Goal: Transaction & Acquisition: Purchase product/service

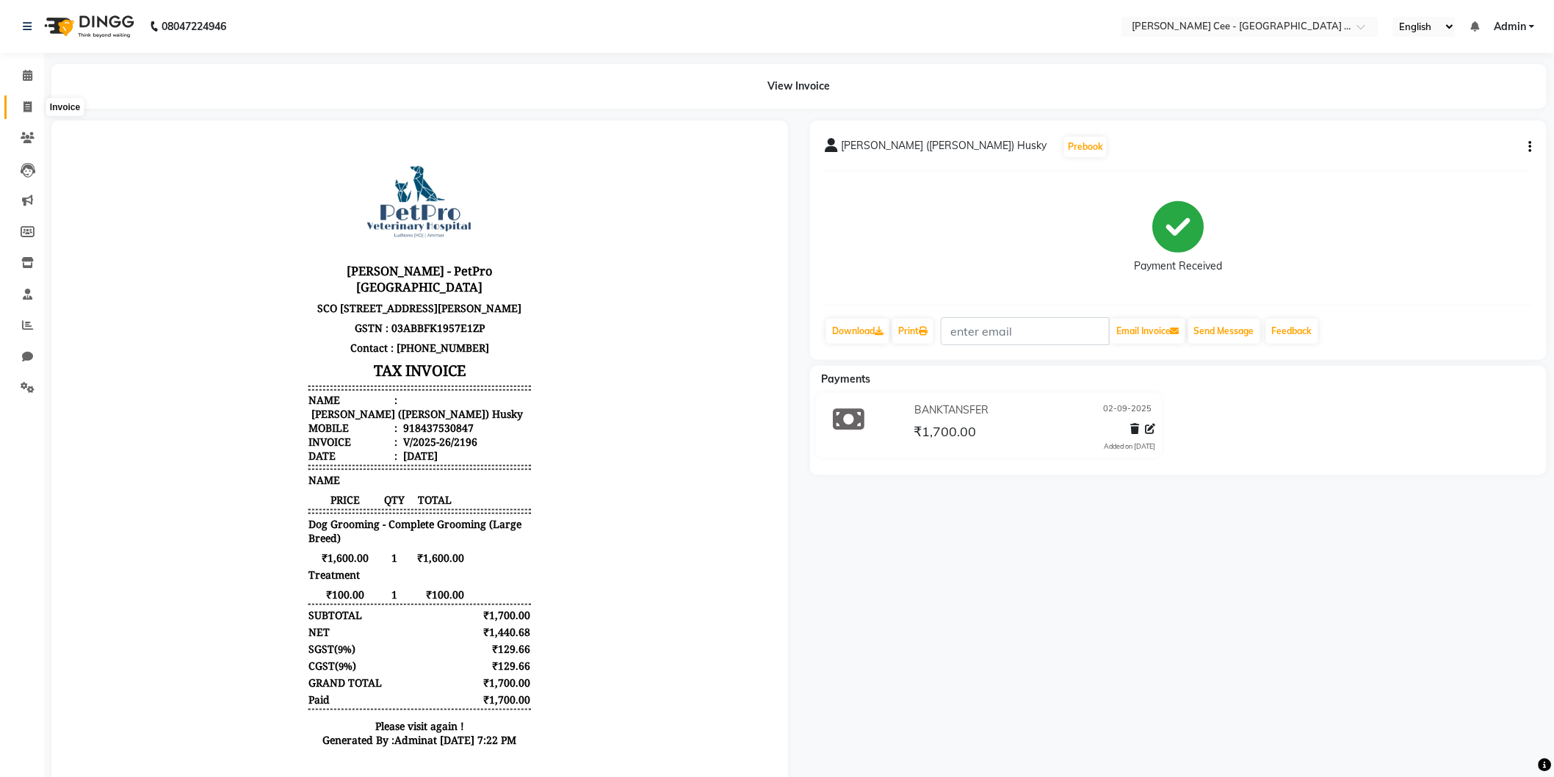
click at [28, 101] on icon at bounding box center [27, 106] width 8 height 11
select select "service"
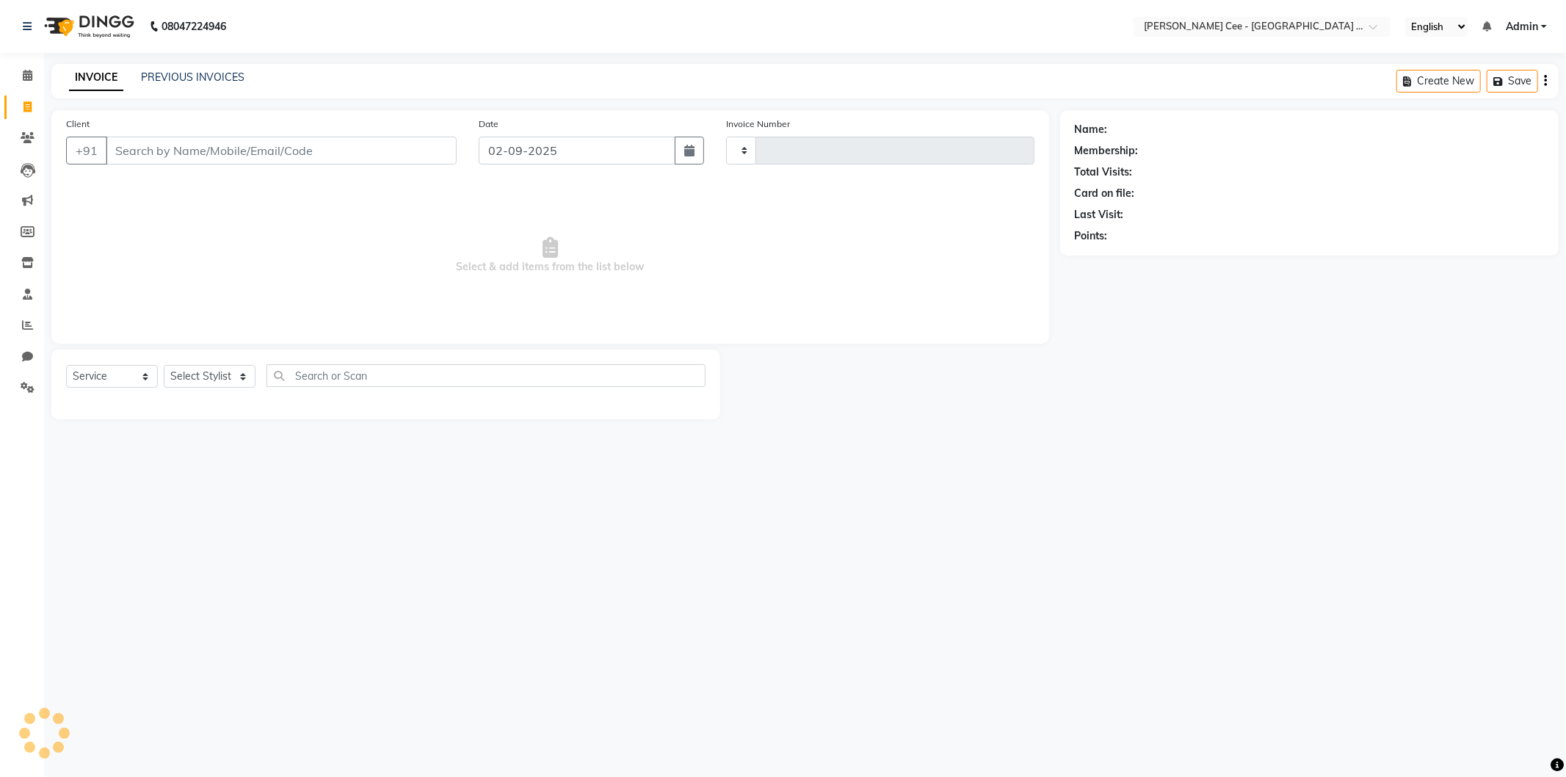
type input "2197"
select select "8239"
select select "product"
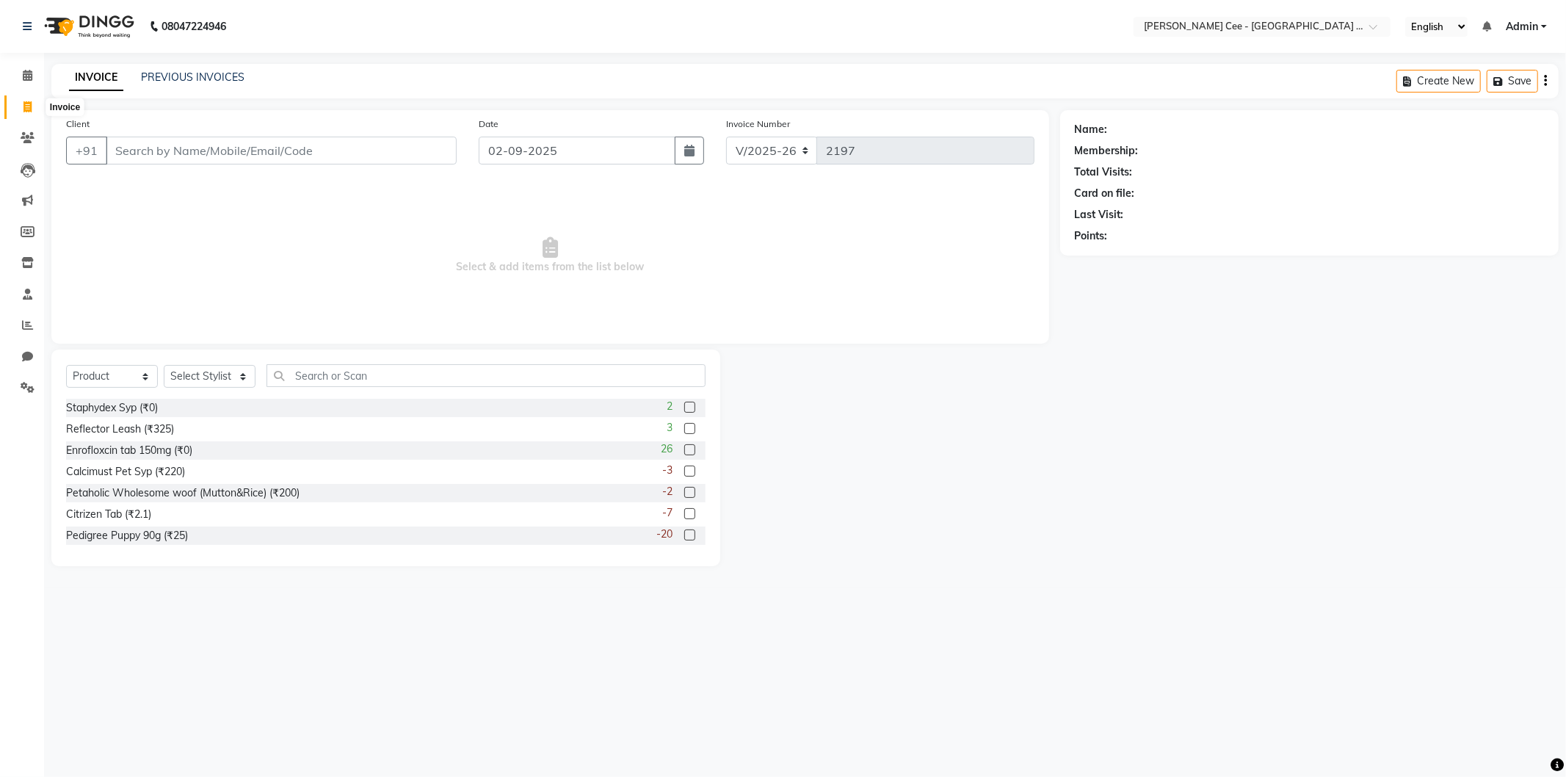
click at [26, 103] on icon at bounding box center [27, 106] width 8 height 11
select select "service"
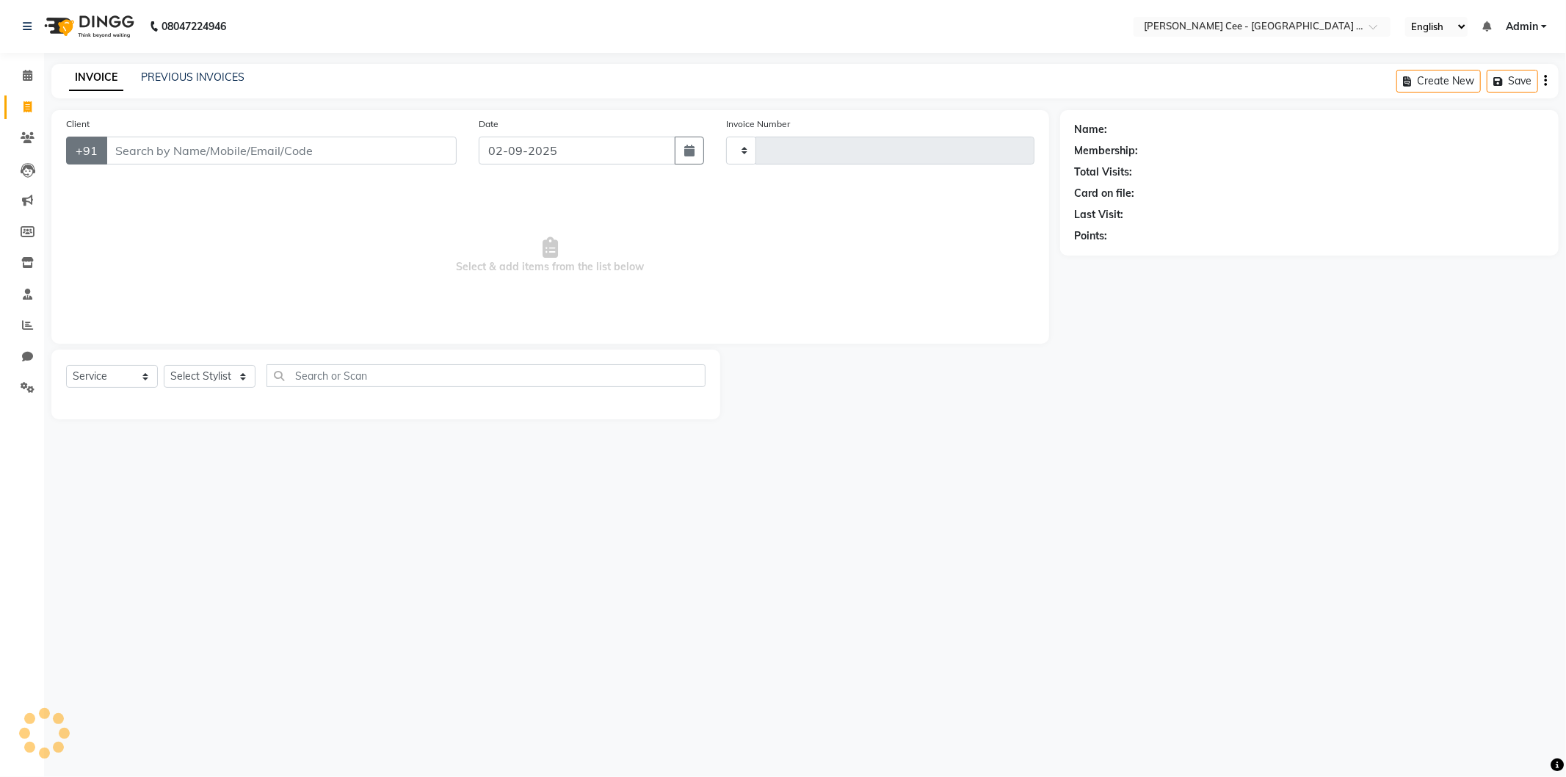
type input "2197"
select select "8239"
select select "product"
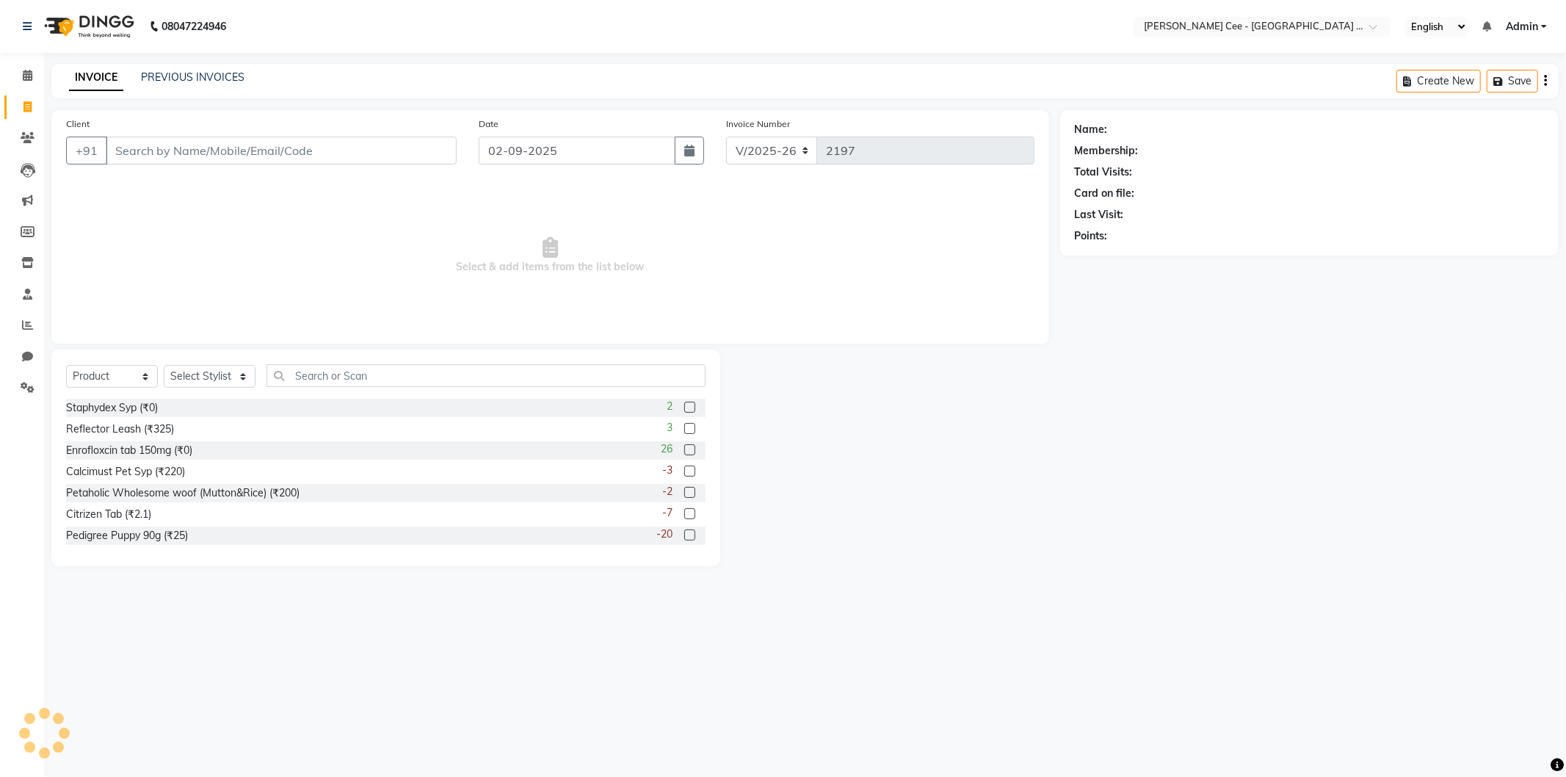
click at [223, 149] on input "Client" at bounding box center [281, 151] width 351 height 28
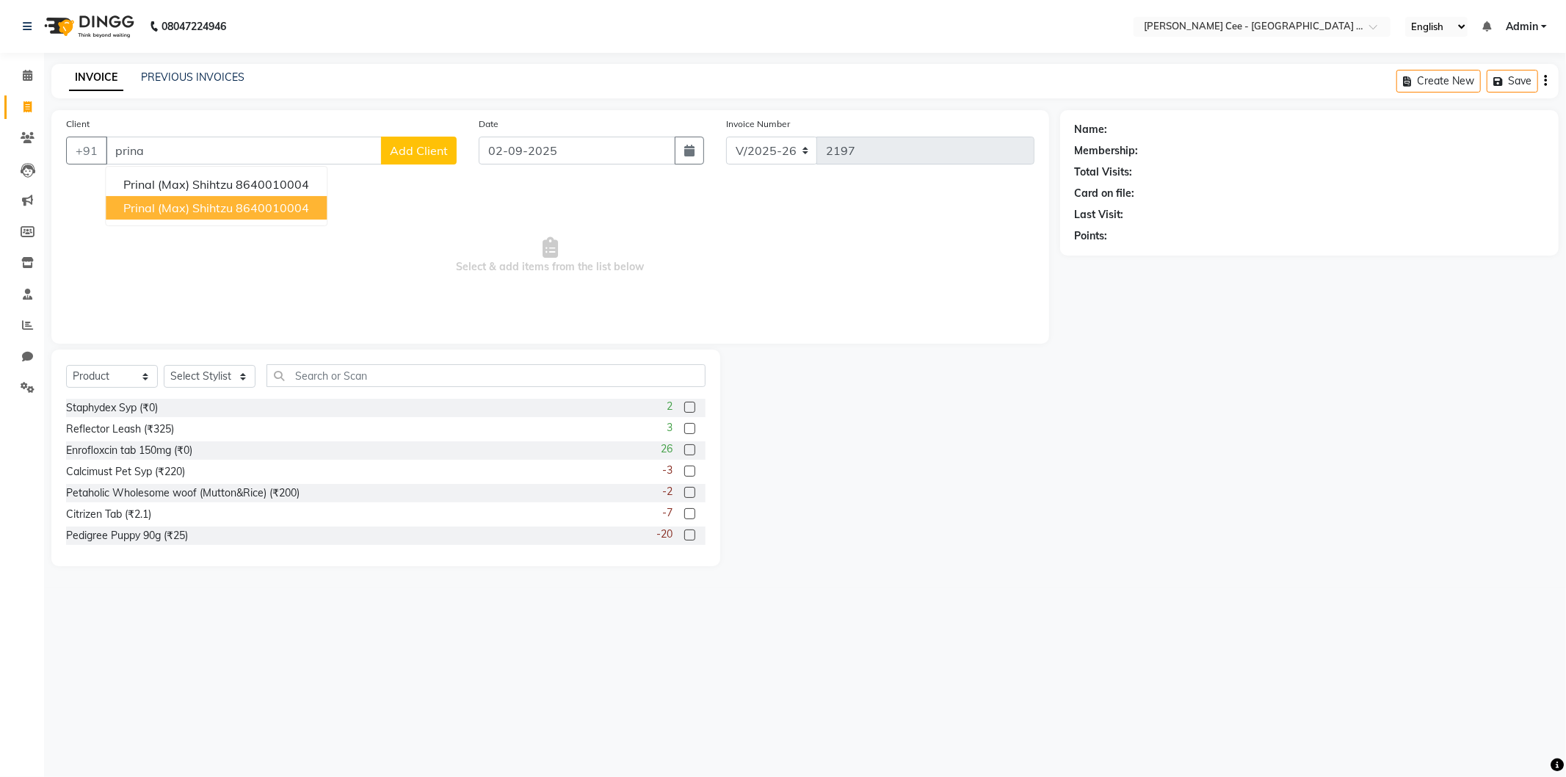
click at [305, 203] on ngb-highlight "8640010004" at bounding box center [272, 207] width 73 height 15
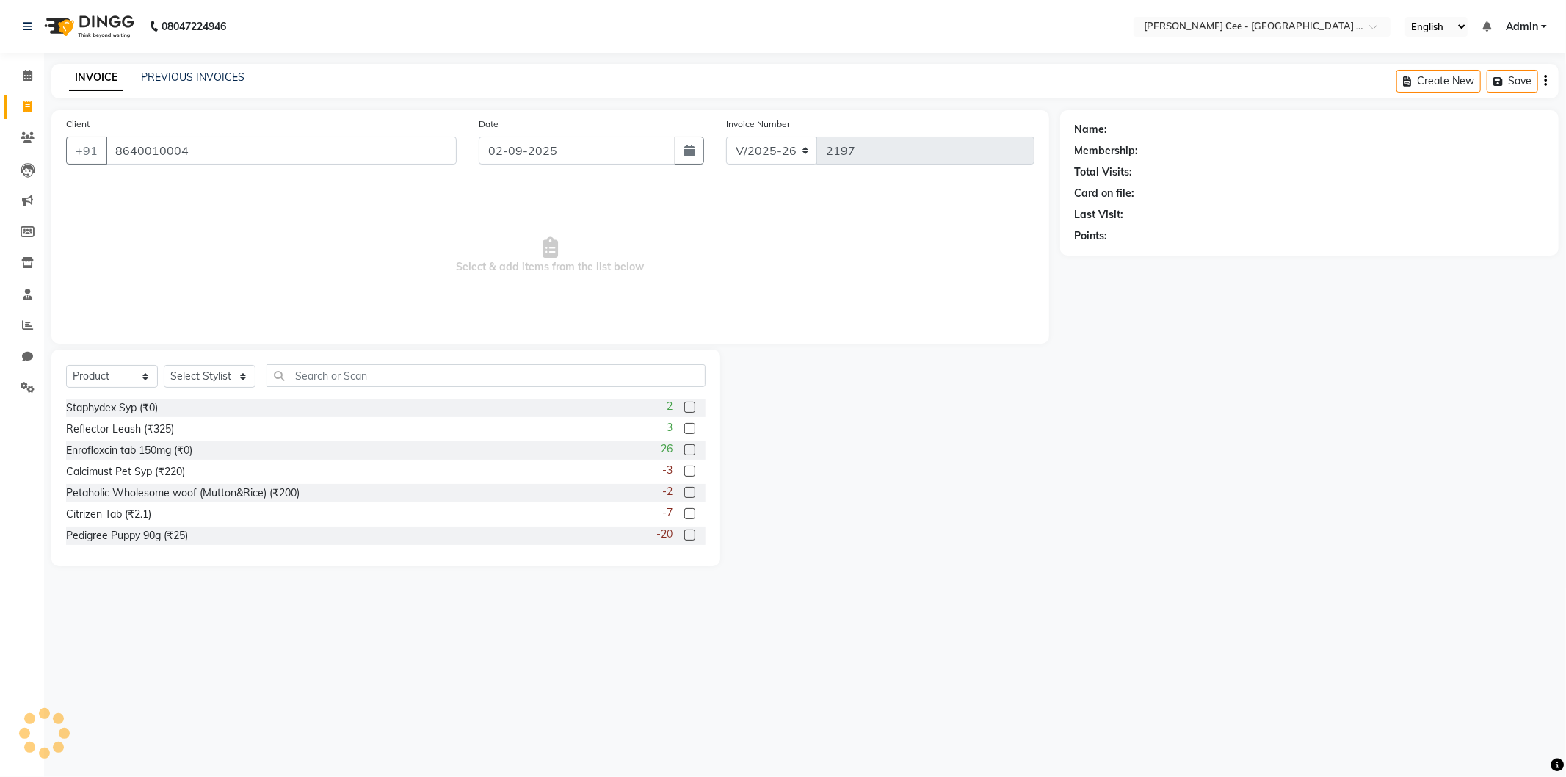
type input "8640010004"
click at [220, 370] on select "Select Stylist Avinash Dr Kamalpreet Kaur Dr.Simran Guri Jashanpreet Singh Kaja…" at bounding box center [210, 376] width 92 height 23
select select "80155"
click at [164, 366] on select "Select Stylist Avinash Dr Kamalpreet Kaur Dr.Simran Guri Jashanpreet Singh Kaja…" at bounding box center [210, 376] width 92 height 23
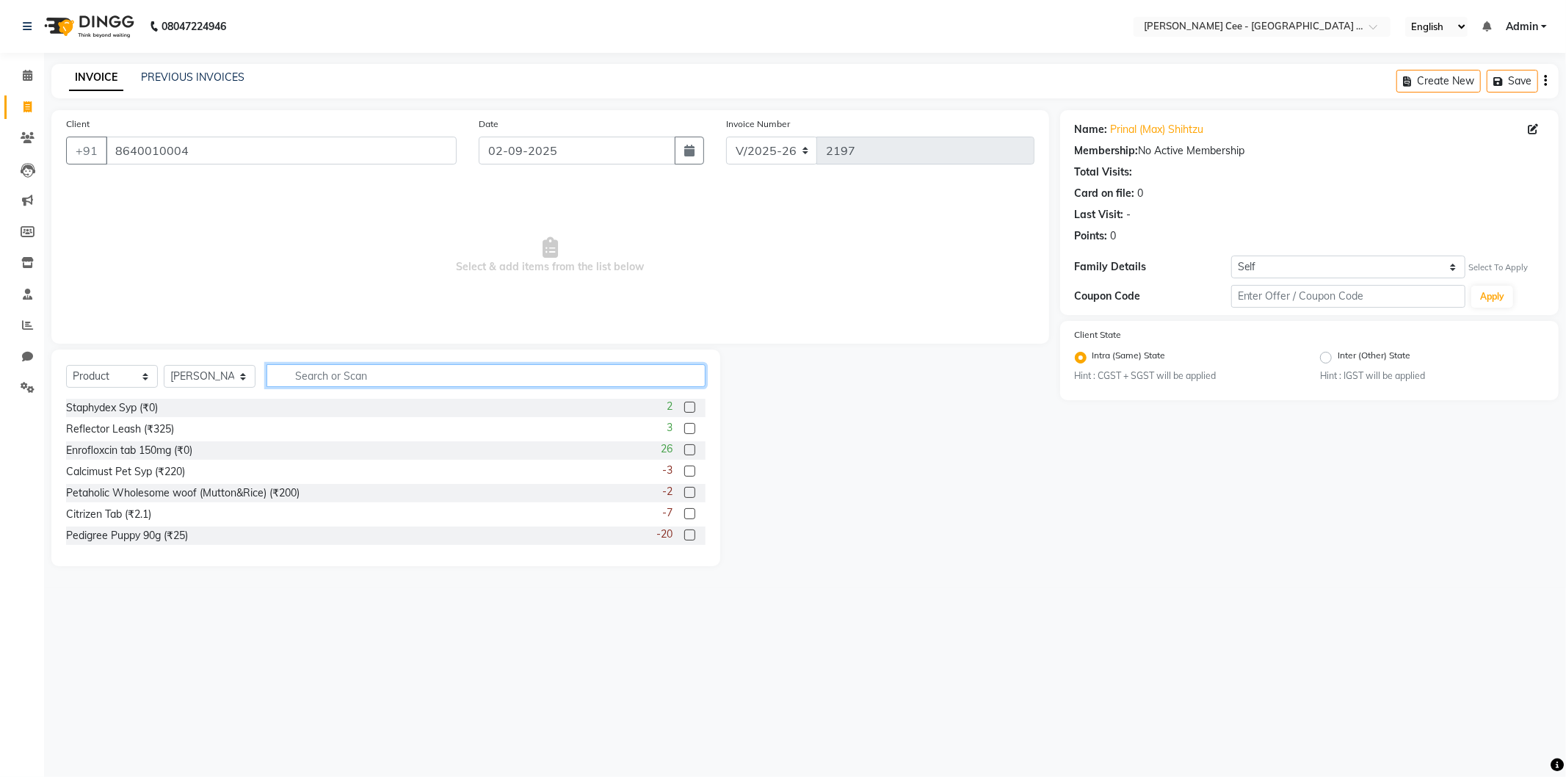
click at [300, 372] on input "text" at bounding box center [486, 375] width 439 height 23
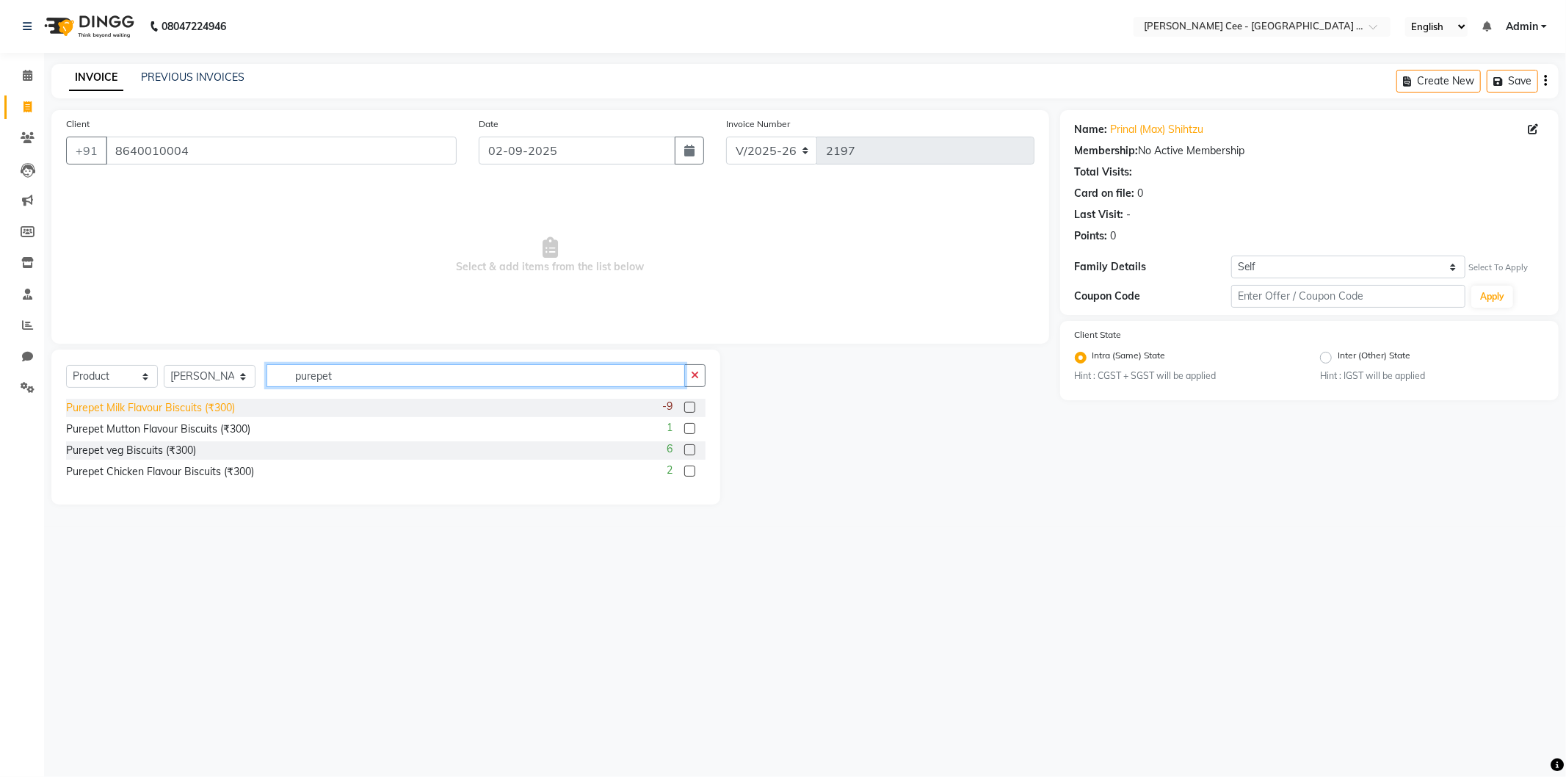
type input "purepet"
click at [221, 410] on div "Purepet Milk Flavour Biscuits (₹300)" at bounding box center [150, 407] width 169 height 15
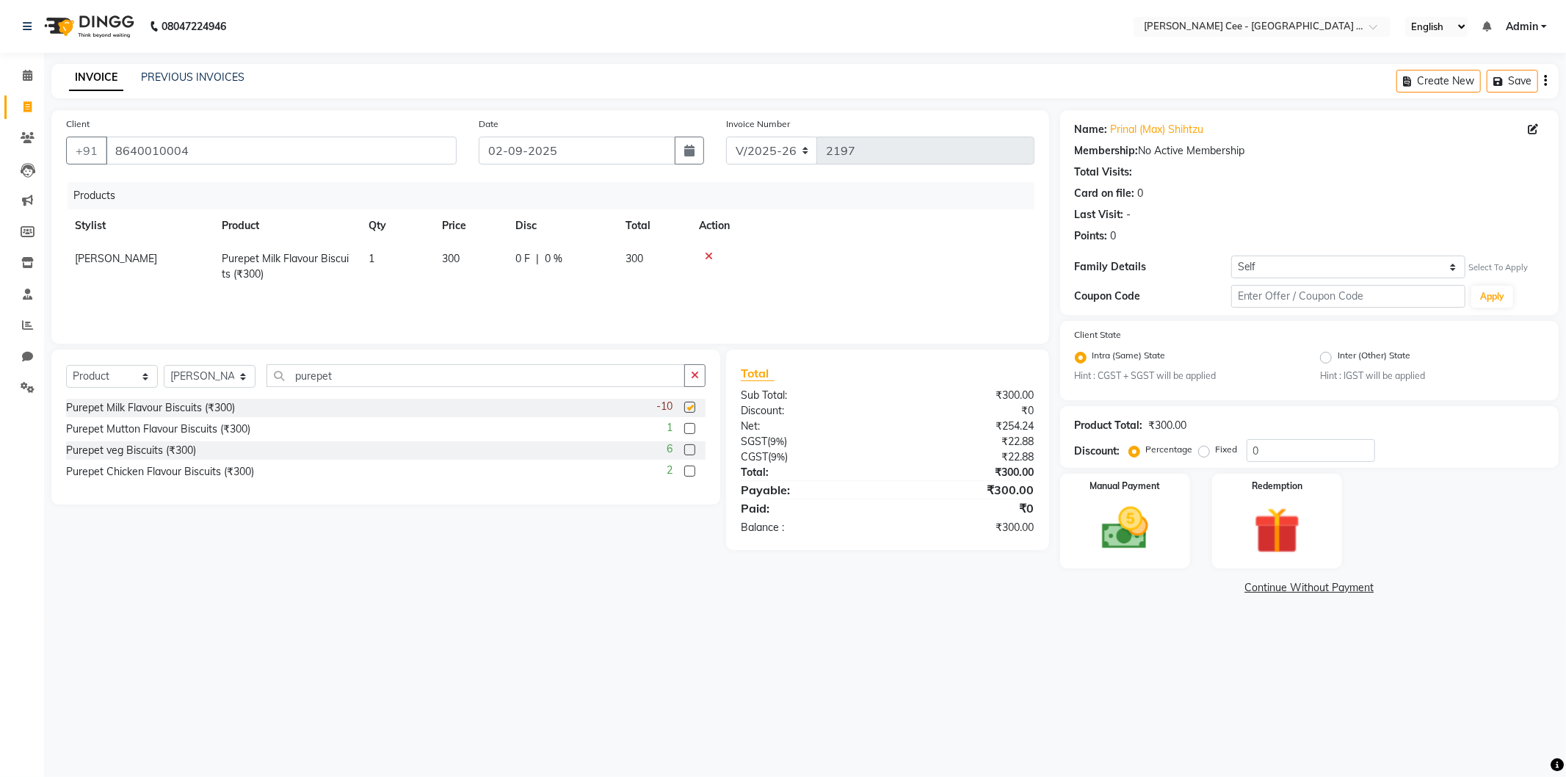
checkbox input "false"
click at [692, 380] on icon "button" at bounding box center [695, 375] width 8 height 10
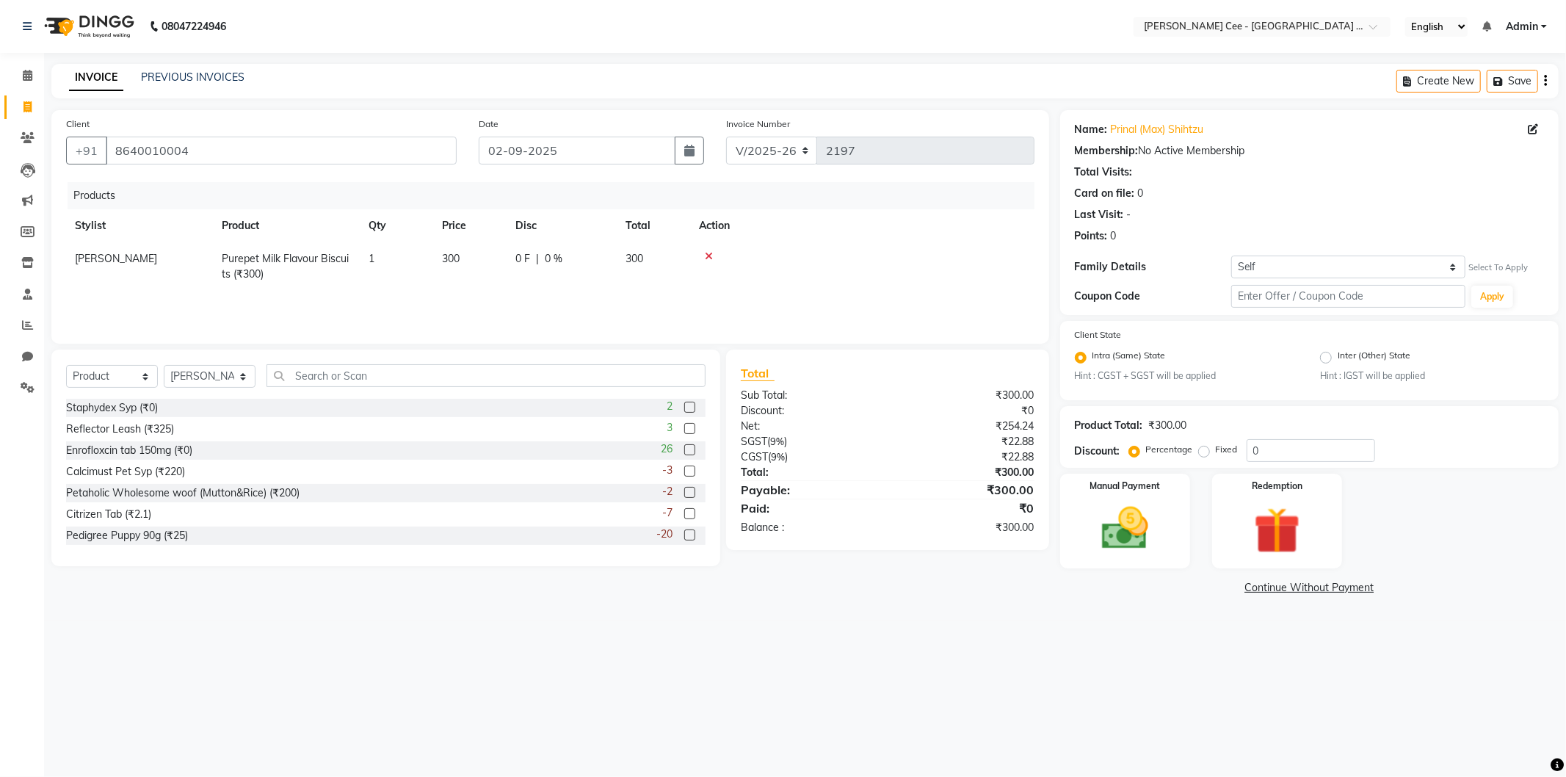
click at [592, 266] on div "0 F | 0 %" at bounding box center [562, 258] width 93 height 15
select select "80155"
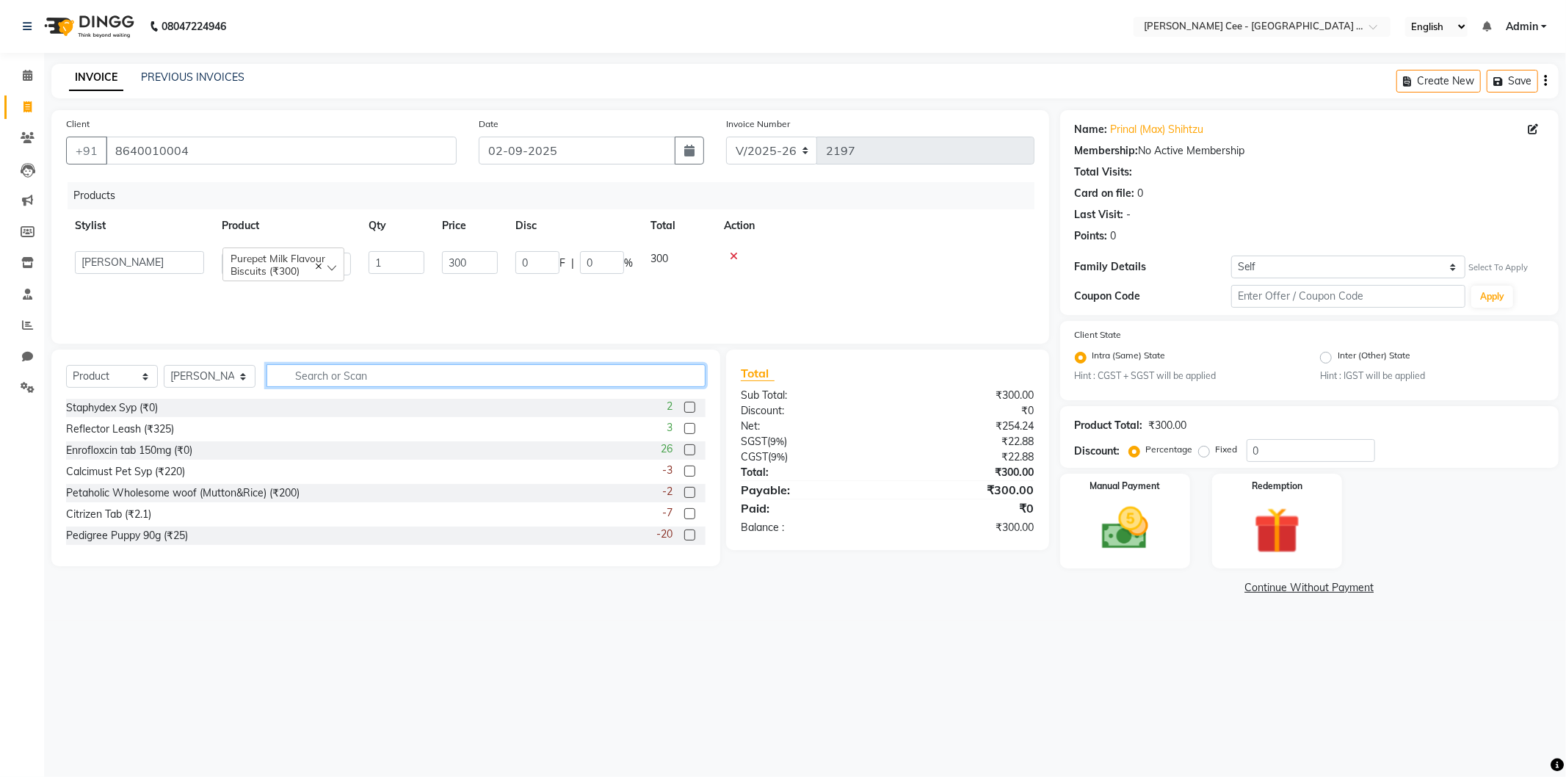
click at [552, 380] on input "text" at bounding box center [486, 375] width 439 height 23
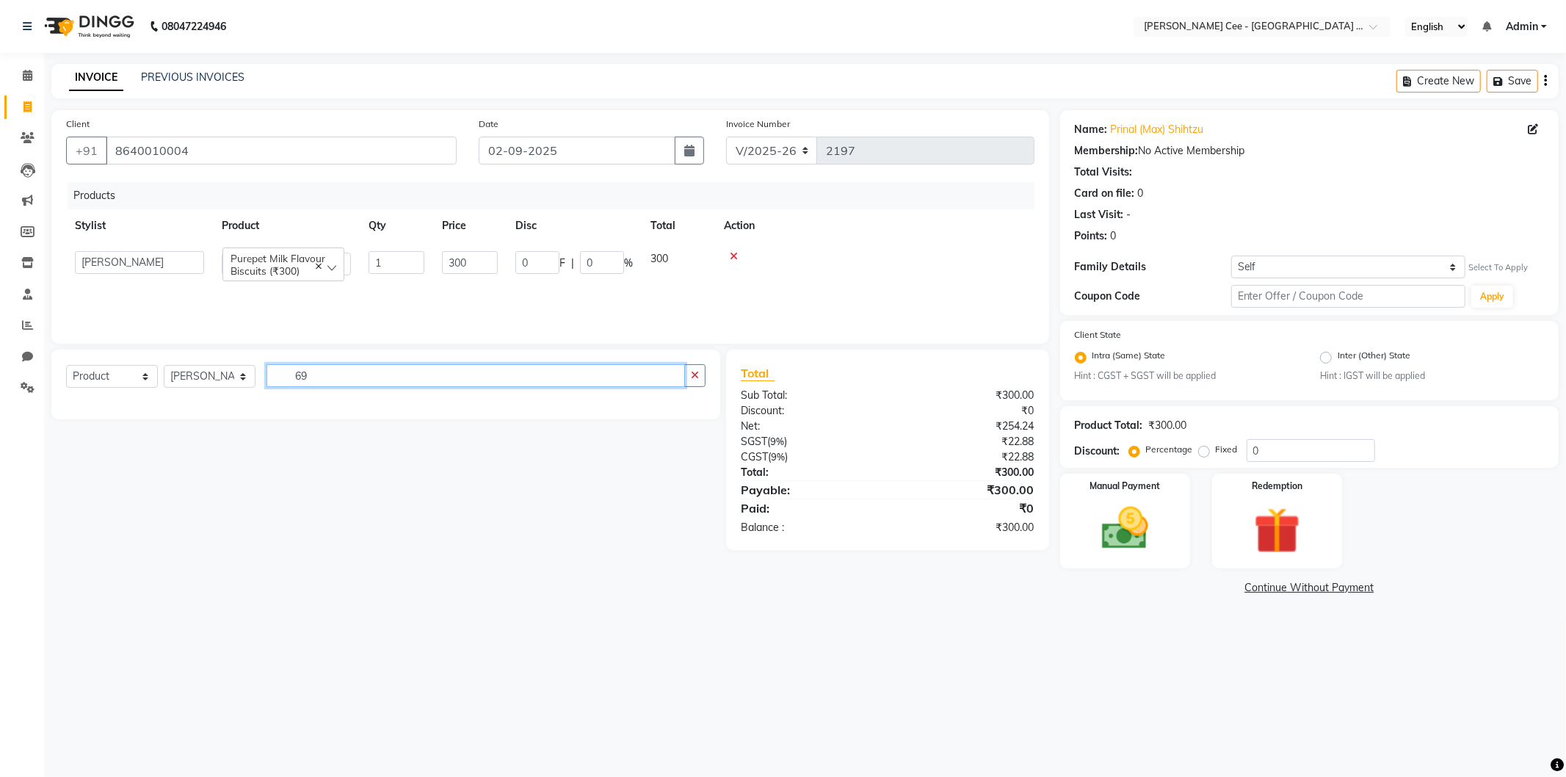
type input "6"
type input "gnawlers th"
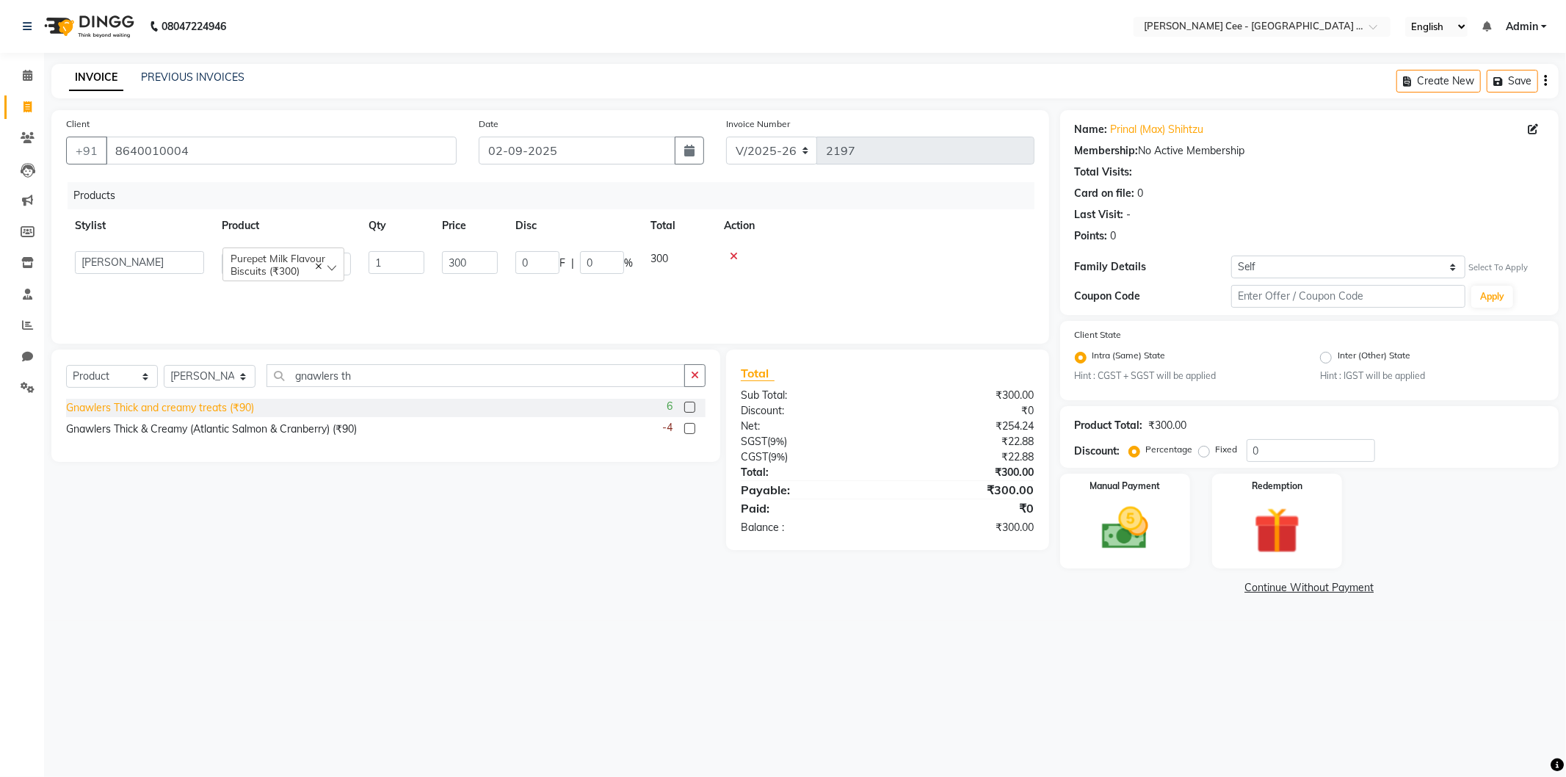
click at [236, 413] on div "Gnawlers Thick and creamy treats (₹90)" at bounding box center [160, 407] width 188 height 15
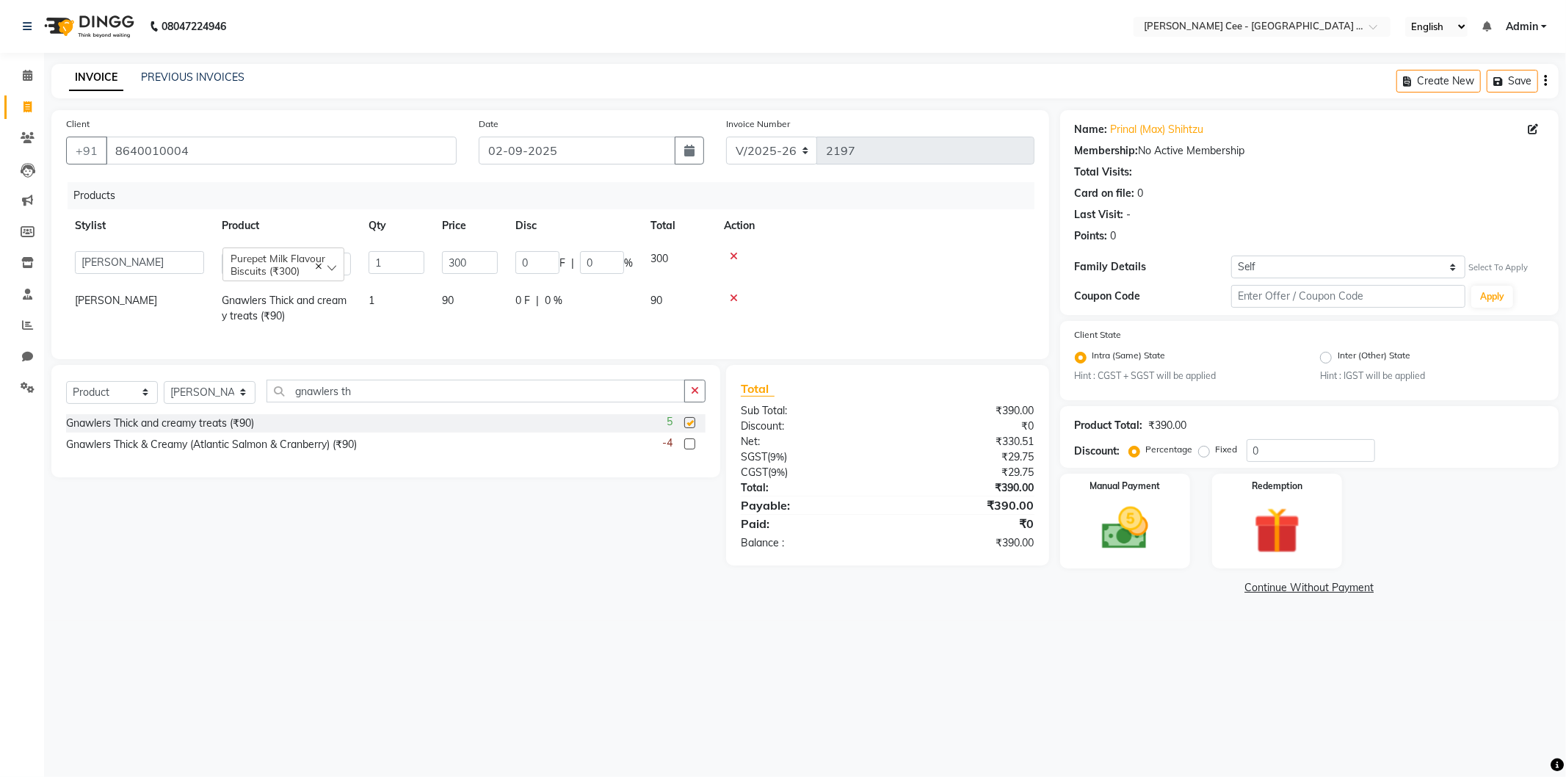
checkbox input "false"
click at [258, 452] on div "Gnawlers Thick & Creamy (Atlantic Salmon & Cranberry) (₹90)" at bounding box center [211, 444] width 291 height 15
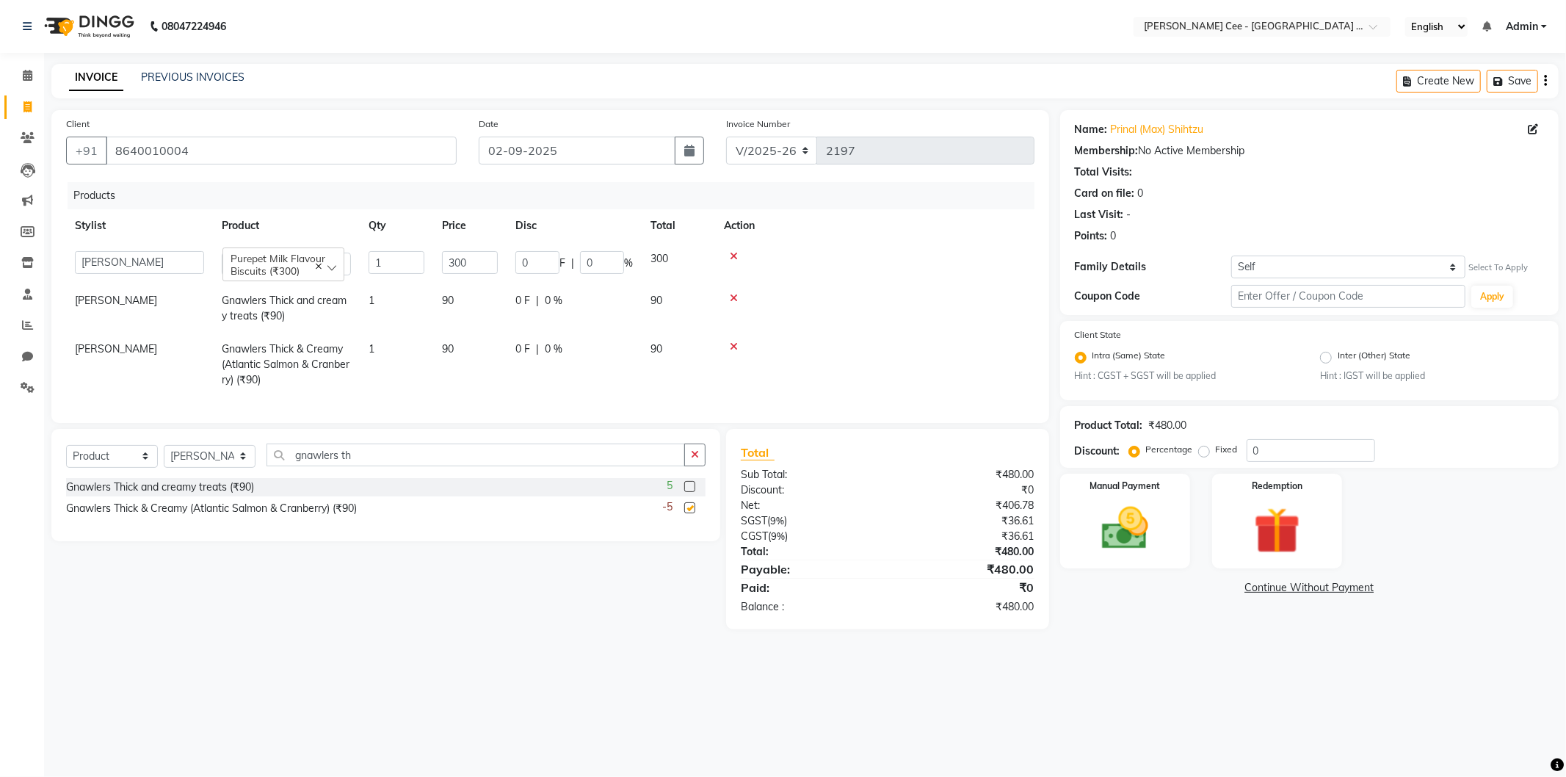
checkbox input "false"
click at [690, 465] on button "button" at bounding box center [694, 455] width 21 height 23
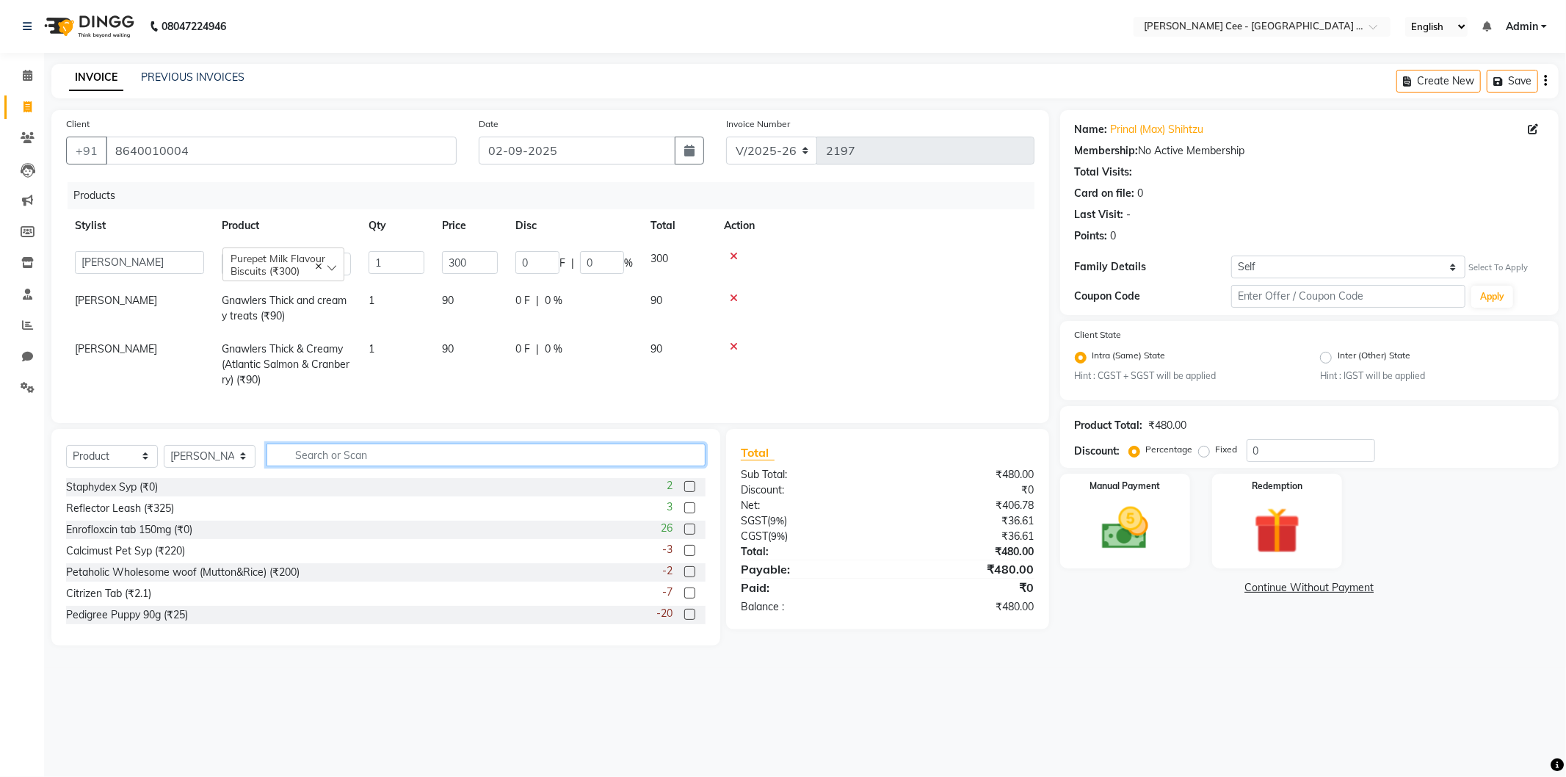
click at [542, 466] on input "text" at bounding box center [486, 455] width 439 height 23
type input "6942133305154"
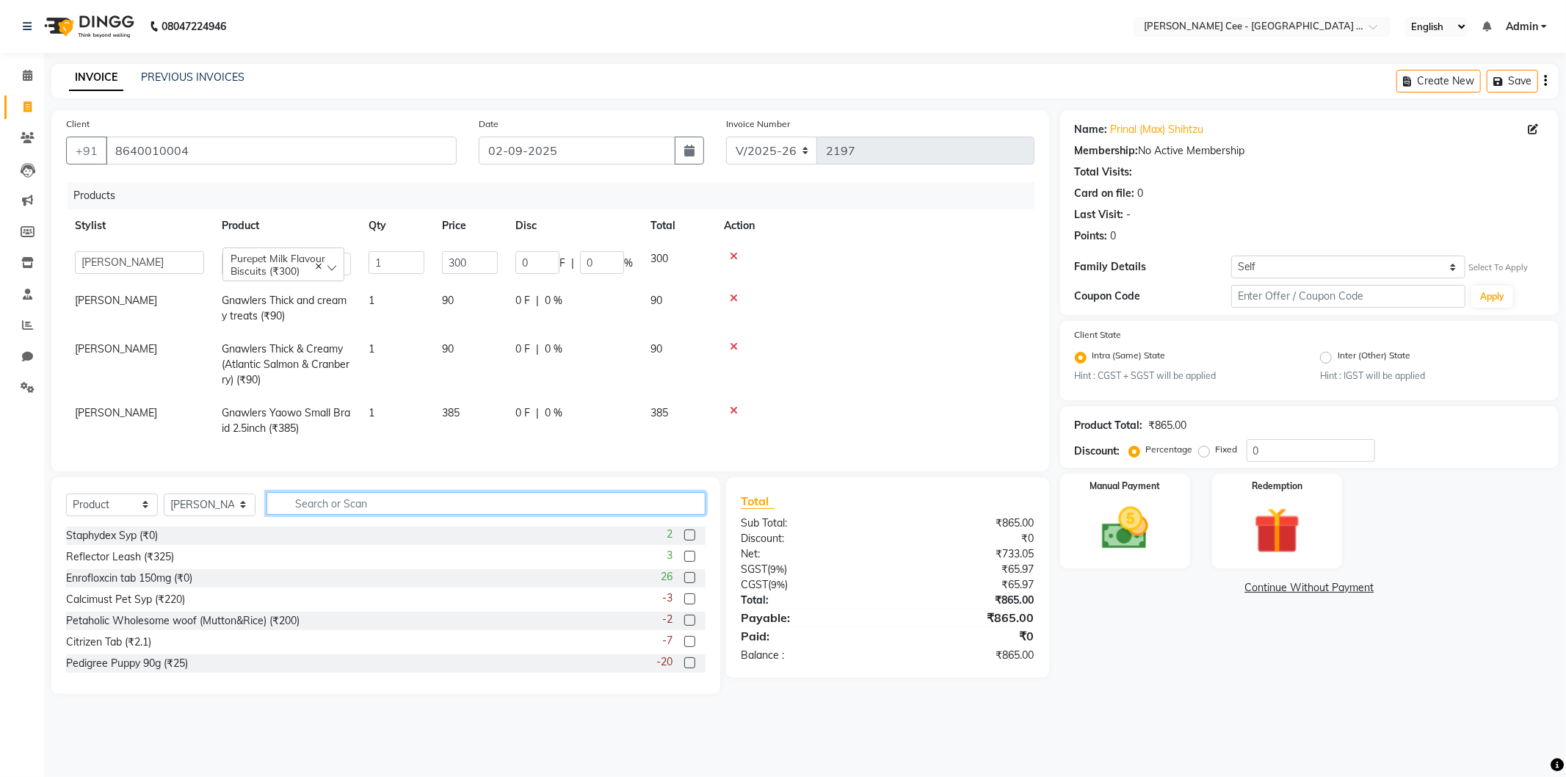
click at [552, 515] on input "text" at bounding box center [486, 503] width 439 height 23
type input "8852070030409"
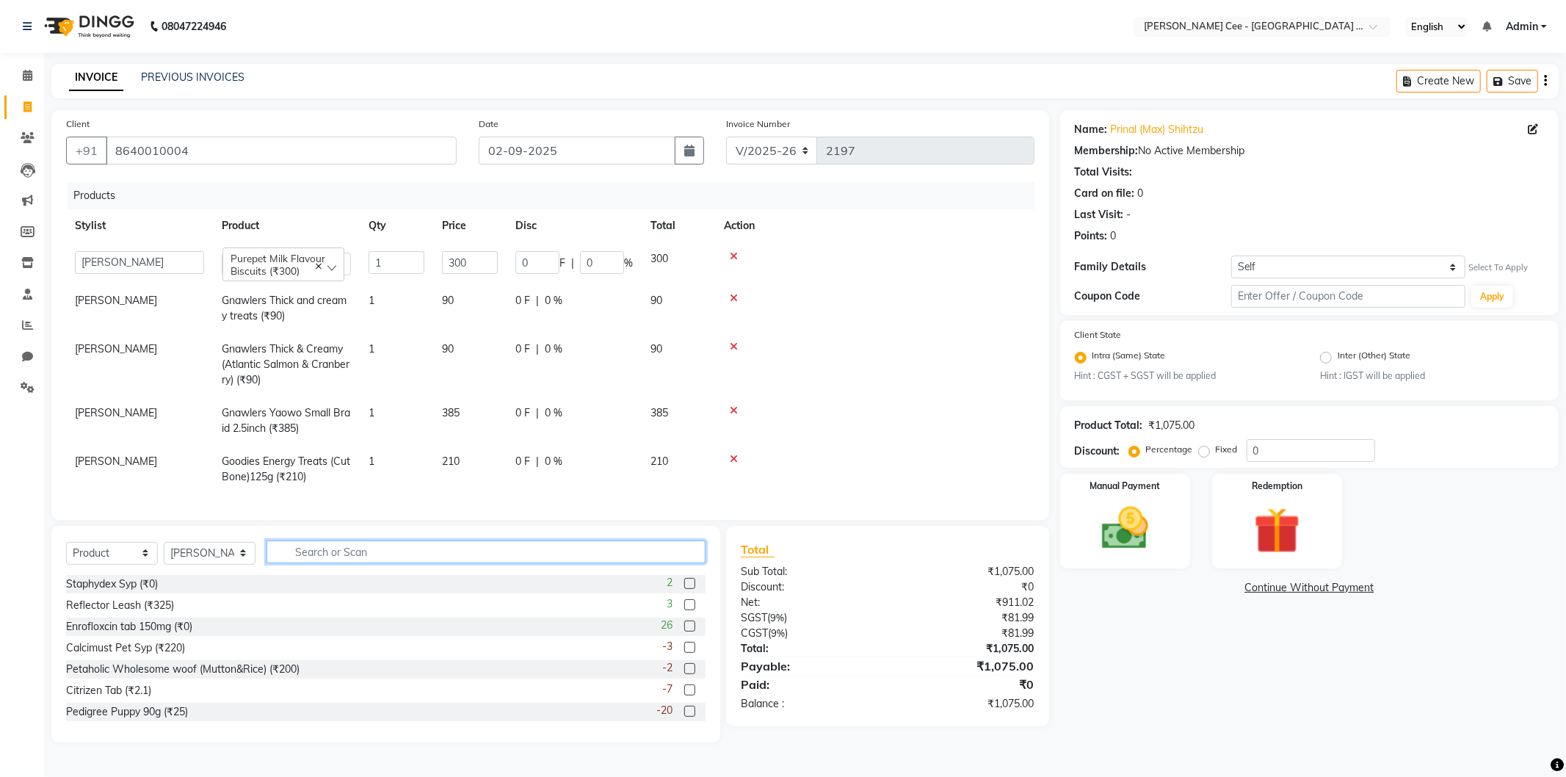
click at [575, 563] on input "text" at bounding box center [486, 551] width 439 height 23
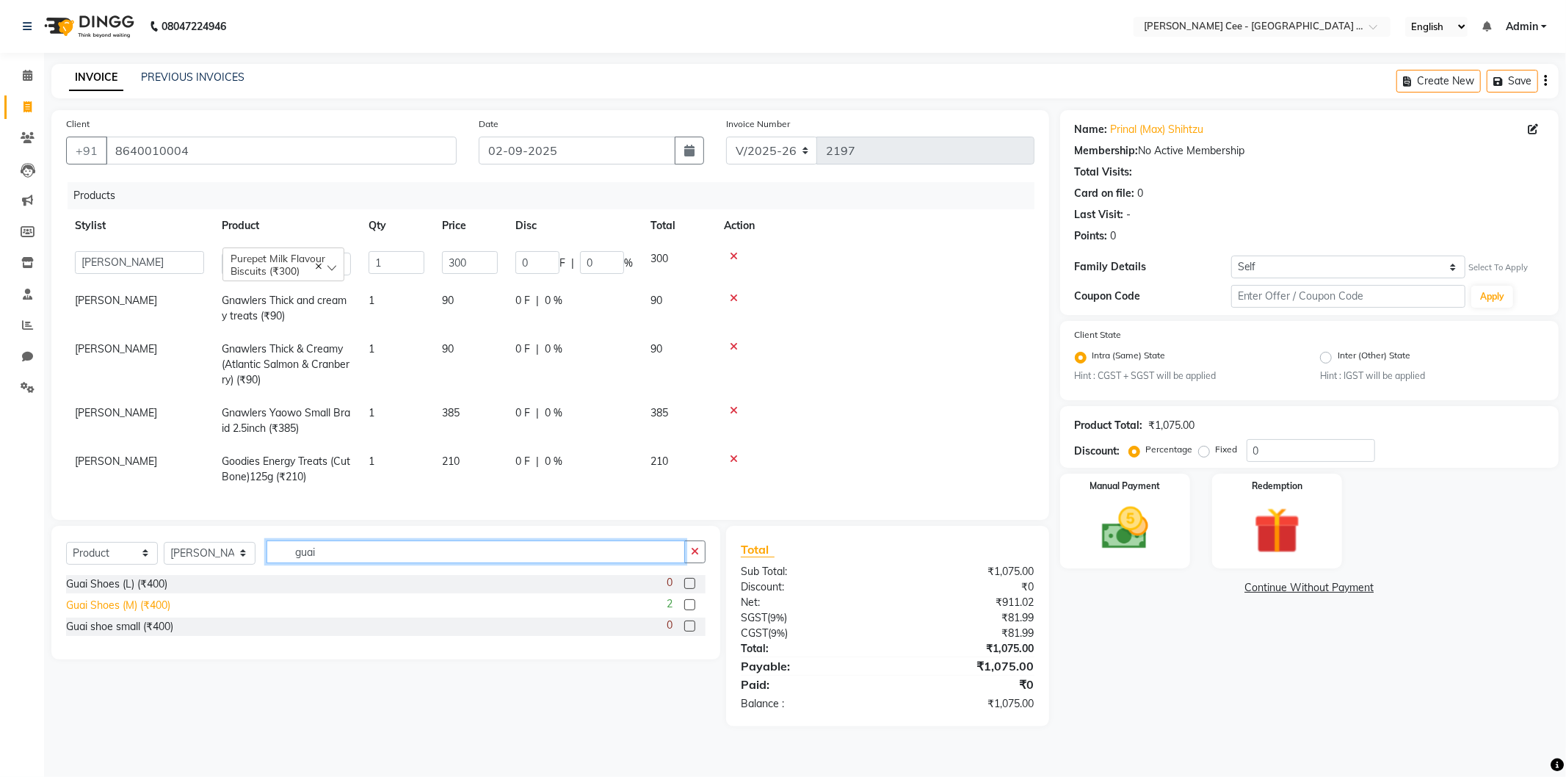
type input "guai"
click at [160, 613] on div "Guai Shoes (M) (₹400)" at bounding box center [118, 605] width 104 height 15
checkbox input "false"
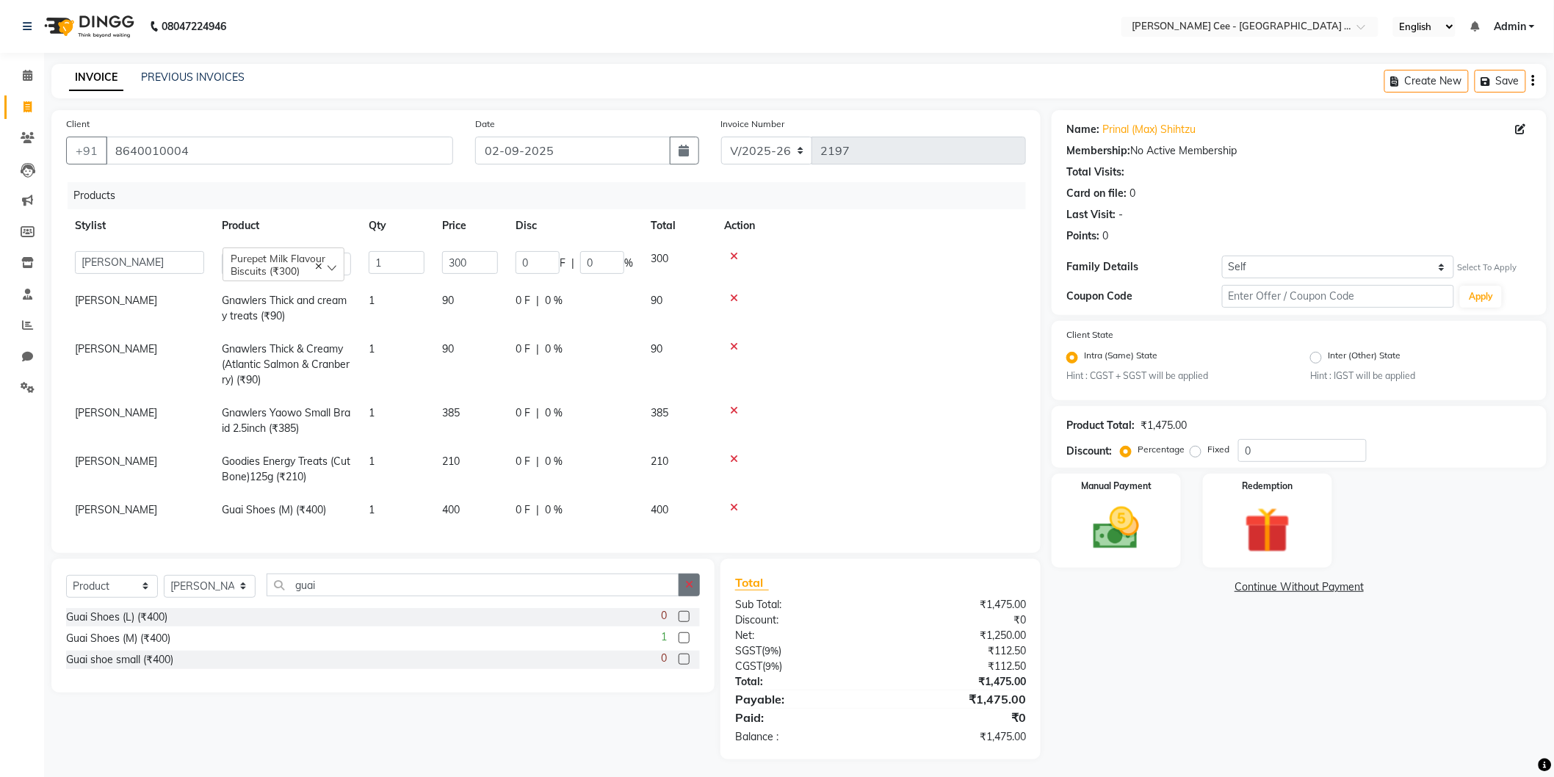
click at [693, 590] on icon "button" at bounding box center [689, 584] width 8 height 10
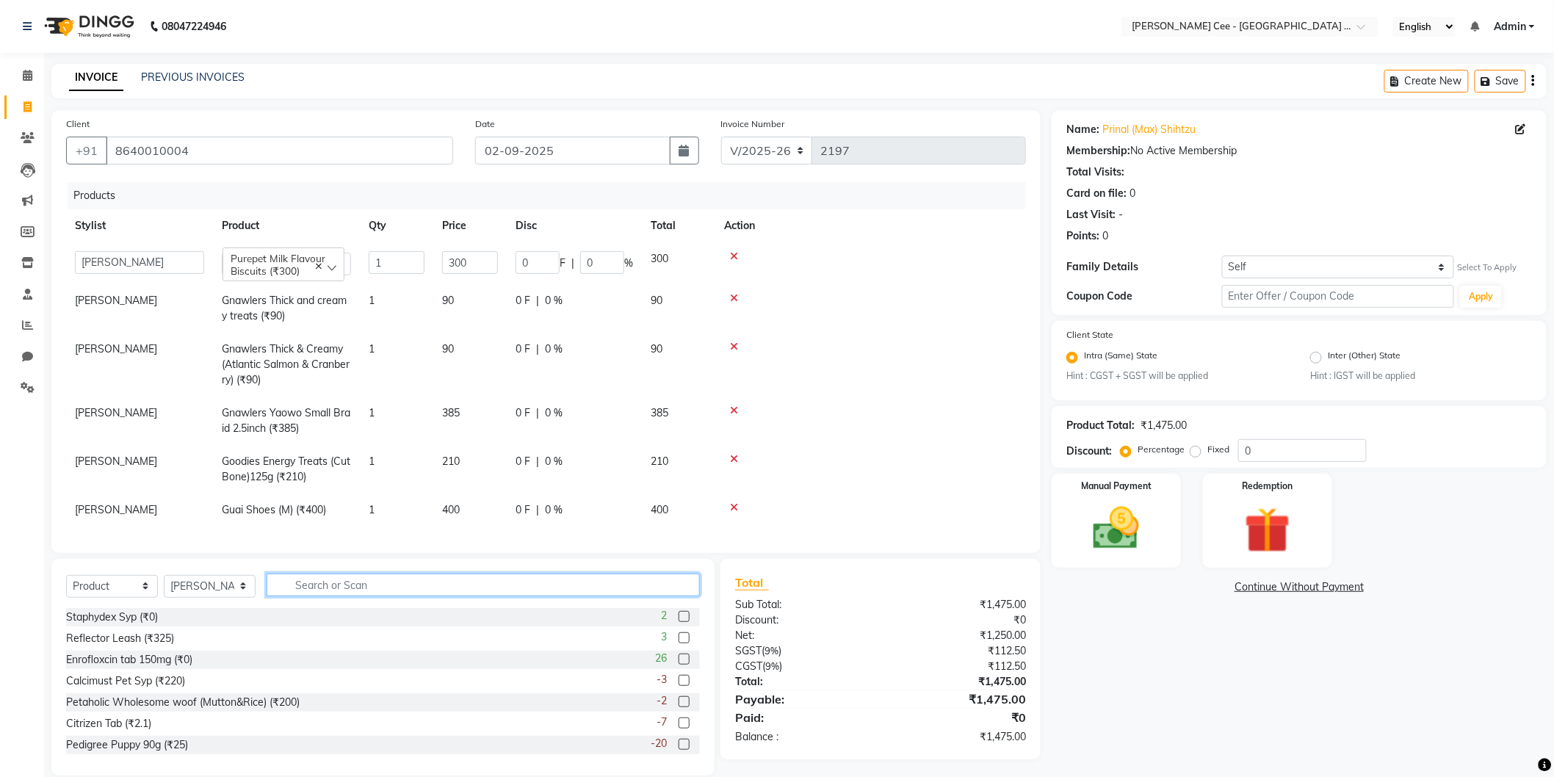
click at [417, 596] on input "text" at bounding box center [483, 585] width 433 height 23
type input "rubber"
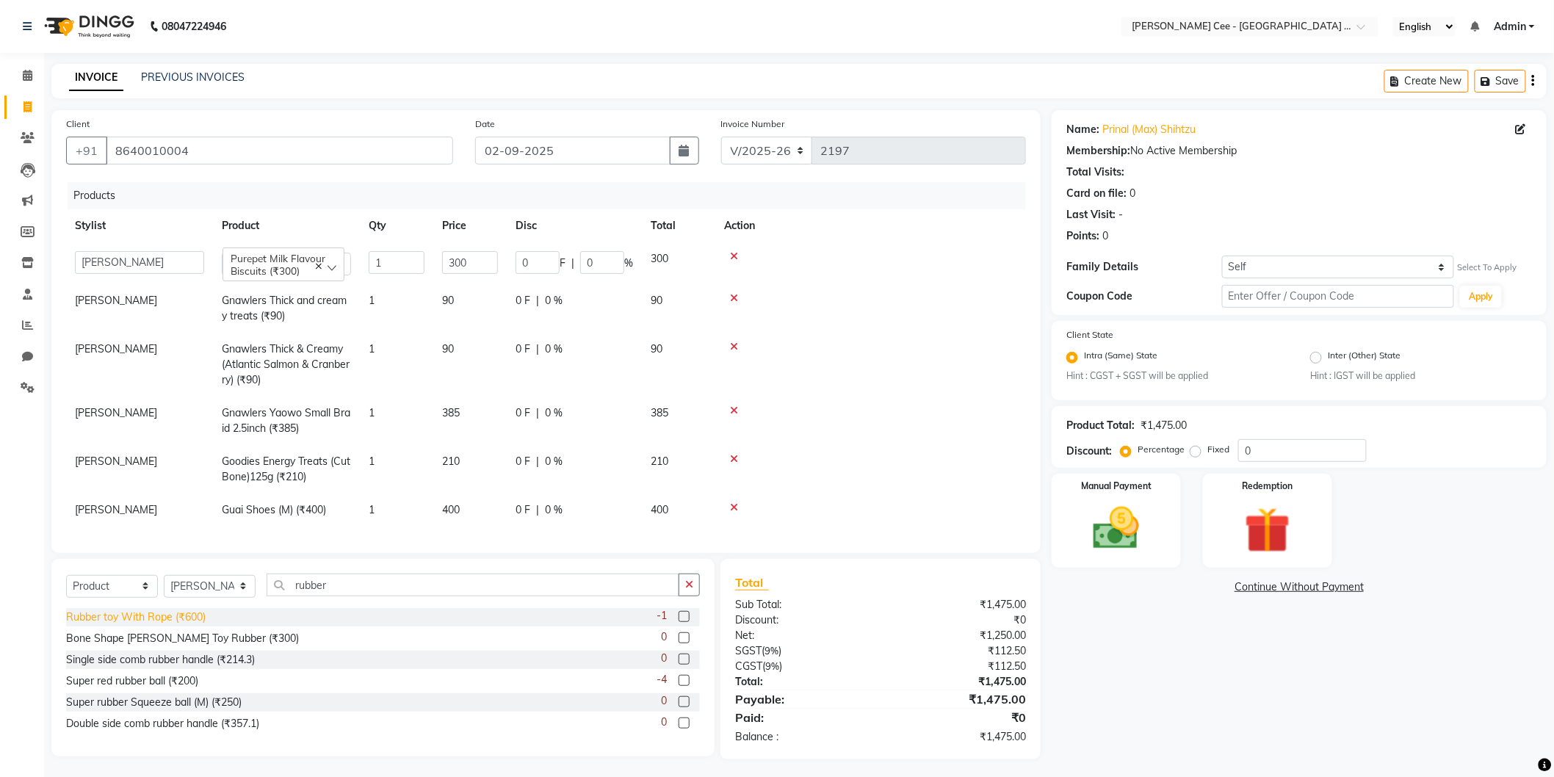
click at [145, 623] on div "Rubber toy With Rope (₹600)" at bounding box center [136, 617] width 140 height 15
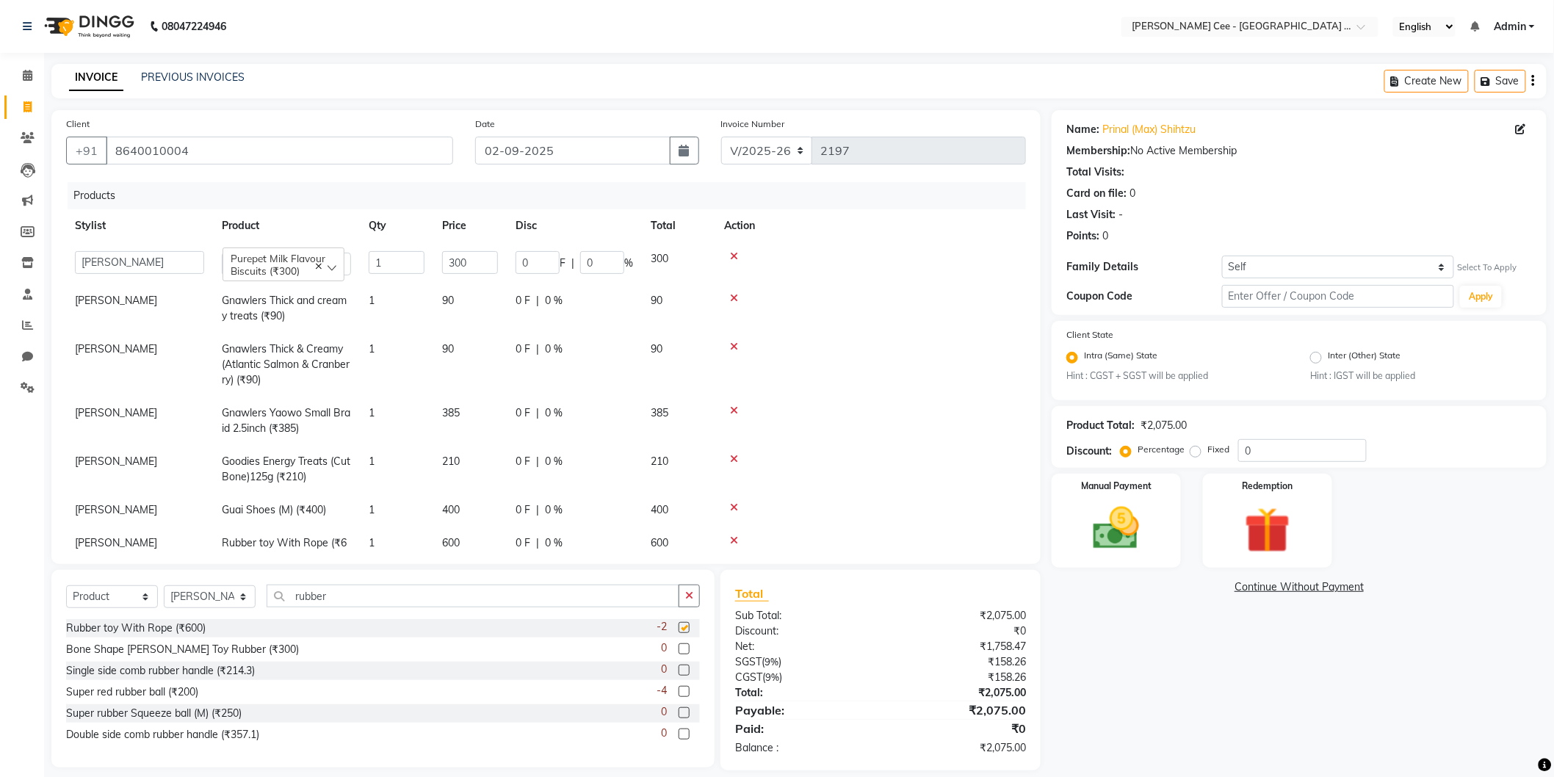
checkbox input "false"
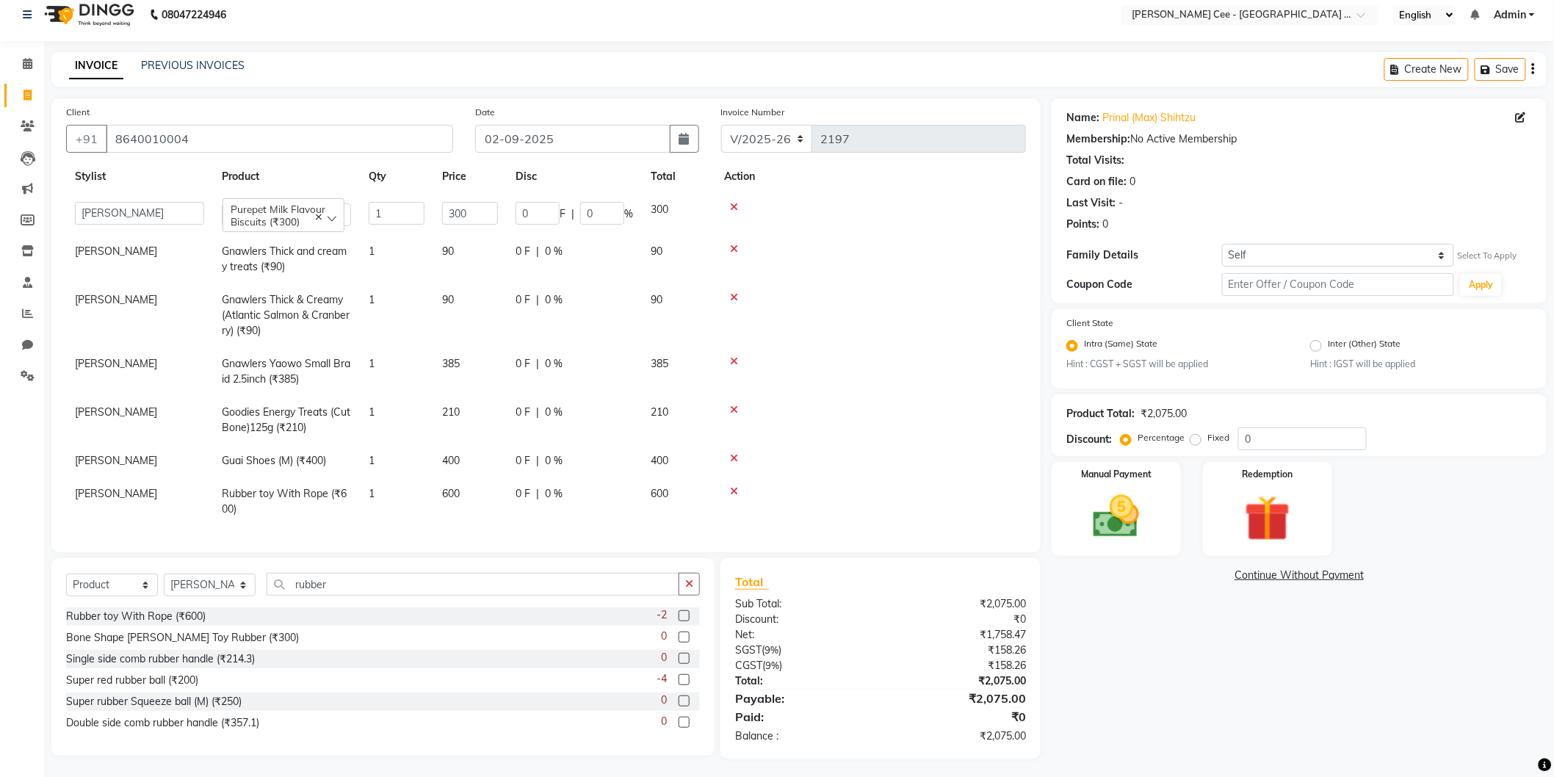
scroll to position [15, 0]
click at [1237, 435] on div "Percentage Fixed 0" at bounding box center [1245, 435] width 243 height 23
click at [1239, 435] on input "0" at bounding box center [1302, 435] width 129 height 23
click at [1244, 434] on input "0" at bounding box center [1302, 435] width 129 height 23
type input "20"
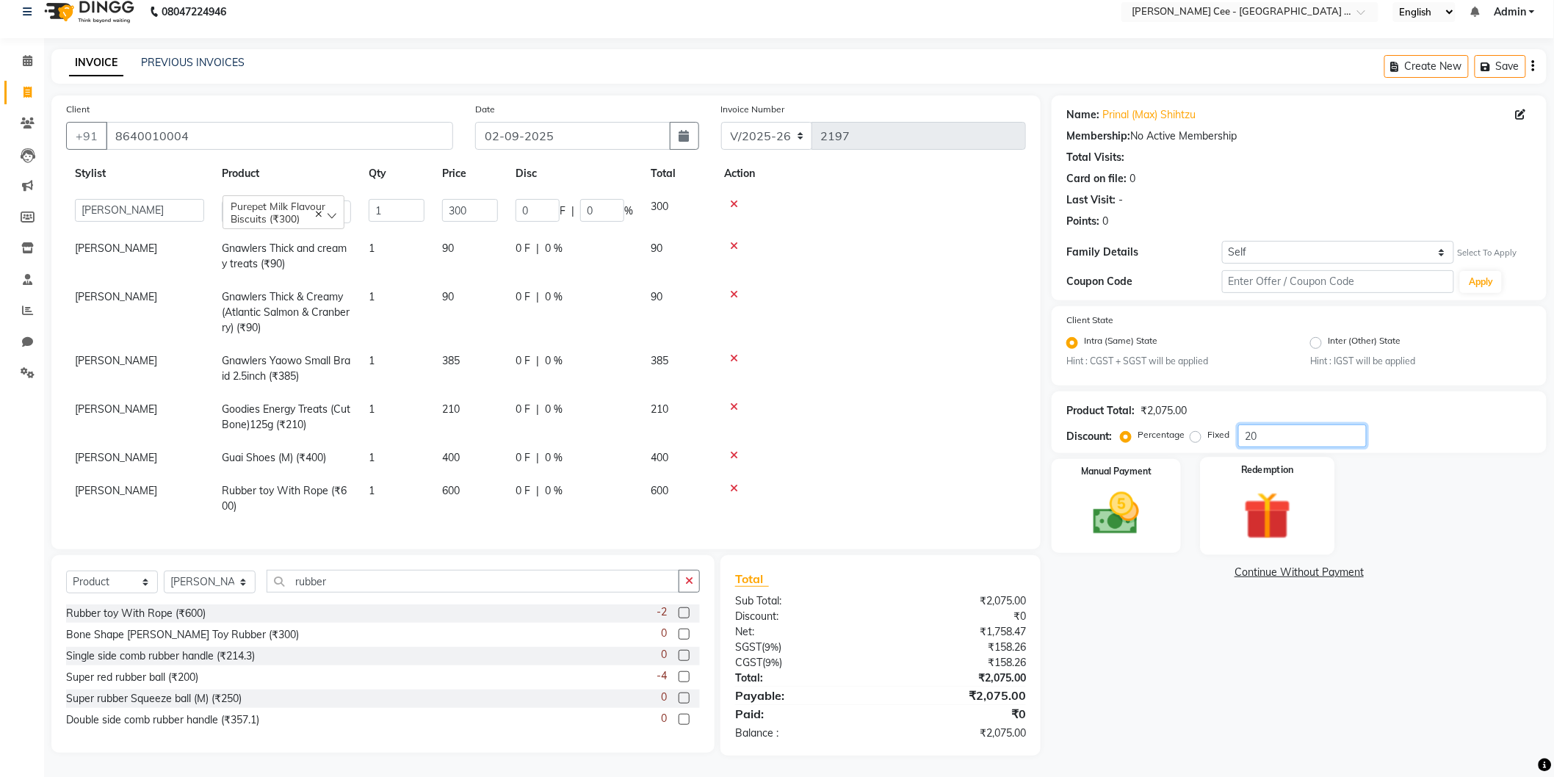
type input "60"
type input "20"
click at [561, 488] on td "120 F | 20 %" at bounding box center [574, 498] width 135 height 48
select select "80155"
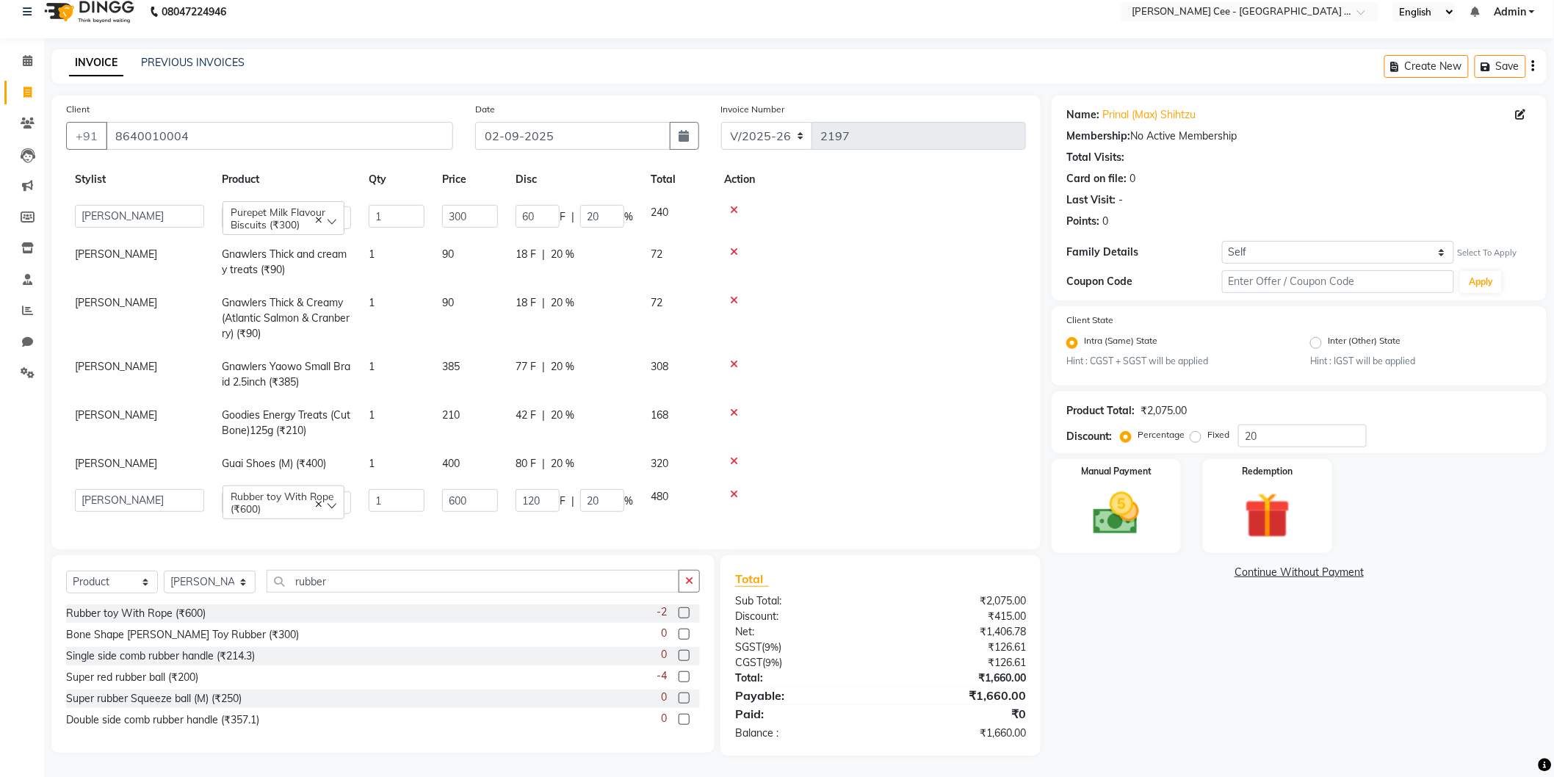
scroll to position [46, 0]
click at [592, 492] on input "20" at bounding box center [602, 500] width 44 height 23
type input "30"
click at [889, 447] on td at bounding box center [870, 463] width 311 height 33
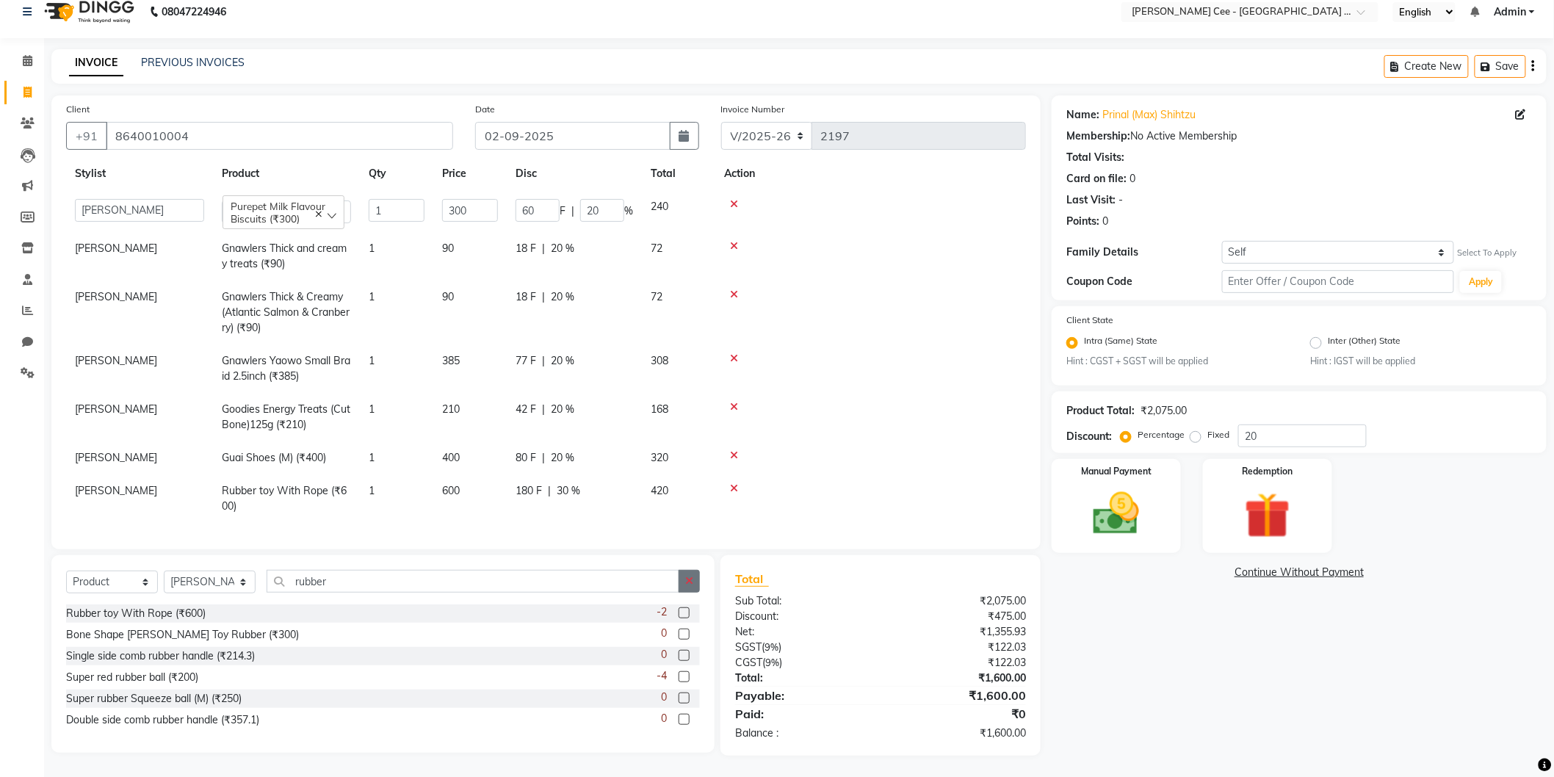
click at [679, 585] on button "button" at bounding box center [689, 581] width 21 height 23
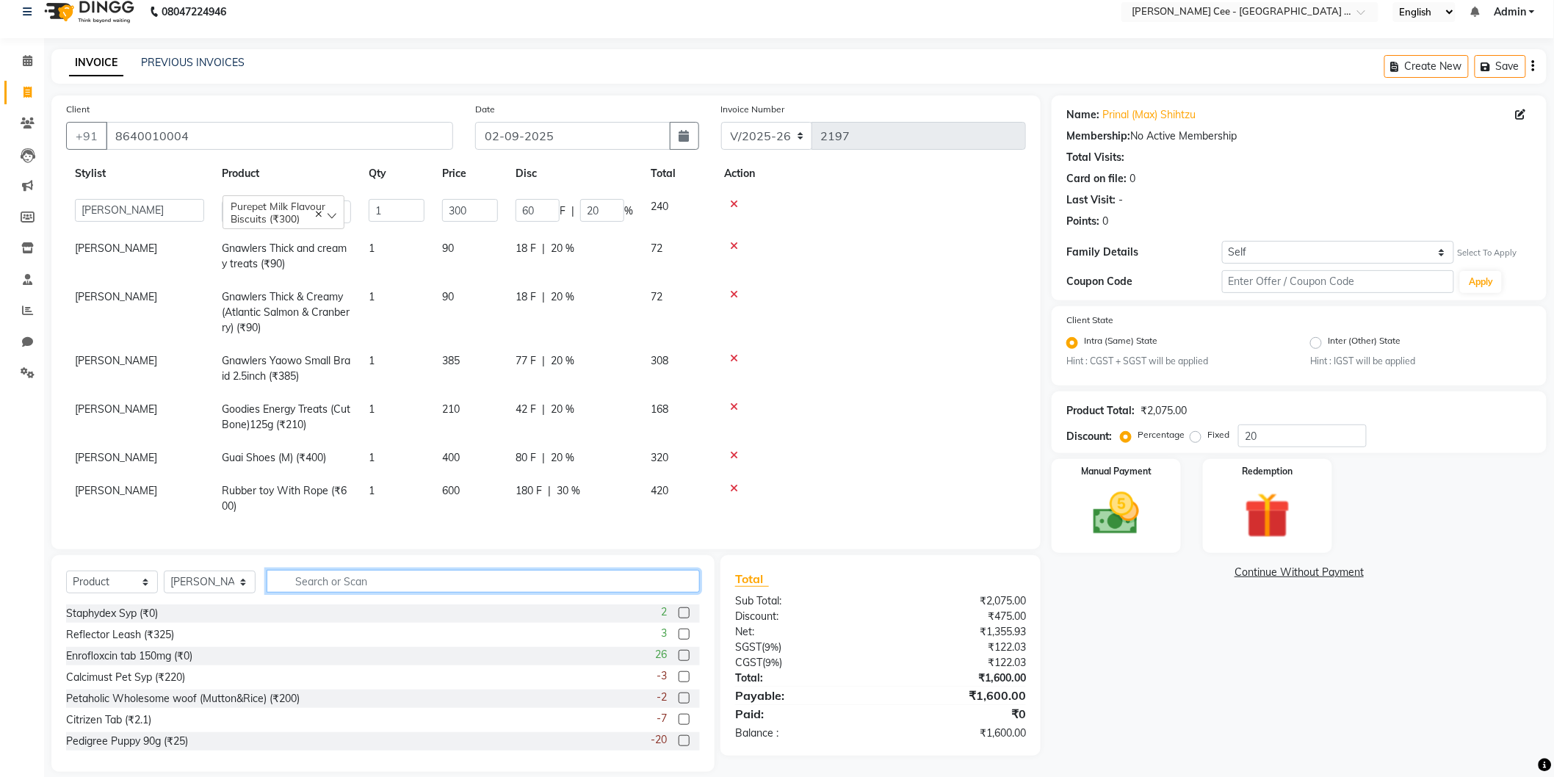
click at [456, 586] on input "text" at bounding box center [483, 581] width 433 height 23
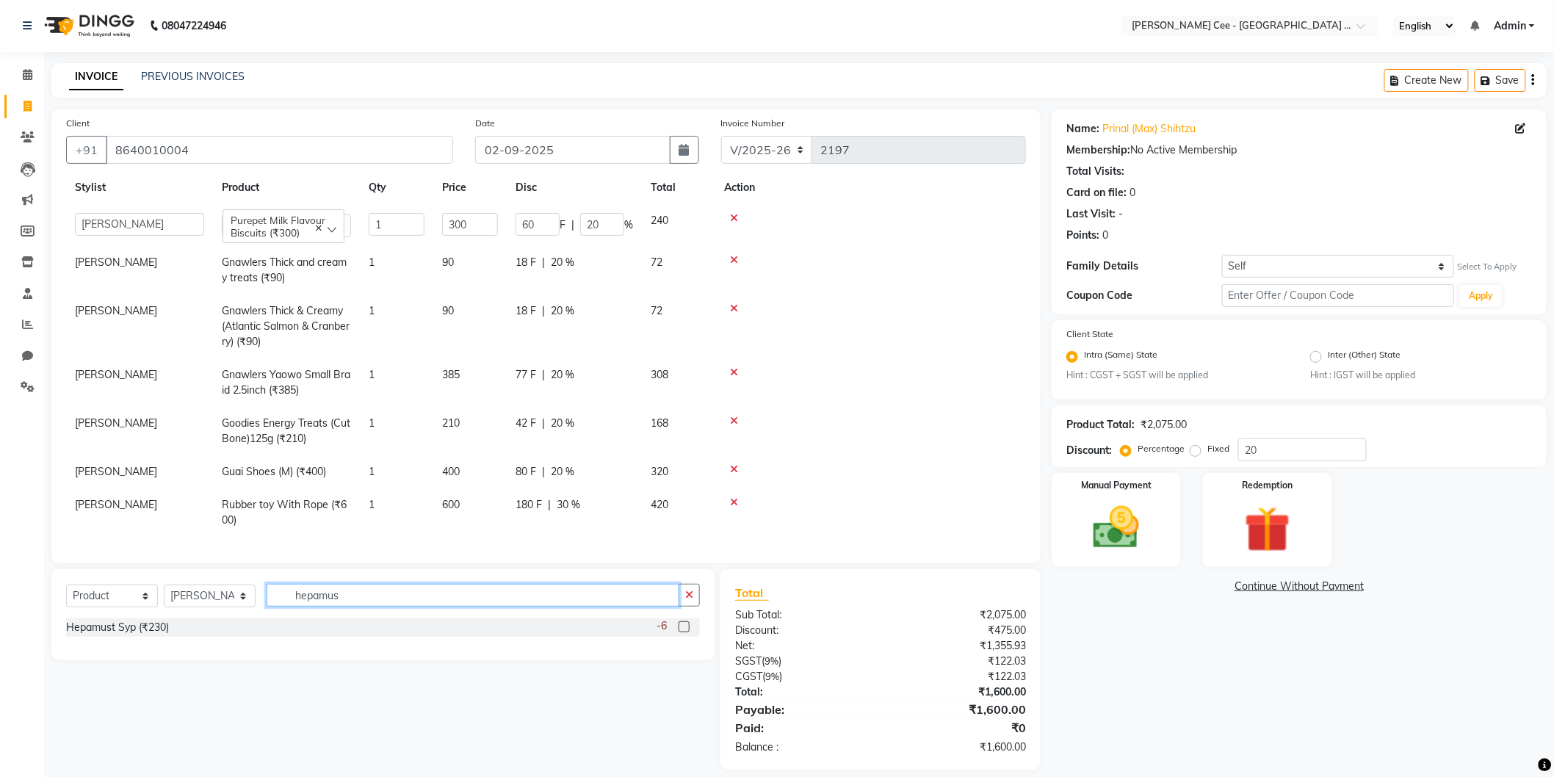
scroll to position [15, 0]
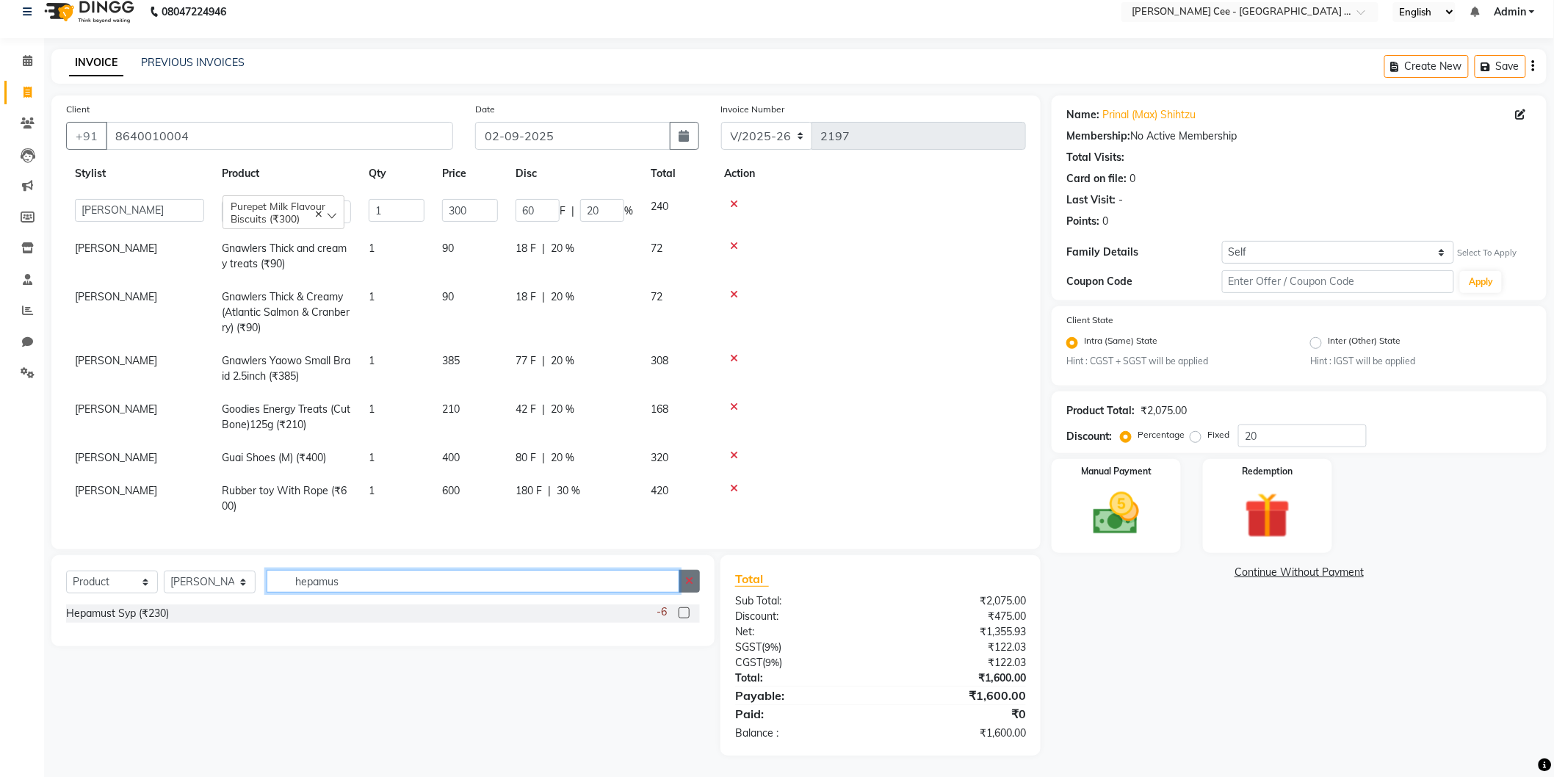
type input "hepamus"
click at [681, 574] on button "button" at bounding box center [689, 581] width 21 height 23
type input "hepamust"
click at [150, 612] on div "Hepamust Syp (₹230)" at bounding box center [117, 613] width 103 height 15
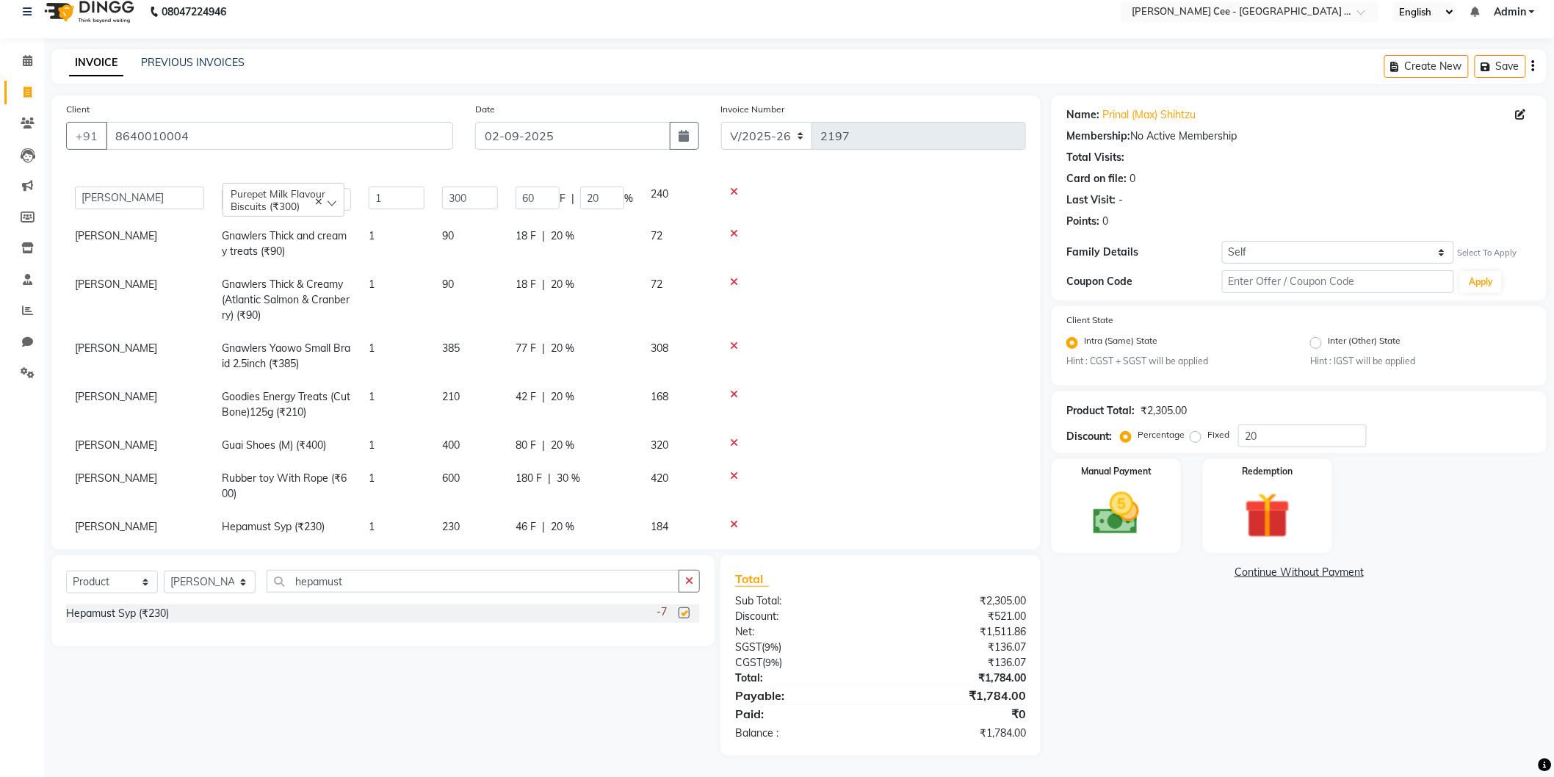
checkbox input "false"
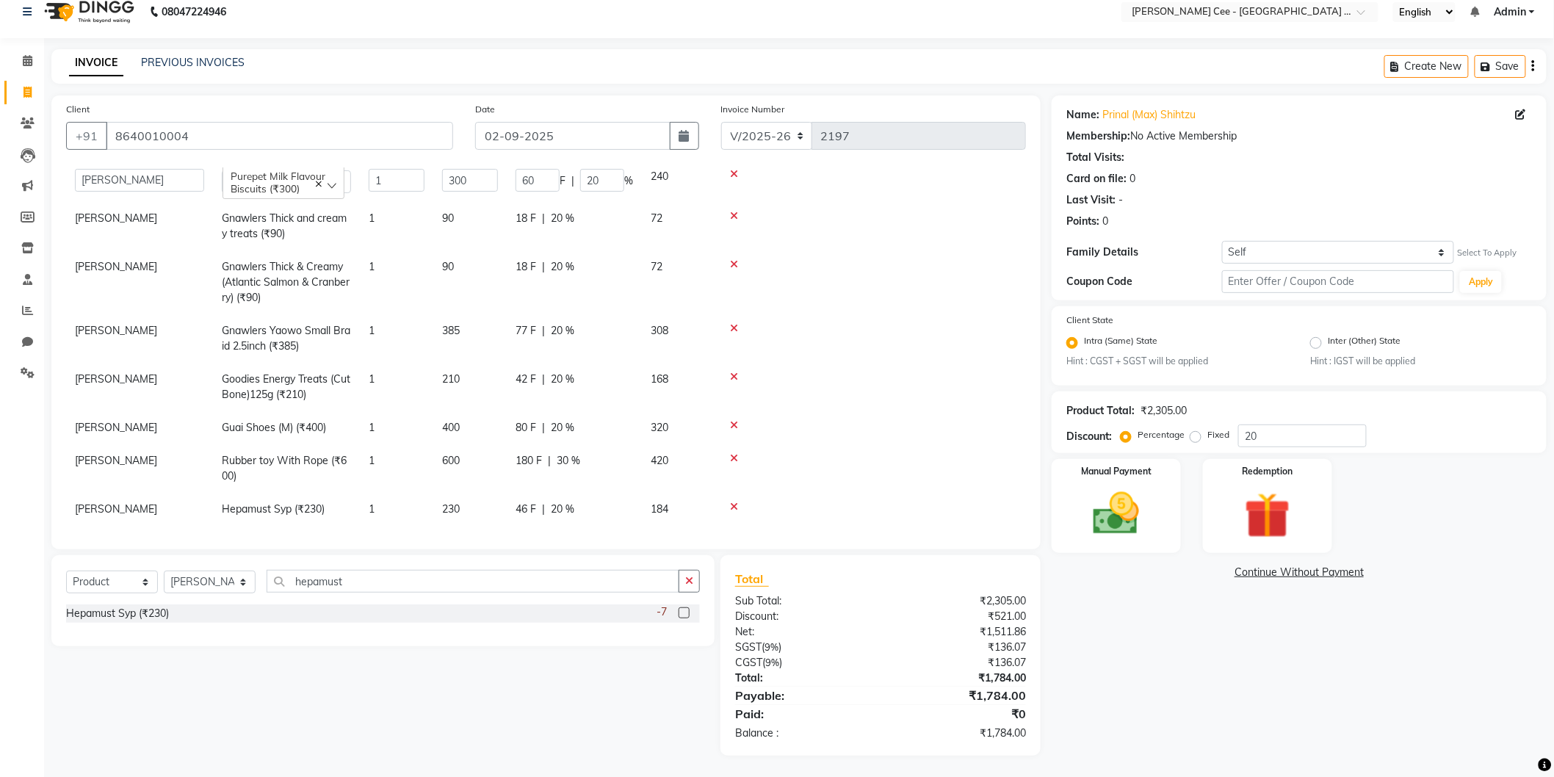
scroll to position [84, 0]
click at [563, 502] on td "46 F | 20 %" at bounding box center [574, 506] width 135 height 33
select select "80155"
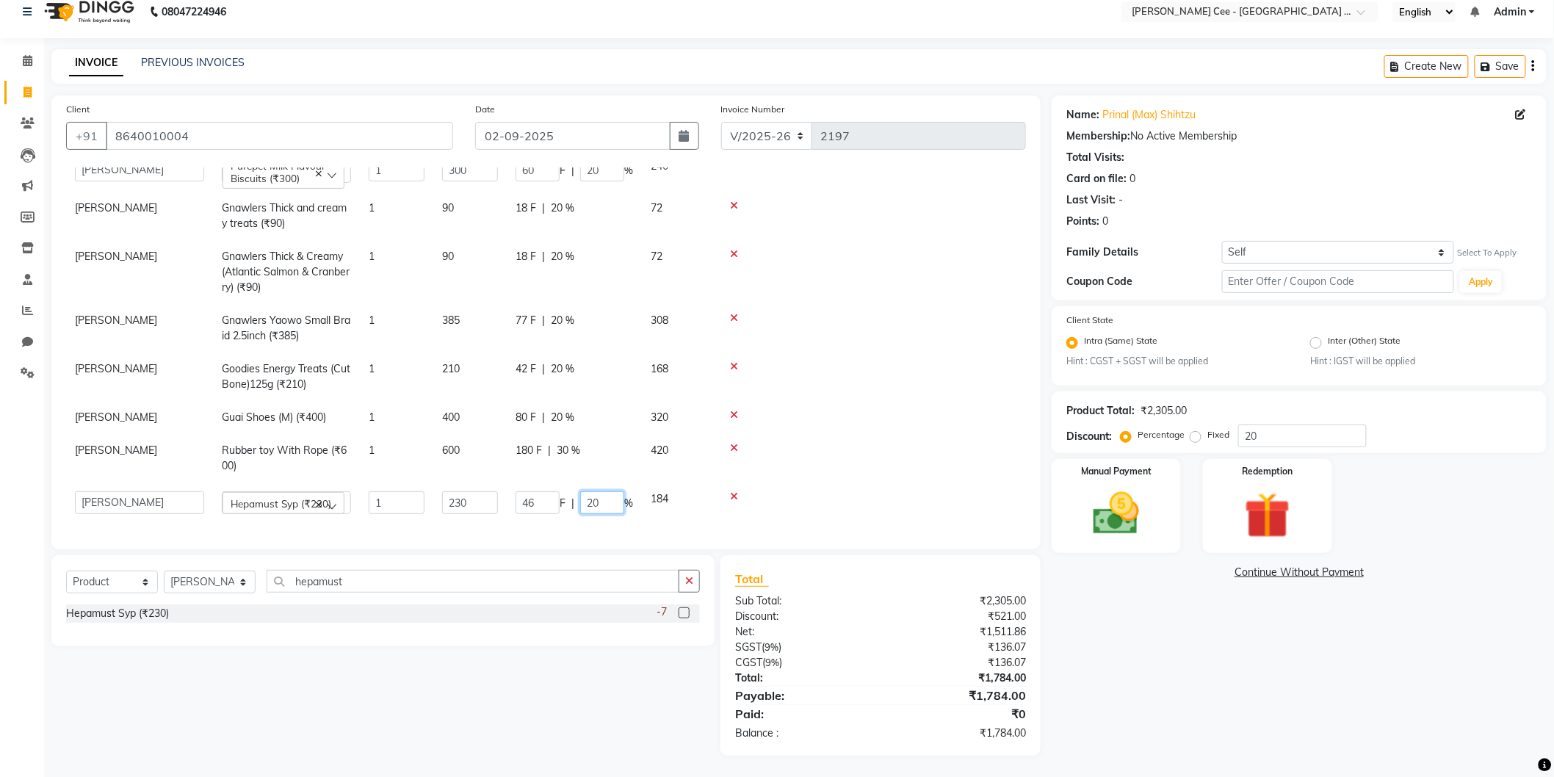
click at [589, 494] on input "20" at bounding box center [602, 502] width 44 height 23
click at [826, 416] on td at bounding box center [870, 417] width 311 height 33
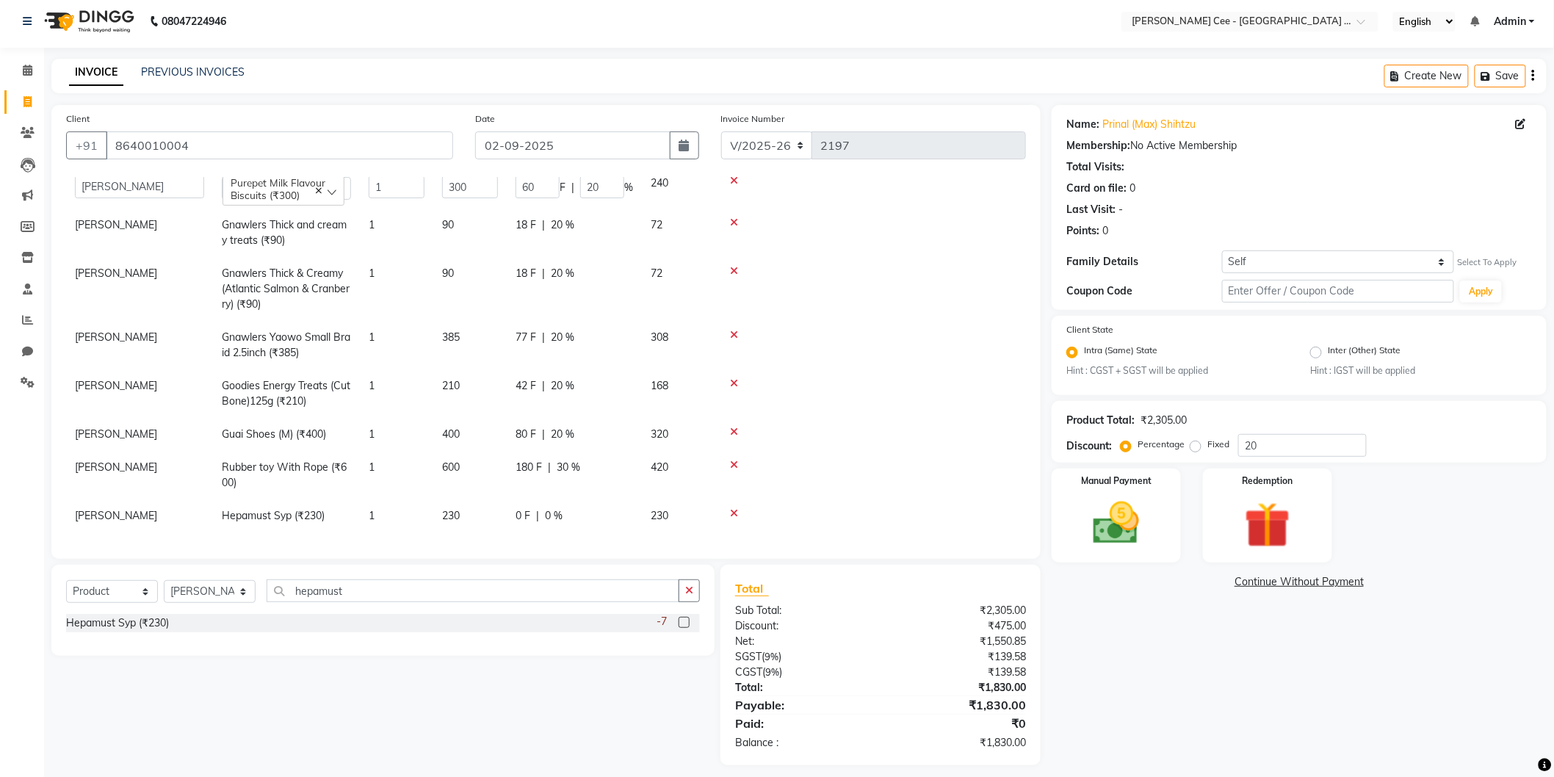
scroll to position [15, 0]
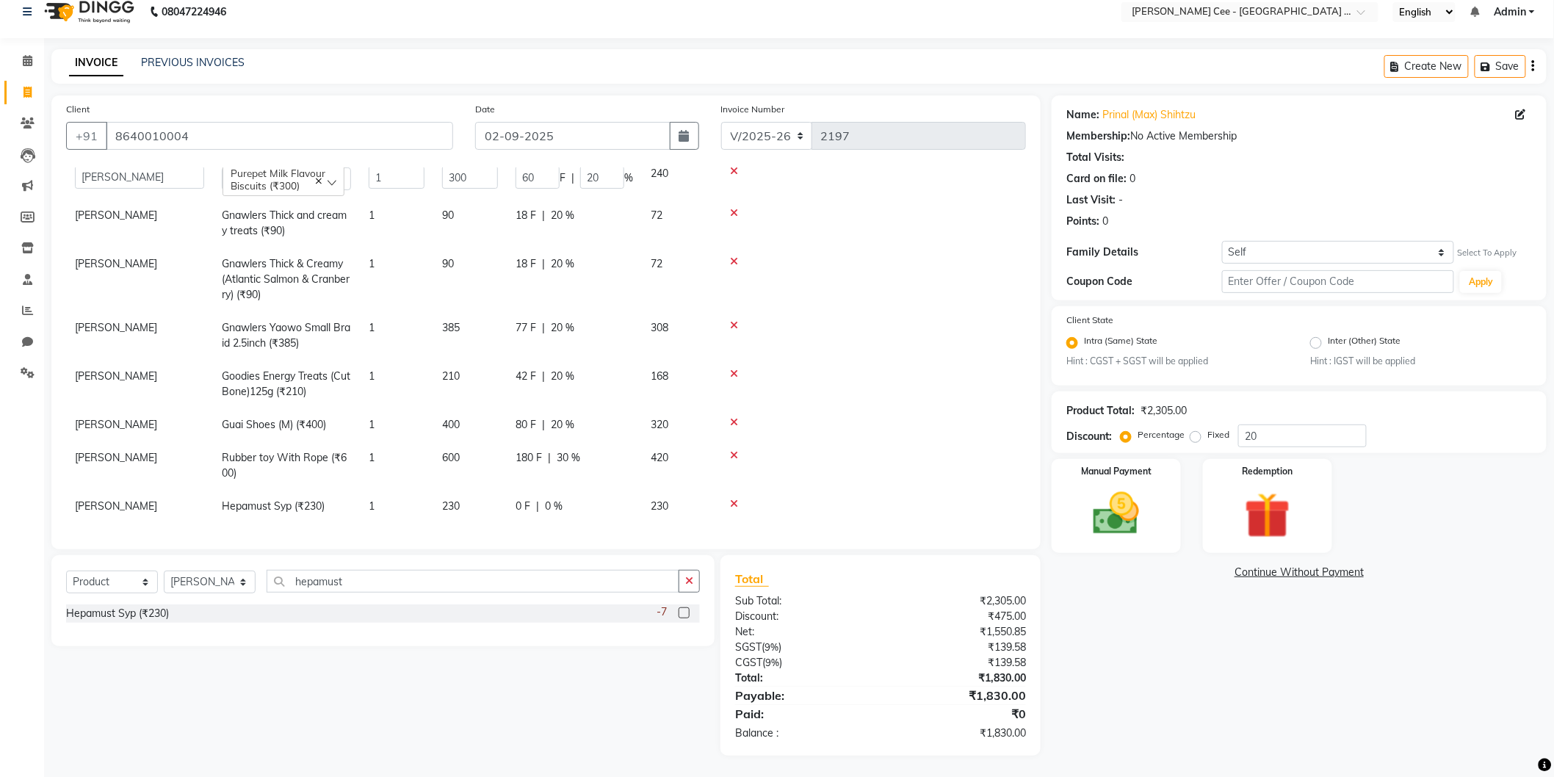
drag, startPoint x: 687, startPoint y: 583, endPoint x: 560, endPoint y: 585, distance: 127.1
click at [684, 583] on button "button" at bounding box center [689, 581] width 21 height 23
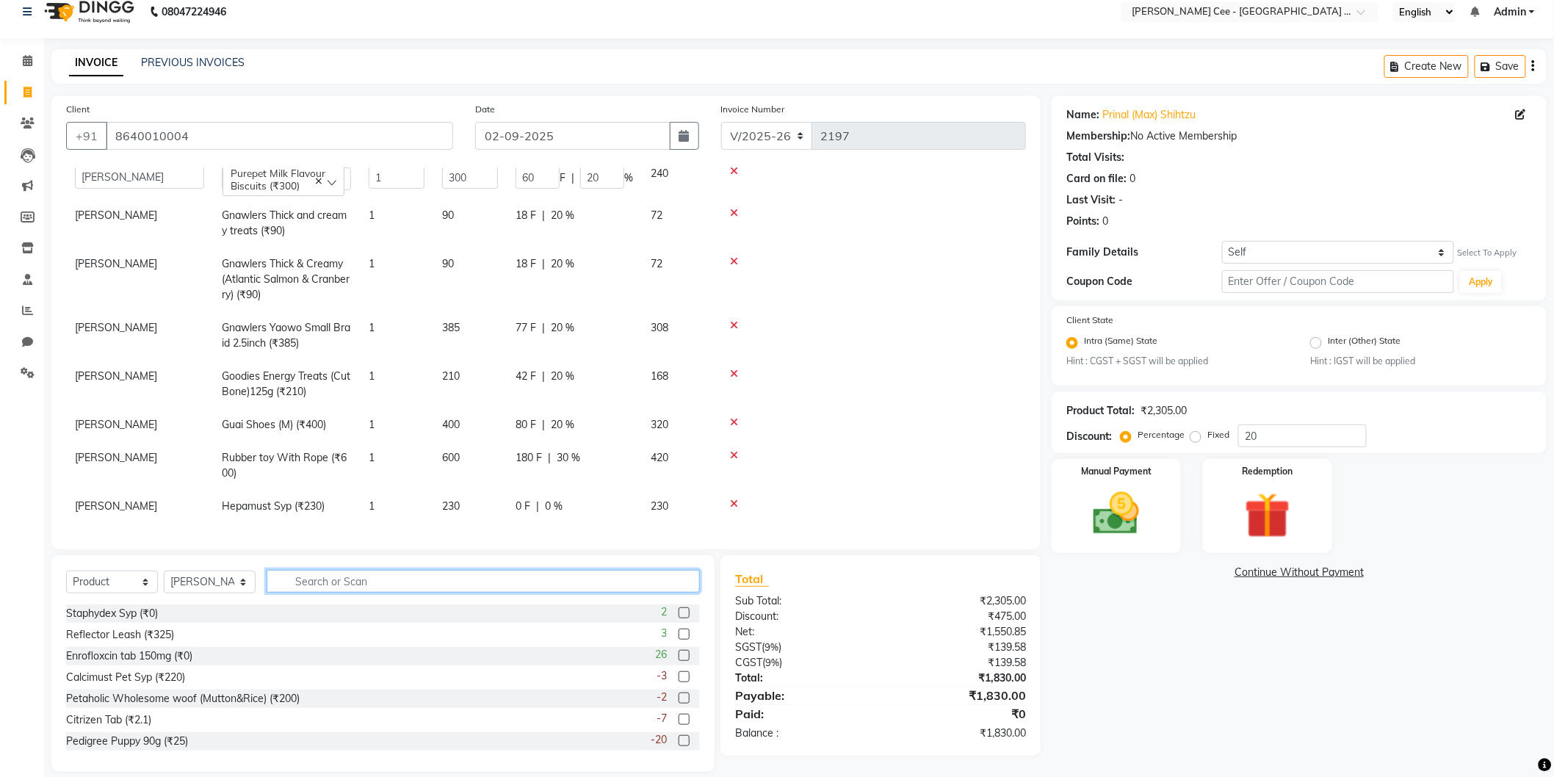
click at [560, 585] on input "text" at bounding box center [483, 581] width 433 height 23
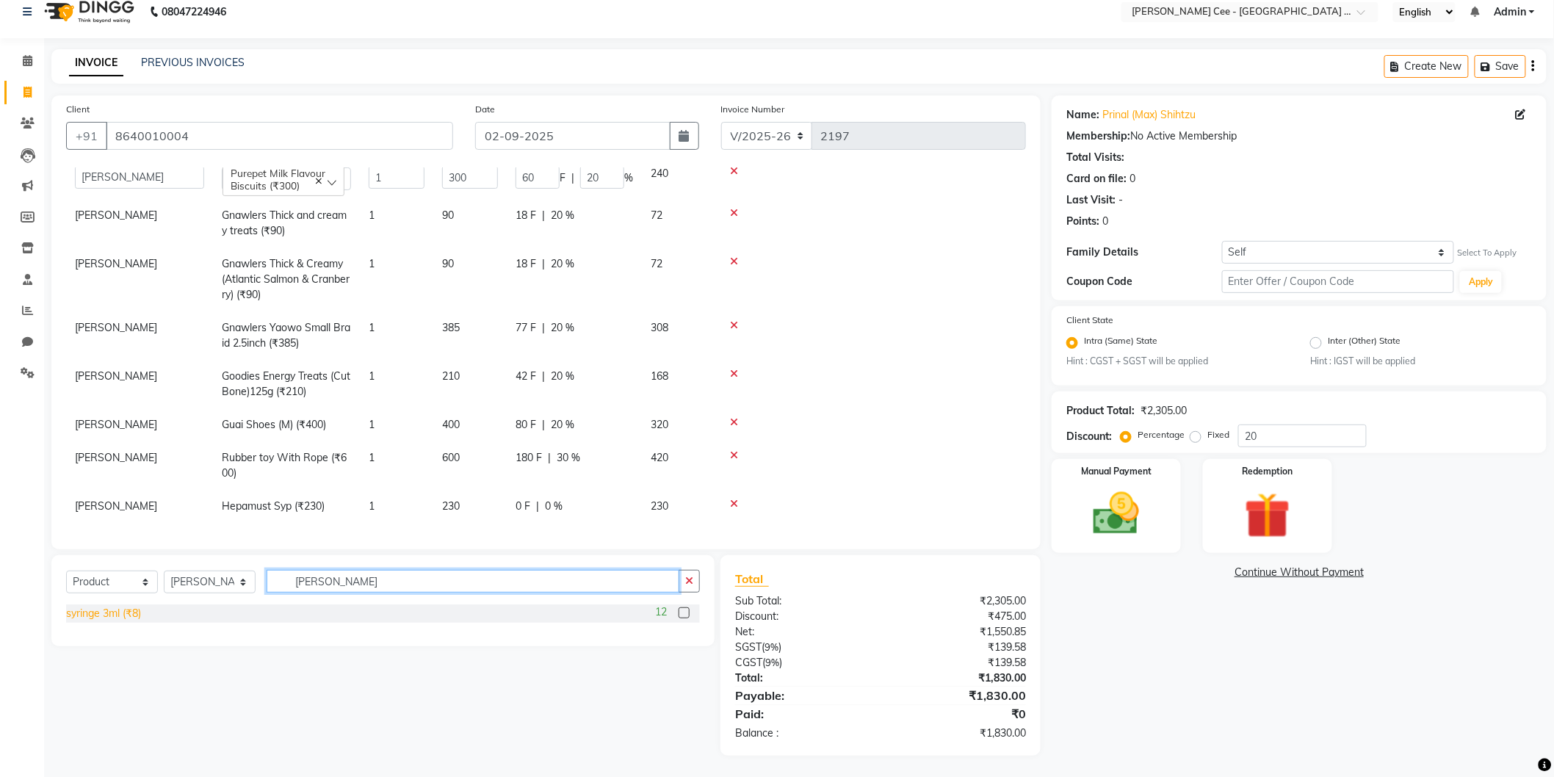
type input "syring"
click at [134, 610] on div "syringe 3ml (₹8)" at bounding box center [103, 613] width 75 height 15
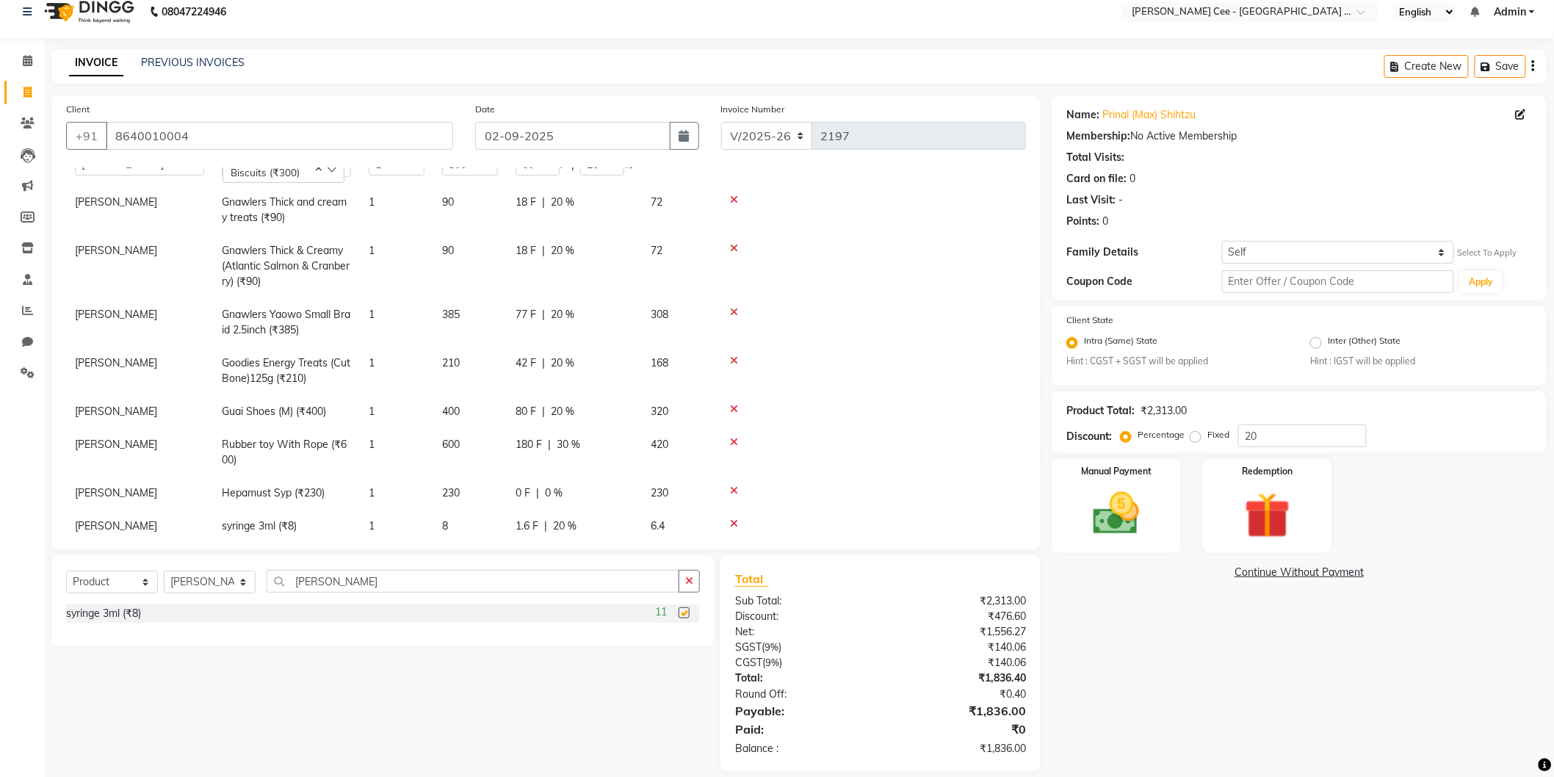
checkbox input "false"
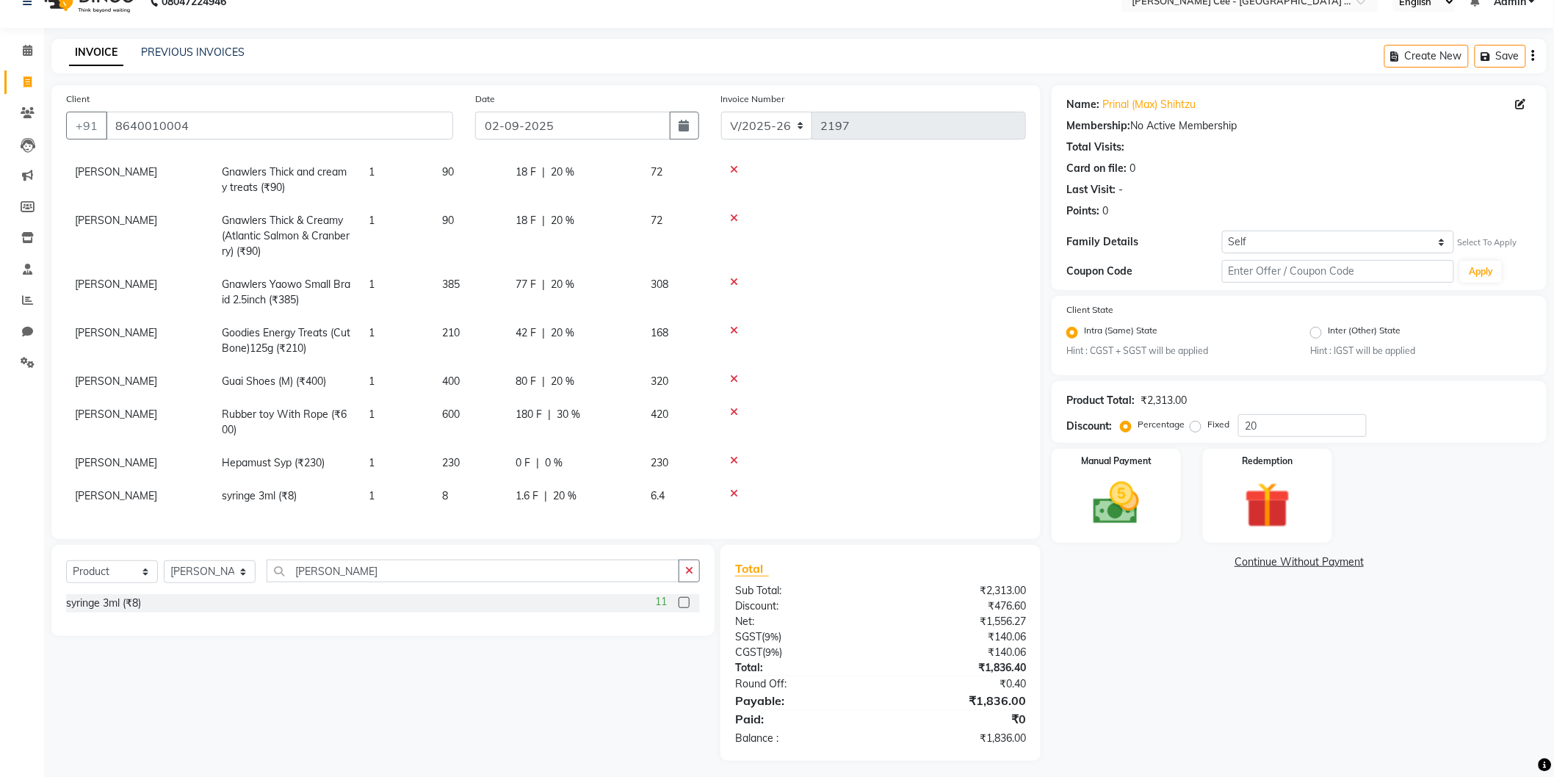
scroll to position [30, 0]
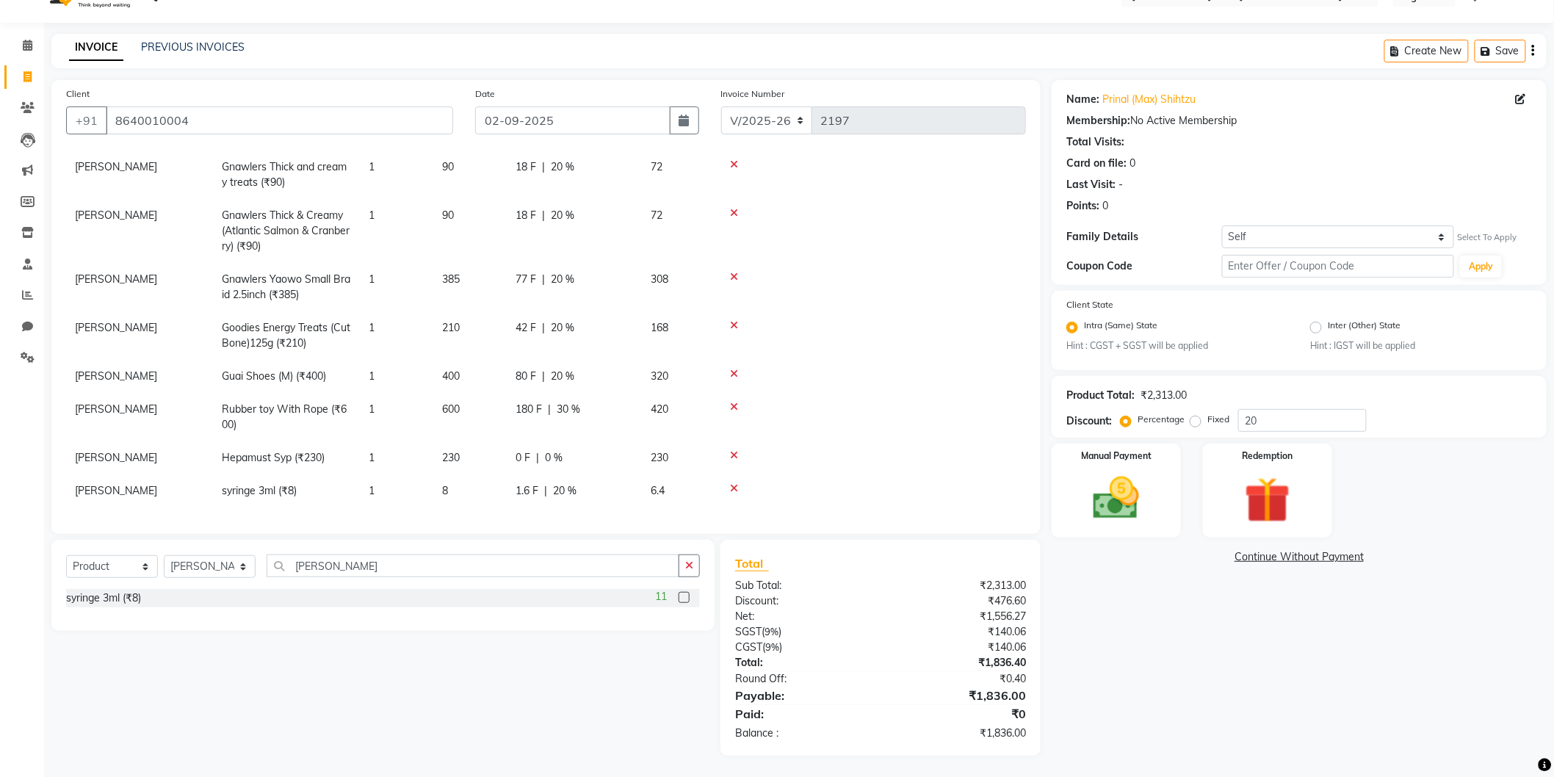
click at [453, 486] on td "8" at bounding box center [469, 490] width 73 height 33
select select "80155"
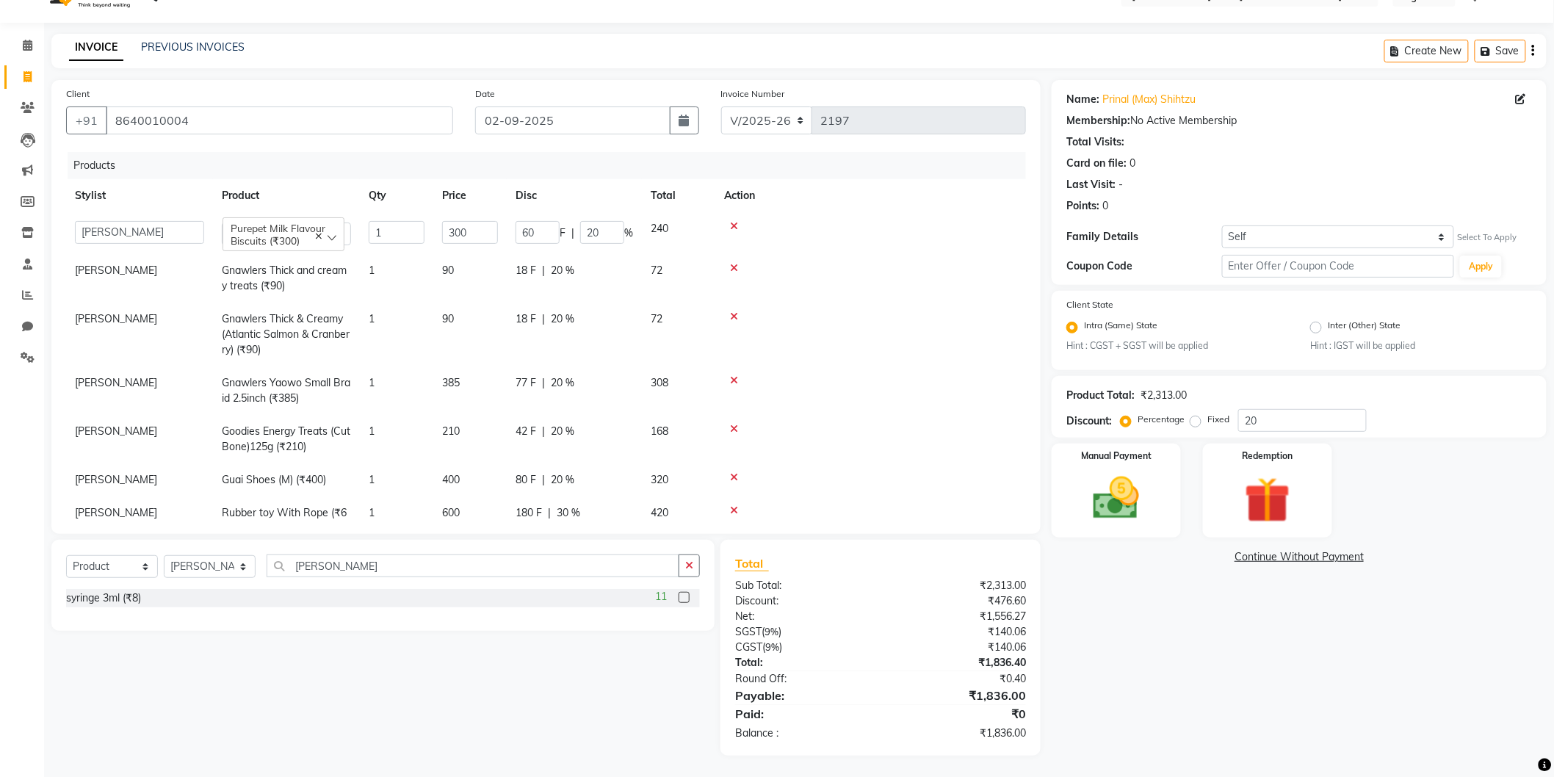
scroll to position [123, 0]
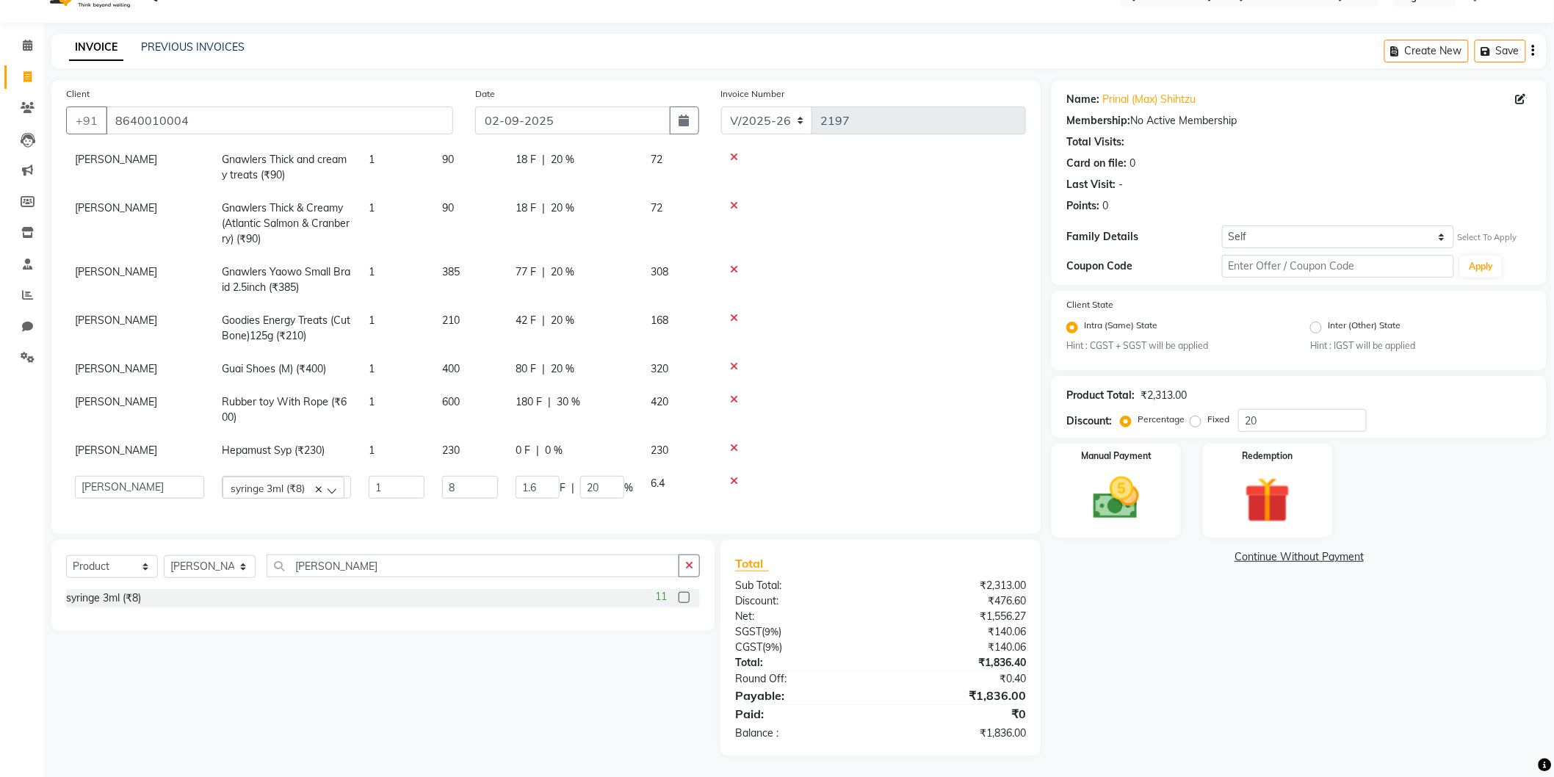
click at [922, 394] on div at bounding box center [870, 399] width 293 height 10
click at [1088, 488] on img at bounding box center [1116, 498] width 78 height 55
click at [1207, 552] on span "BANKTANSFER" at bounding box center [1229, 557] width 66 height 17
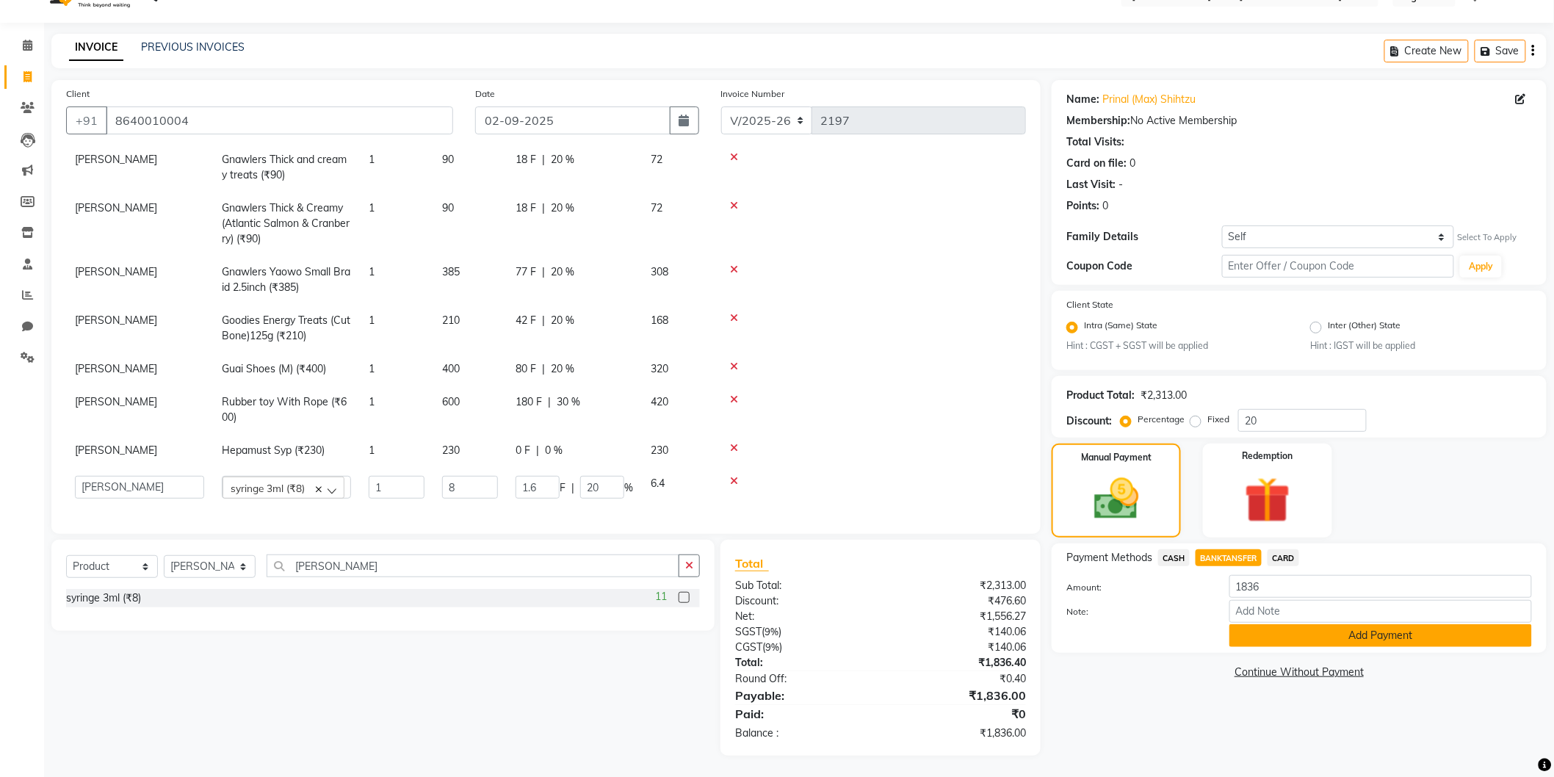
click at [1242, 630] on button "Add Payment" at bounding box center [1380, 635] width 303 height 23
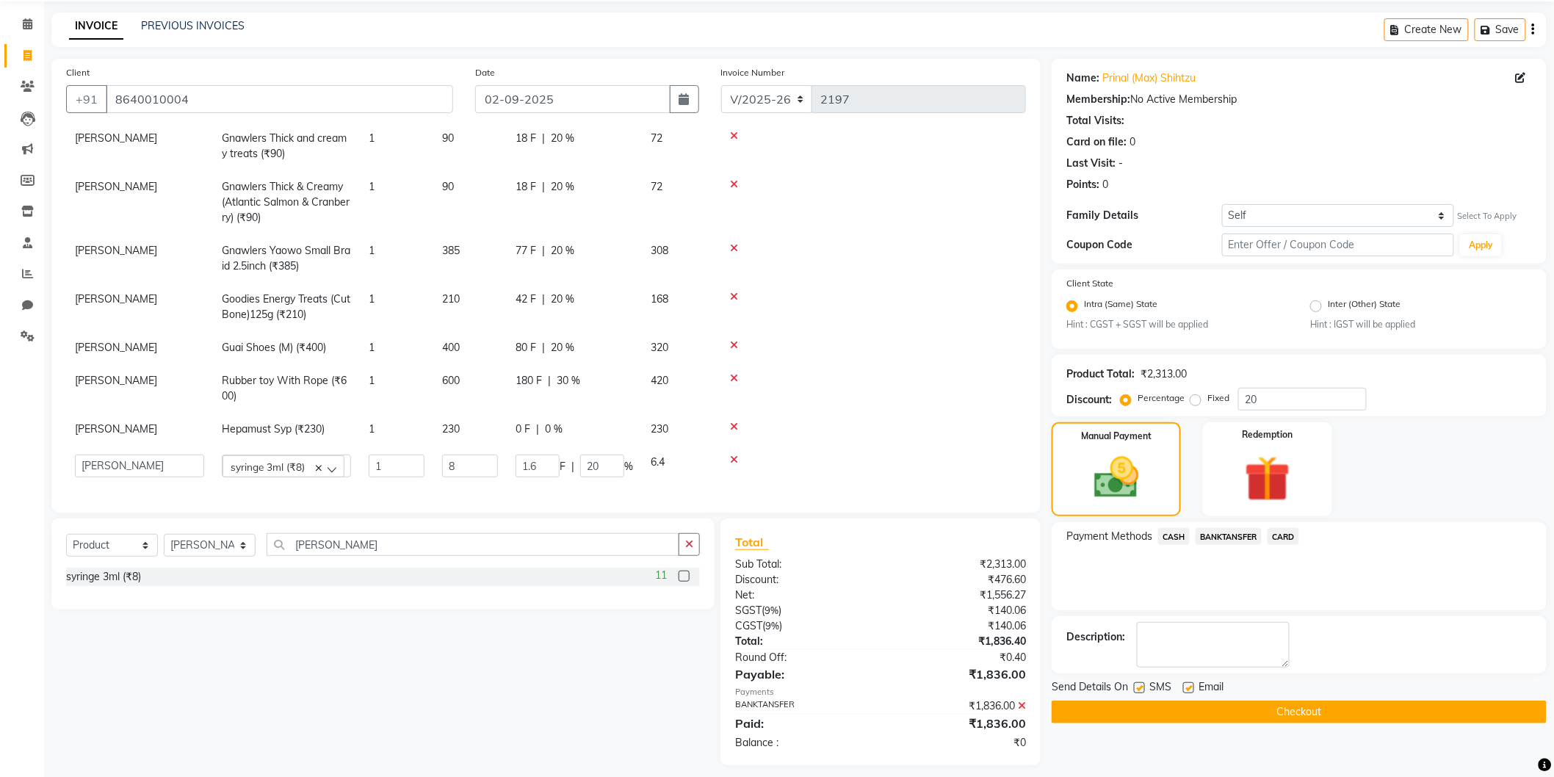
scroll to position [61, 0]
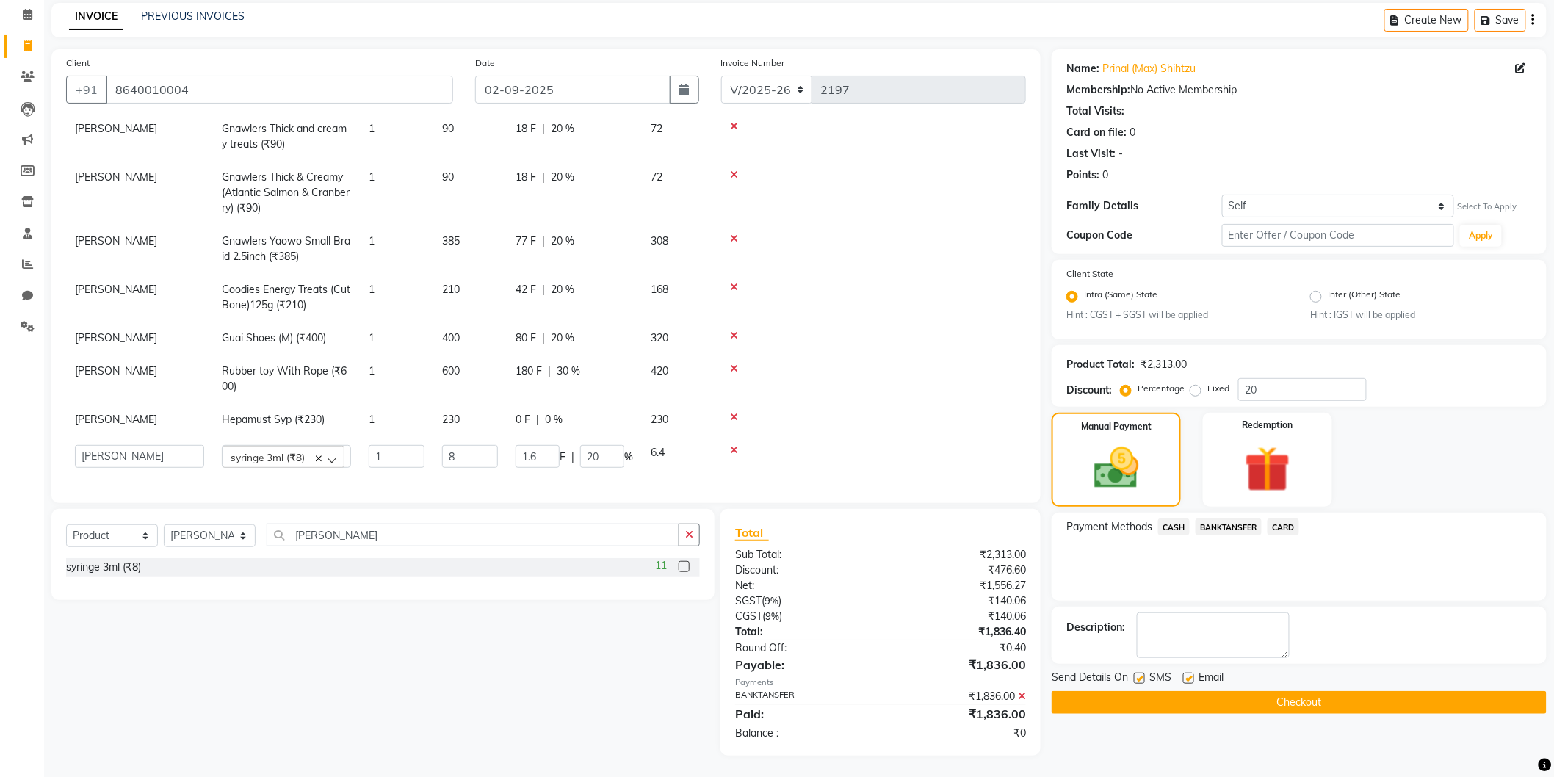
click at [1229, 698] on button "Checkout" at bounding box center [1299, 702] width 495 height 23
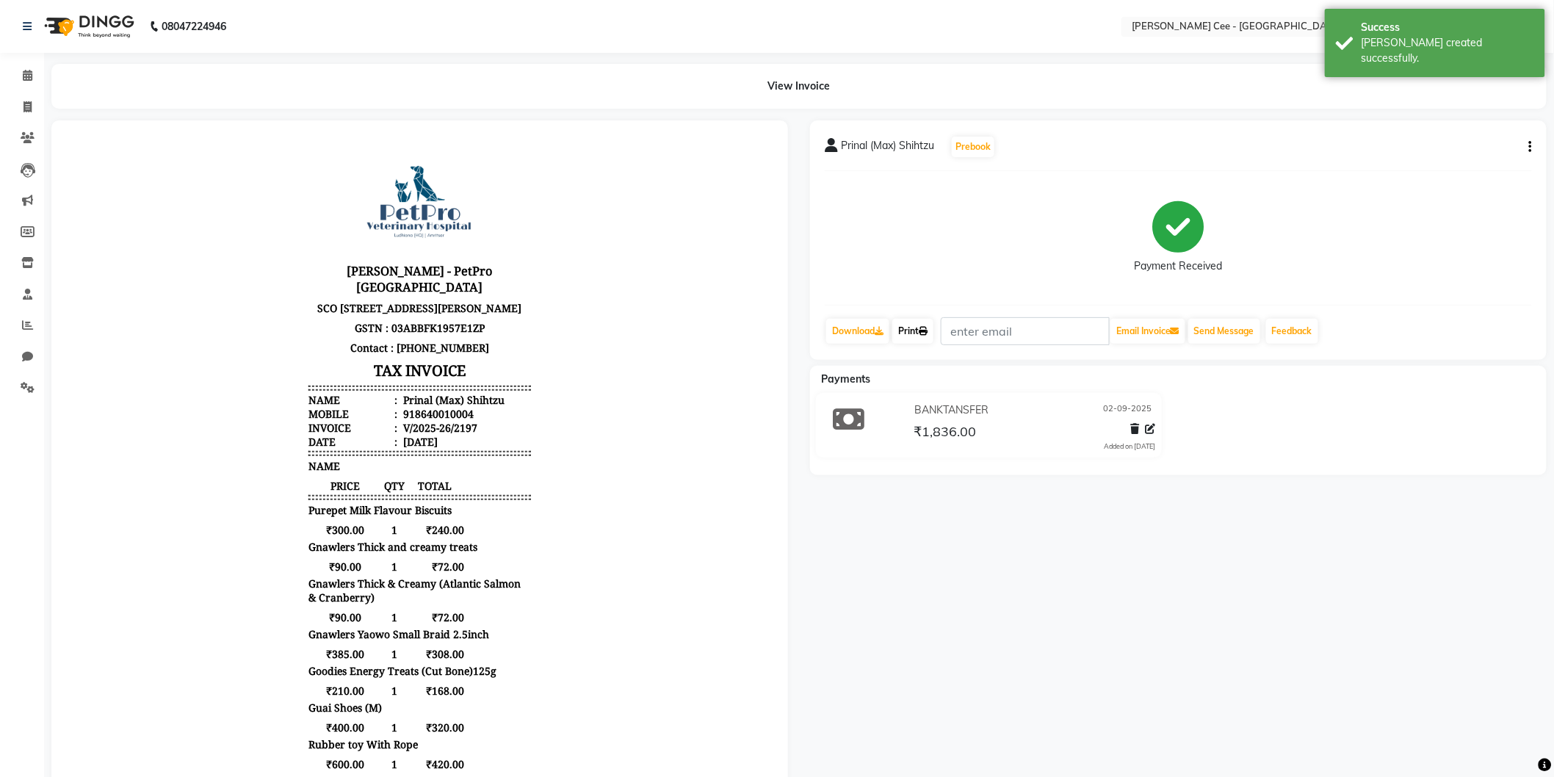
click at [908, 326] on link "Print" at bounding box center [912, 331] width 41 height 25
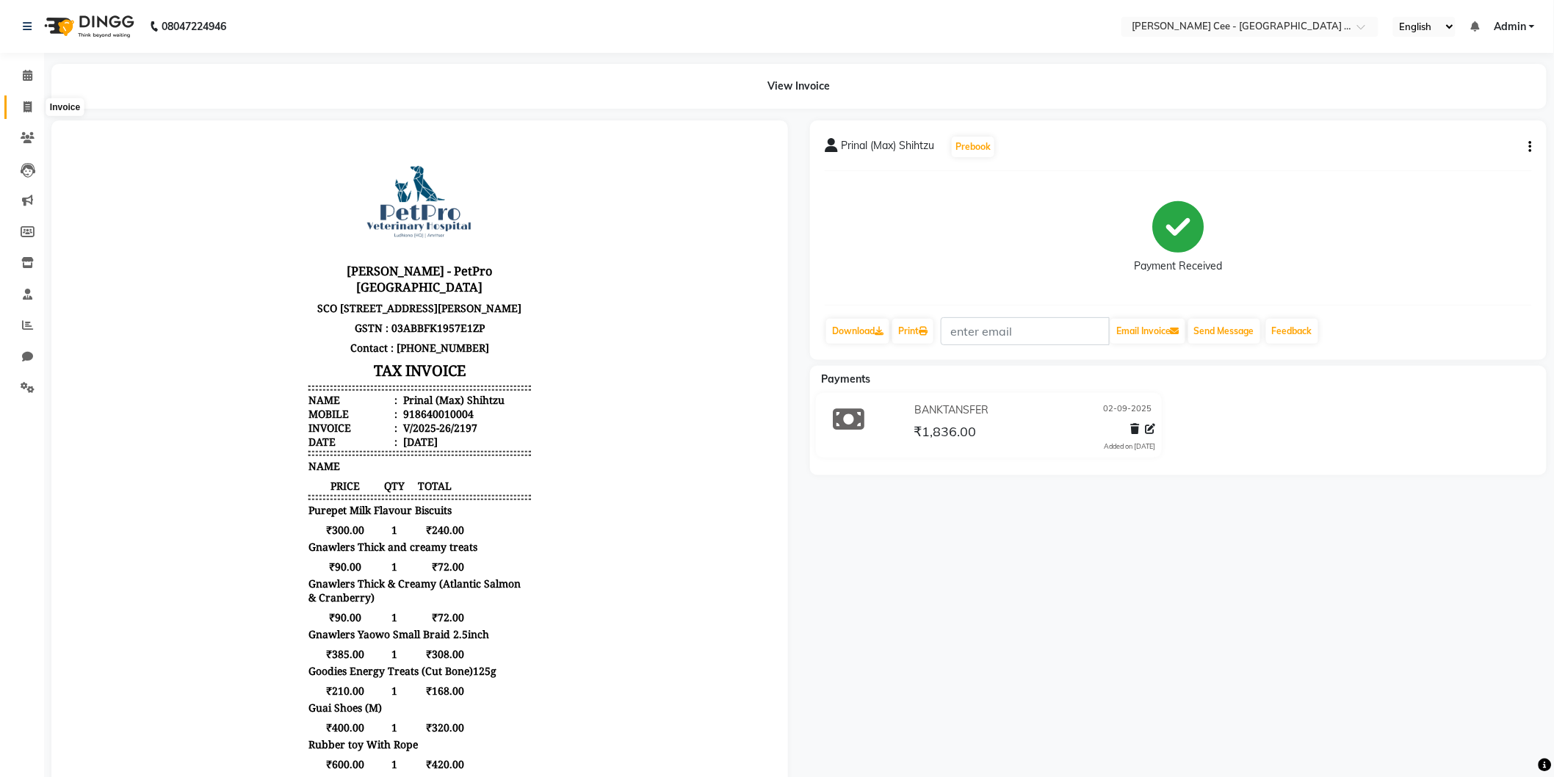
click at [23, 104] on icon at bounding box center [27, 106] width 8 height 11
select select "service"
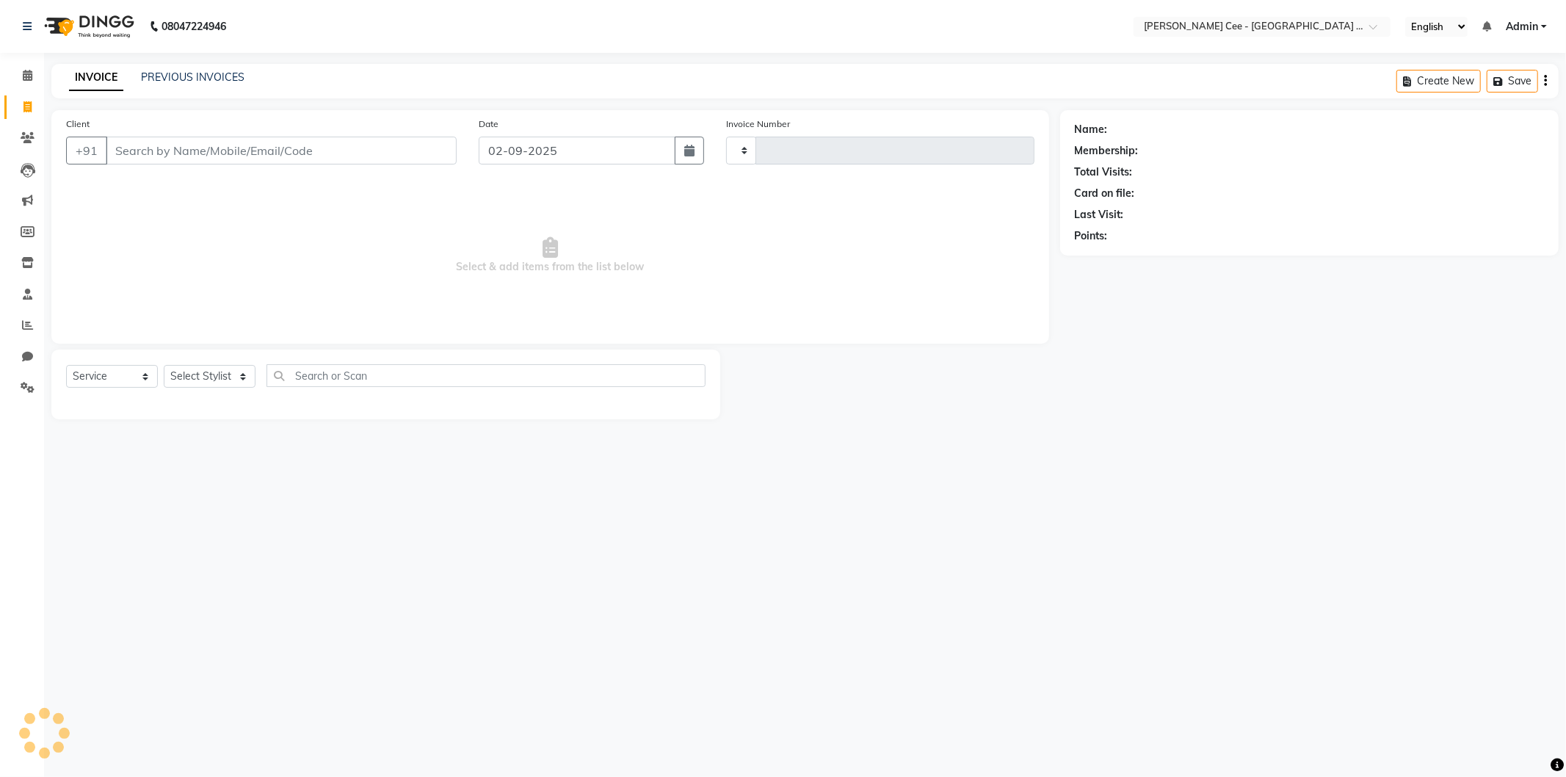
type input "2198"
select select "8239"
click at [277, 151] on input "Client" at bounding box center [281, 151] width 351 height 28
select select "product"
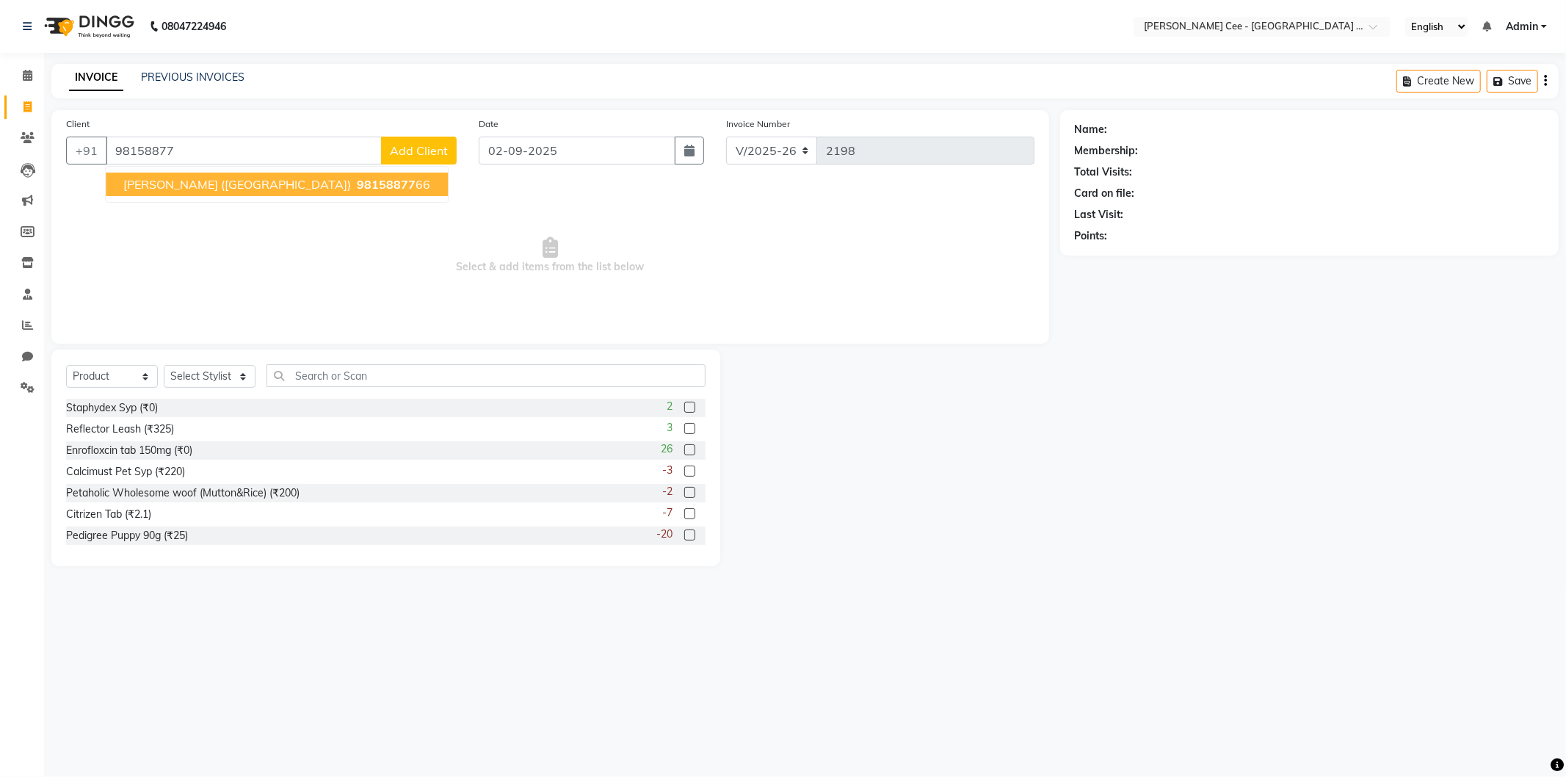
click at [357, 184] on span "98158877" at bounding box center [386, 184] width 59 height 15
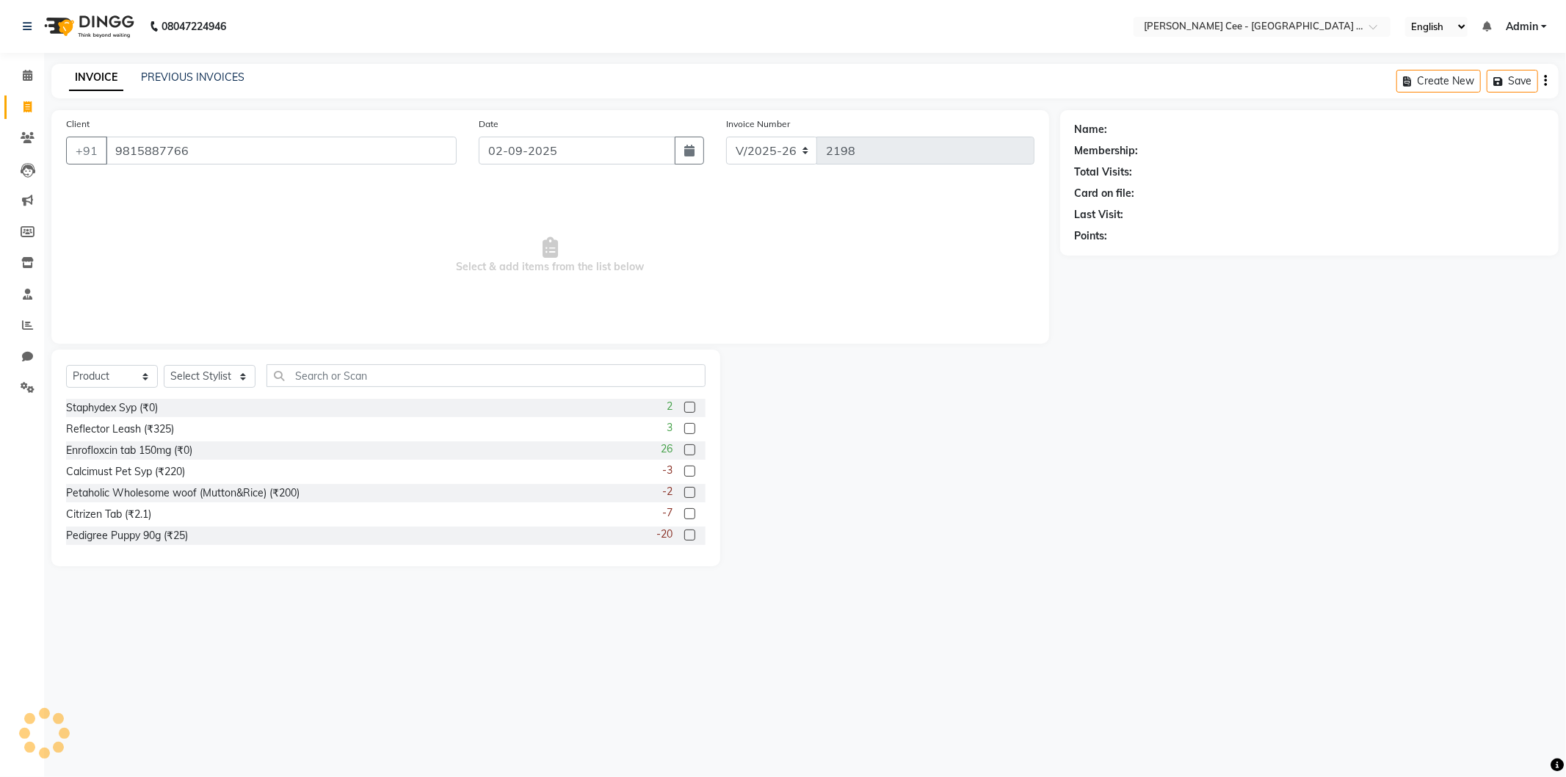
type input "9815887766"
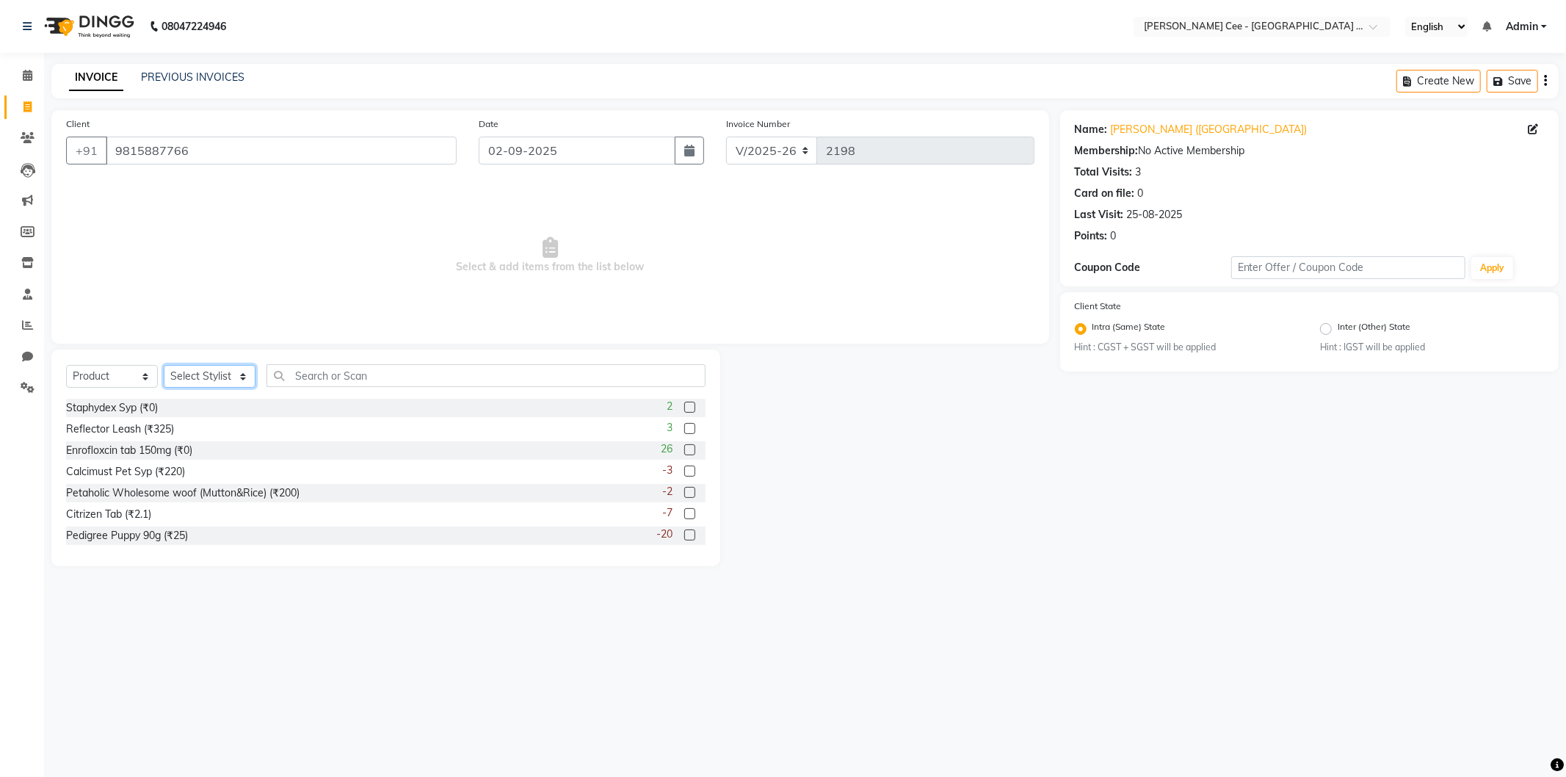
drag, startPoint x: 223, startPoint y: 369, endPoint x: 224, endPoint y: 386, distance: 16.2
click at [223, 369] on select "Select Stylist Avinash Dr Kamalpreet Kaur Dr.Simran Guri Jashanpreet Singh Kaja…" at bounding box center [210, 376] width 92 height 23
select select "80155"
click at [164, 366] on select "Select Stylist Avinash Dr Kamalpreet Kaur Dr.Simran Guri Jashanpreet Singh Kaja…" at bounding box center [210, 376] width 92 height 23
click at [336, 377] on input "text" at bounding box center [486, 375] width 439 height 23
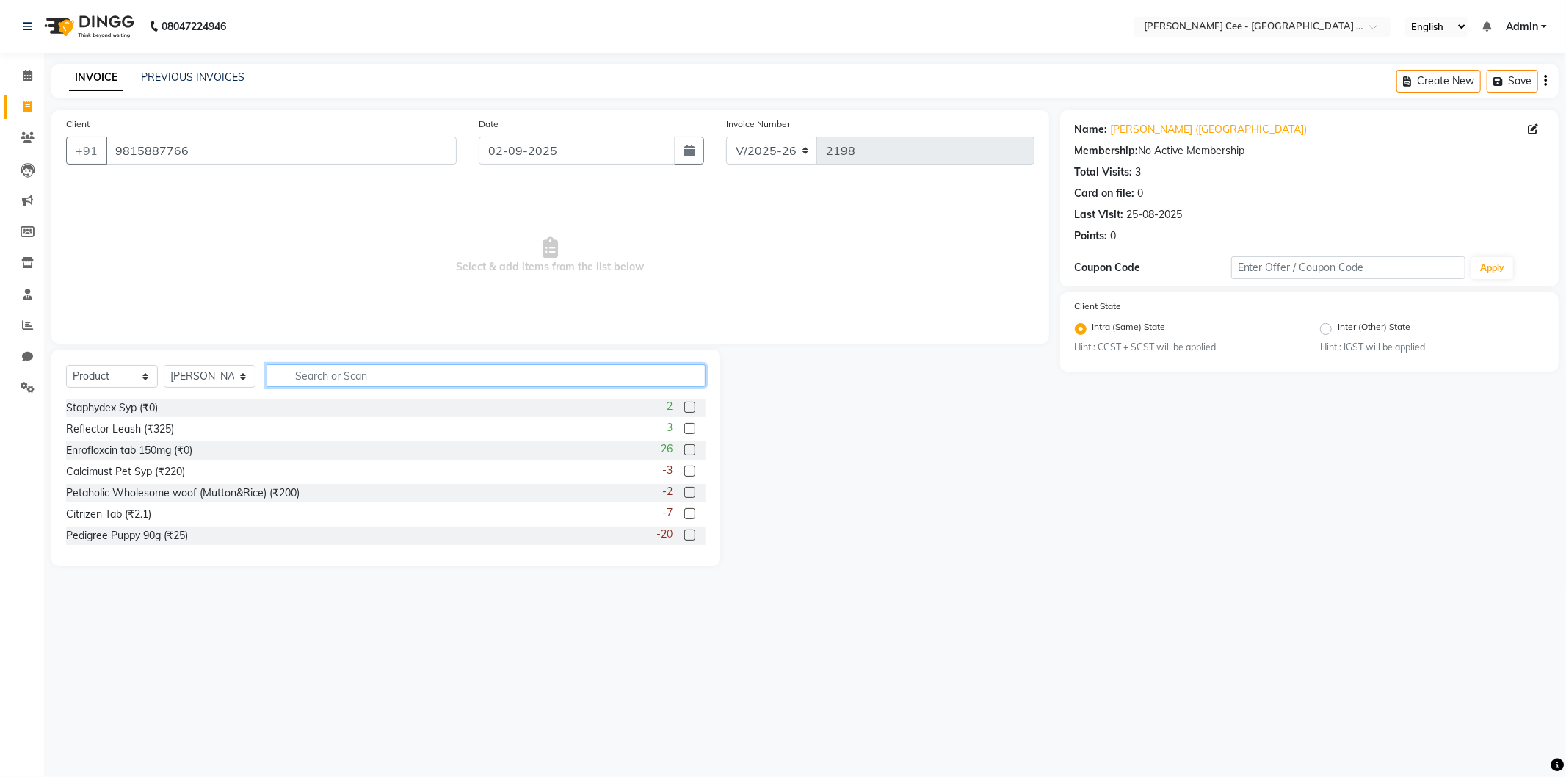
click at [336, 377] on input "text" at bounding box center [486, 375] width 439 height 23
type input "3182550402224"
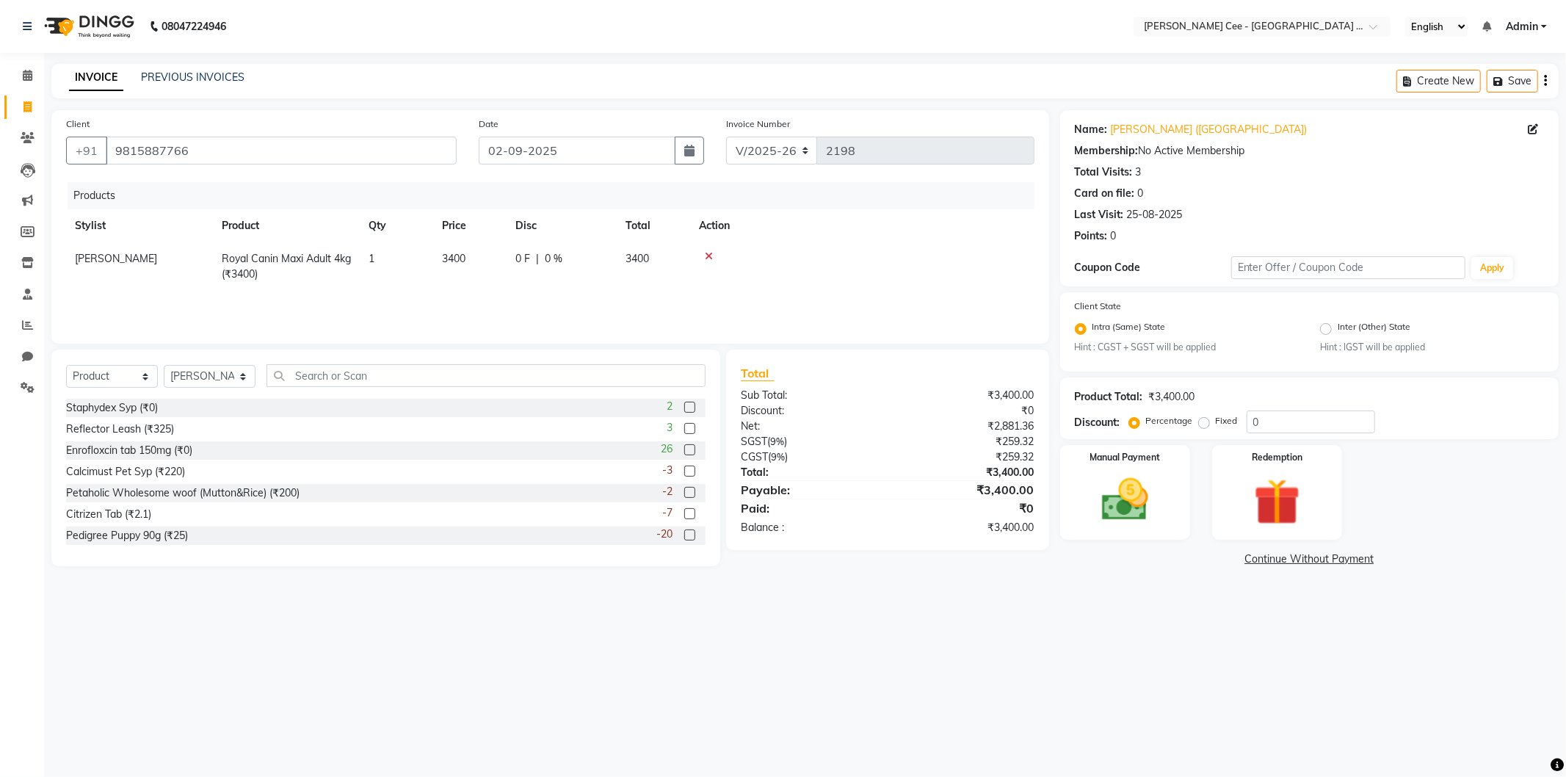
click at [464, 267] on td "3400" at bounding box center [469, 266] width 73 height 48
select select "80155"
click at [482, 255] on input "3400" at bounding box center [470, 262] width 56 height 23
click at [482, 258] on input "3400" at bounding box center [470, 262] width 56 height 23
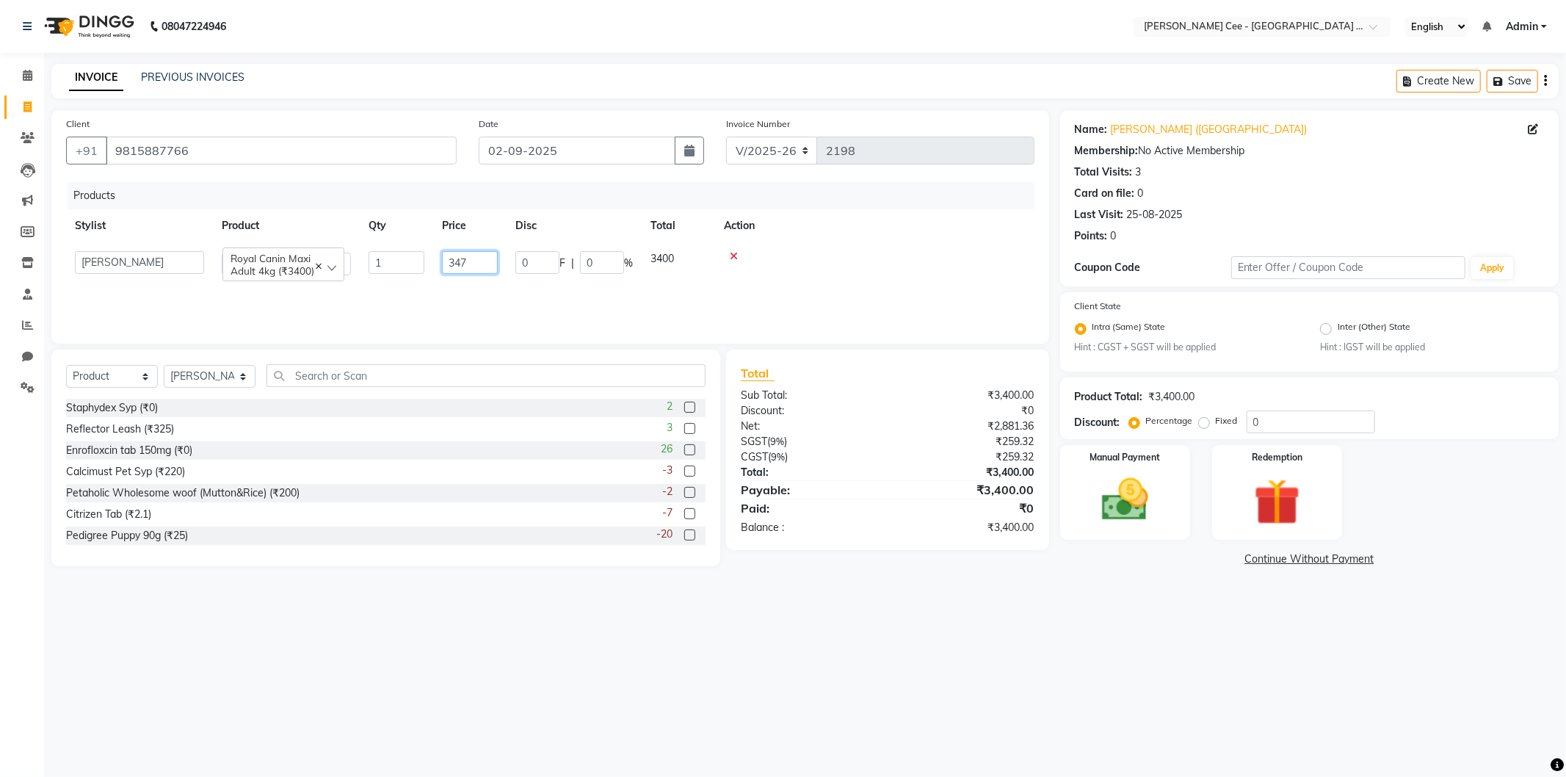
type input "3470"
click at [586, 277] on td "0 F | 0 %" at bounding box center [562, 266] width 110 height 48
select select "80155"
click at [582, 261] on input "0" at bounding box center [602, 262] width 44 height 23
type input "20"
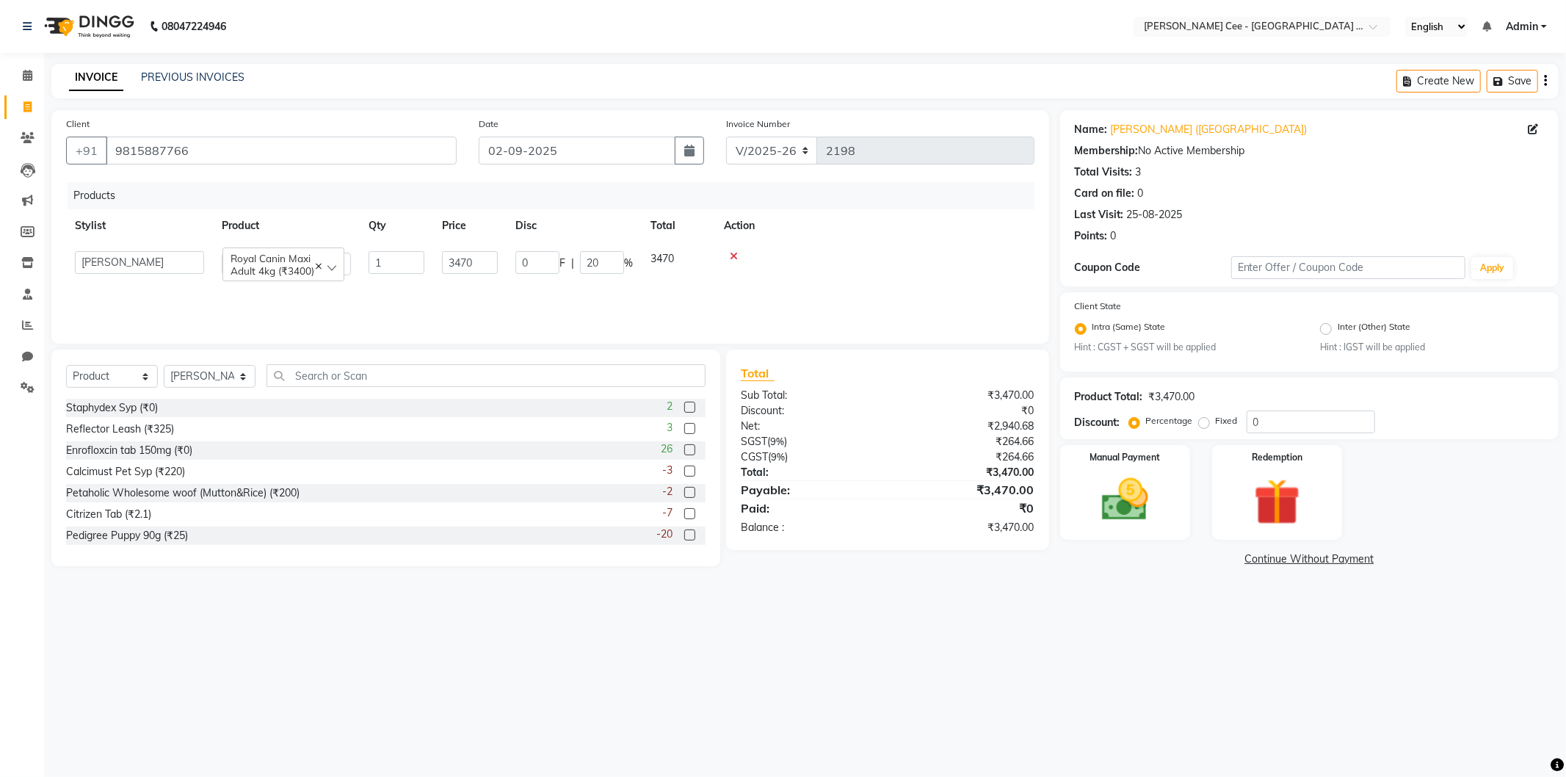
click at [933, 283] on td at bounding box center [874, 263] width 319 height 42
click at [533, 269] on td "694 F | 20 %" at bounding box center [562, 266] width 110 height 48
select select "80155"
click at [771, 270] on td at bounding box center [874, 263] width 319 height 42
click at [600, 267] on input "20" at bounding box center [602, 262] width 44 height 23
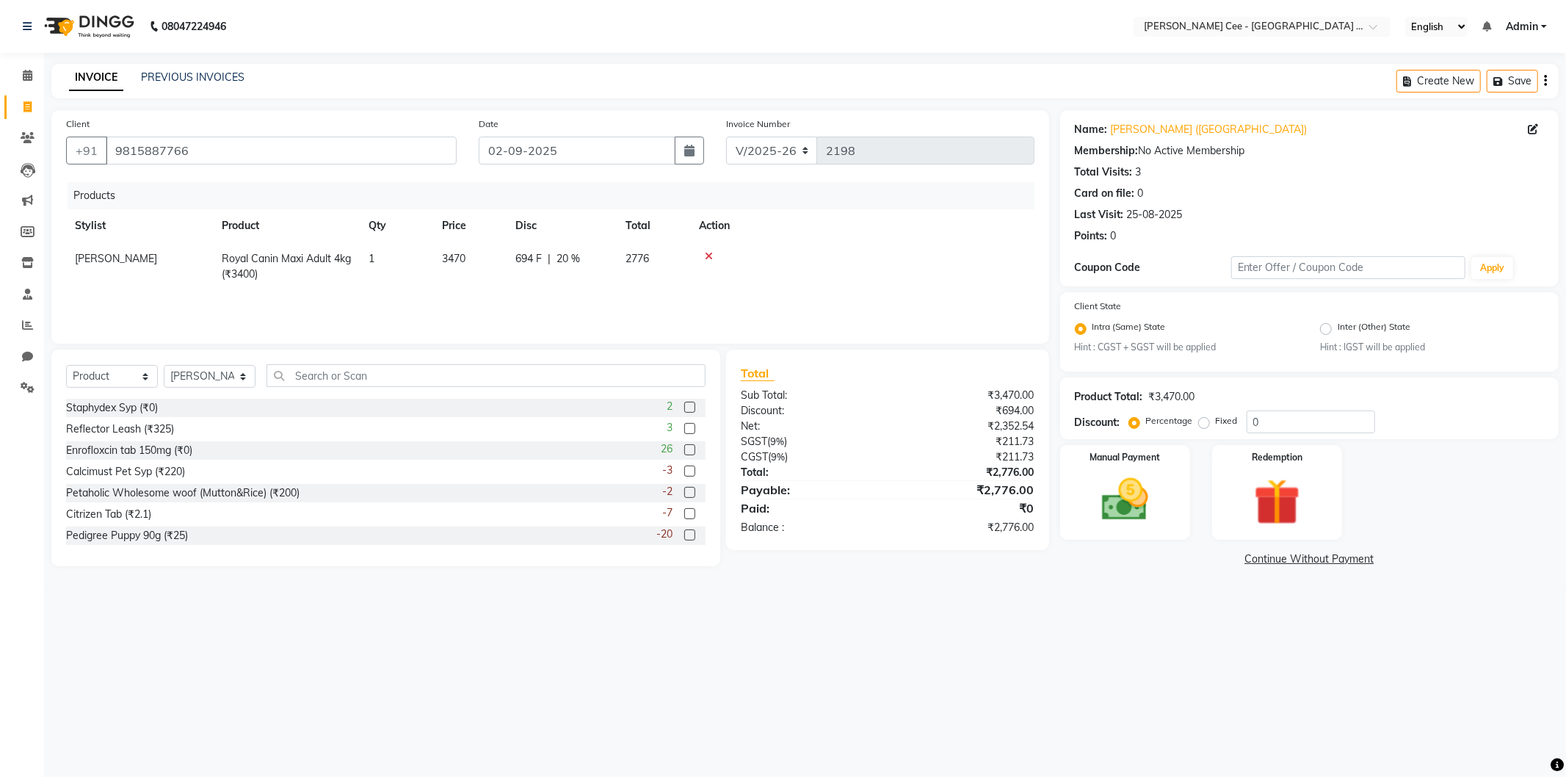
click at [544, 263] on div "694 F | 20 %" at bounding box center [562, 258] width 93 height 15
select select "80155"
click at [544, 263] on input "694" at bounding box center [538, 262] width 44 height 23
type input "690"
click at [853, 262] on td at bounding box center [874, 263] width 319 height 42
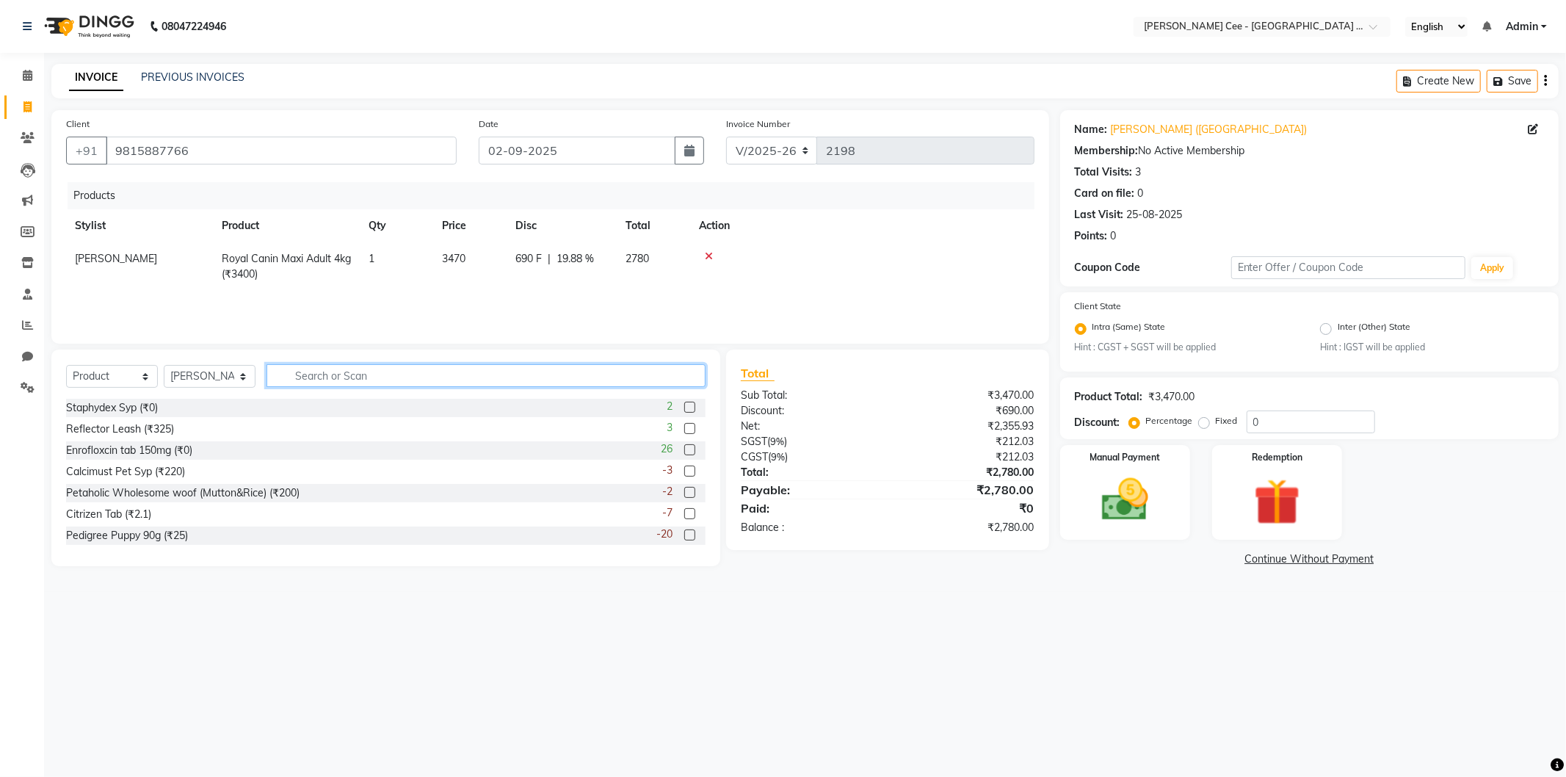
click at [495, 375] on input "text" at bounding box center [486, 375] width 439 height 23
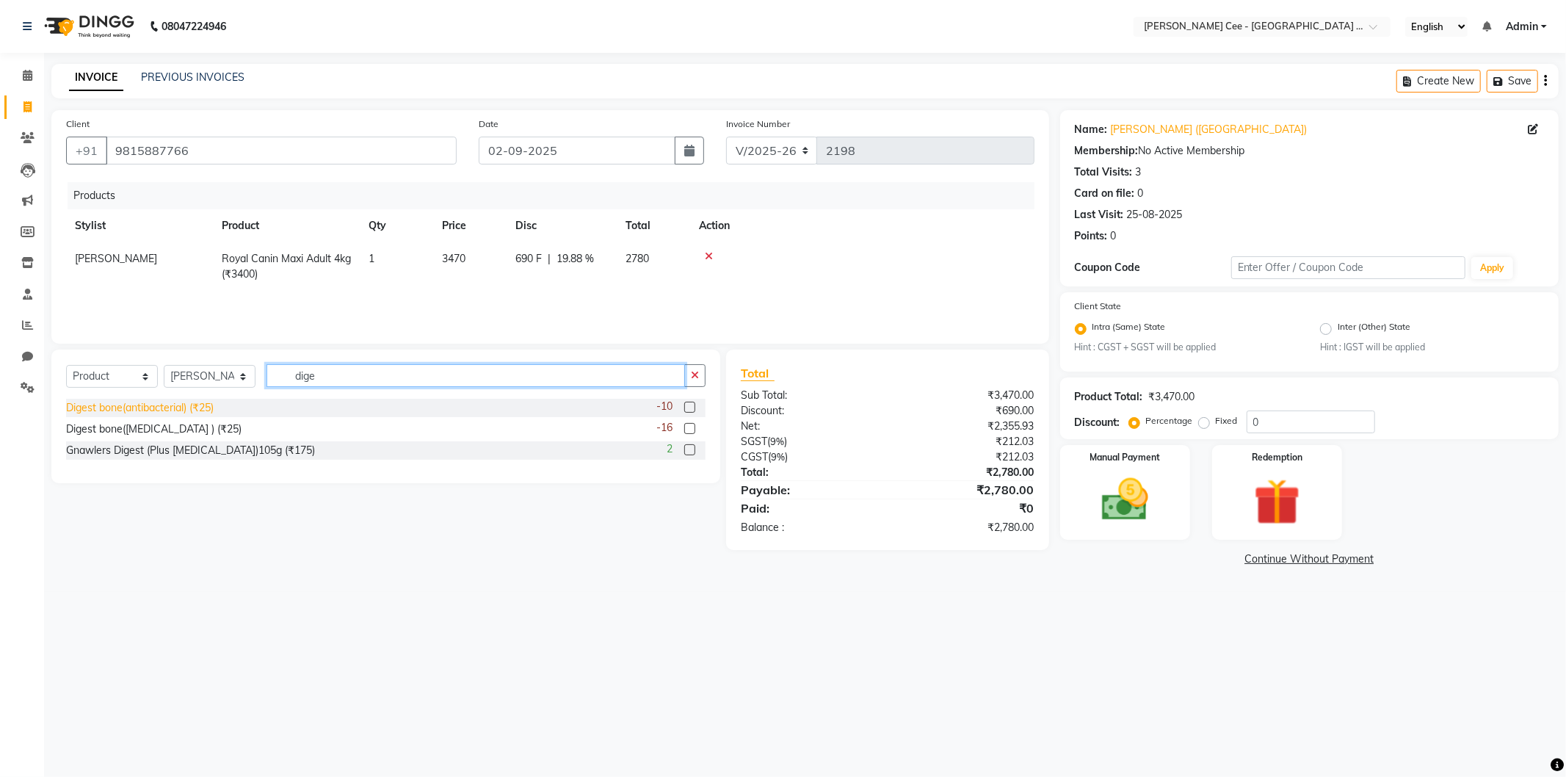
type input "dige"
drag, startPoint x: 126, startPoint y: 402, endPoint x: 132, endPoint y: 398, distance: 7.9
click at [128, 401] on div "Digest bone(antibacterial) (₹25)" at bounding box center [140, 407] width 148 height 15
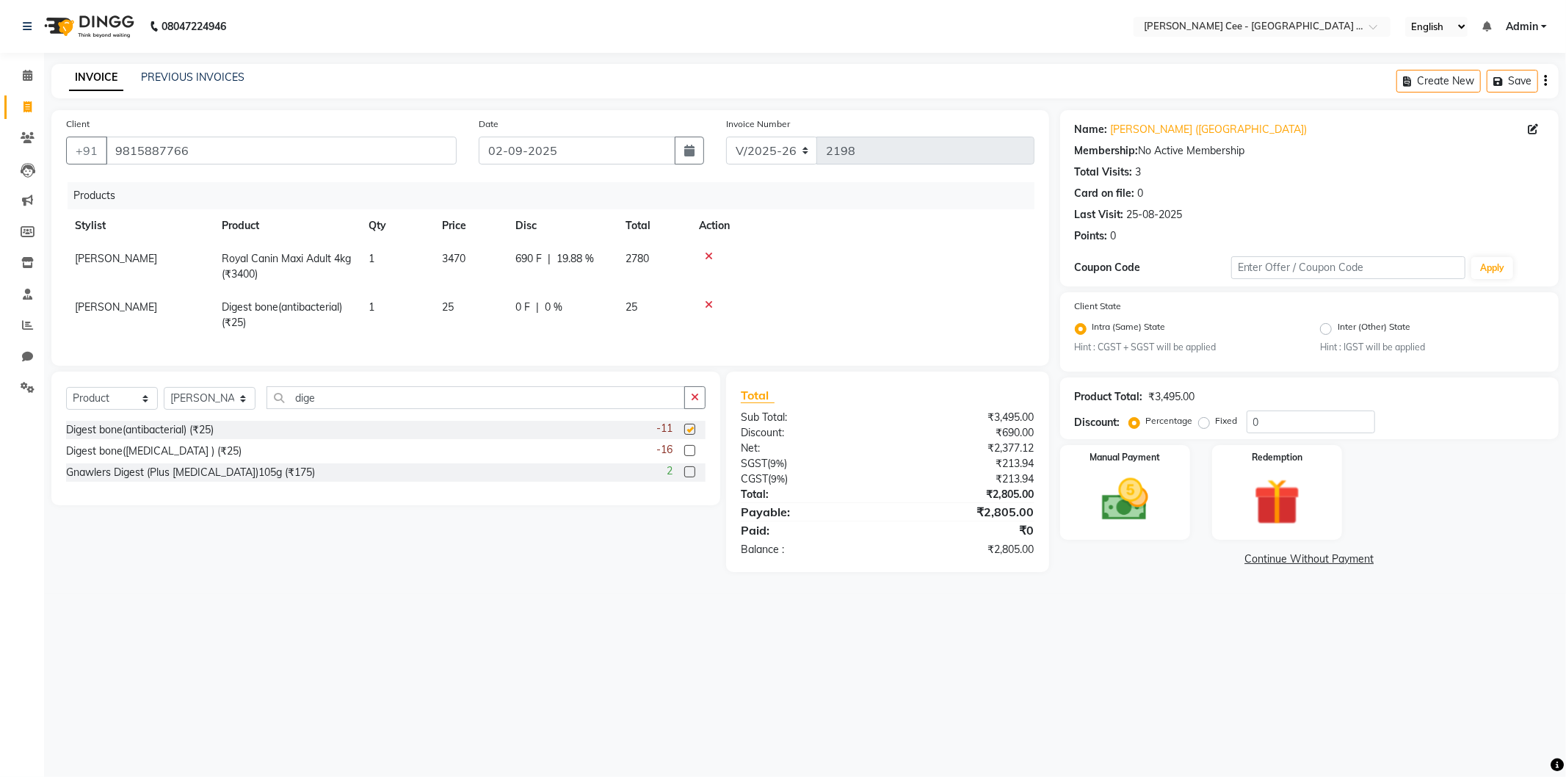
checkbox input "false"
click at [461, 314] on td "25" at bounding box center [469, 315] width 73 height 48
select select "80155"
click at [465, 312] on input "25" at bounding box center [470, 311] width 56 height 23
type input "20"
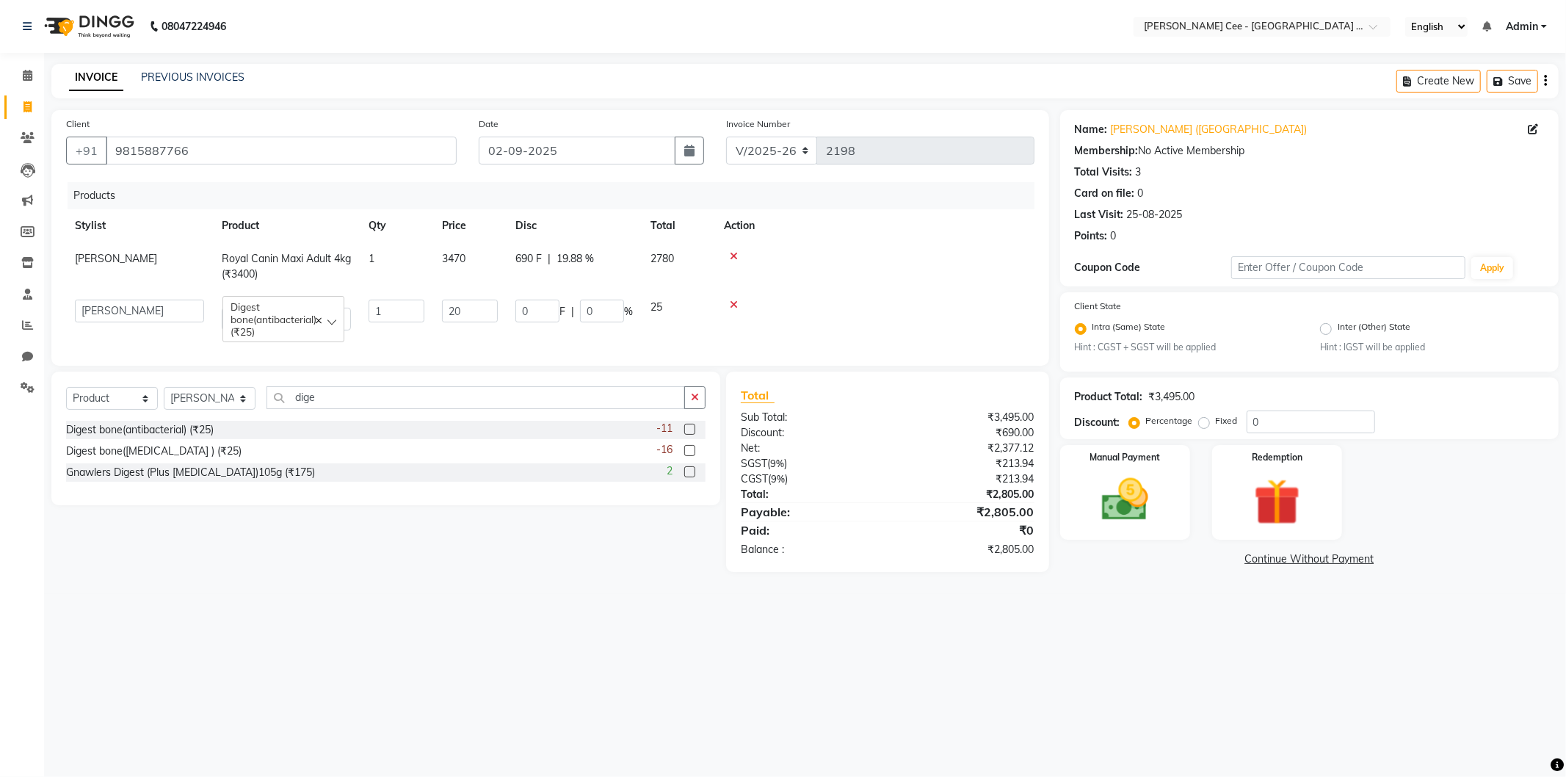
click at [897, 304] on div at bounding box center [875, 305] width 302 height 10
click at [1129, 500] on img at bounding box center [1125, 500] width 79 height 56
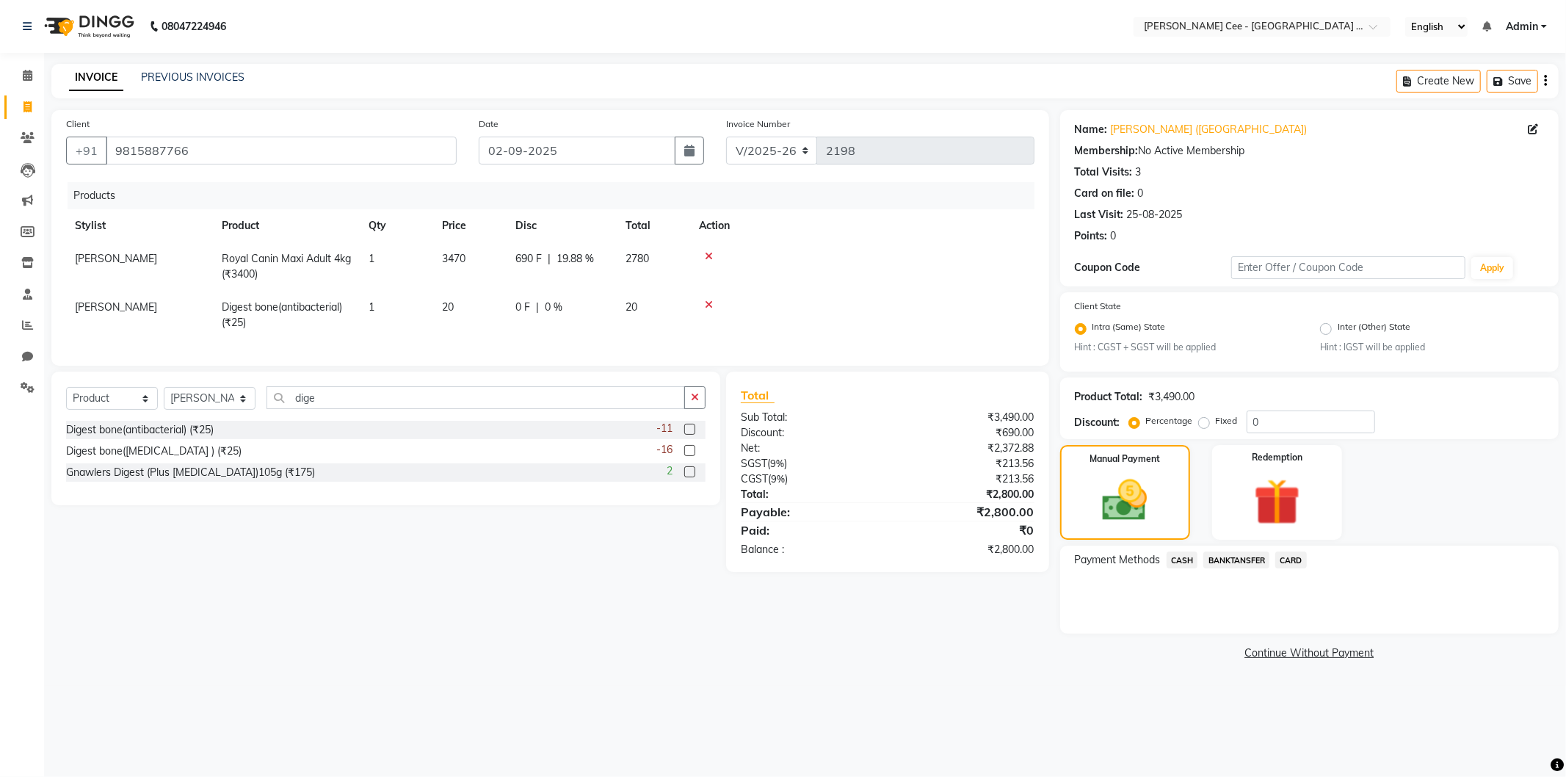
click at [1186, 560] on span "CASH" at bounding box center [1183, 560] width 32 height 17
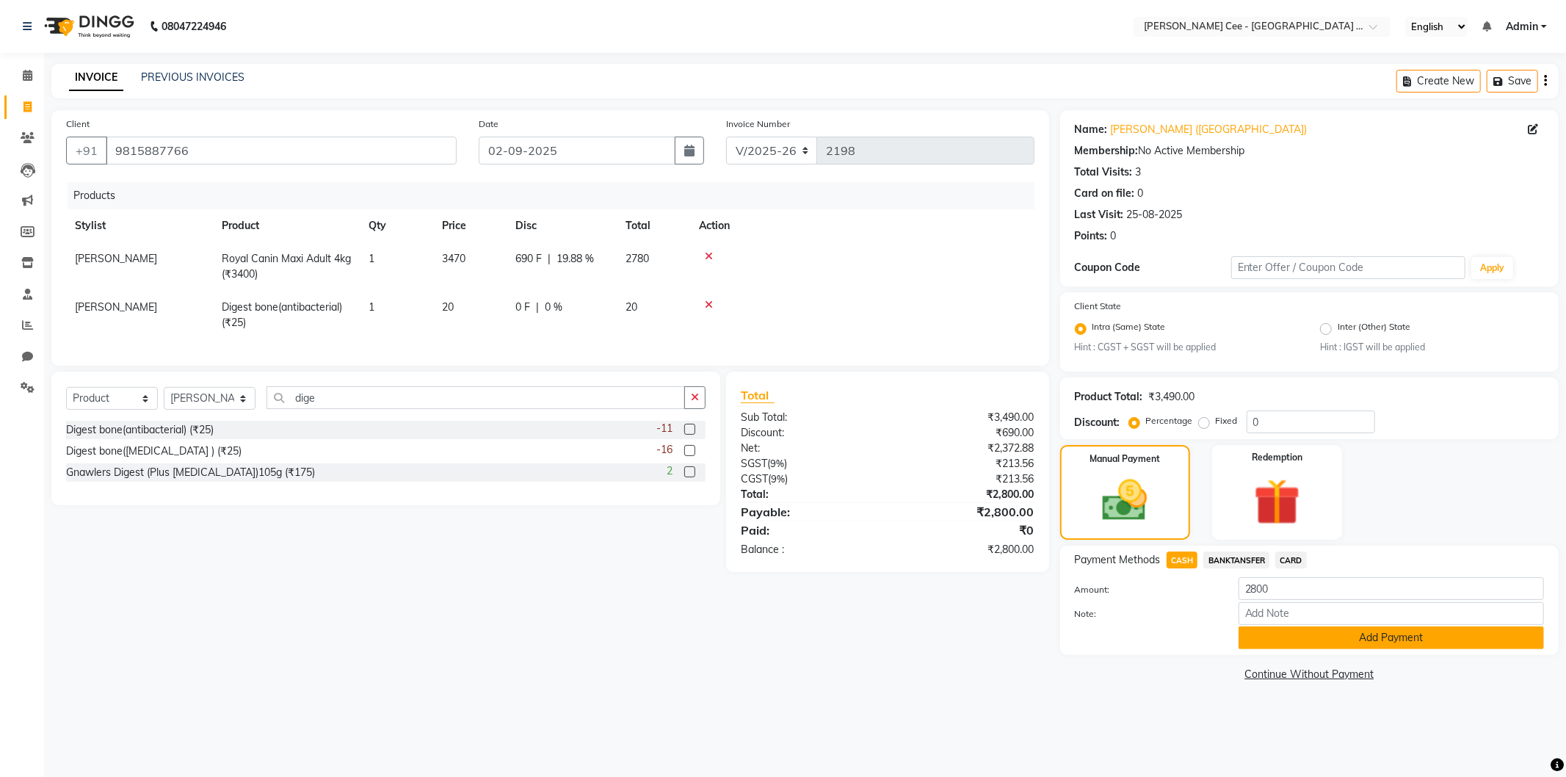
click at [1265, 641] on button "Add Payment" at bounding box center [1391, 637] width 305 height 23
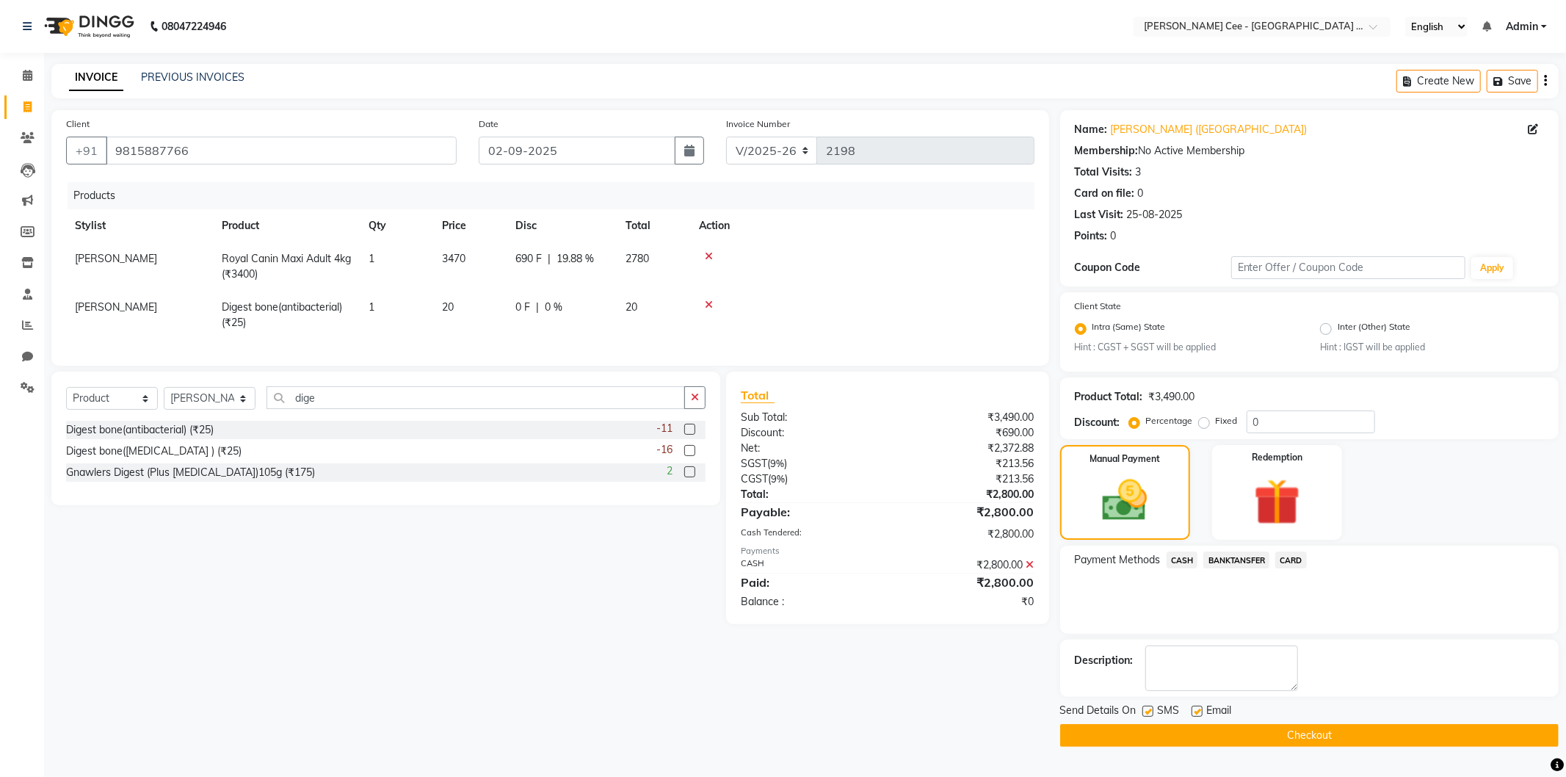
click at [1280, 736] on button "Checkout" at bounding box center [1309, 735] width 499 height 23
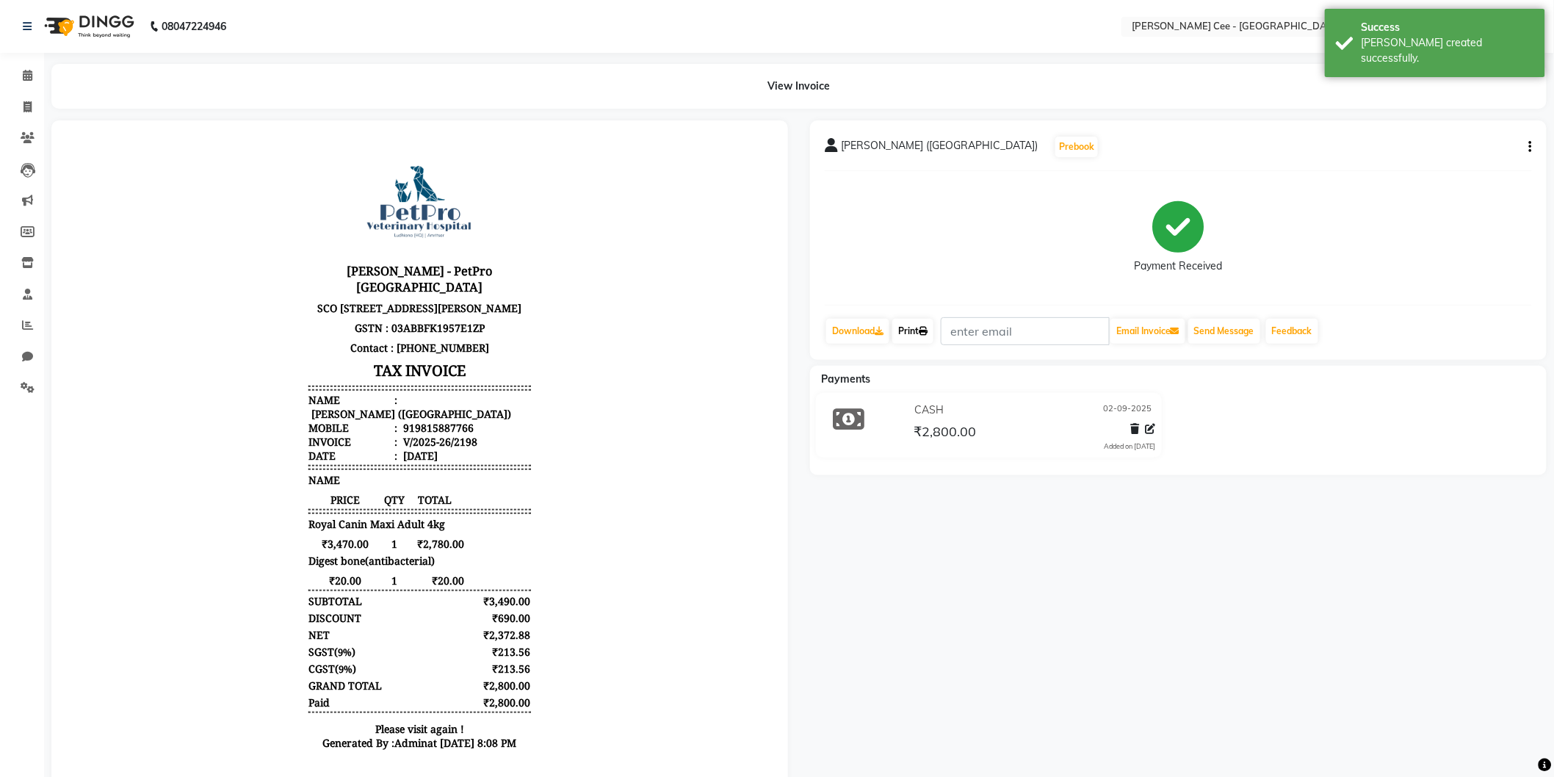
click at [931, 320] on link "Print" at bounding box center [912, 331] width 41 height 25
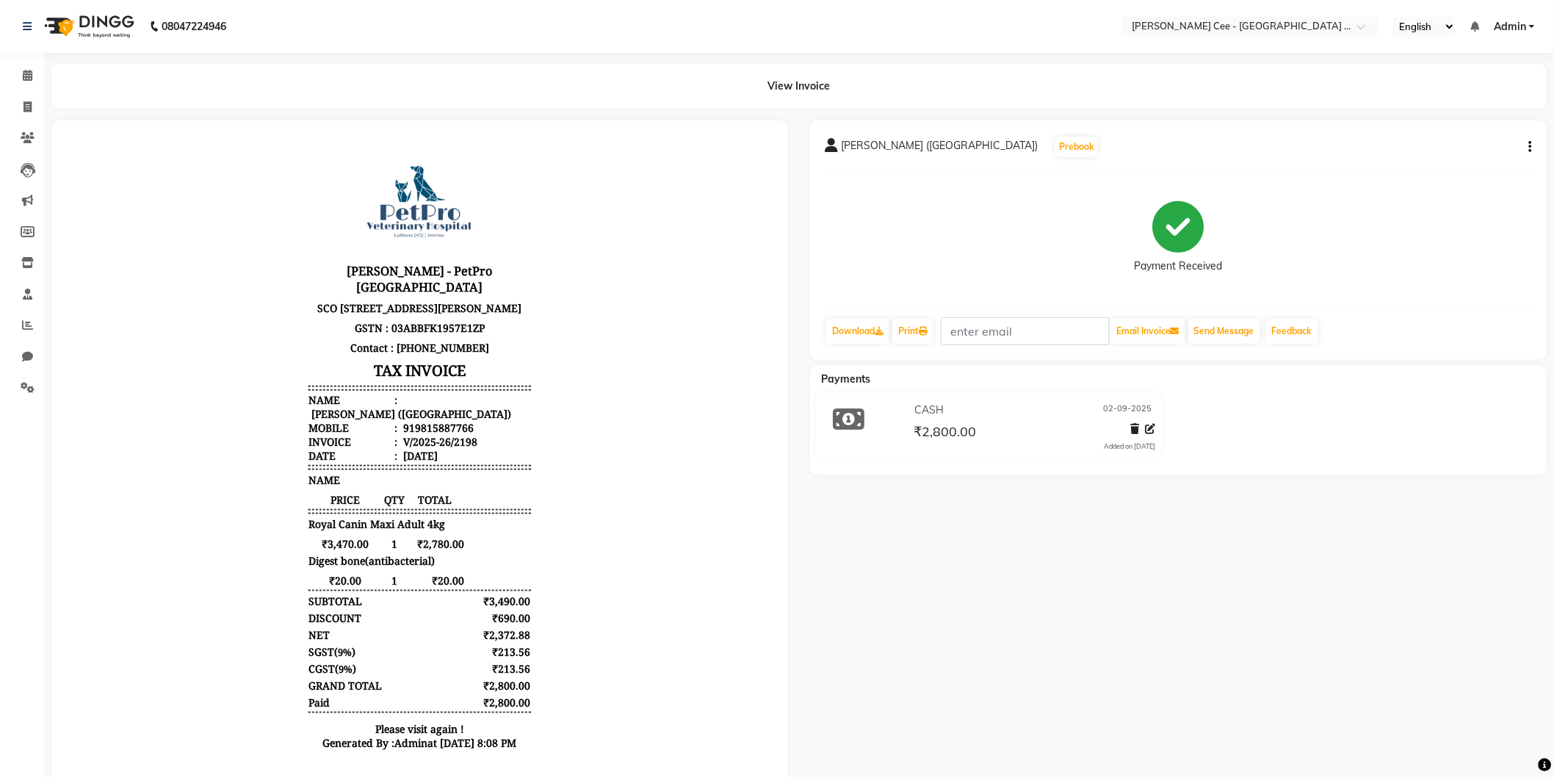
click at [16, 311] on li "Reports" at bounding box center [22, 326] width 44 height 32
click at [18, 319] on span at bounding box center [28, 325] width 26 height 17
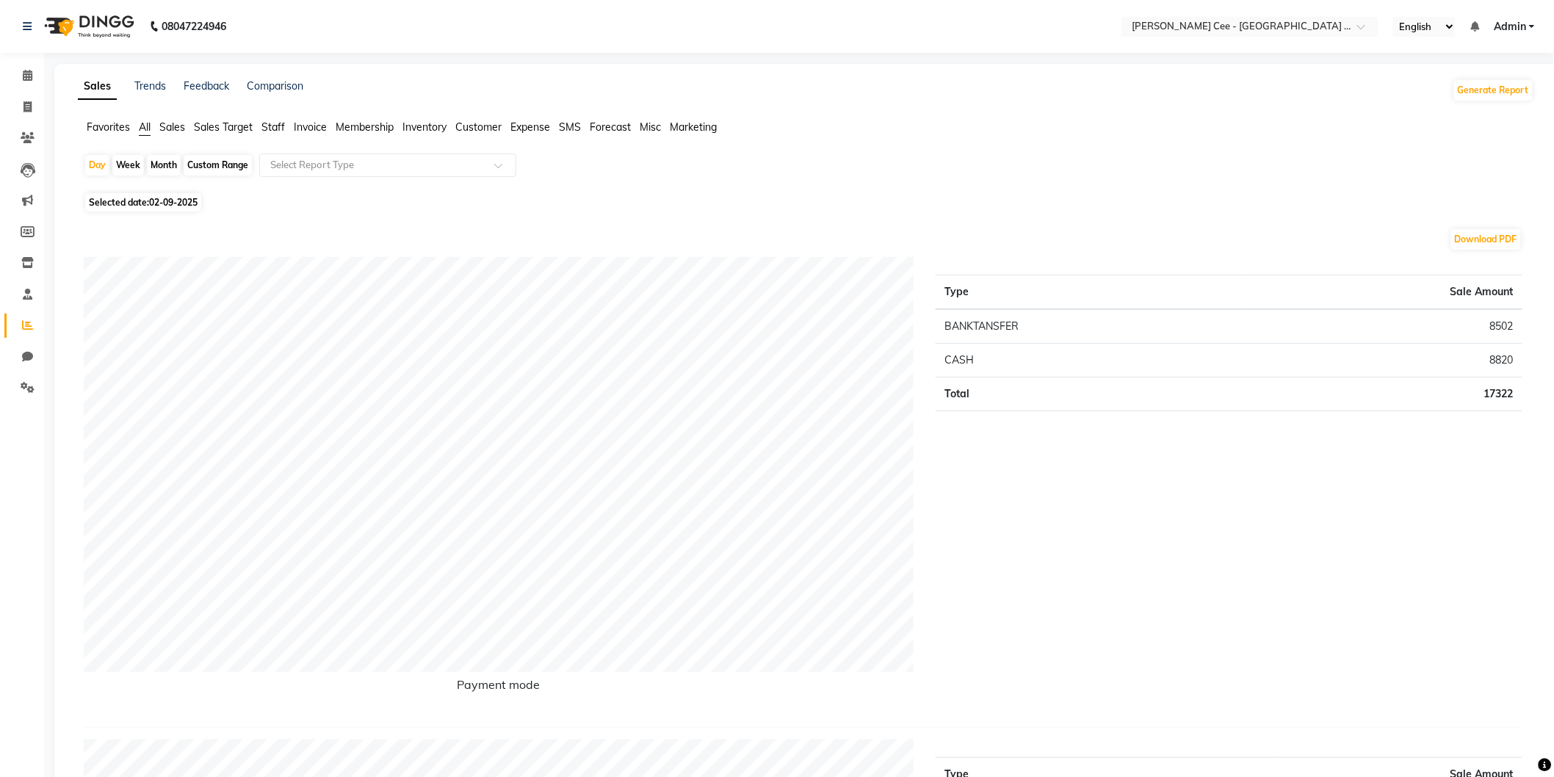
click at [223, 159] on div "Custom Range" at bounding box center [218, 165] width 68 height 21
select select "9"
select select "2025"
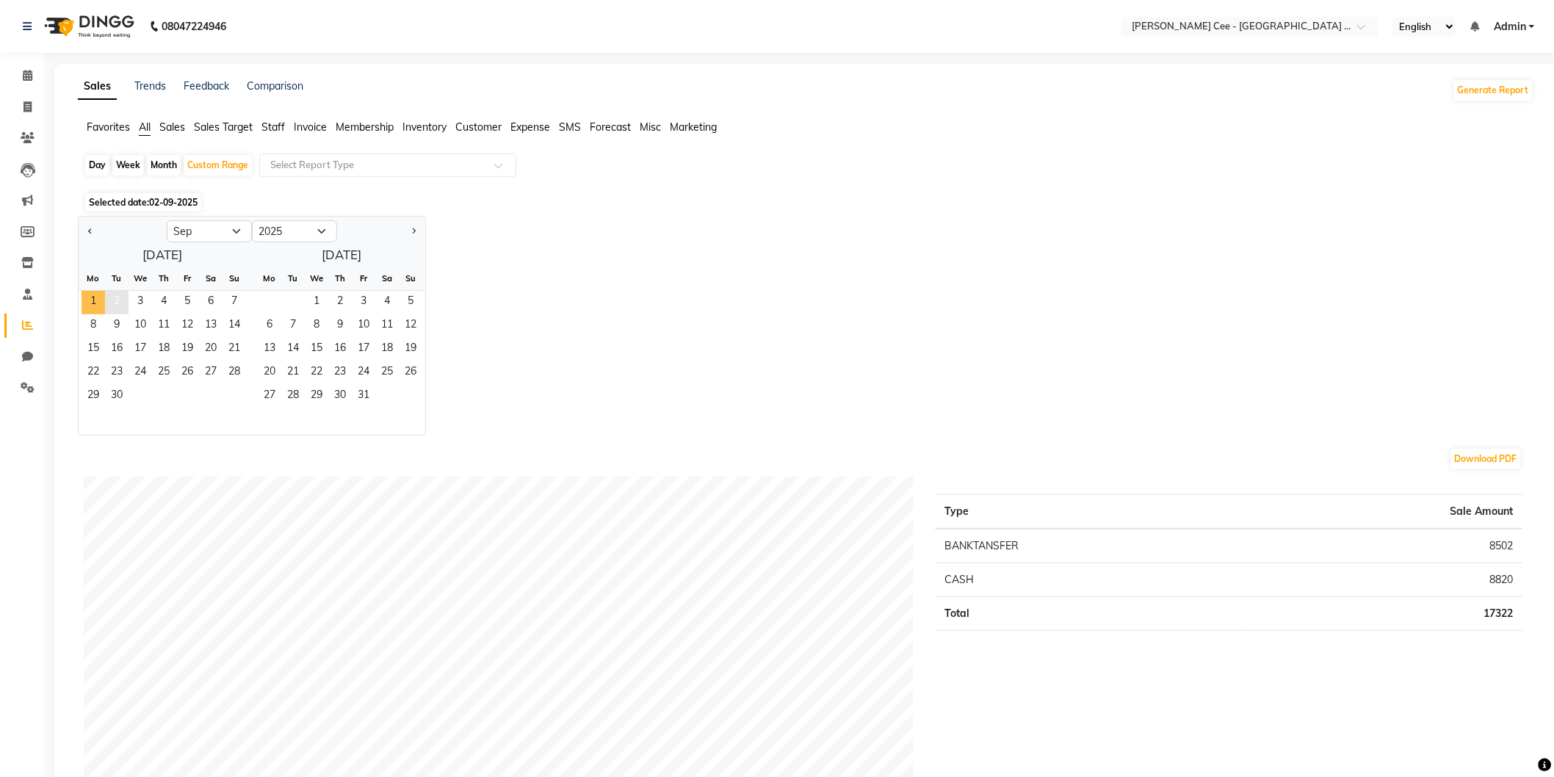
drag, startPoint x: 97, startPoint y: 295, endPoint x: 112, endPoint y: 294, distance: 14.7
click at [103, 294] on span "1" at bounding box center [93, 302] width 23 height 23
click at [133, 298] on span "3" at bounding box center [140, 302] width 23 height 23
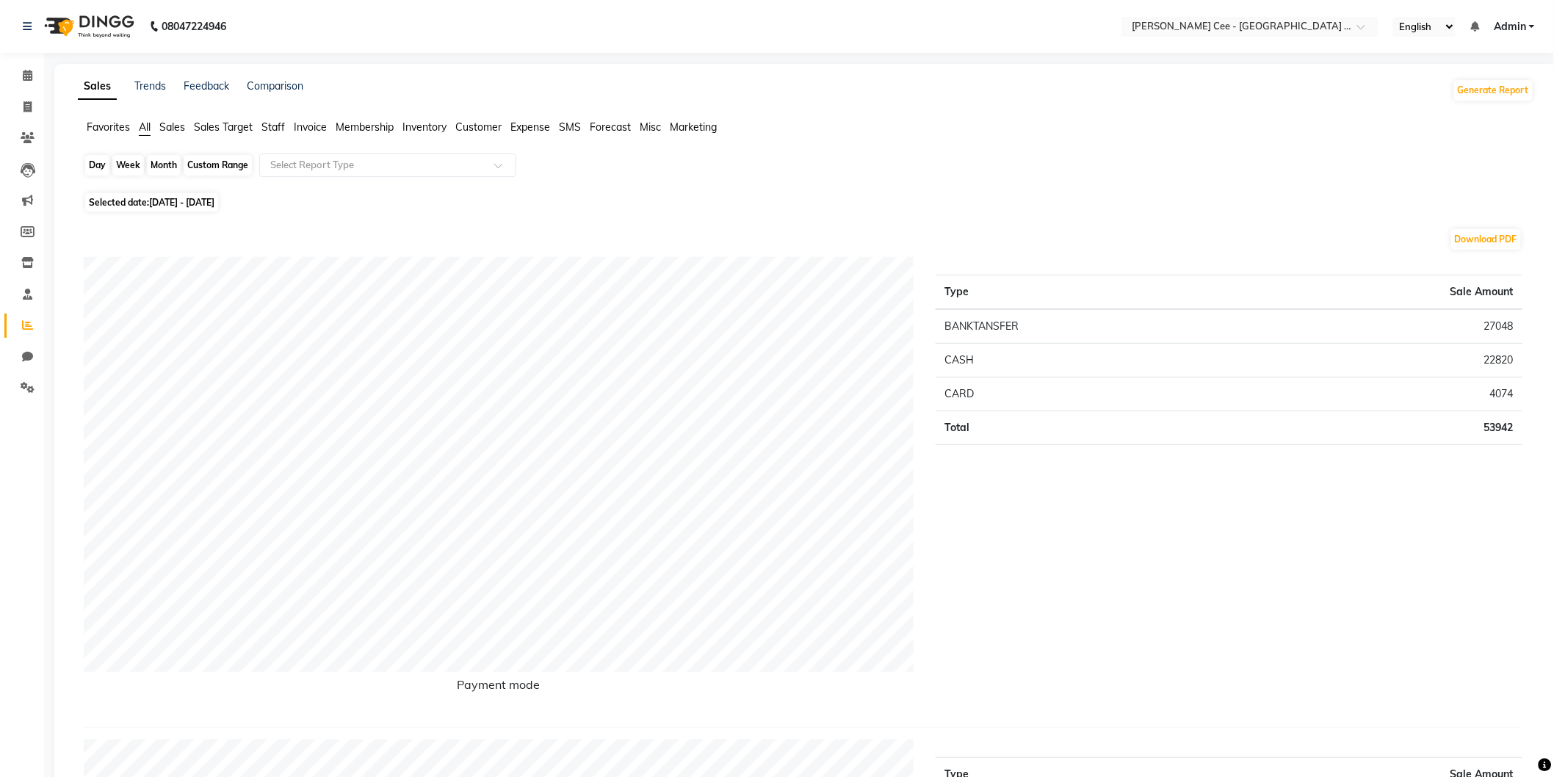
click at [185, 164] on div "Custom Range" at bounding box center [218, 165] width 68 height 21
select select "9"
select select "2025"
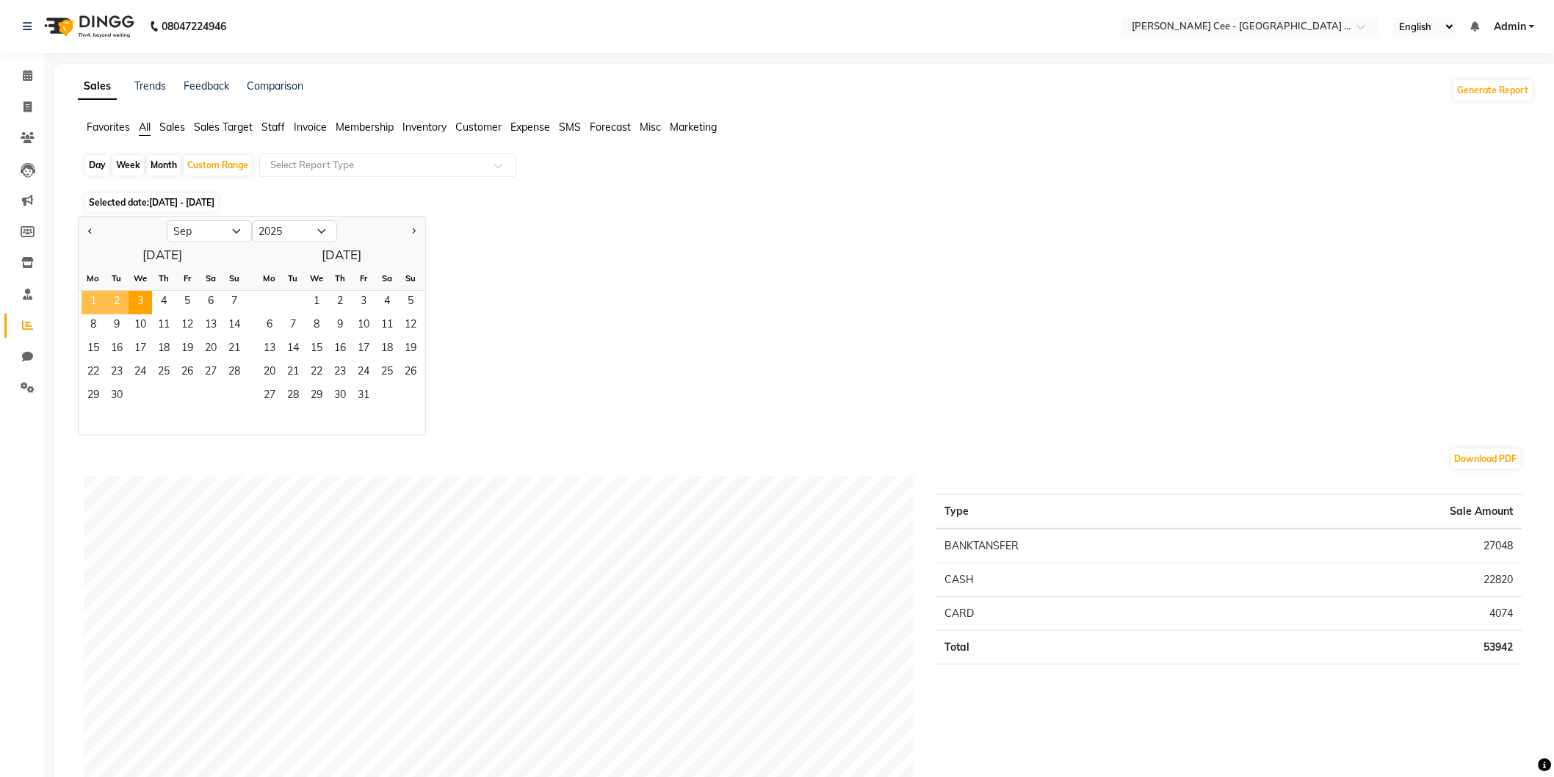
click at [90, 305] on span "1" at bounding box center [93, 302] width 23 height 23
click at [112, 296] on span "2" at bounding box center [116, 302] width 23 height 23
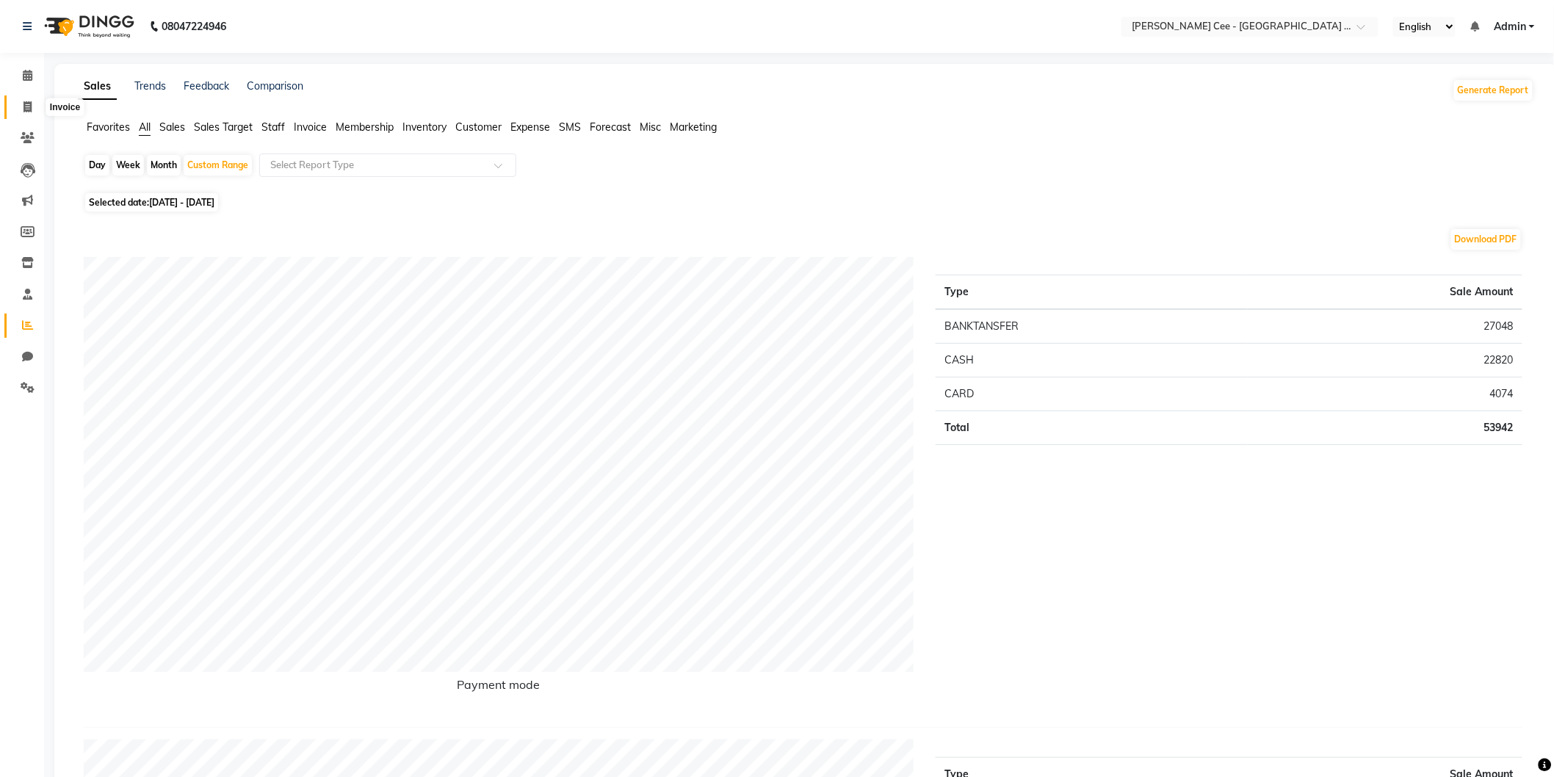
click at [27, 103] on icon at bounding box center [27, 106] width 8 height 11
select select "service"
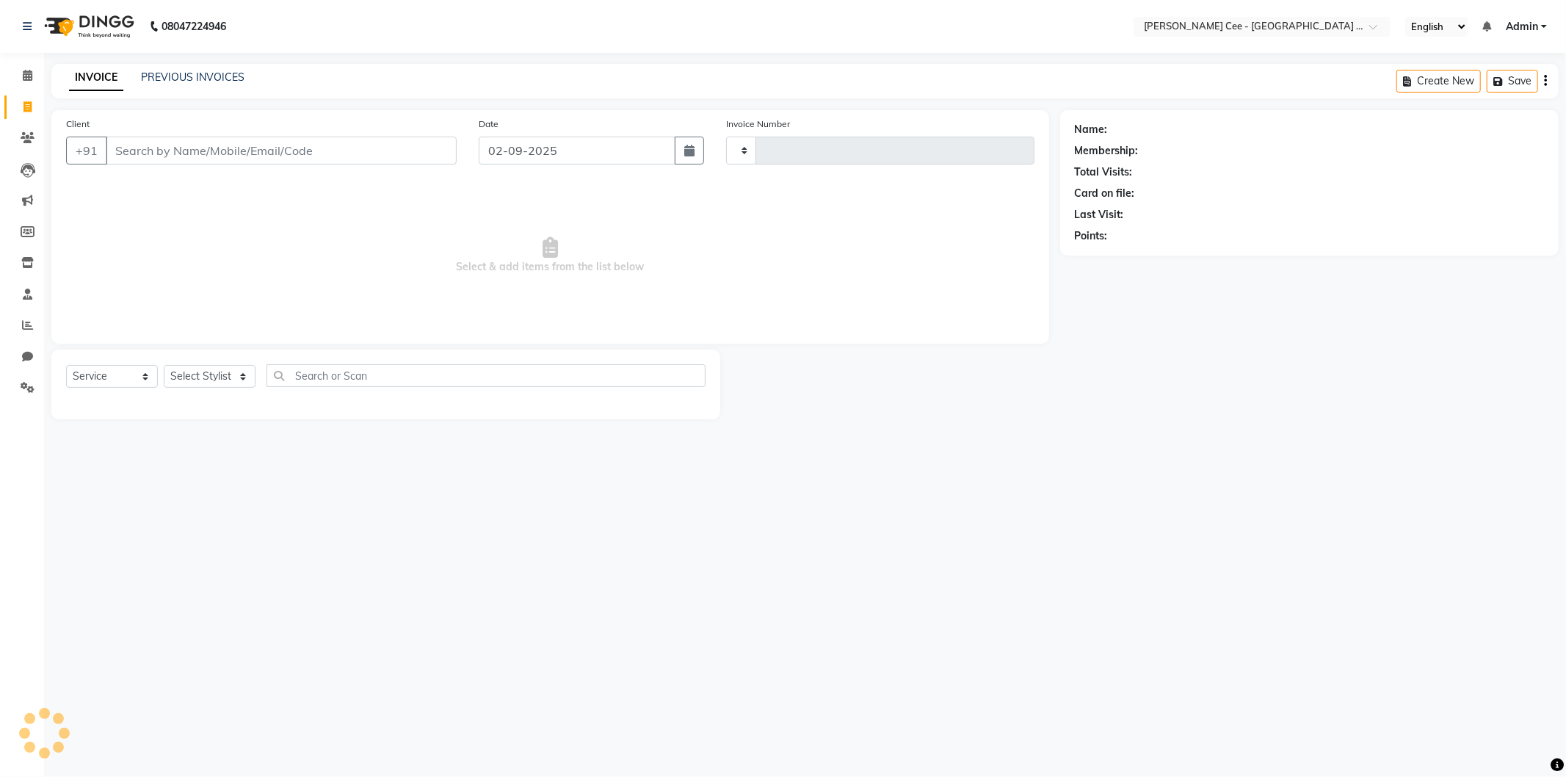
type input "2199"
select select "8239"
click at [184, 148] on input "Client" at bounding box center [281, 151] width 351 height 28
select select "product"
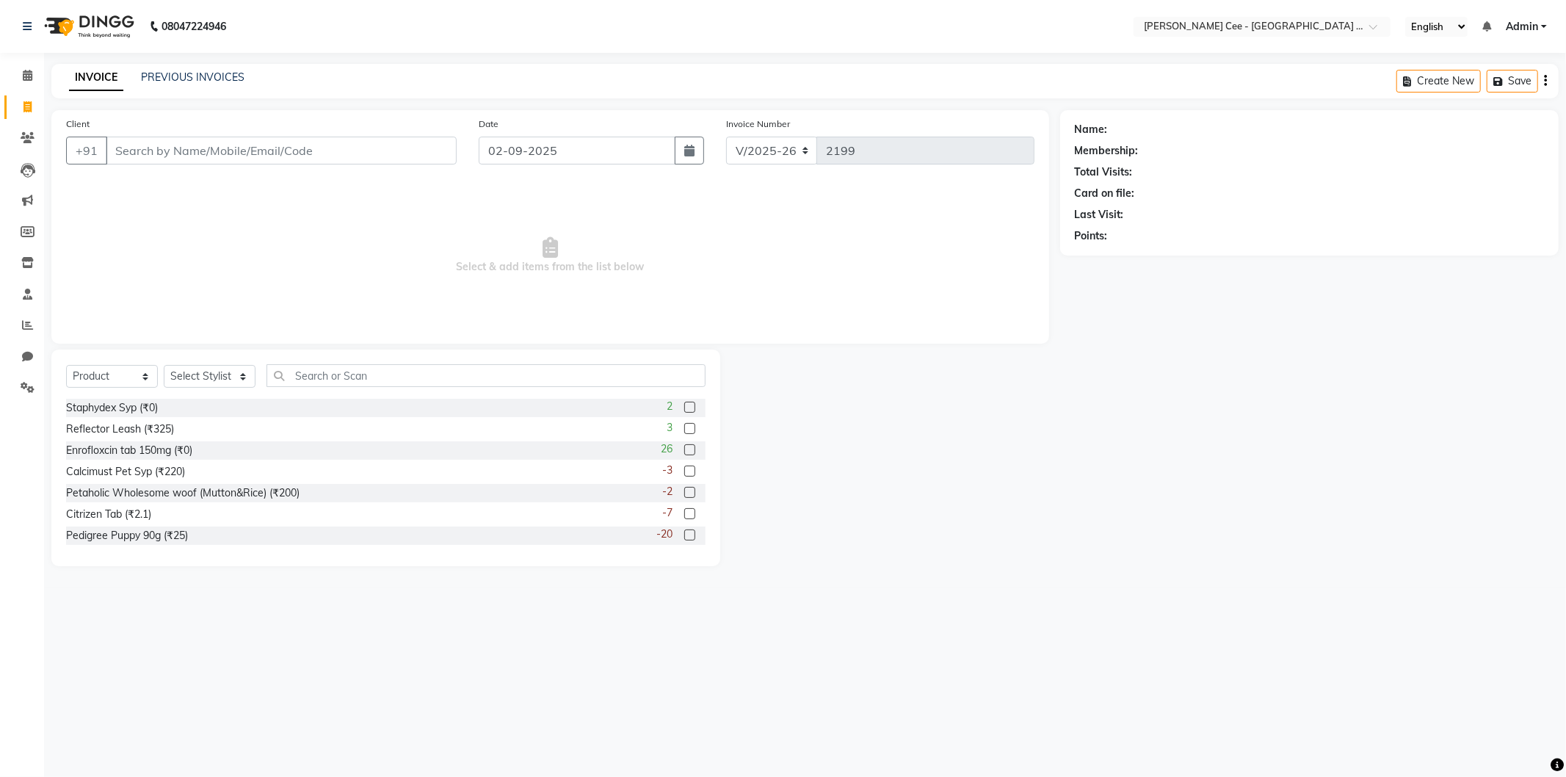
click at [187, 144] on input "Client" at bounding box center [281, 151] width 351 height 28
type input "9988886937"
click at [400, 156] on span "Add Client" at bounding box center [419, 150] width 58 height 15
select select "22"
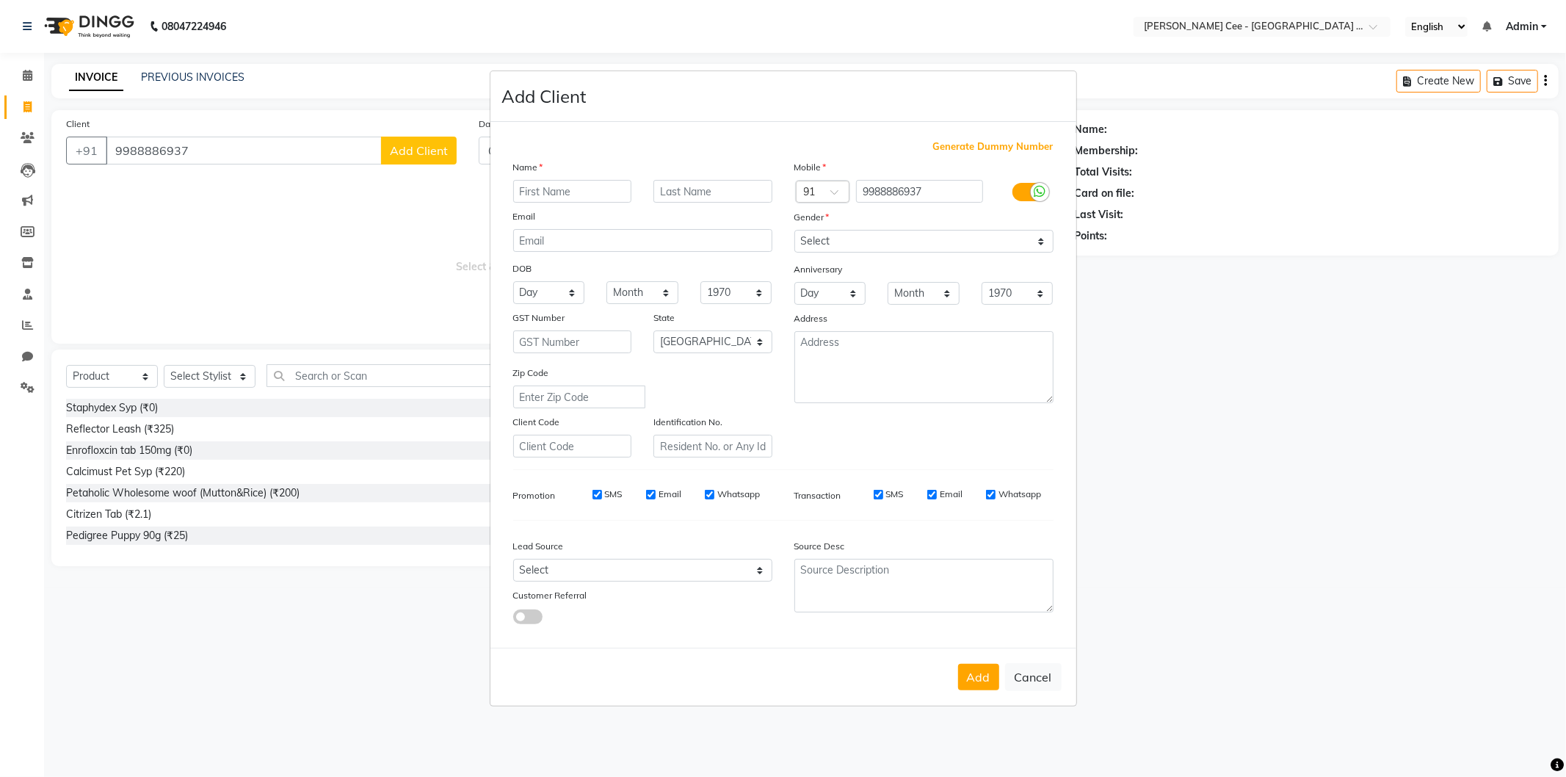
click at [549, 194] on input "text" at bounding box center [572, 191] width 119 height 23
type input "Manju (Teddy)"
click at [720, 189] on input "text" at bounding box center [713, 191] width 119 height 23
type input "Beagle"
click at [845, 233] on select "Select Male Female Other Prefer Not To Say" at bounding box center [924, 241] width 259 height 23
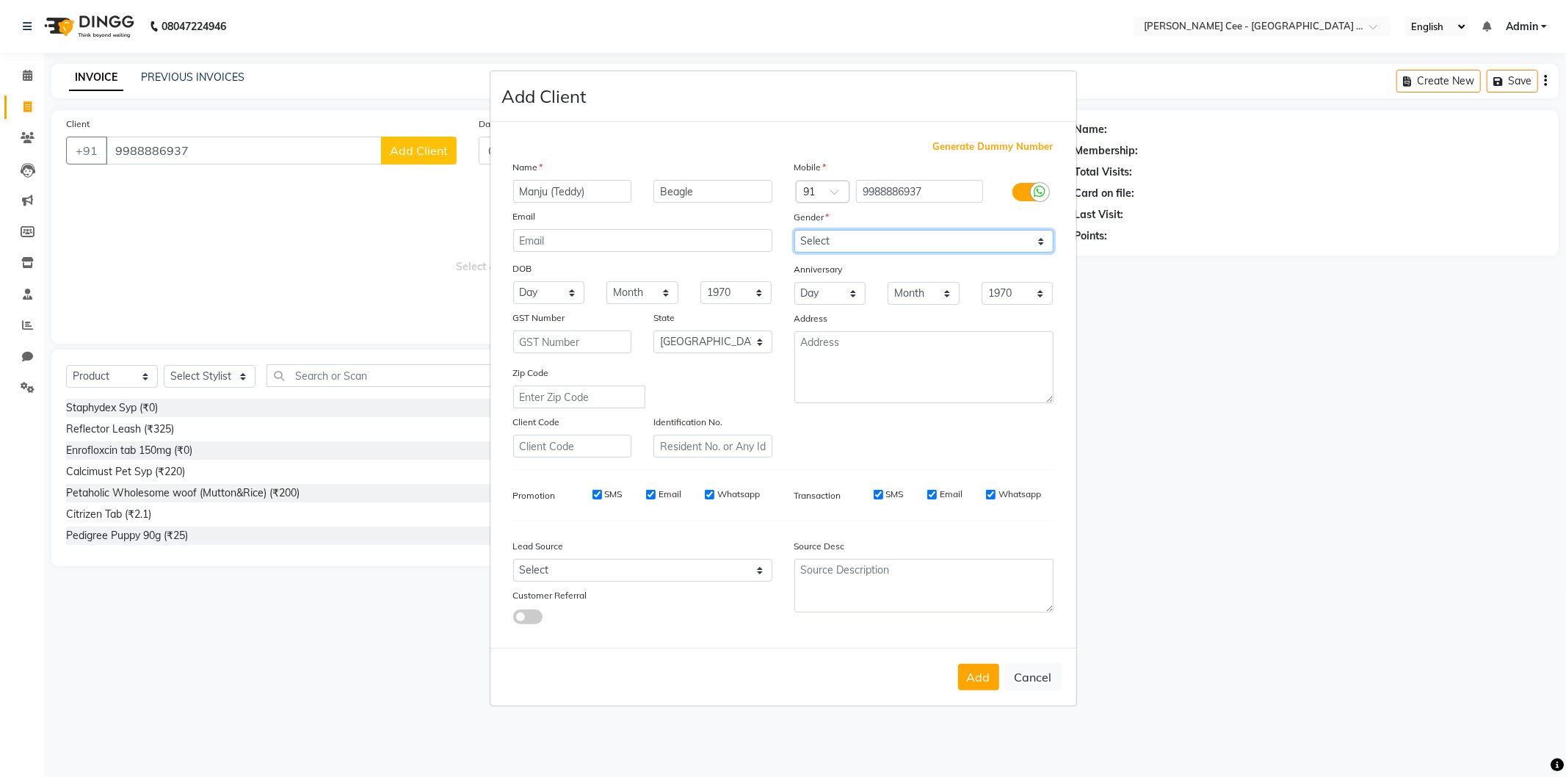
select select "male"
click at [795, 230] on select "Select Male Female Other Prefer Not To Say" at bounding box center [924, 241] width 259 height 23
click at [738, 336] on select "Select Andaman and Nicobar Islands Andhra Pradesh Arunachal Pradesh Assam Bihar…" at bounding box center [713, 341] width 119 height 23
select select "32"
click at [654, 330] on select "Select Andaman and Nicobar Islands Andhra Pradesh Arunachal Pradesh Assam Bihar…" at bounding box center [713, 341] width 119 height 23
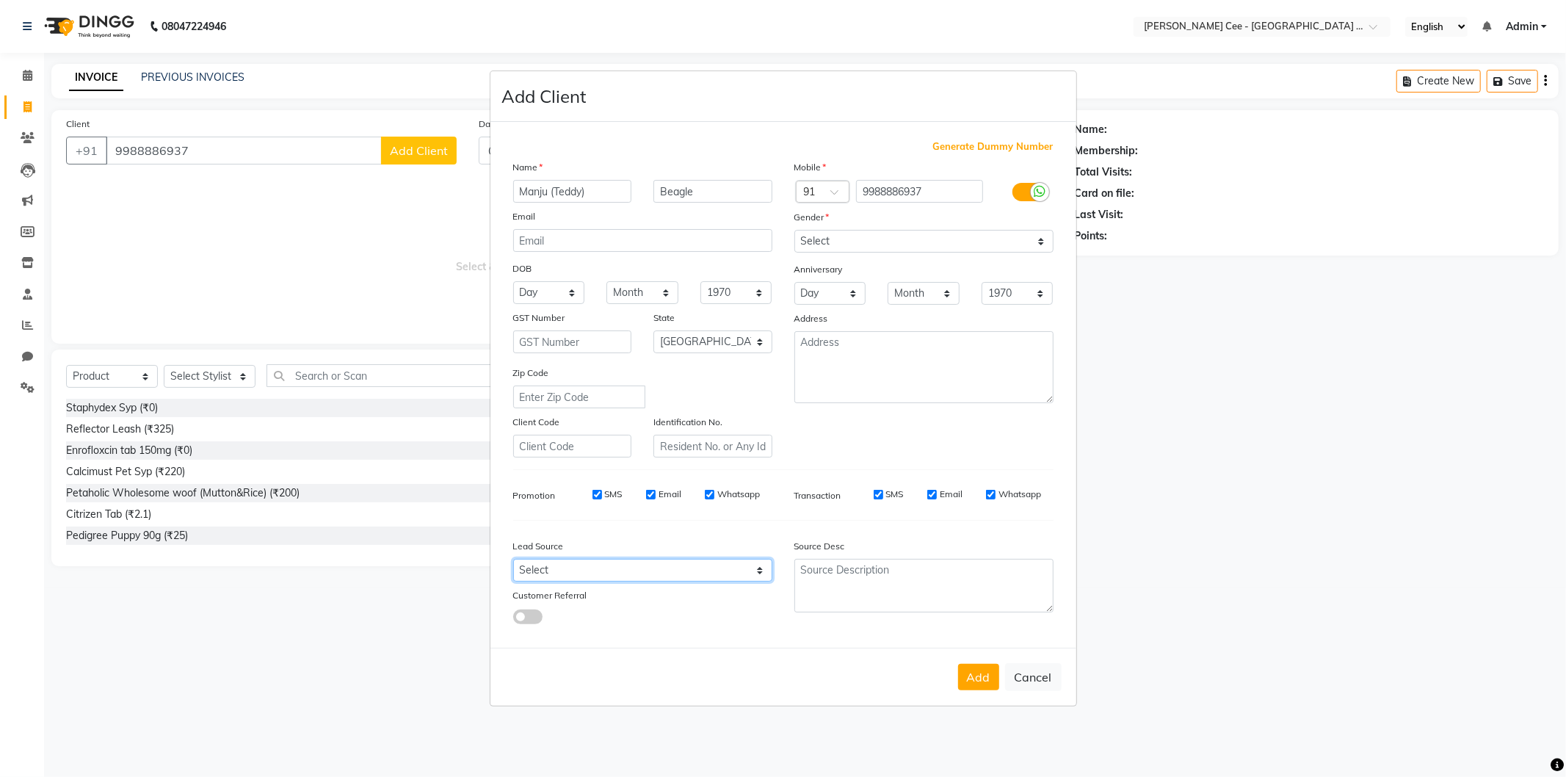
click at [716, 571] on select "Select Walk-in Referral Internet Friend Word of Mouth Advertisement Facebook Ju…" at bounding box center [642, 570] width 259 height 23
select select "54409"
click at [513, 560] on select "Select Walk-in Referral Internet Friend Word of Mouth Advertisement Facebook Ju…" at bounding box center [642, 570] width 259 height 23
click at [980, 687] on button "Add" at bounding box center [978, 677] width 41 height 26
select select
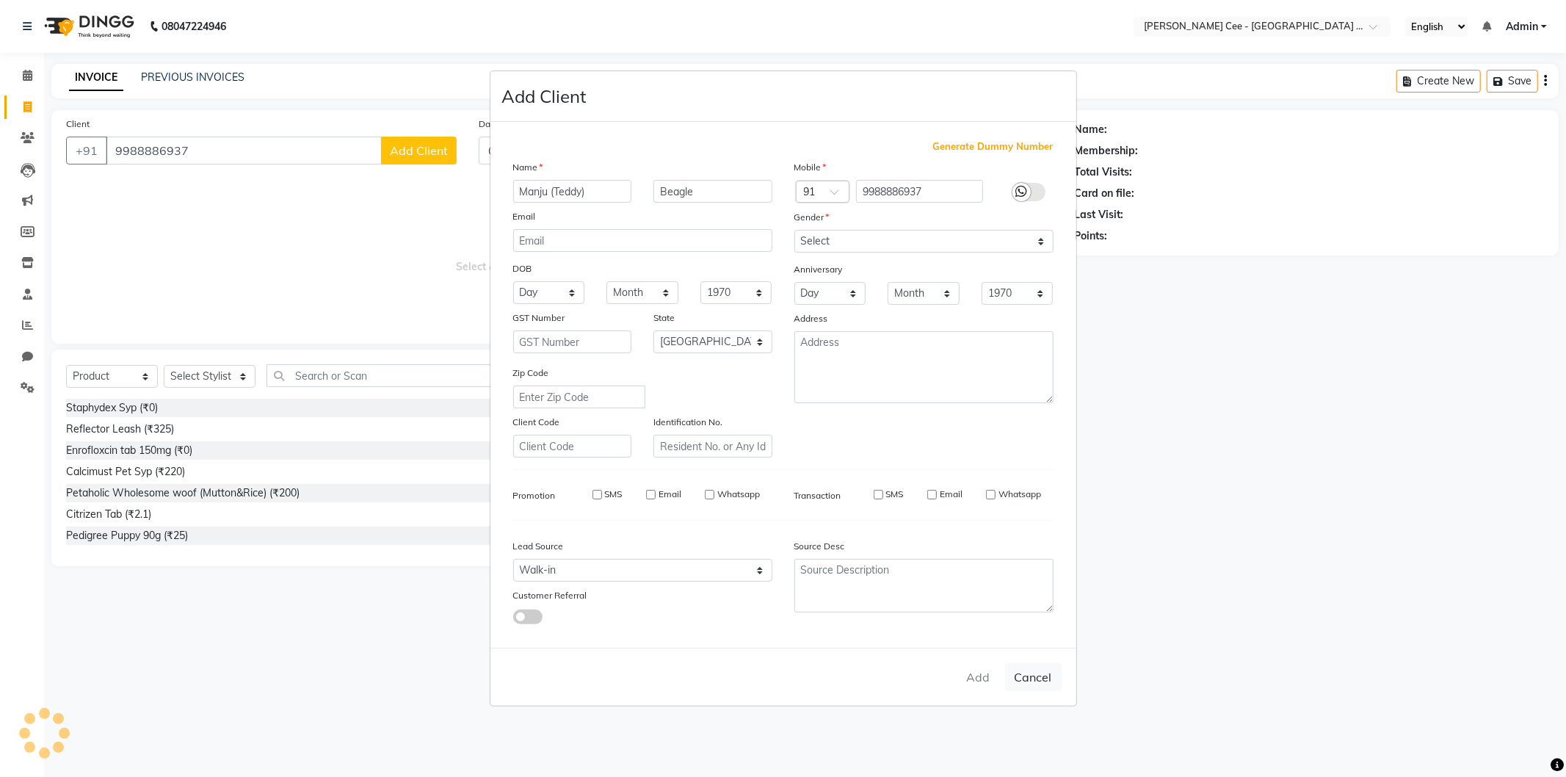
select select
select select "null"
select select
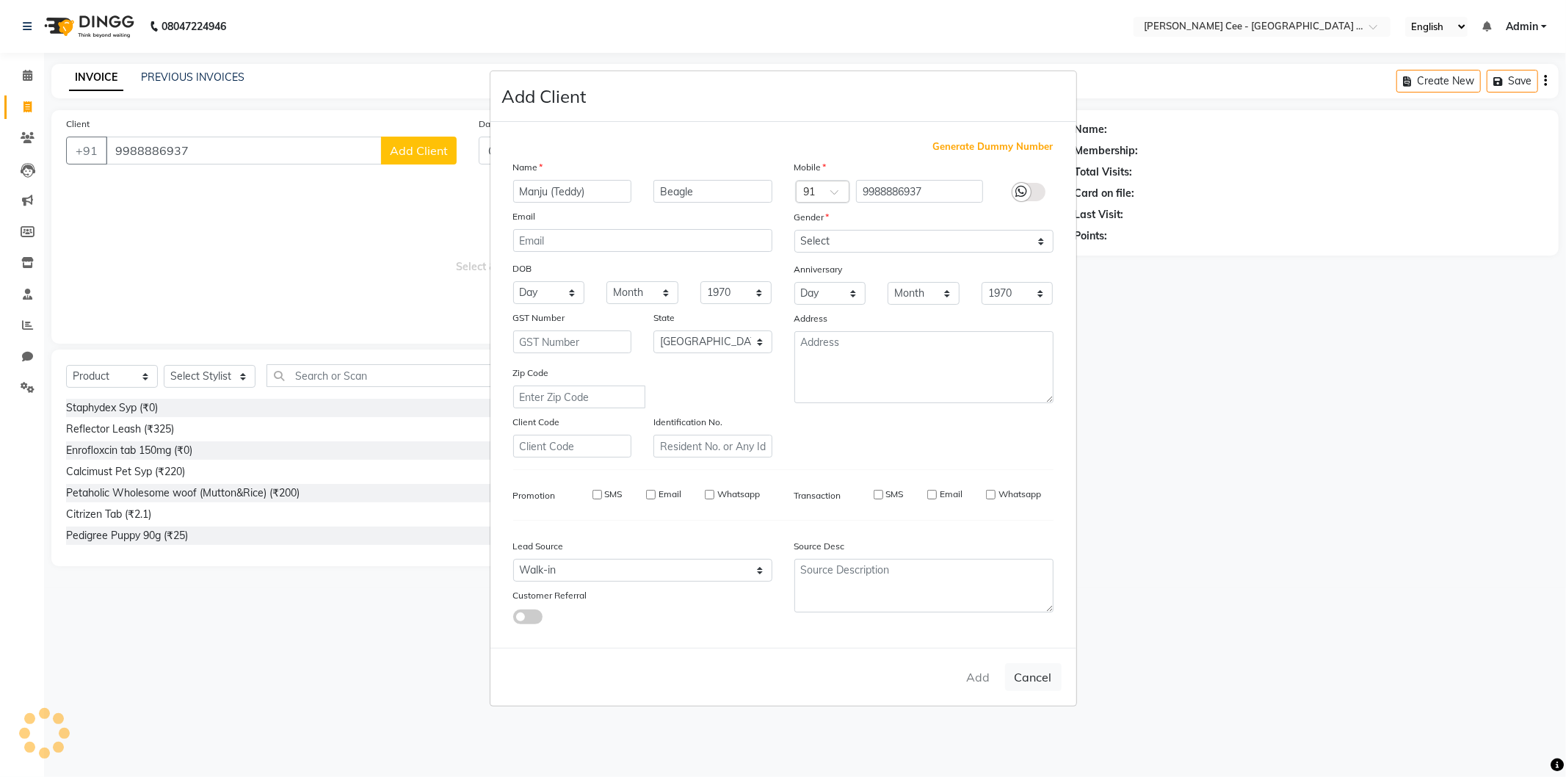
select select
checkbox input "false"
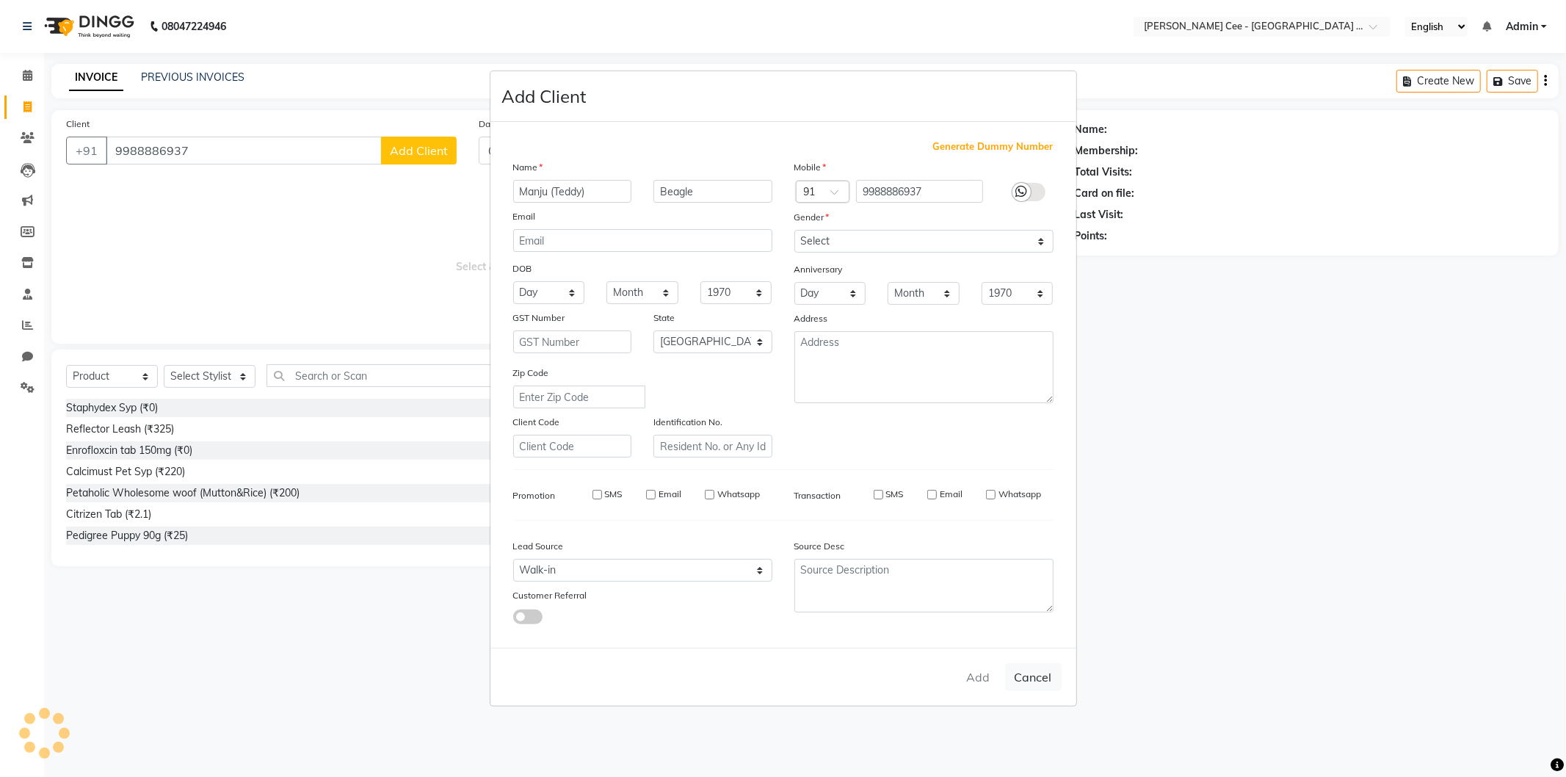
checkbox input "false"
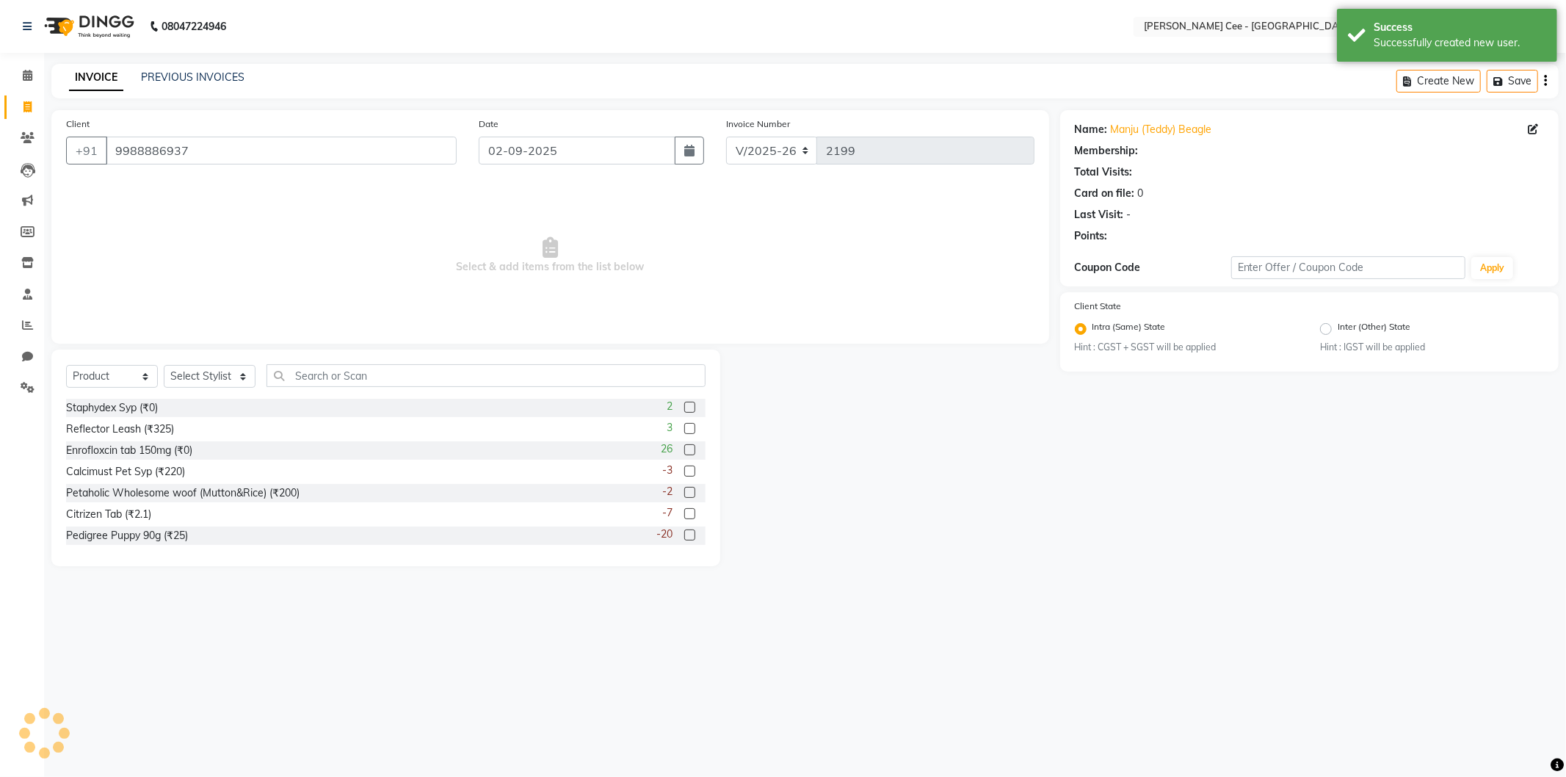
radio input "false"
radio input "true"
click at [192, 368] on select "Select Stylist Avinash Dr Kamalpreet Kaur Dr.Simran Guri Jashanpreet Singh Kaja…" at bounding box center [210, 376] width 92 height 23
select select "80155"
click at [164, 366] on select "Select Stylist Avinash Dr Kamalpreet Kaur Dr.Simran Guri Jashanpreet Singh Kaja…" at bounding box center [210, 376] width 92 height 23
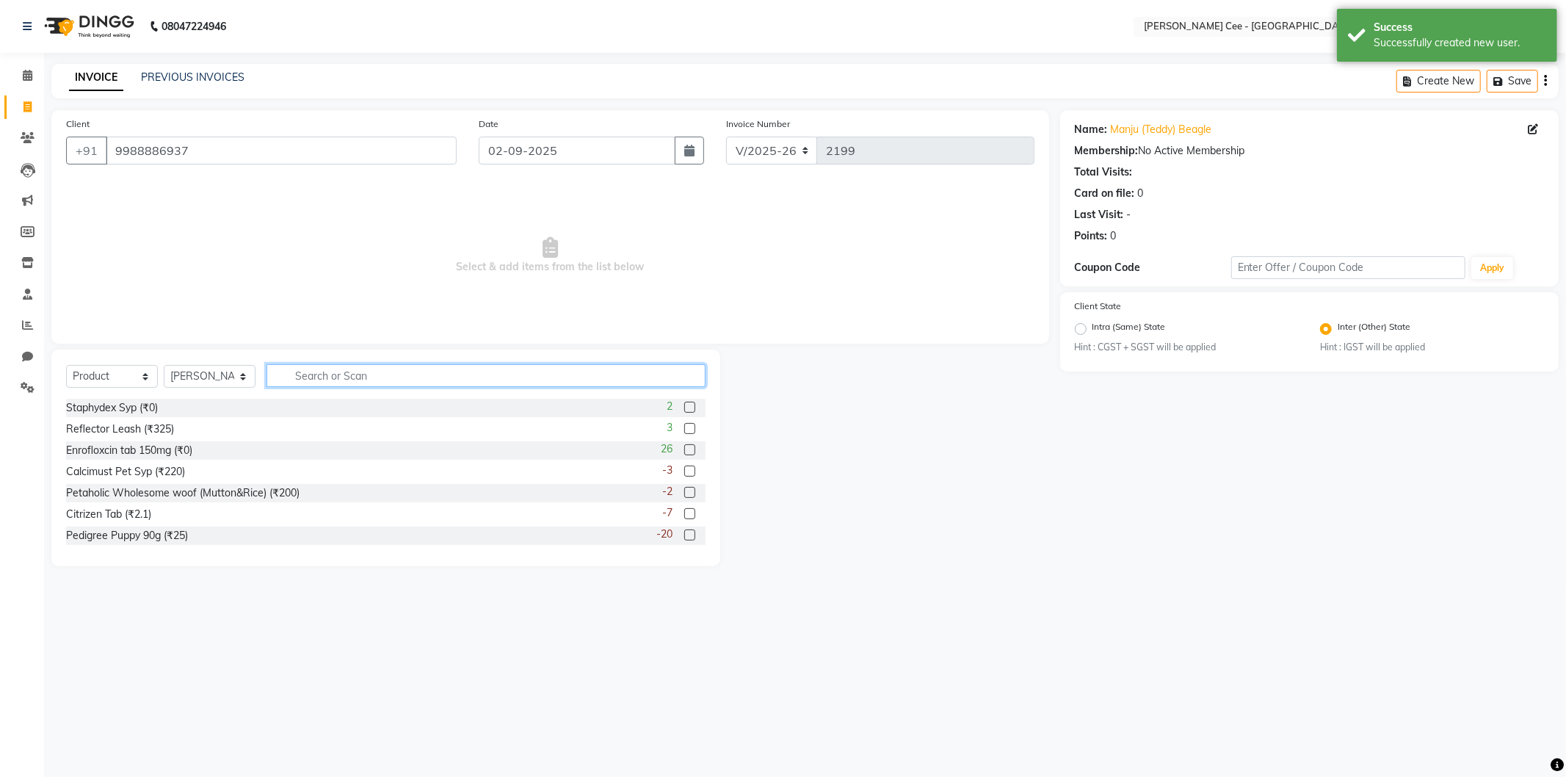
click at [370, 375] on input "text" at bounding box center [486, 375] width 439 height 23
type input "8852070030409"
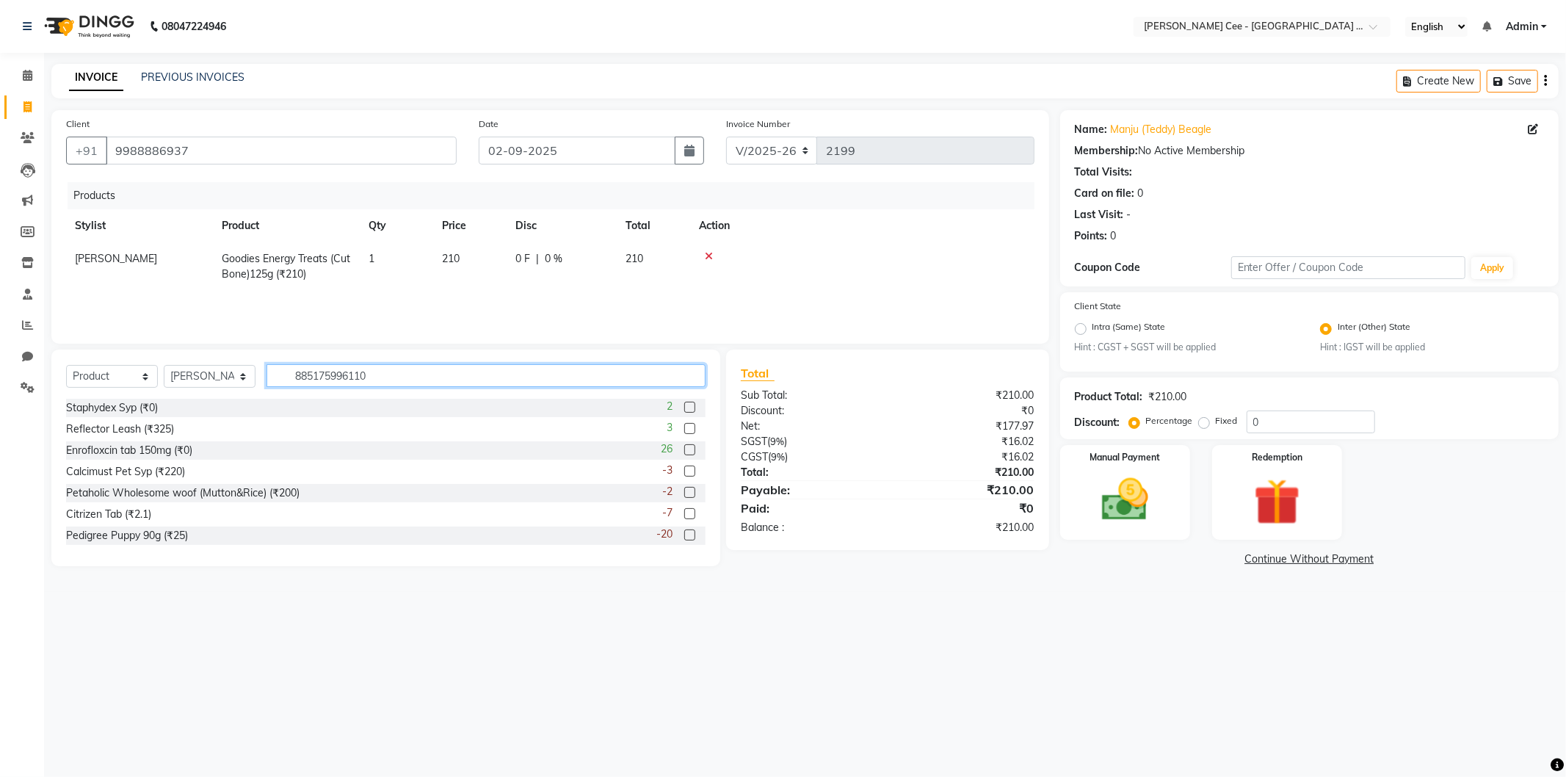
type input "8851759961102"
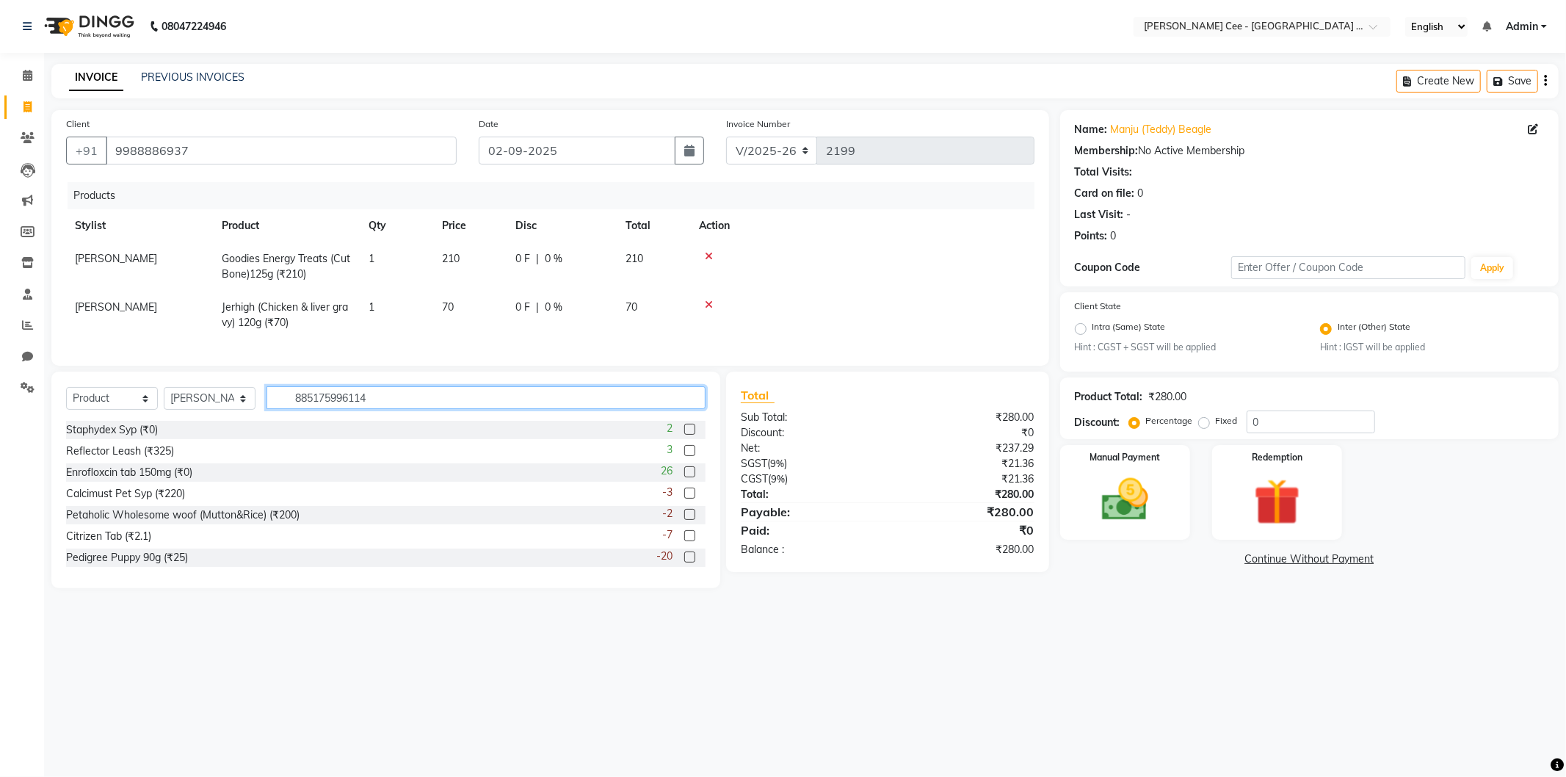
type input "8851759961140"
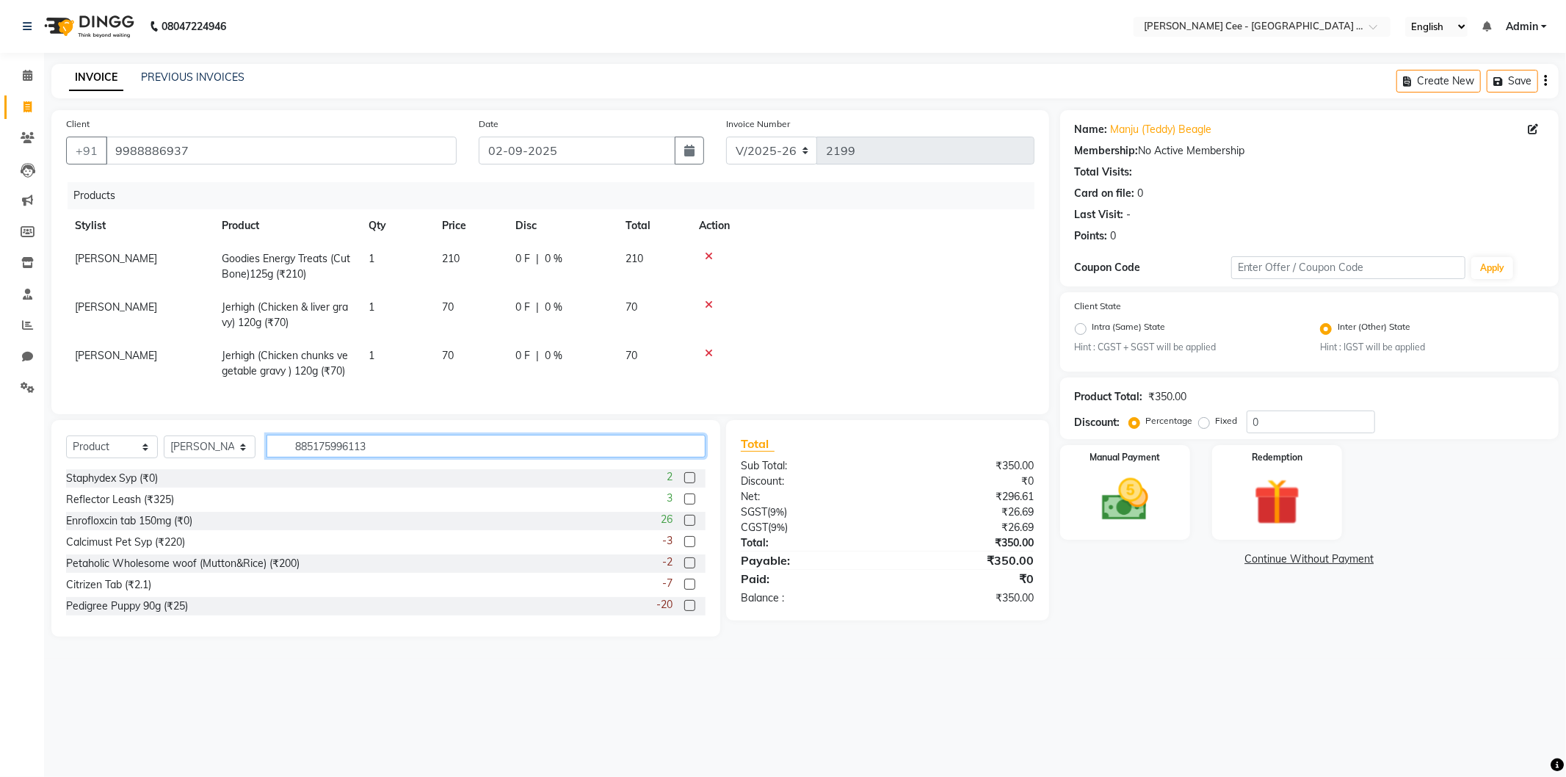
type input "8851759961133"
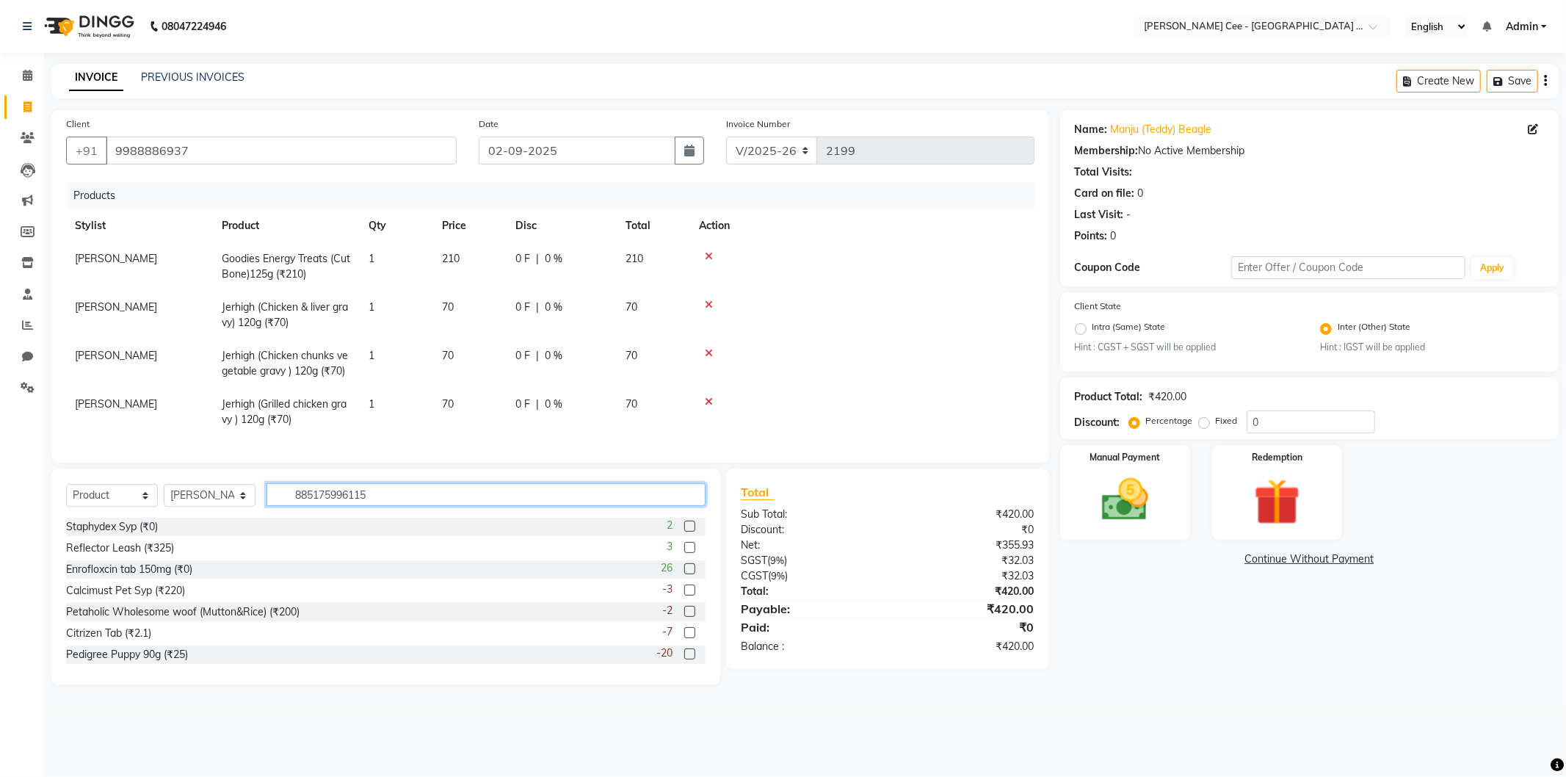
type input "8851759961157"
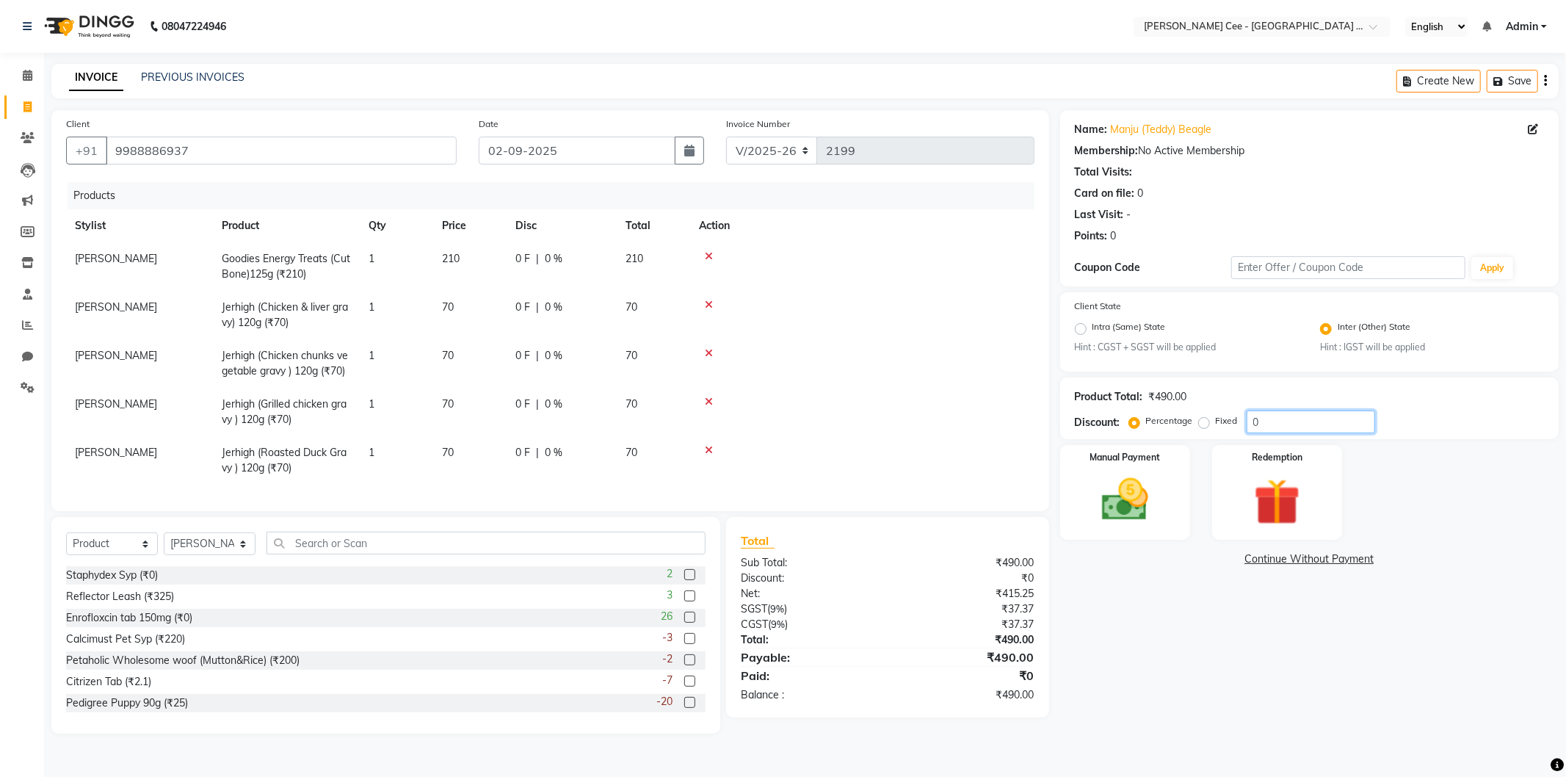
click at [1251, 417] on input "0" at bounding box center [1311, 422] width 129 height 23
type input "20"
click at [527, 452] on span "14 F" at bounding box center [526, 452] width 21 height 15
select select "80155"
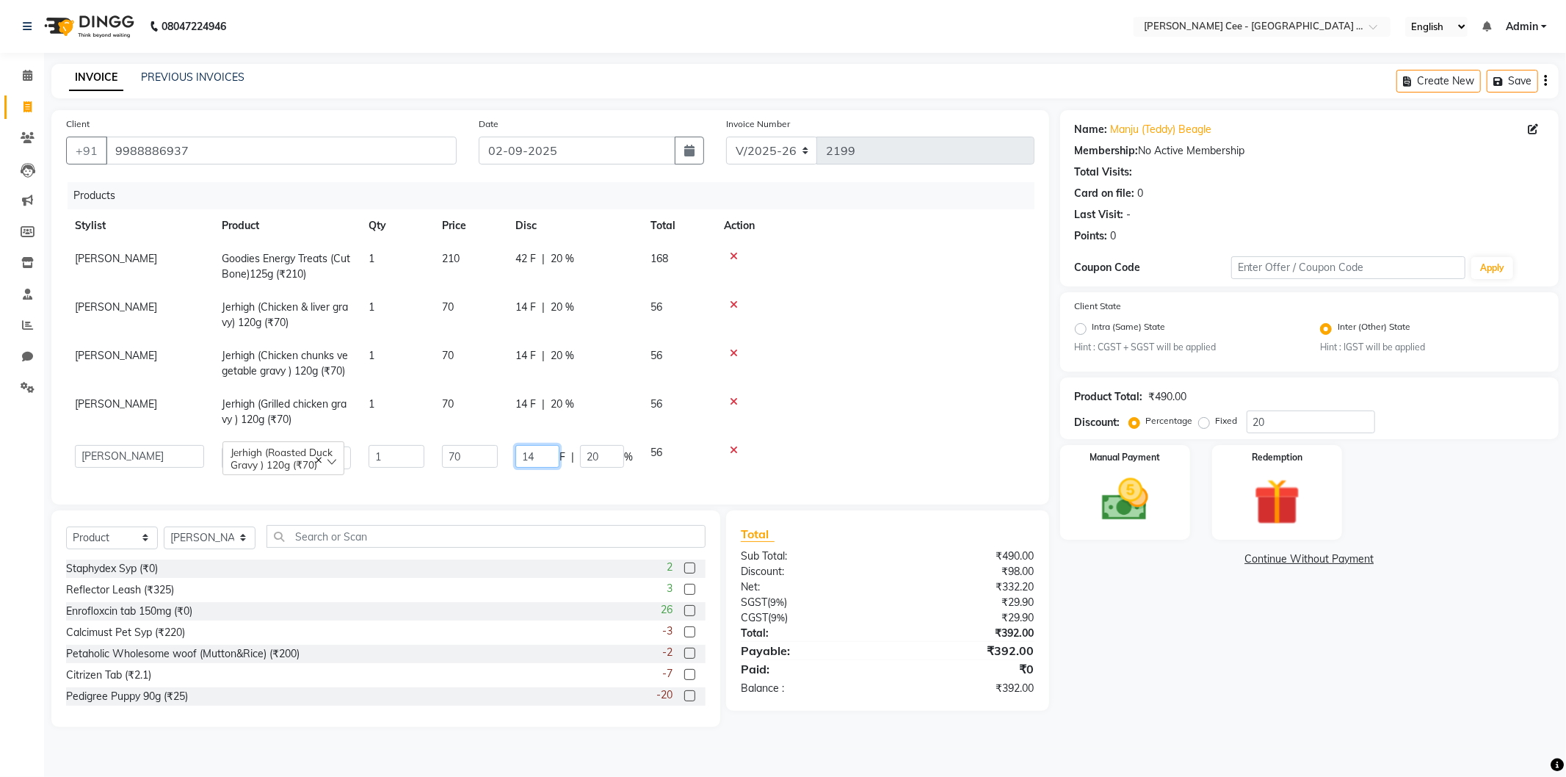
click at [540, 454] on input "14" at bounding box center [538, 456] width 44 height 23
type input "1"
type input "8"
click at [845, 375] on td at bounding box center [874, 363] width 319 height 48
click at [521, 452] on span "8 F" at bounding box center [523, 452] width 15 height 15
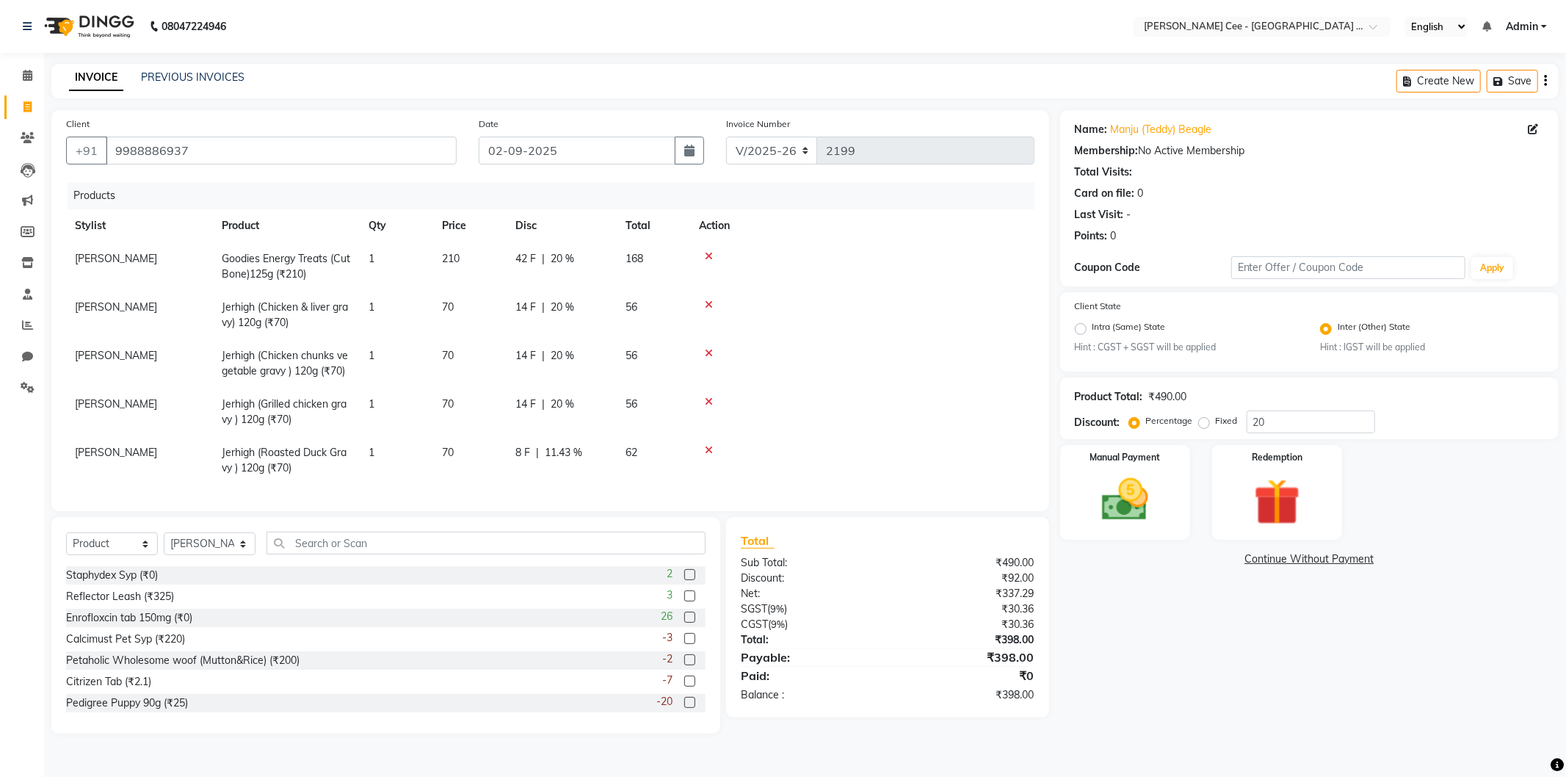
select select "80155"
click at [533, 454] on input "8" at bounding box center [538, 456] width 44 height 23
type input "6"
click at [925, 360] on td at bounding box center [862, 363] width 344 height 48
click at [547, 467] on td "6 F | 8.57 %" at bounding box center [562, 460] width 110 height 48
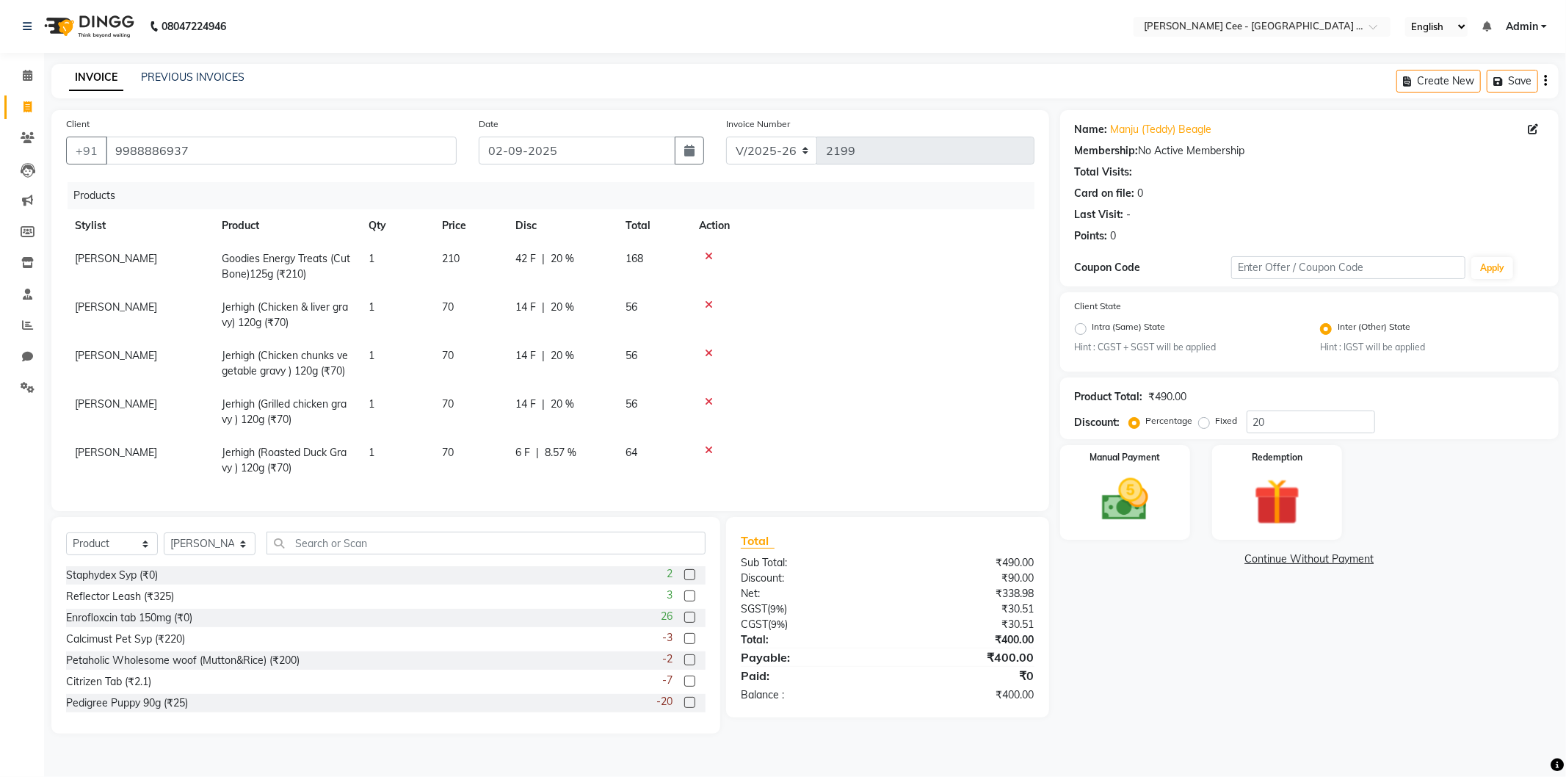
select select "80155"
click at [595, 458] on input "8.57" at bounding box center [602, 456] width 44 height 23
click at [870, 428] on td at bounding box center [862, 412] width 344 height 48
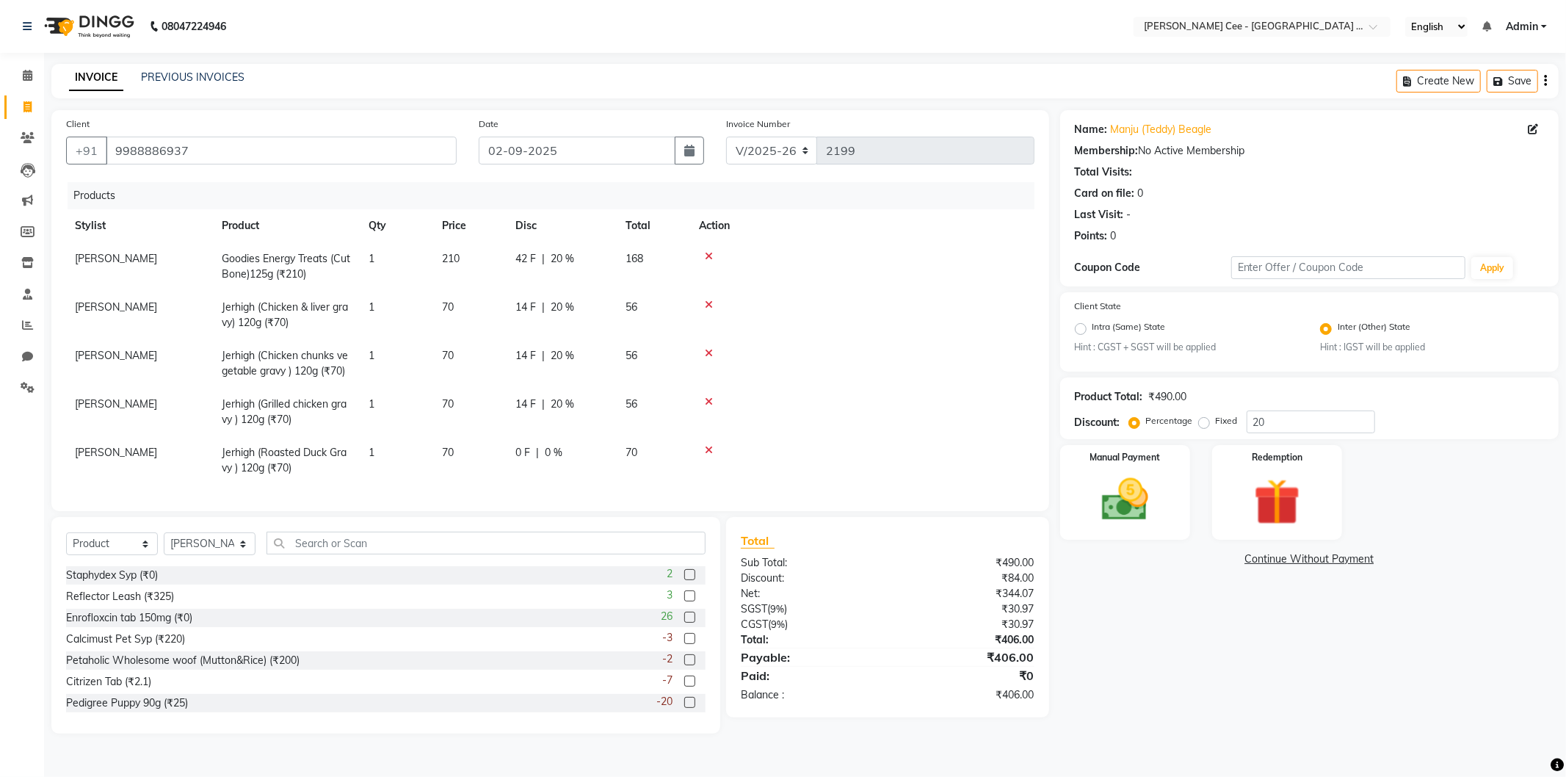
click at [582, 458] on div "0 F | 0 %" at bounding box center [562, 452] width 93 height 15
select select "80155"
click at [582, 457] on input "0" at bounding box center [602, 456] width 44 height 23
type input "20"
click at [963, 391] on td at bounding box center [862, 412] width 344 height 48
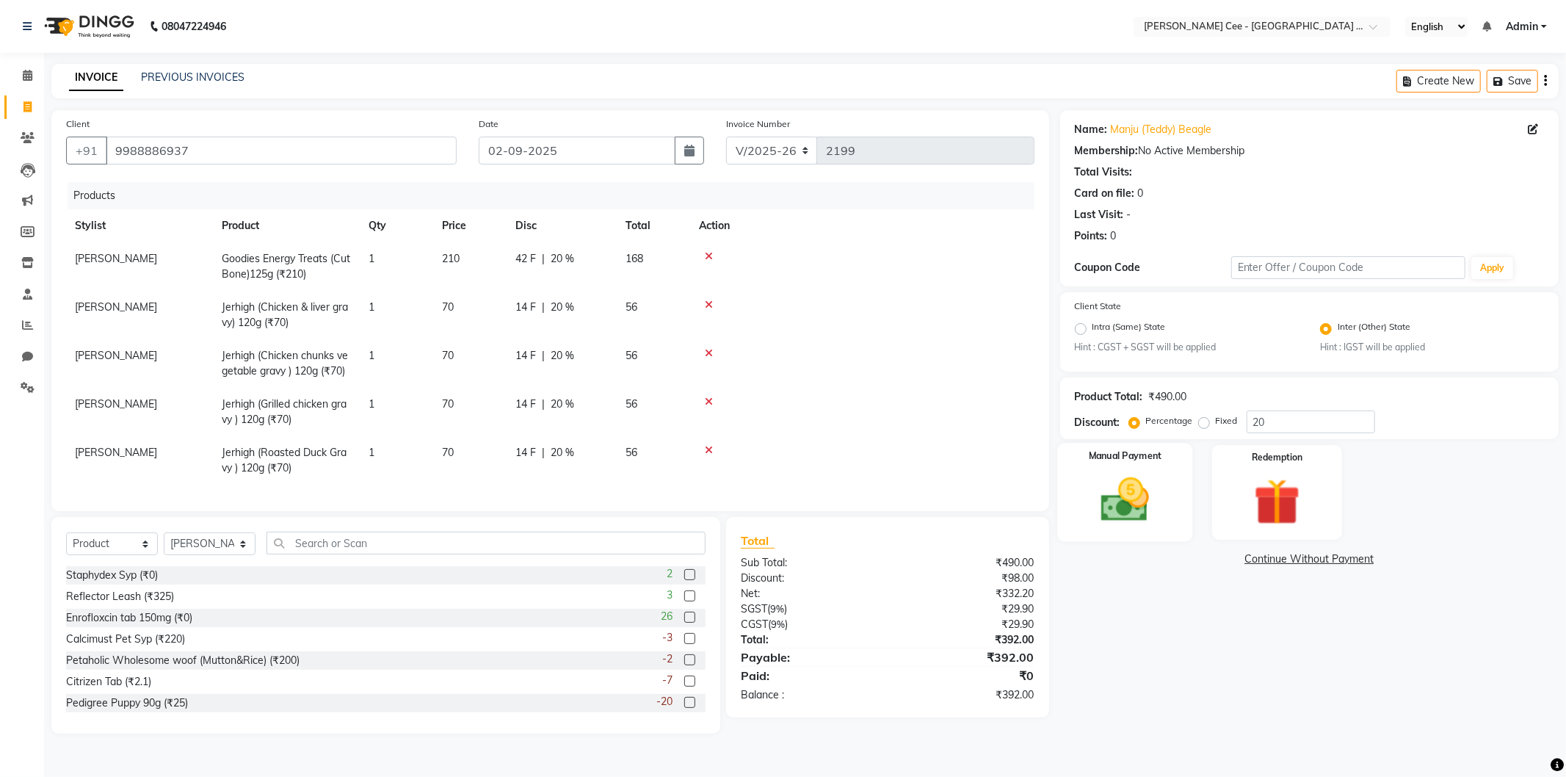
click at [1158, 488] on img at bounding box center [1125, 500] width 79 height 56
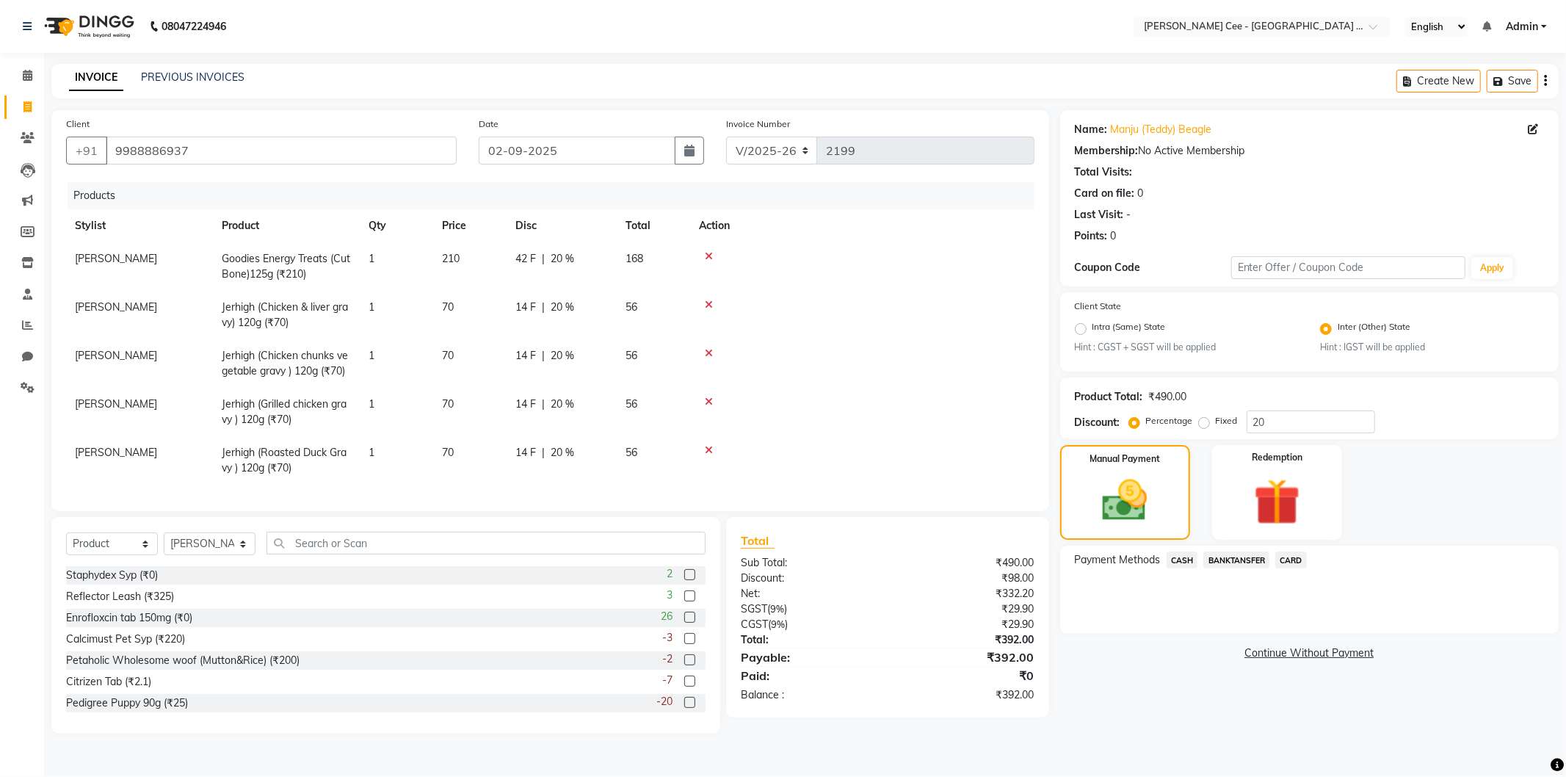
click at [1225, 563] on span "BANKTANSFER" at bounding box center [1237, 560] width 66 height 17
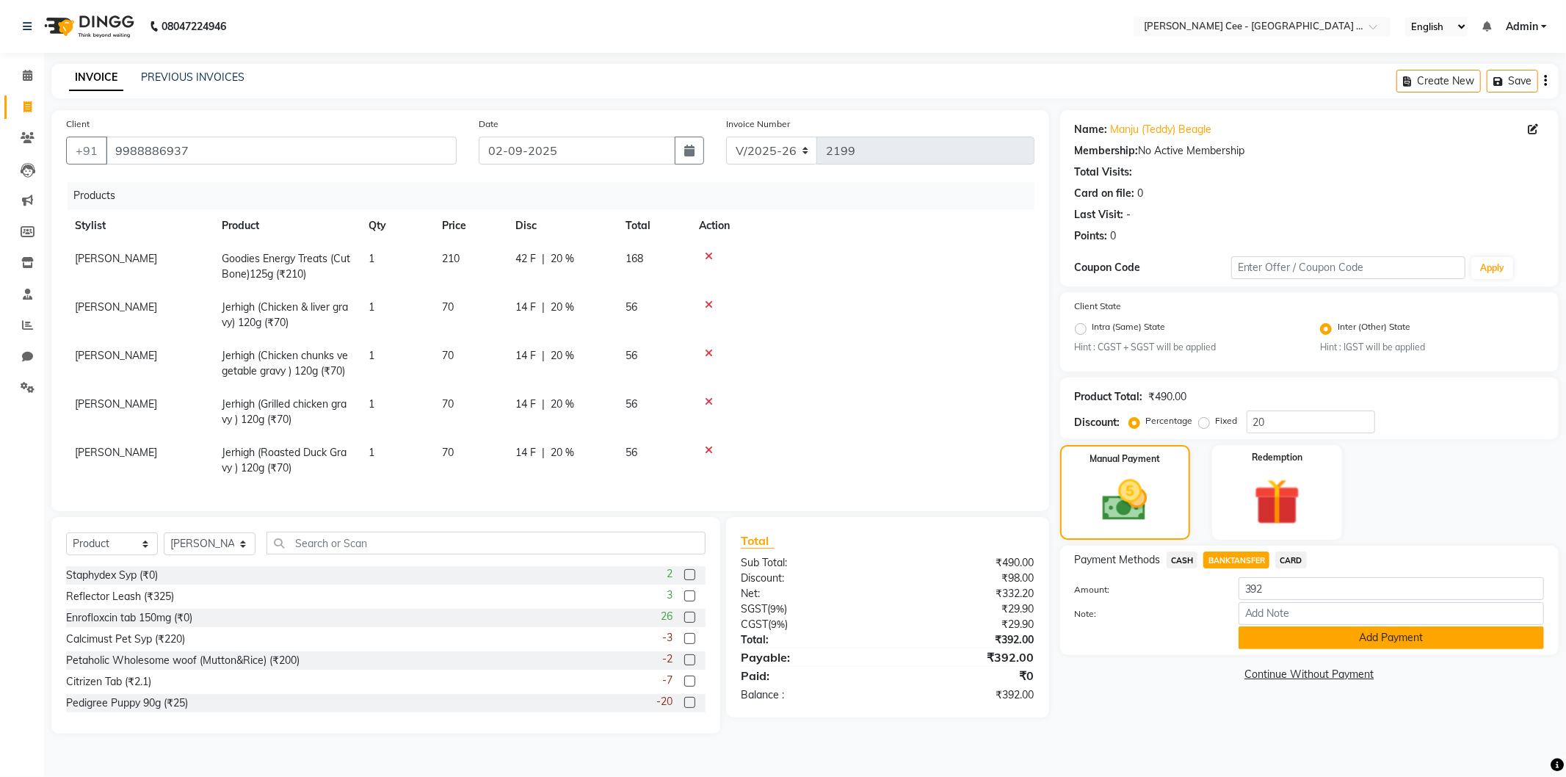
click at [1270, 641] on button "Add Payment" at bounding box center [1391, 637] width 305 height 23
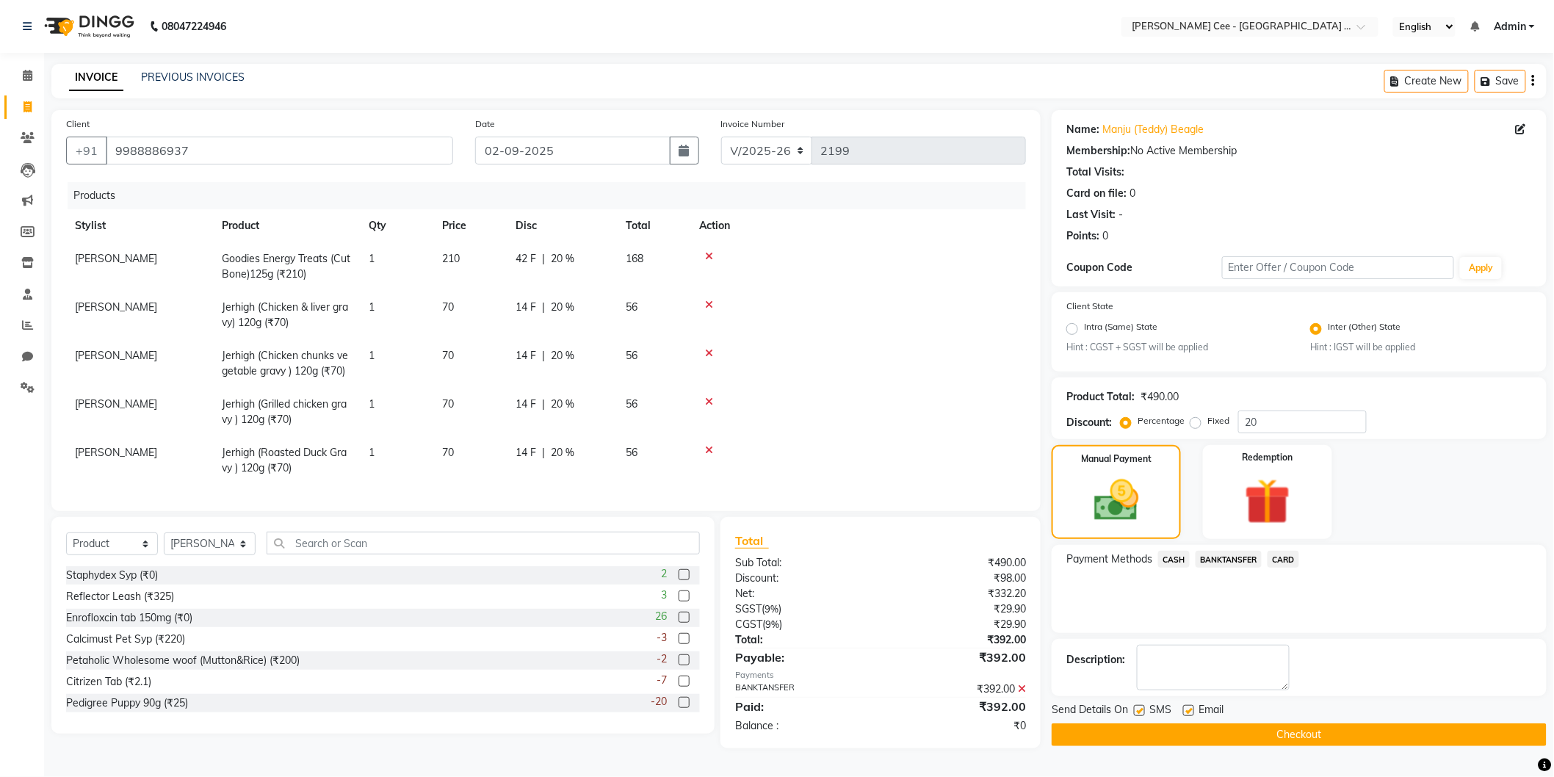
click at [1220, 729] on button "Checkout" at bounding box center [1299, 734] width 495 height 23
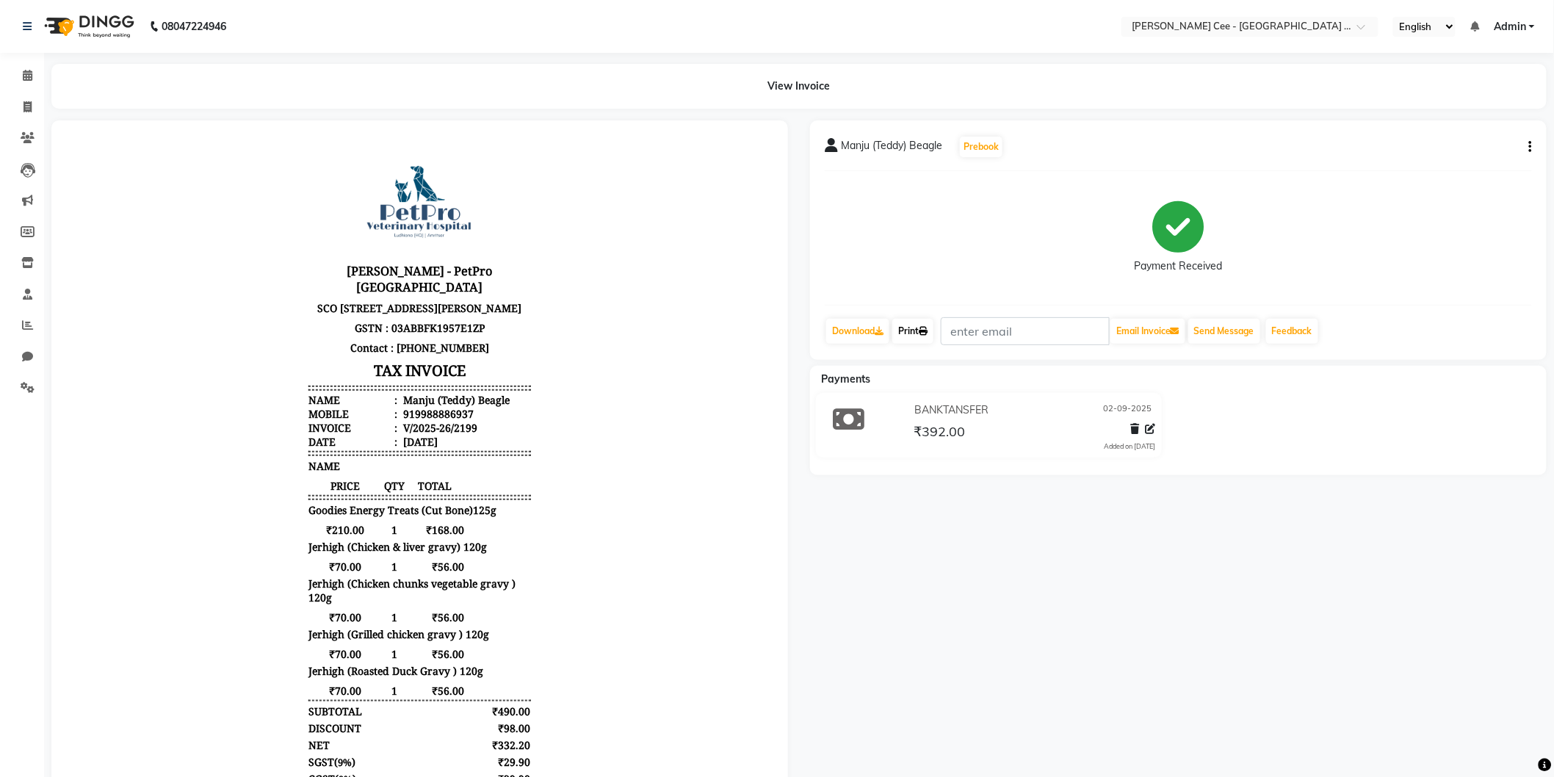
click at [919, 338] on link "Print" at bounding box center [912, 331] width 41 height 25
drag, startPoint x: 1309, startPoint y: 221, endPoint x: 1302, endPoint y: 210, distance: 13.2
drag, startPoint x: 1301, startPoint y: 210, endPoint x: 1222, endPoint y: 180, distance: 84.8
click at [23, 99] on span at bounding box center [28, 107] width 26 height 17
select select "service"
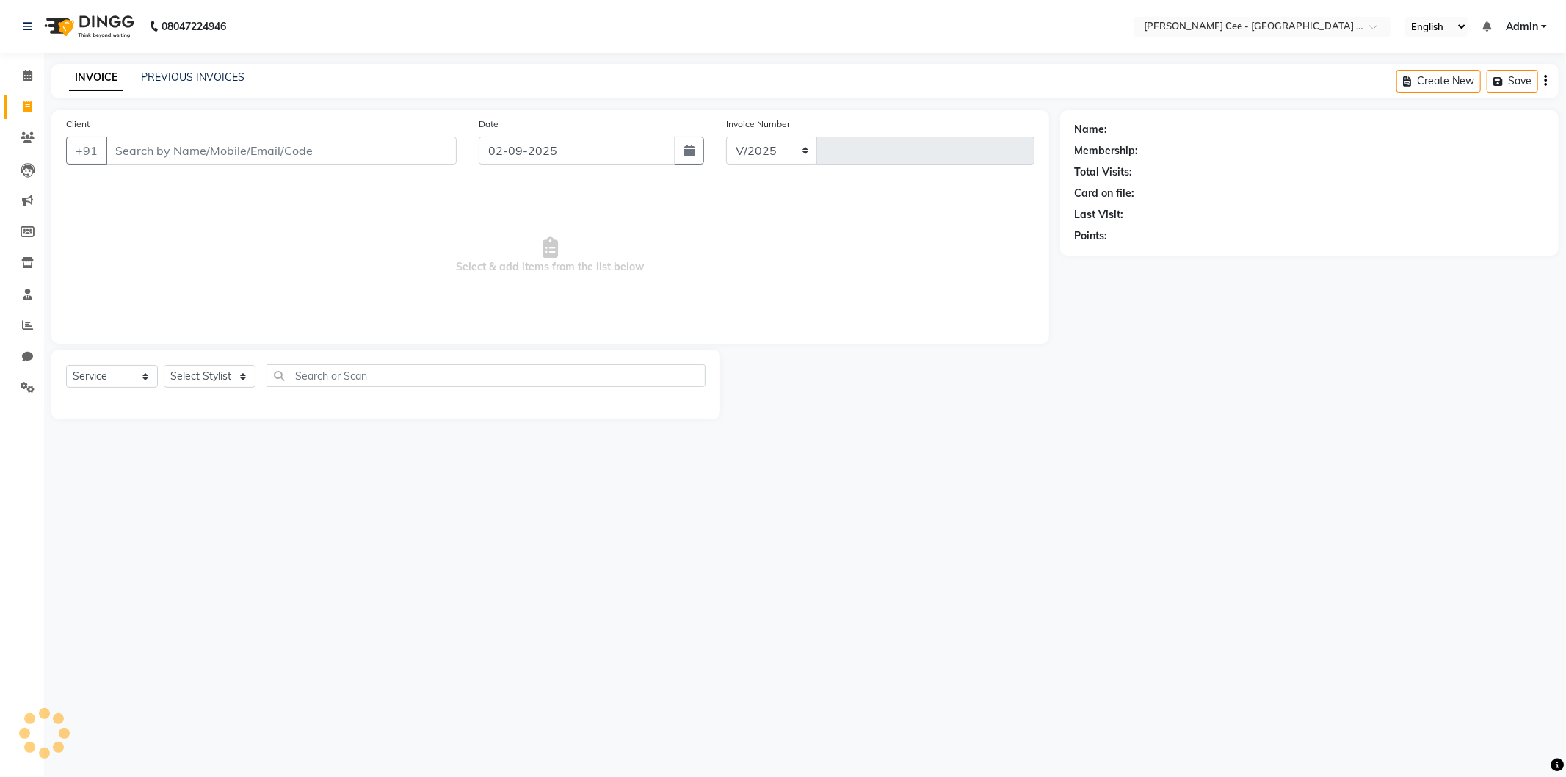
select select "8239"
type input "2200"
click at [207, 151] on input "Client" at bounding box center [281, 151] width 351 height 28
type input "a"
select select "product"
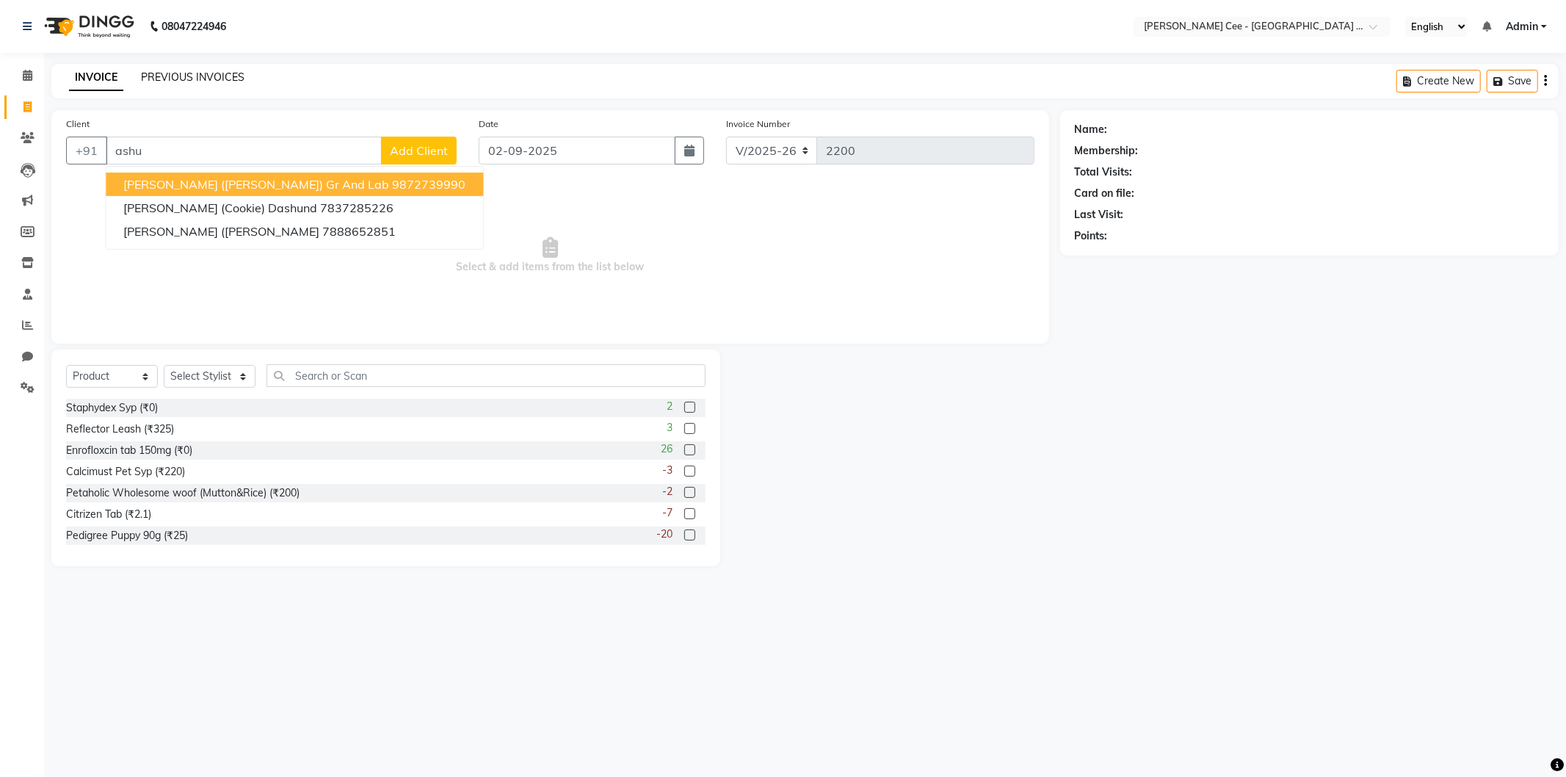
type input "ashu"
click at [220, 70] on link "PREVIOUS INVOICES" at bounding box center [193, 76] width 104 height 13
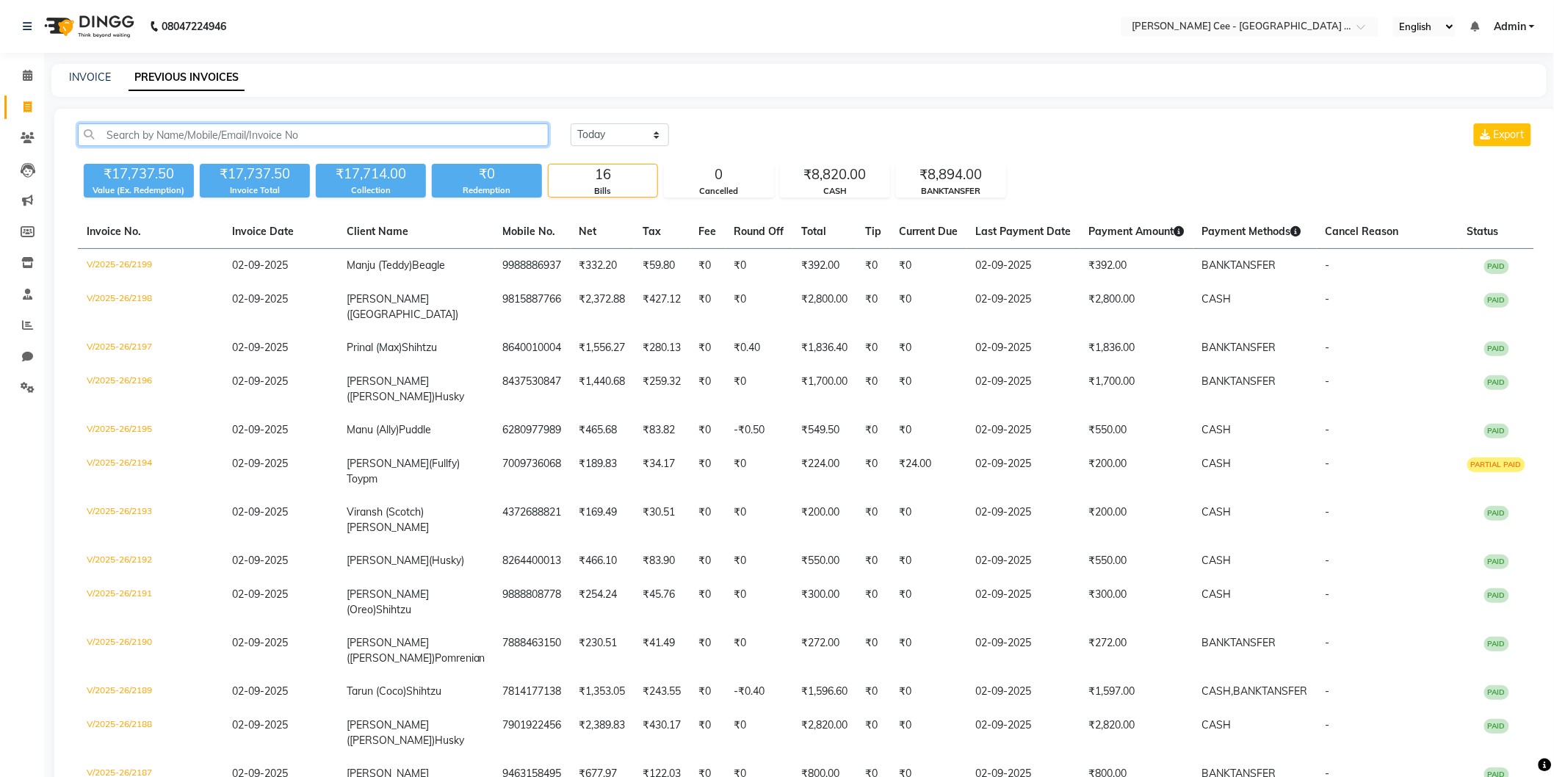
click at [432, 128] on input "text" at bounding box center [313, 134] width 471 height 23
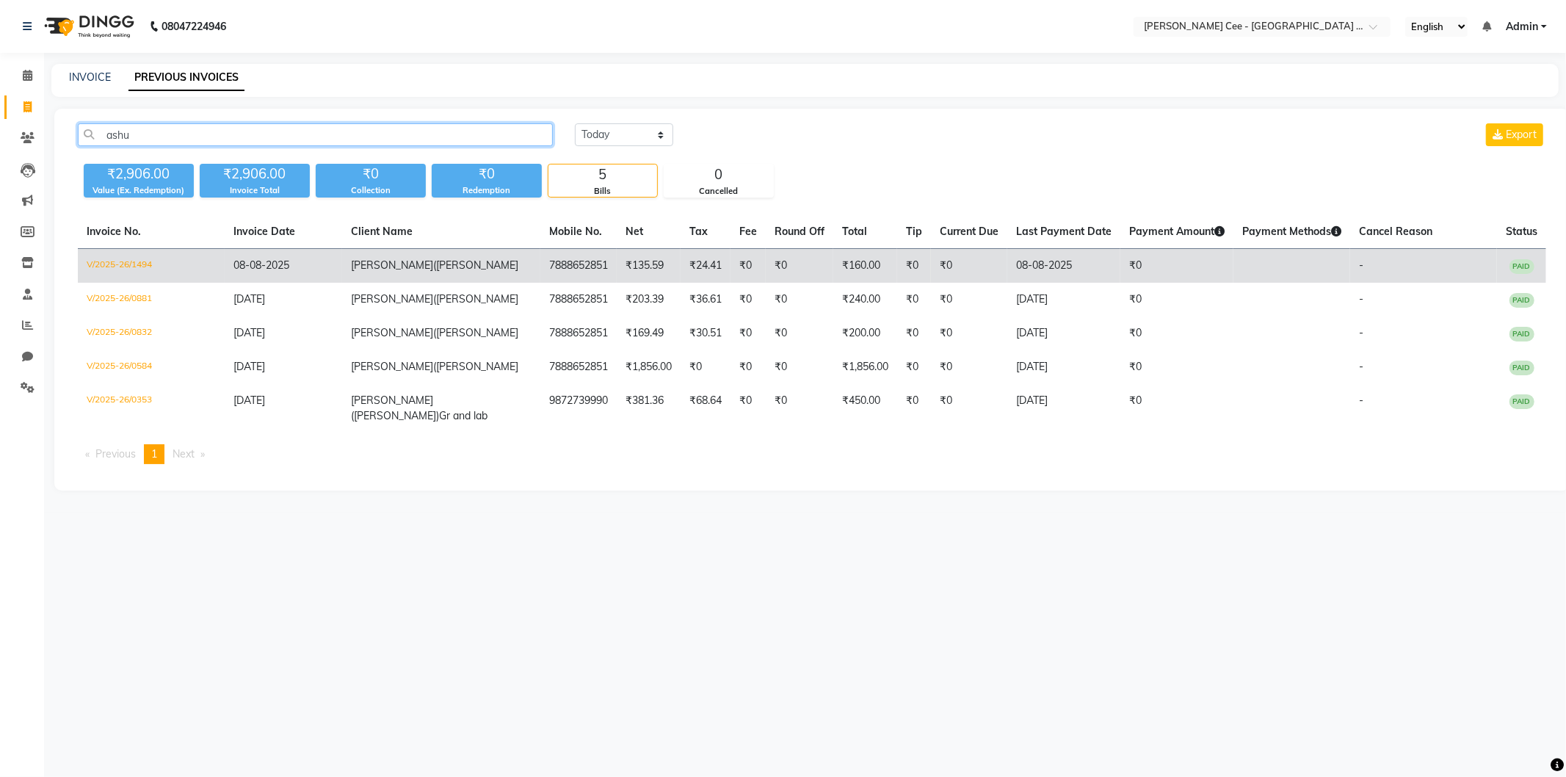
type input "ashu"
click at [433, 262] on span "(Enzo) Husky" at bounding box center [475, 264] width 85 height 13
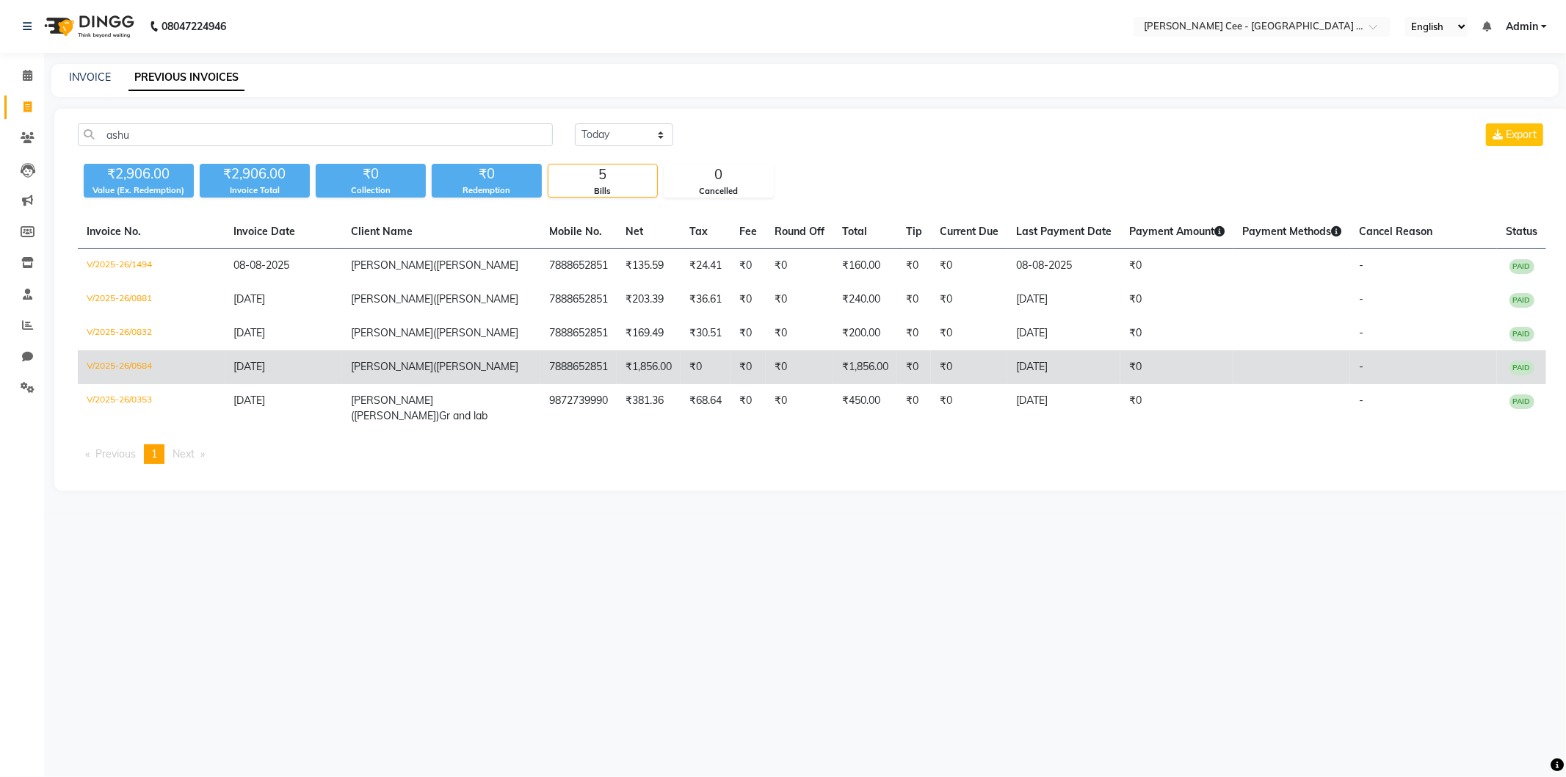
click at [617, 361] on td "₹1,856.00" at bounding box center [649, 367] width 64 height 34
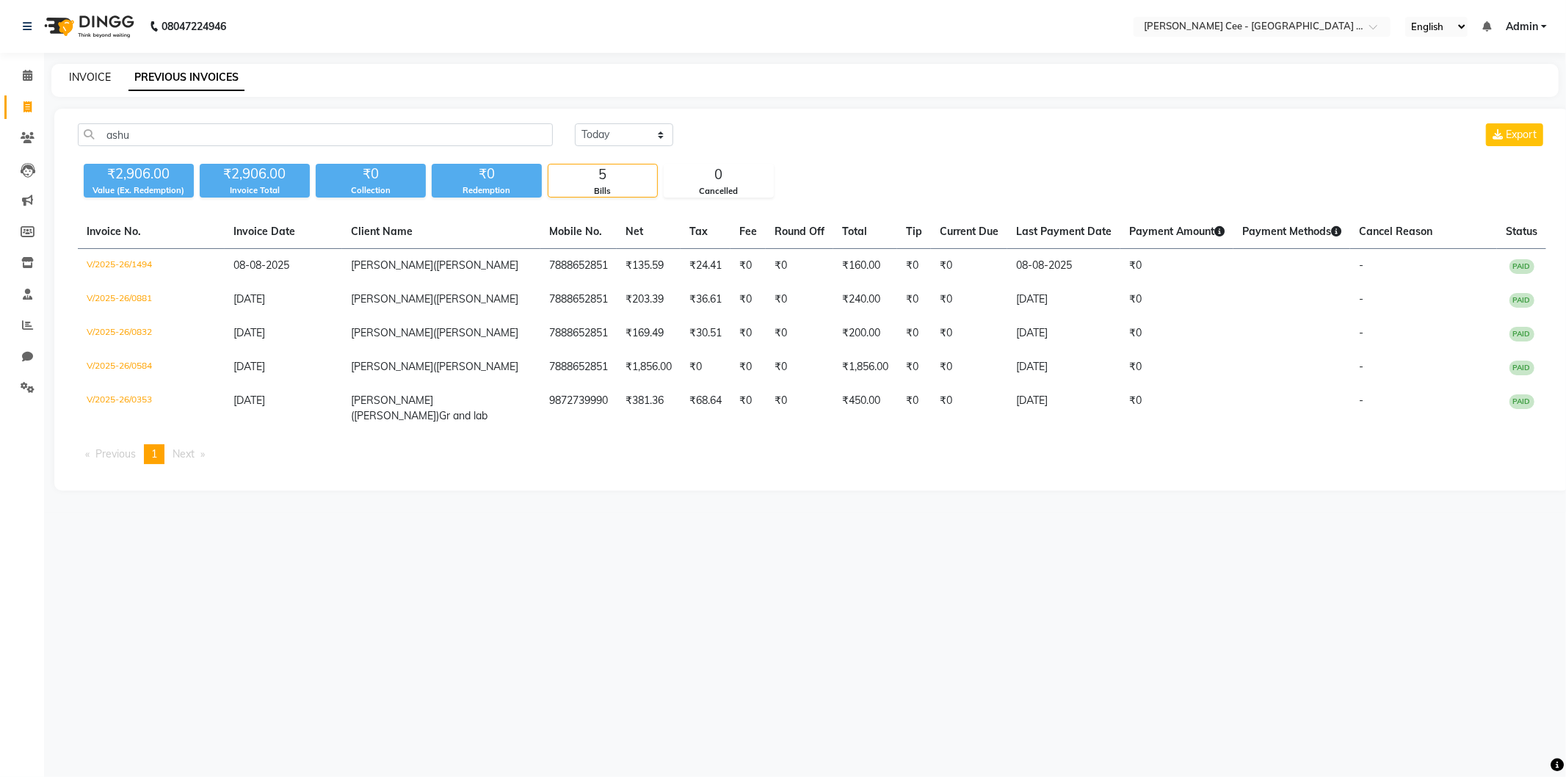
click at [95, 76] on link "INVOICE" at bounding box center [90, 76] width 42 height 13
select select "service"
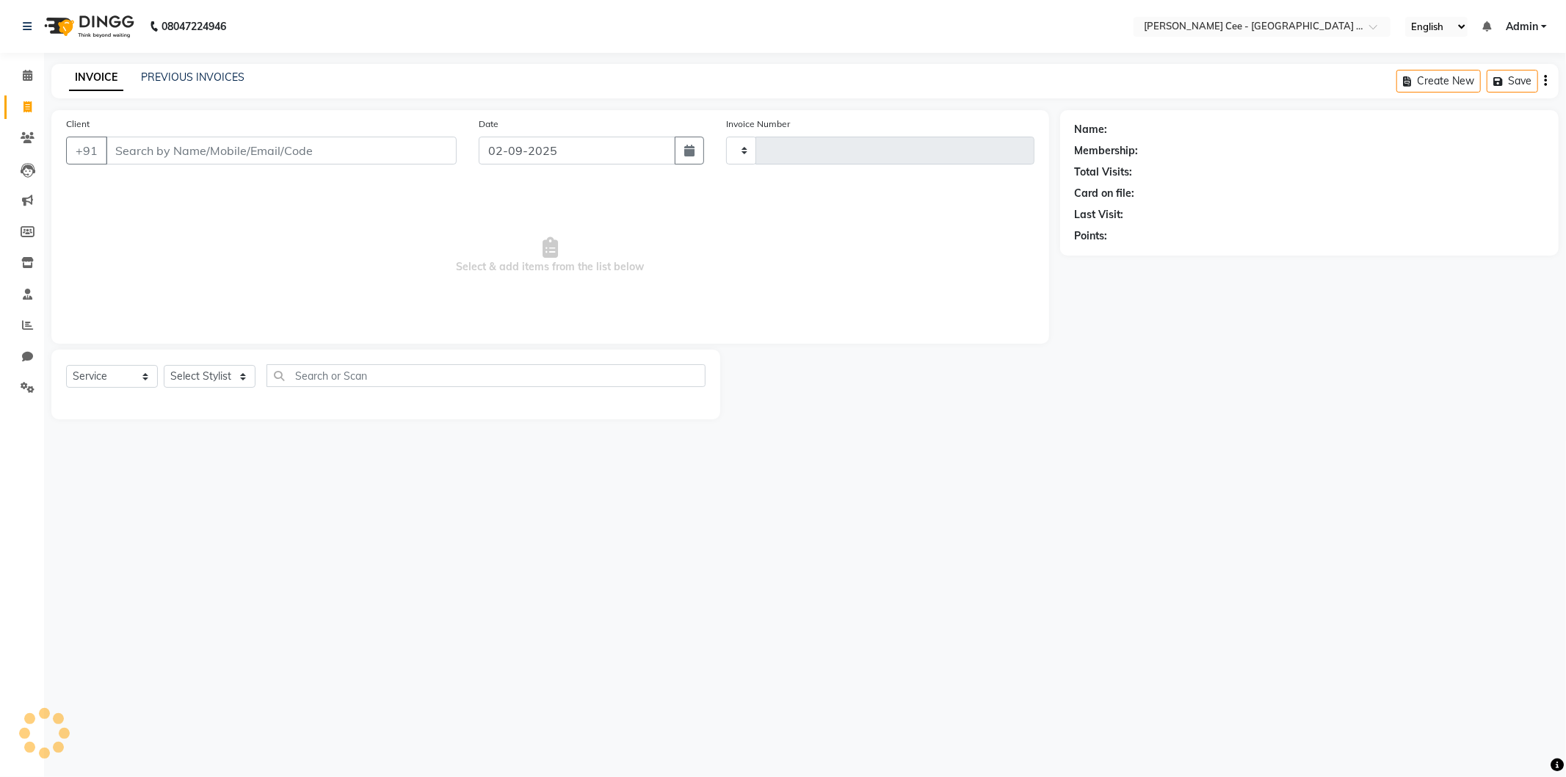
type input "2200"
select select "8239"
click at [206, 377] on select "Select Stylist" at bounding box center [210, 376] width 92 height 23
select select "product"
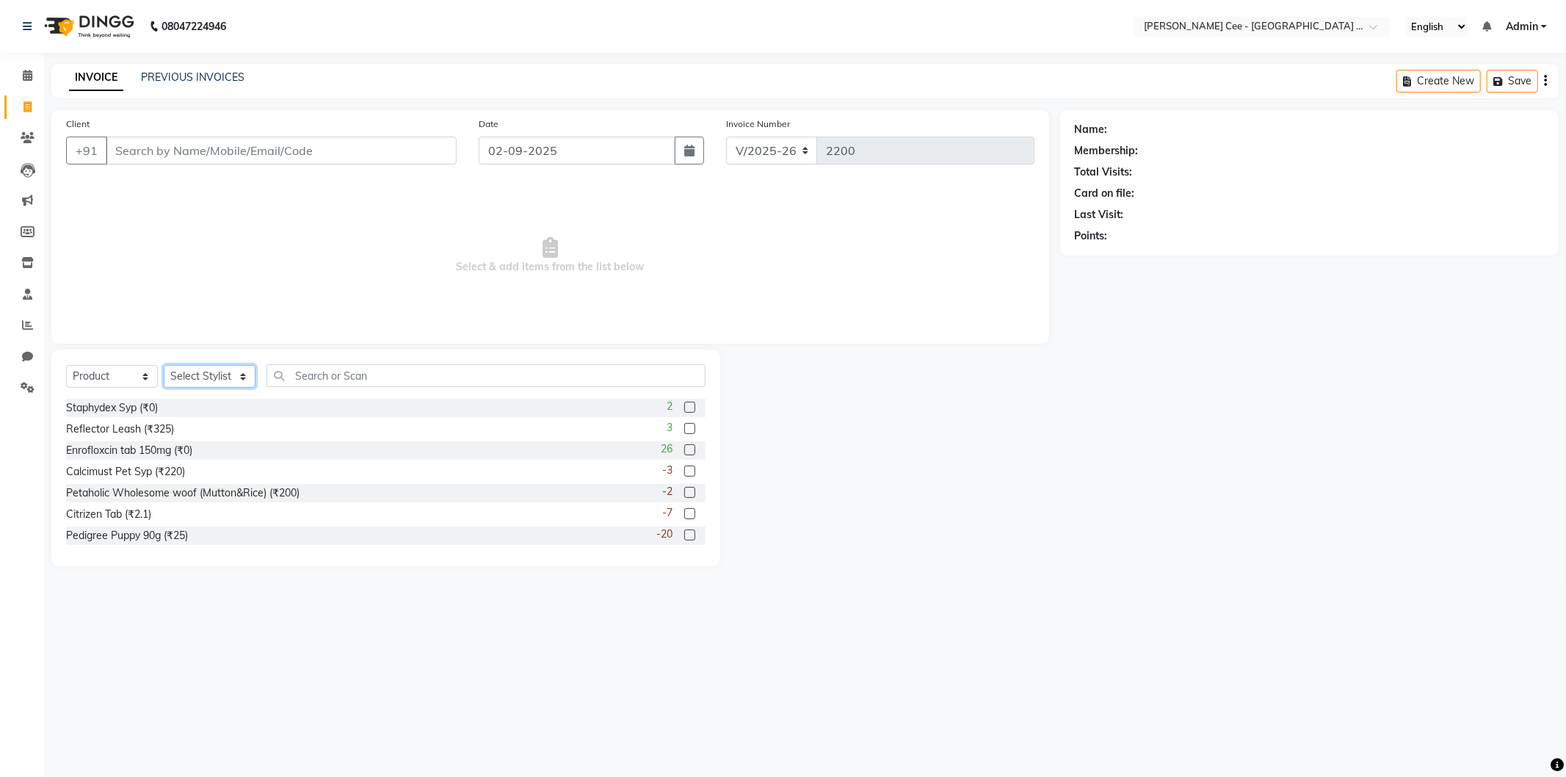
select select "80155"
click at [164, 366] on select "Select Stylist Avinash Dr Kamalpreet Kaur Dr.Simran Guri Jashanpreet Singh Kaja…" at bounding box center [210, 376] width 92 height 23
click at [300, 380] on input "text" at bounding box center [486, 375] width 439 height 23
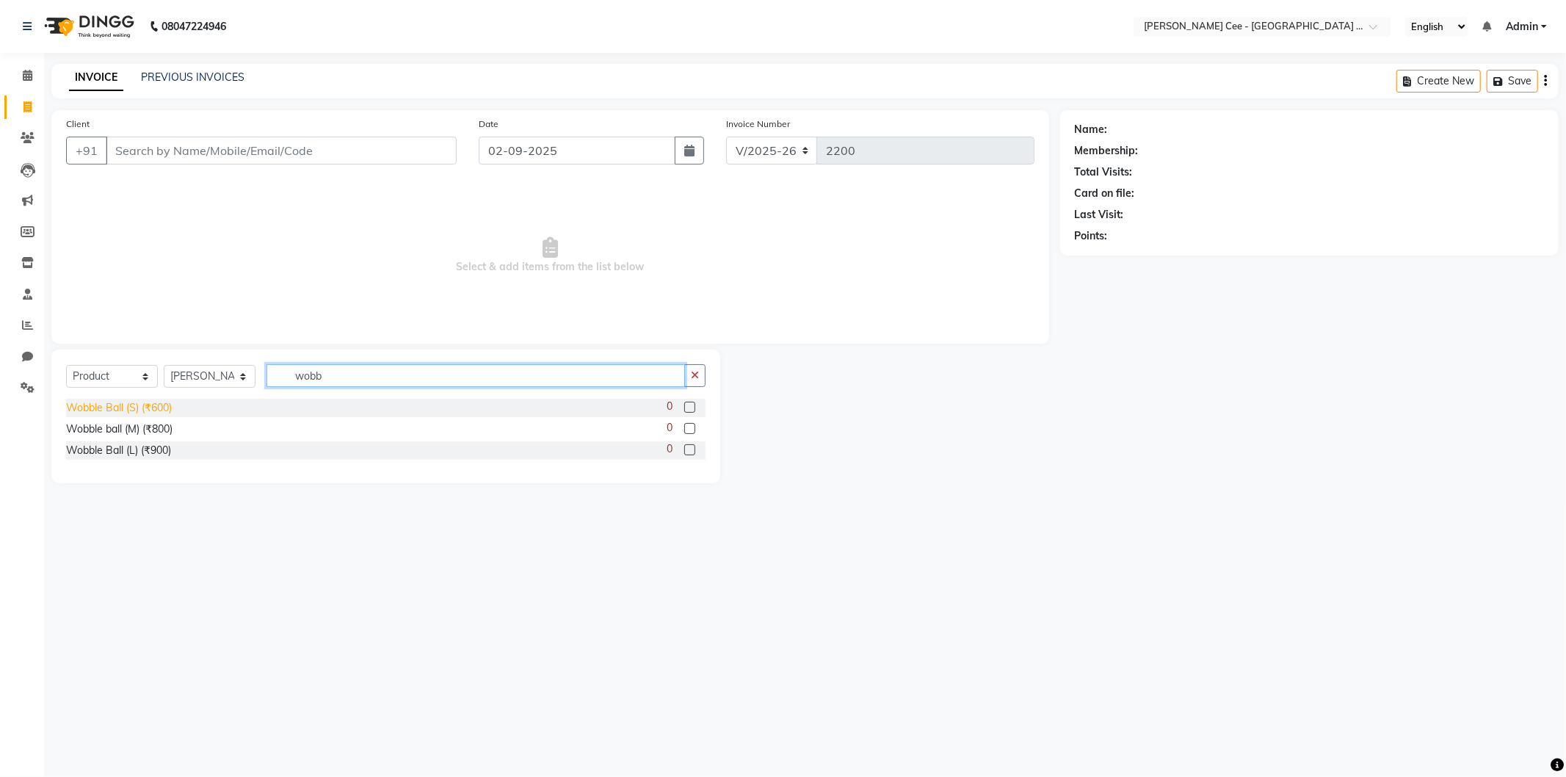
type input "wobb"
click at [134, 408] on div "Wobble Ball (S) (₹600)" at bounding box center [119, 407] width 106 height 15
checkbox input "false"
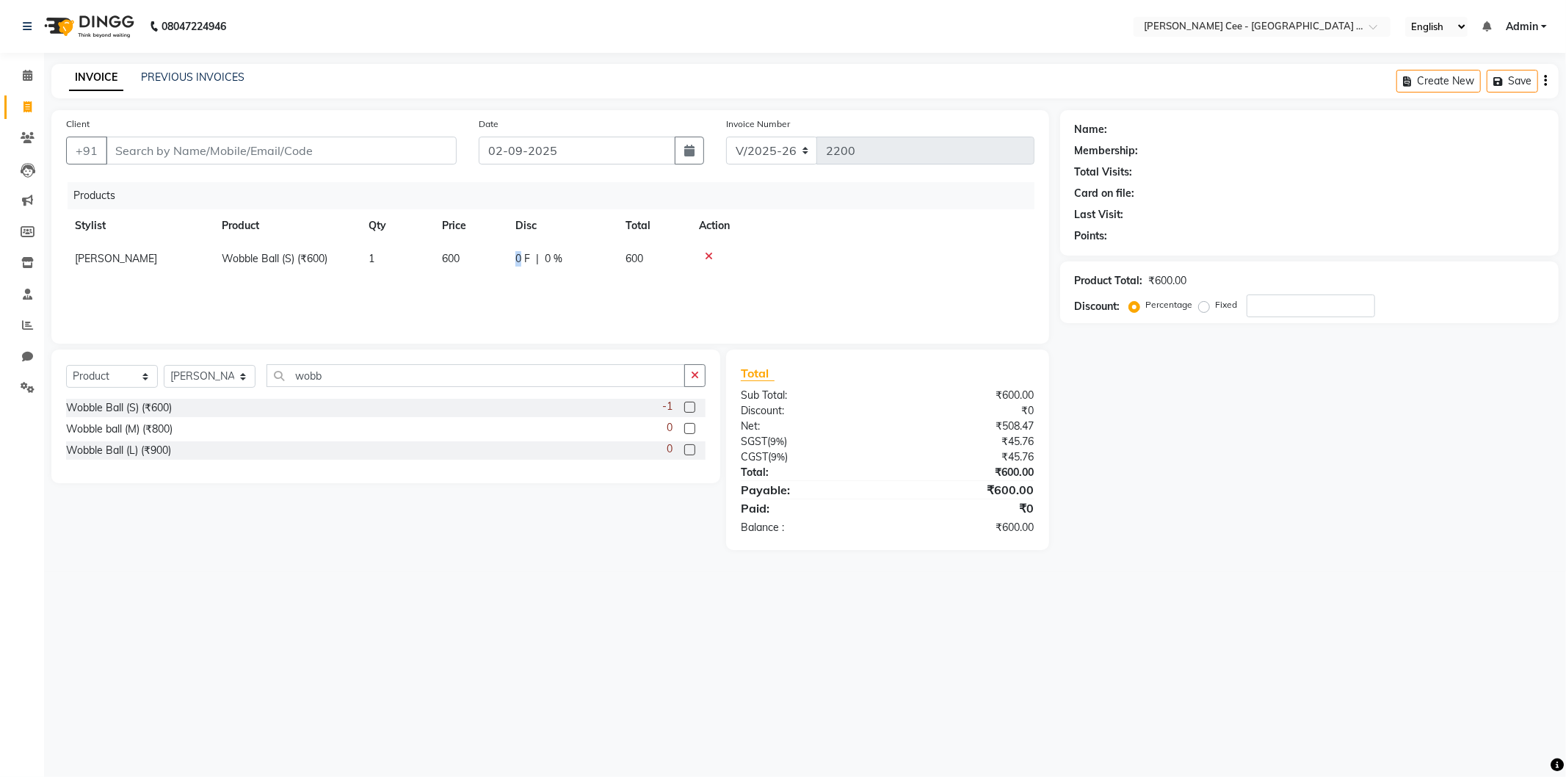
click at [520, 269] on td "0 F | 0 %" at bounding box center [562, 258] width 110 height 33
select select "80155"
click at [582, 270] on input "0" at bounding box center [602, 262] width 44 height 23
type input "30"
click at [825, 228] on th "Action" at bounding box center [874, 225] width 319 height 33
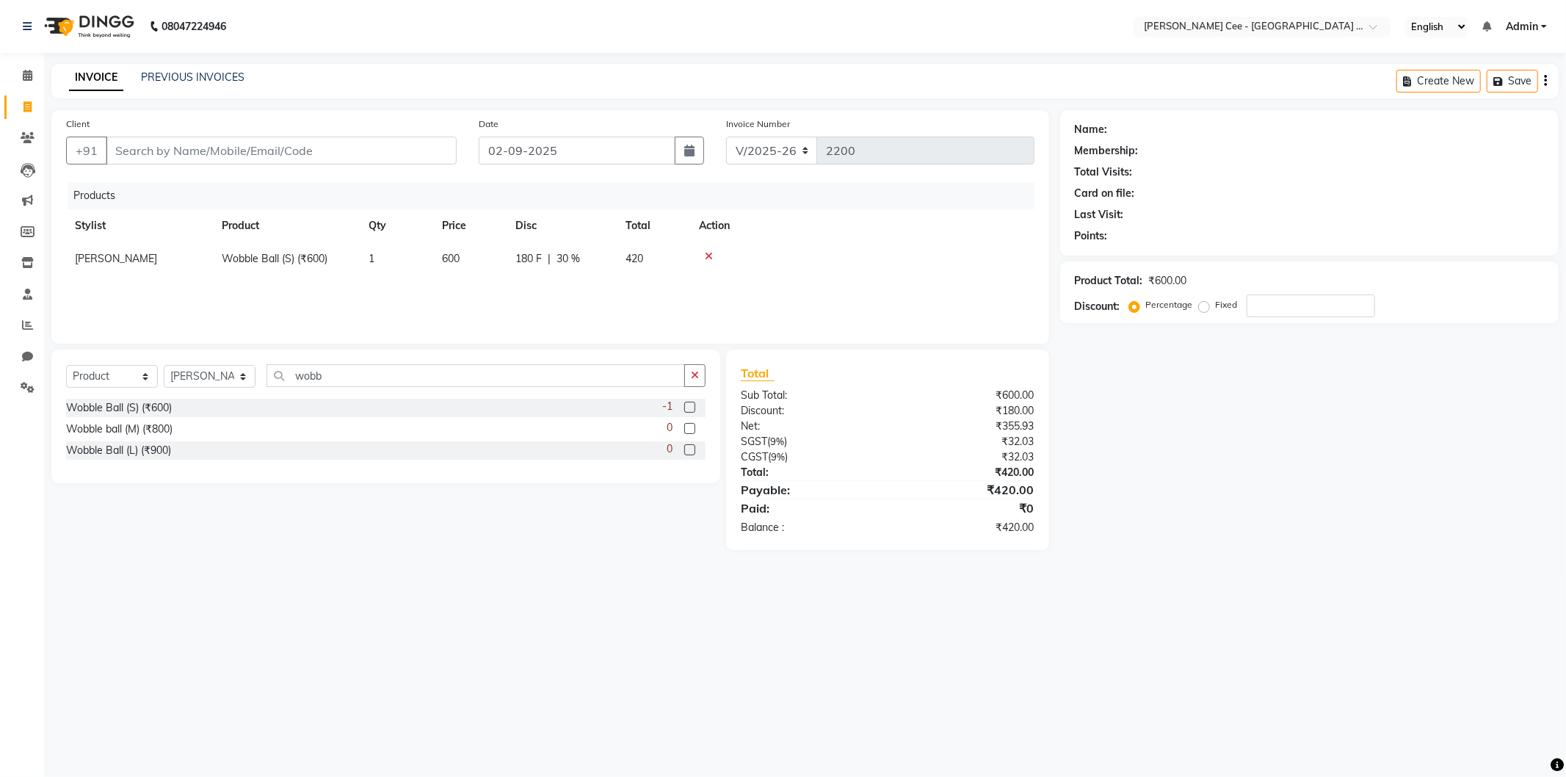
click at [876, 599] on div "08047224946 Select Location × Kay Cee - Petpro Amritsar, Amritsar English ENGLI…" at bounding box center [783, 388] width 1566 height 777
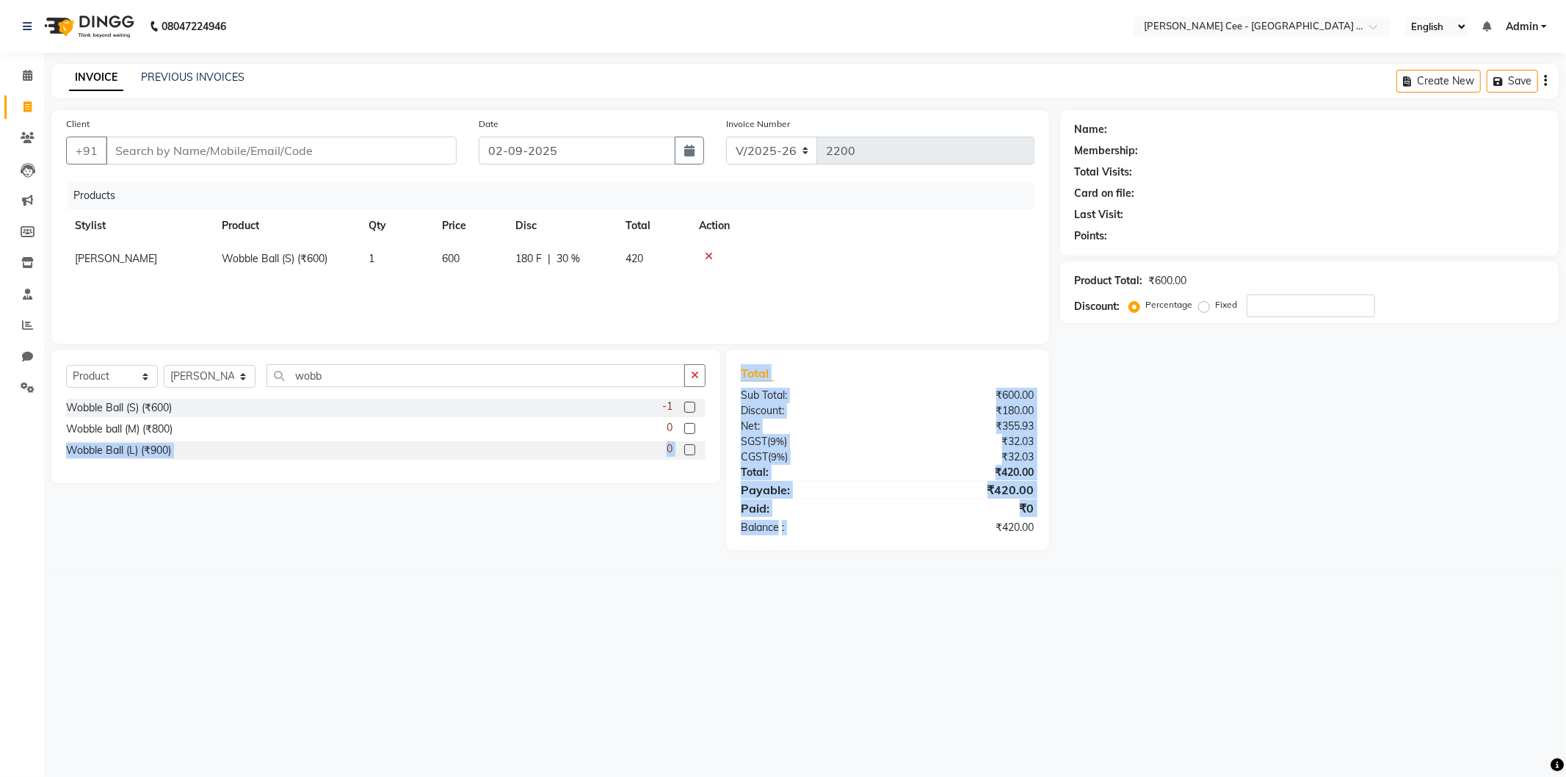
drag, startPoint x: 876, startPoint y: 599, endPoint x: 277, endPoint y: 613, distance: 599.4
click at [242, 648] on div "08047224946 Select Location × Kay Cee - Petpro Amritsar, Amritsar English ENGLI…" at bounding box center [783, 388] width 1566 height 777
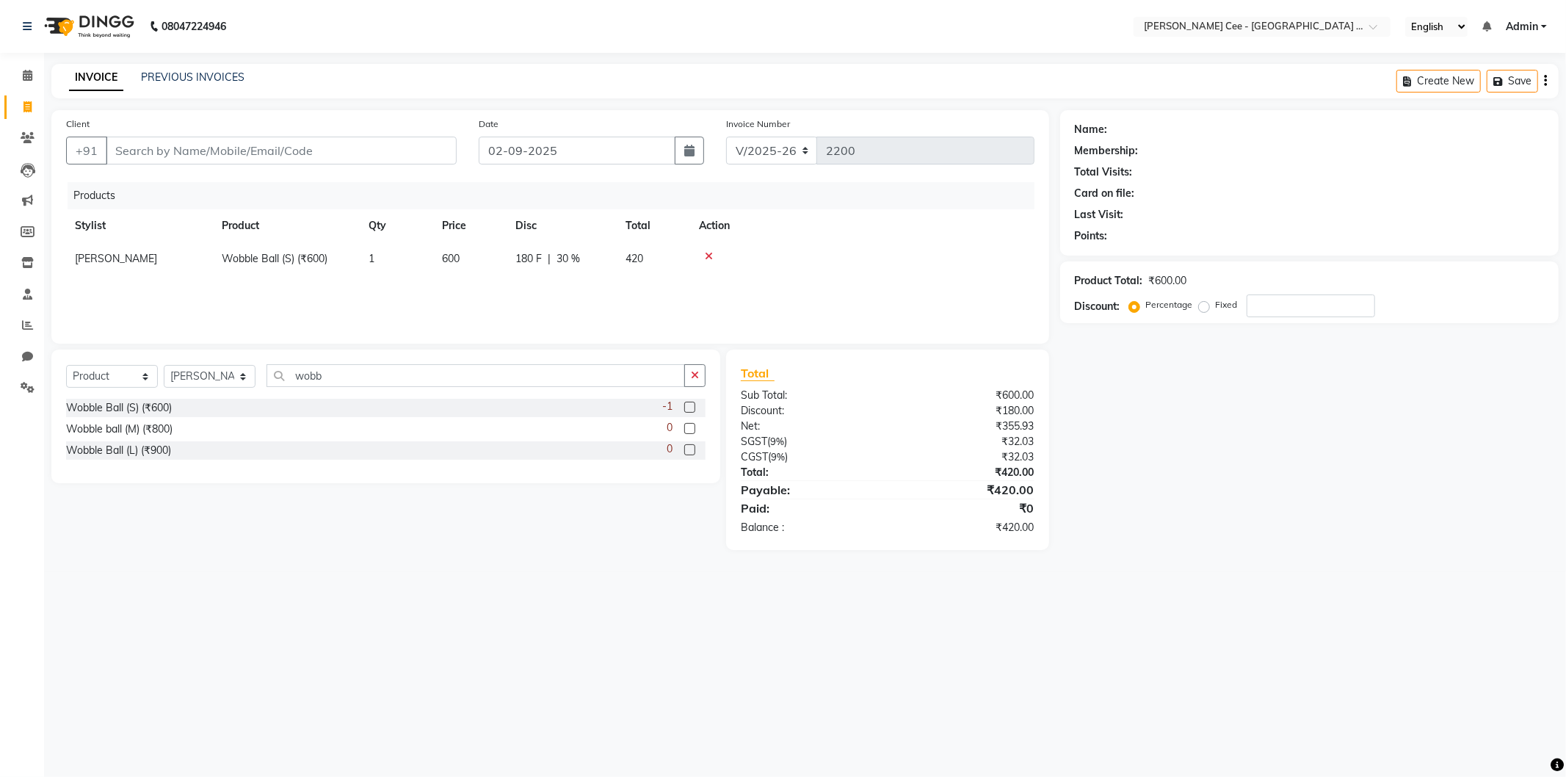
click at [707, 259] on icon at bounding box center [709, 256] width 8 height 10
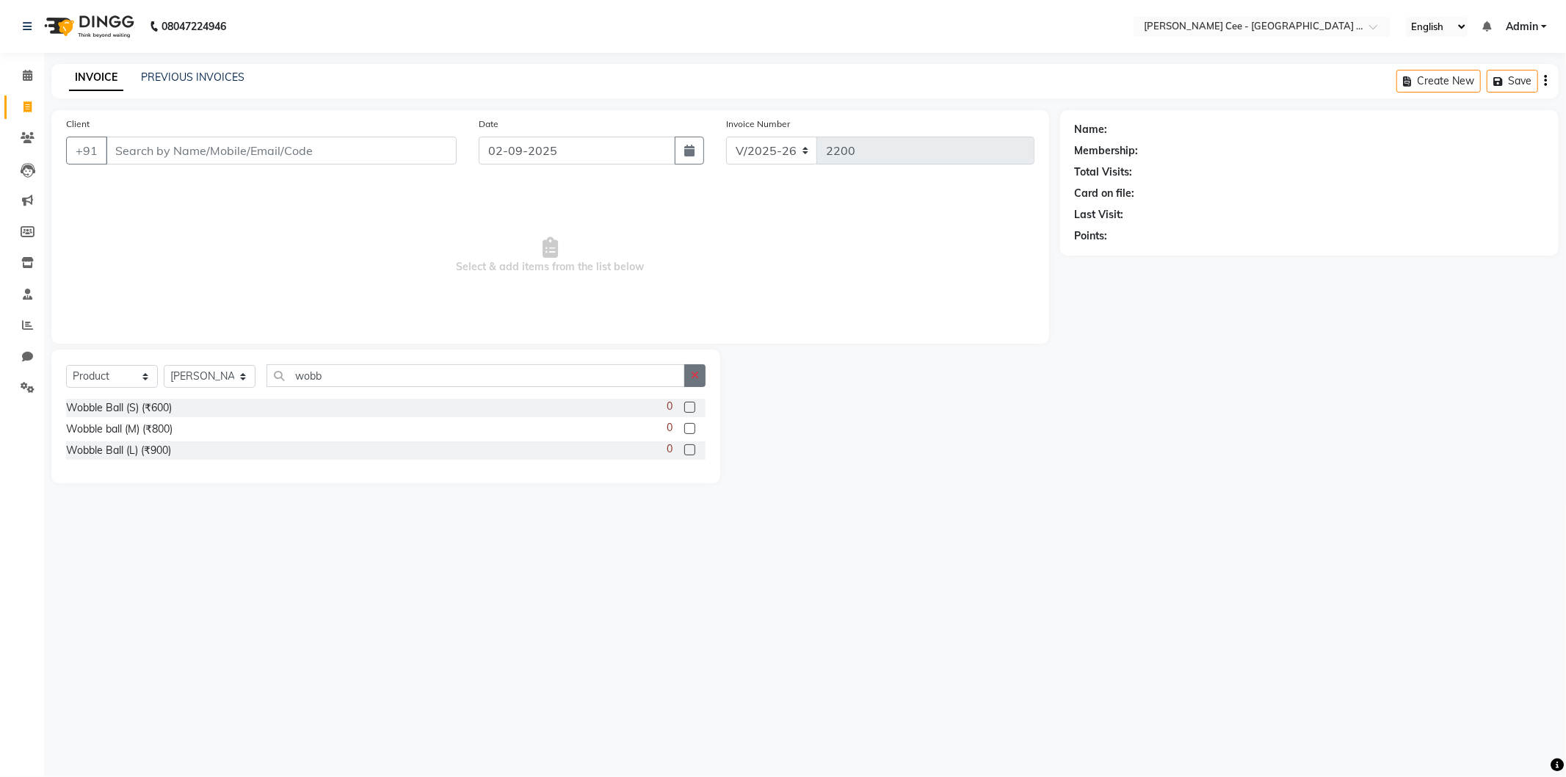
click at [699, 375] on button "button" at bounding box center [694, 375] width 21 height 23
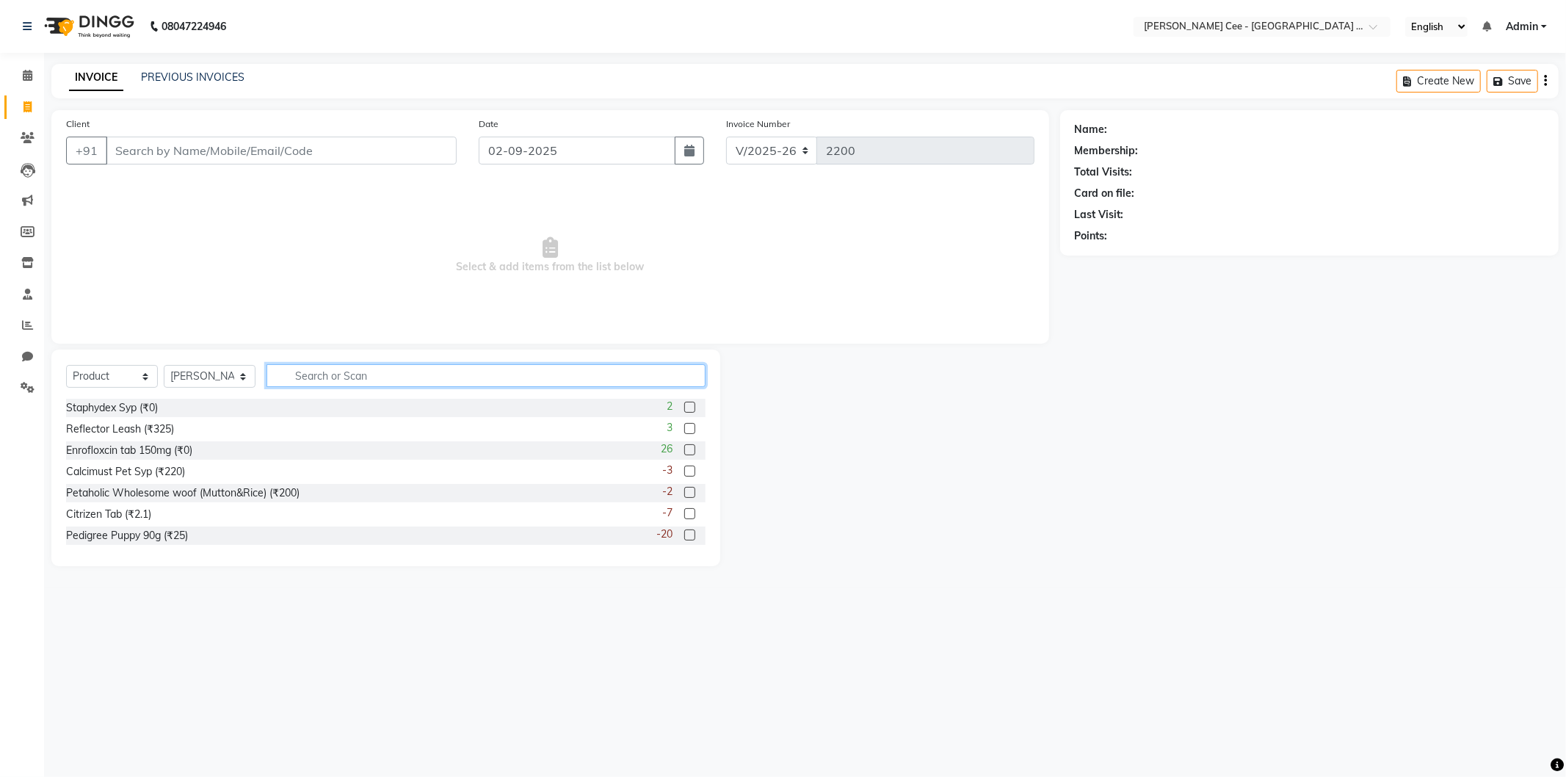
click at [329, 378] on input "text" at bounding box center [486, 375] width 439 height 23
click at [328, 377] on input "text" at bounding box center [486, 375] width 439 height 23
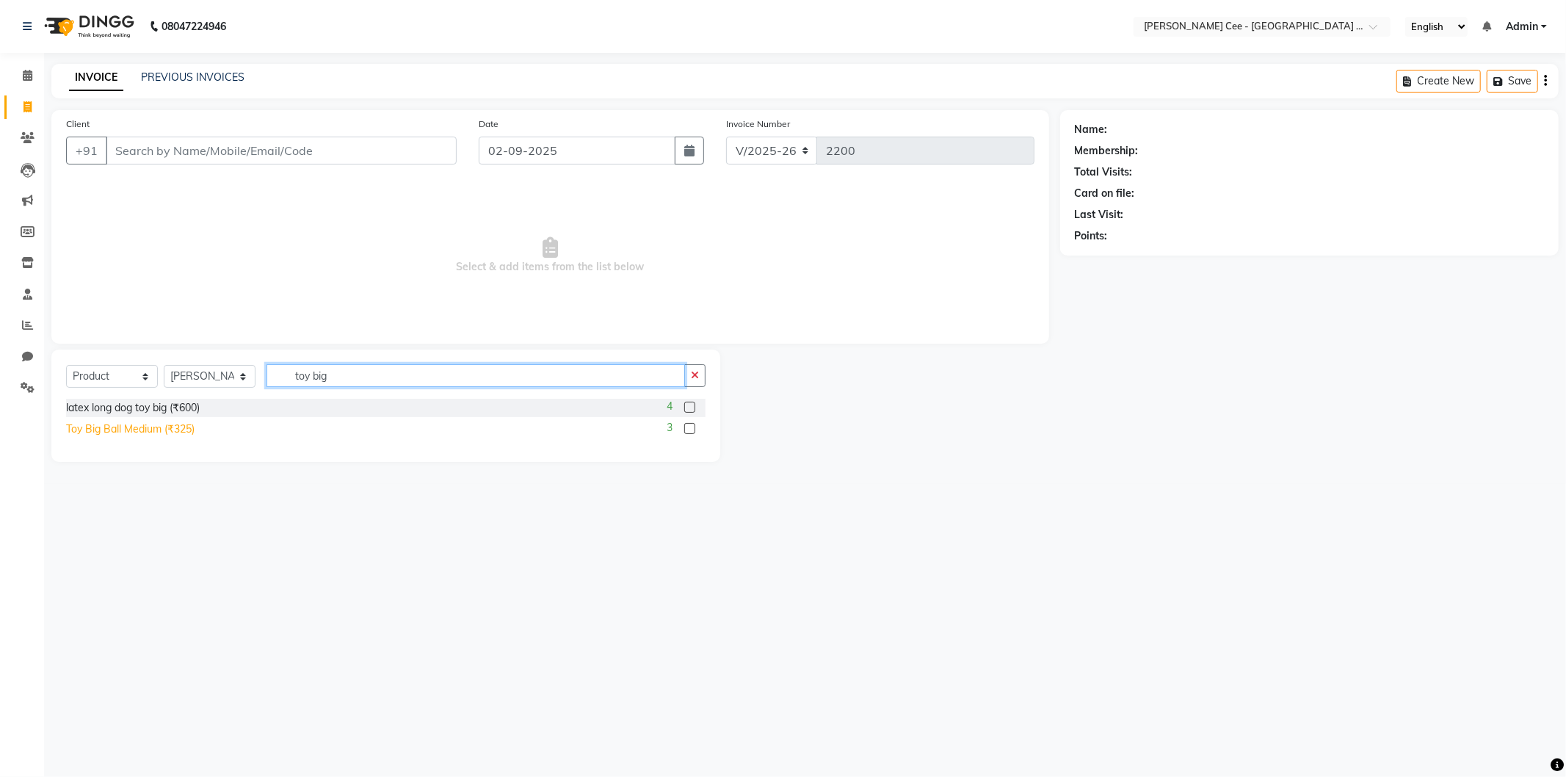
type input "toy big"
click at [109, 427] on div "Toy Big Ball Medium (₹325)" at bounding box center [130, 429] width 129 height 15
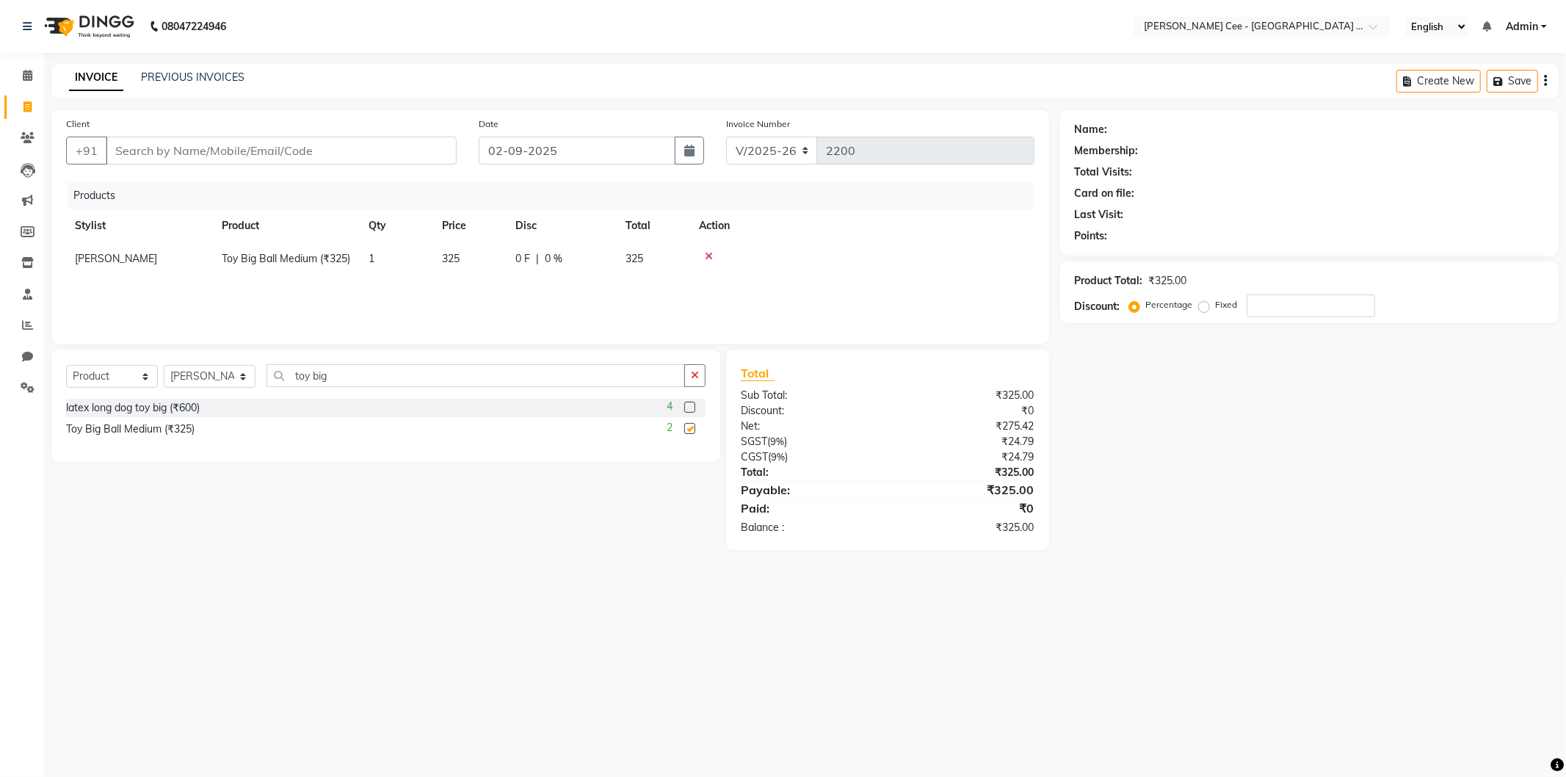
checkbox input "false"
click at [535, 264] on div "0 F | 0 %" at bounding box center [562, 258] width 93 height 15
select select "80155"
click at [576, 261] on div "0 F | 0 %" at bounding box center [574, 262] width 117 height 23
click at [581, 261] on input "0" at bounding box center [602, 262] width 44 height 23
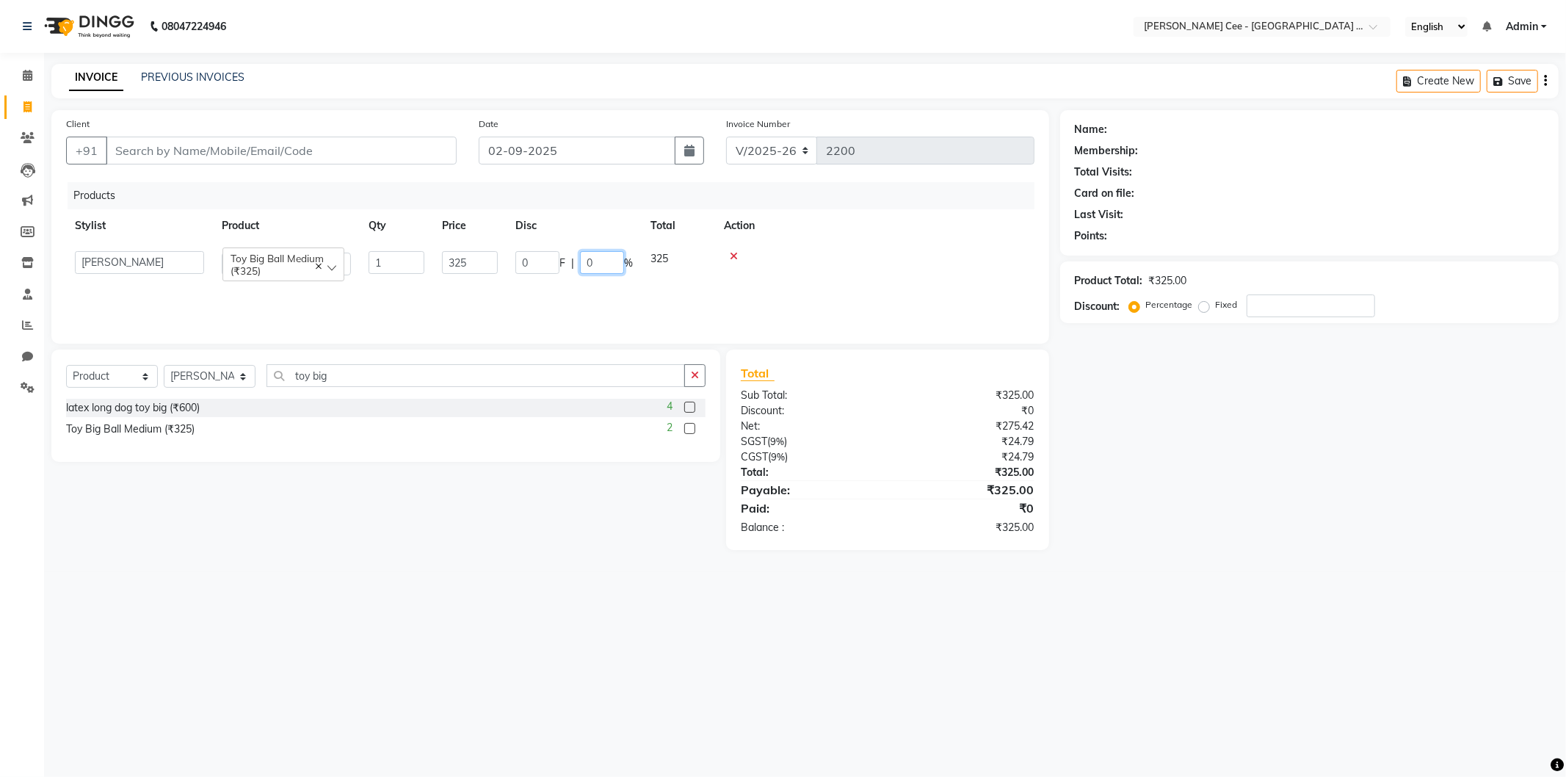
type input "30"
click at [891, 251] on div at bounding box center [862, 256] width 327 height 10
click at [524, 275] on td "97.5 F | 30 %" at bounding box center [562, 258] width 110 height 33
select select "80155"
click at [546, 269] on input "97.5" at bounding box center [538, 262] width 44 height 23
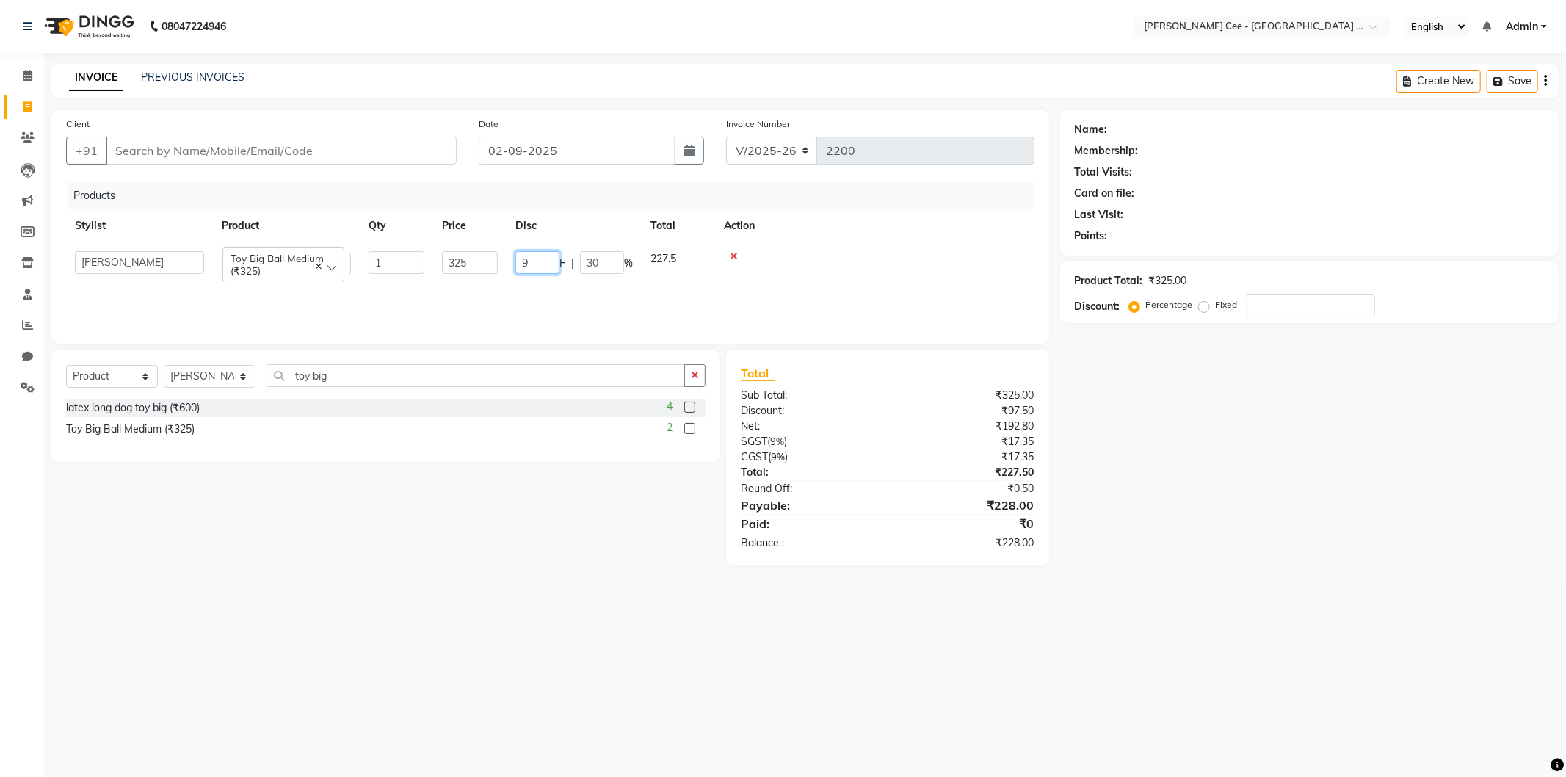
type input "95"
click at [800, 255] on div at bounding box center [862, 256] width 327 height 10
click at [296, 151] on input "Client" at bounding box center [281, 151] width 351 height 28
type input "a"
type input "0"
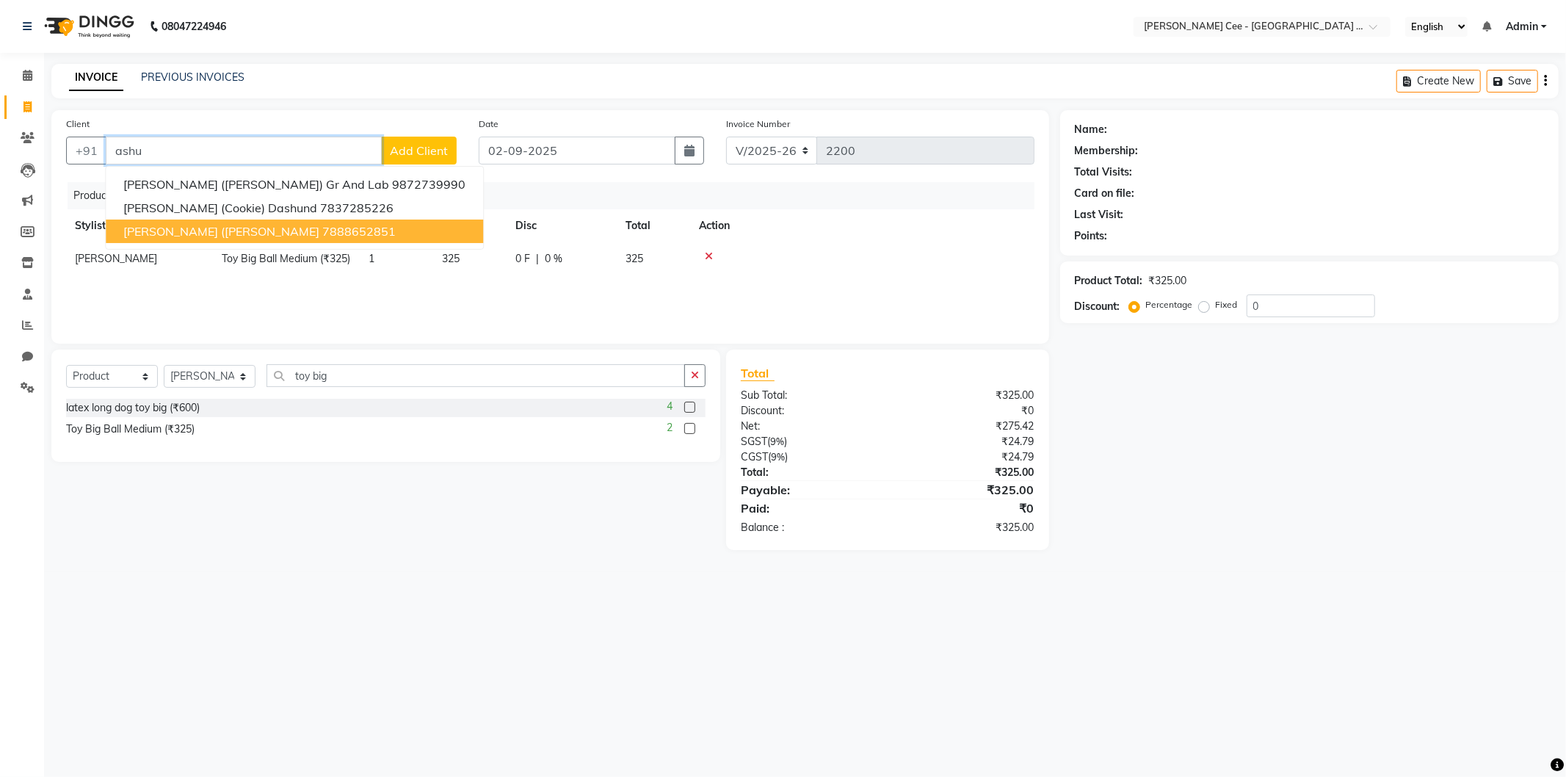
click at [296, 222] on button "Aashu (Enzo) Husky 7888652851" at bounding box center [294, 231] width 377 height 23
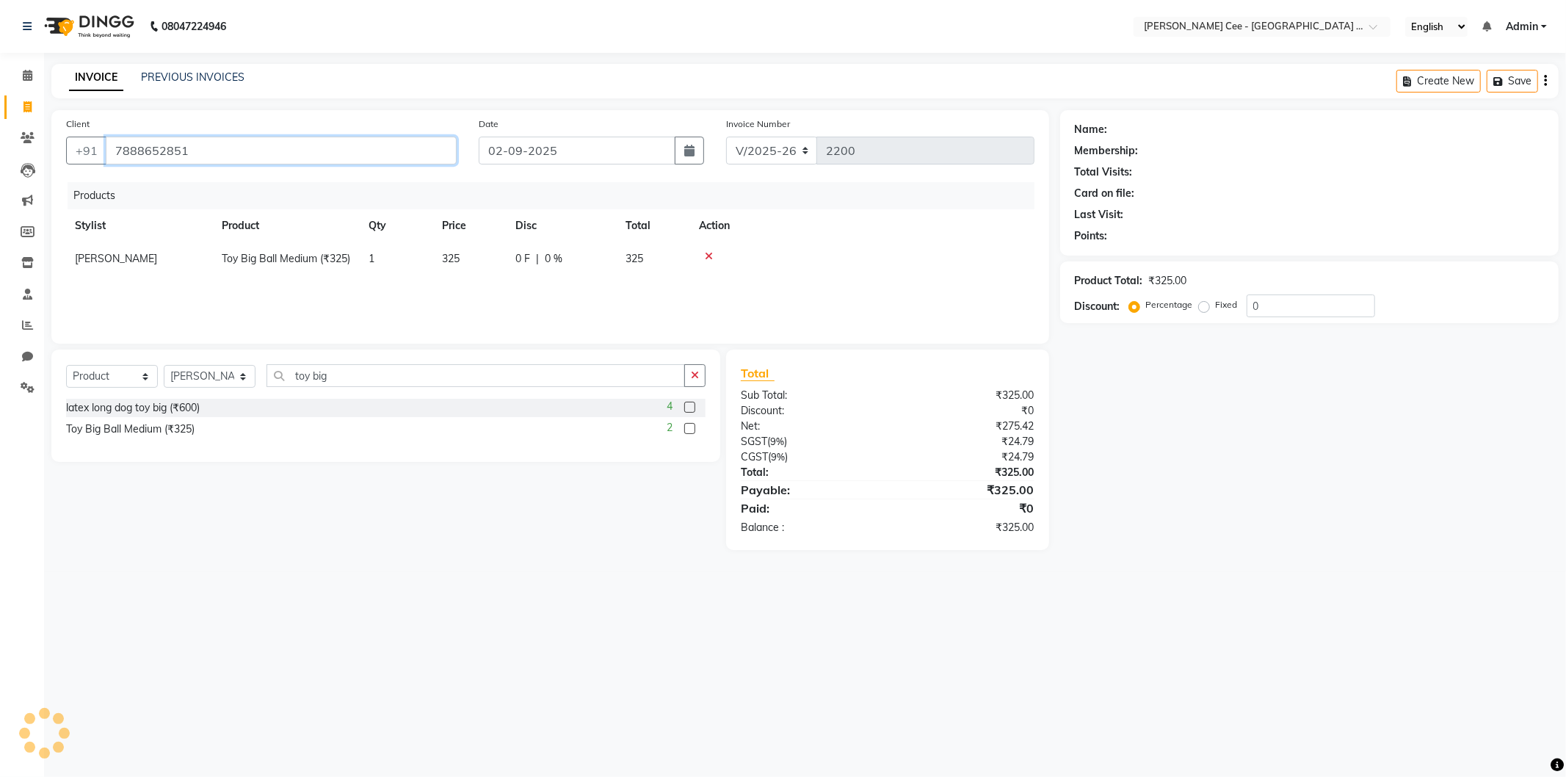
type input "7888652851"
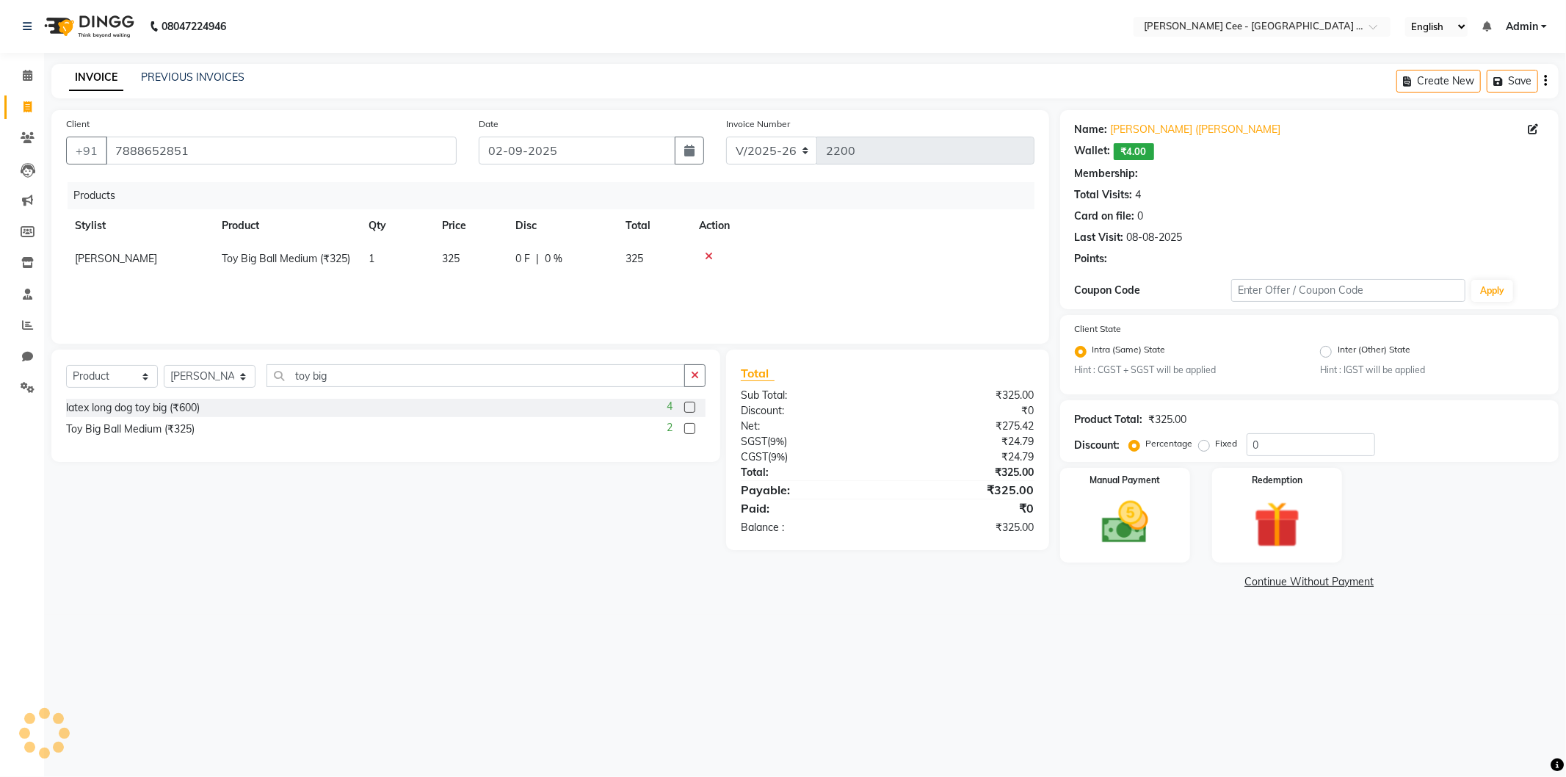
radio input "false"
radio input "true"
click at [553, 258] on span "0 %" at bounding box center [554, 258] width 18 height 15
select select "80155"
click at [584, 270] on input "0" at bounding box center [602, 262] width 44 height 23
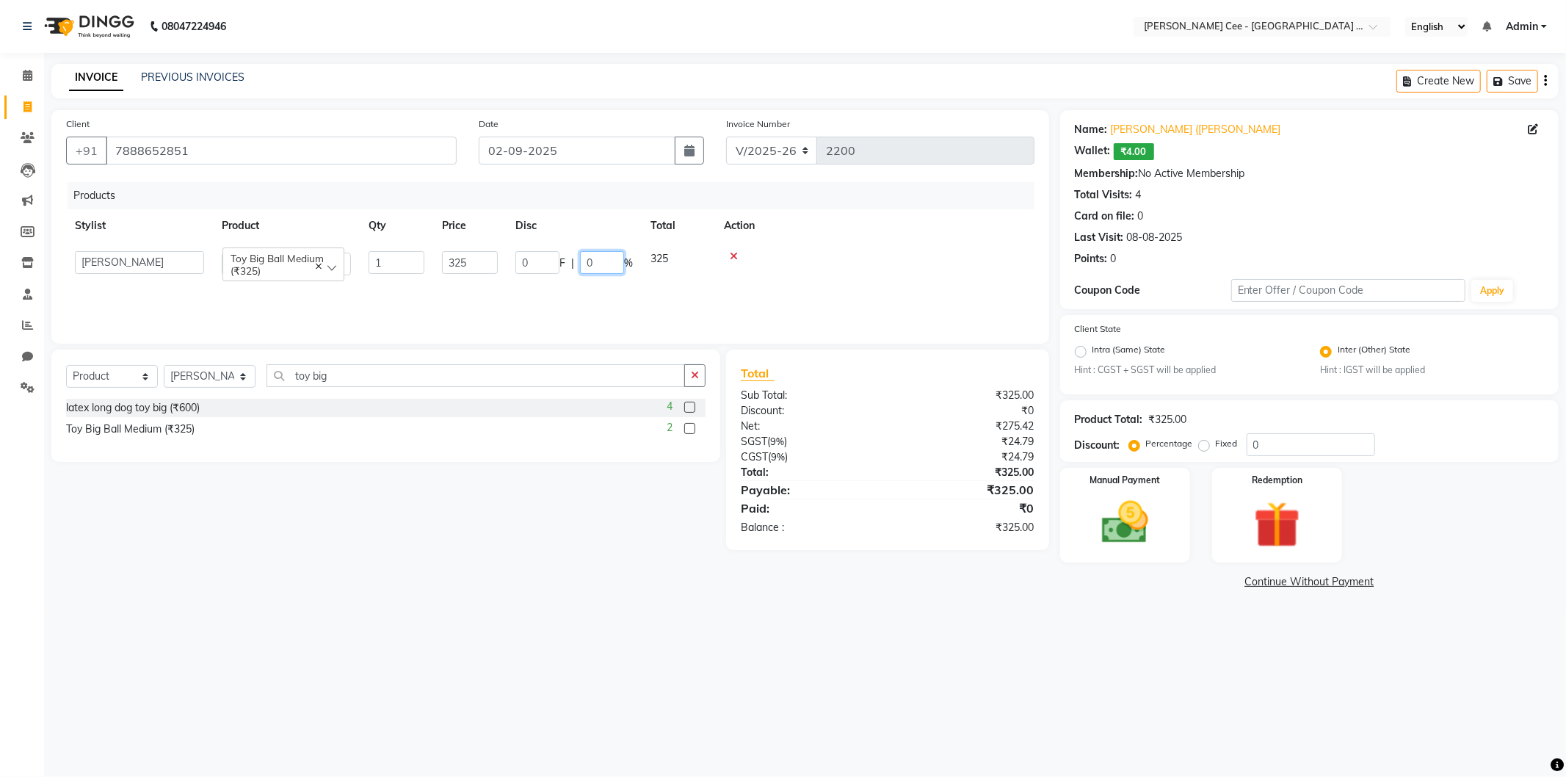
type input "30"
click at [841, 262] on td at bounding box center [862, 258] width 344 height 33
click at [526, 275] on td "97.5 F | 30 %" at bounding box center [562, 258] width 110 height 33
select select "80155"
click at [547, 264] on input "97.5" at bounding box center [538, 262] width 44 height 23
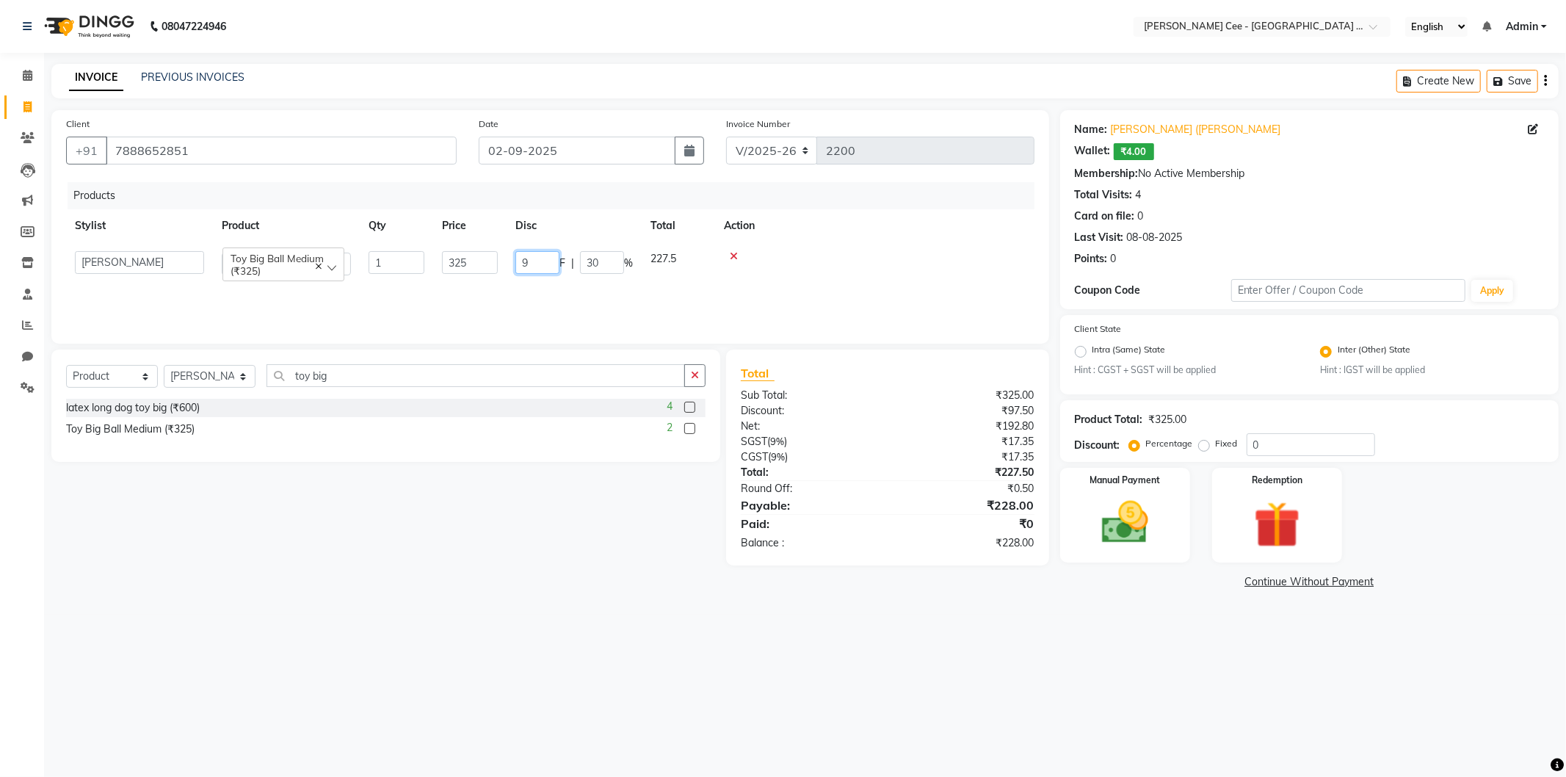
type input "95"
click at [911, 266] on td at bounding box center [862, 258] width 344 height 33
click at [861, 231] on th "Action" at bounding box center [862, 225] width 344 height 33
click at [1174, 507] on div "Manual Payment" at bounding box center [1124, 515] width 135 height 98
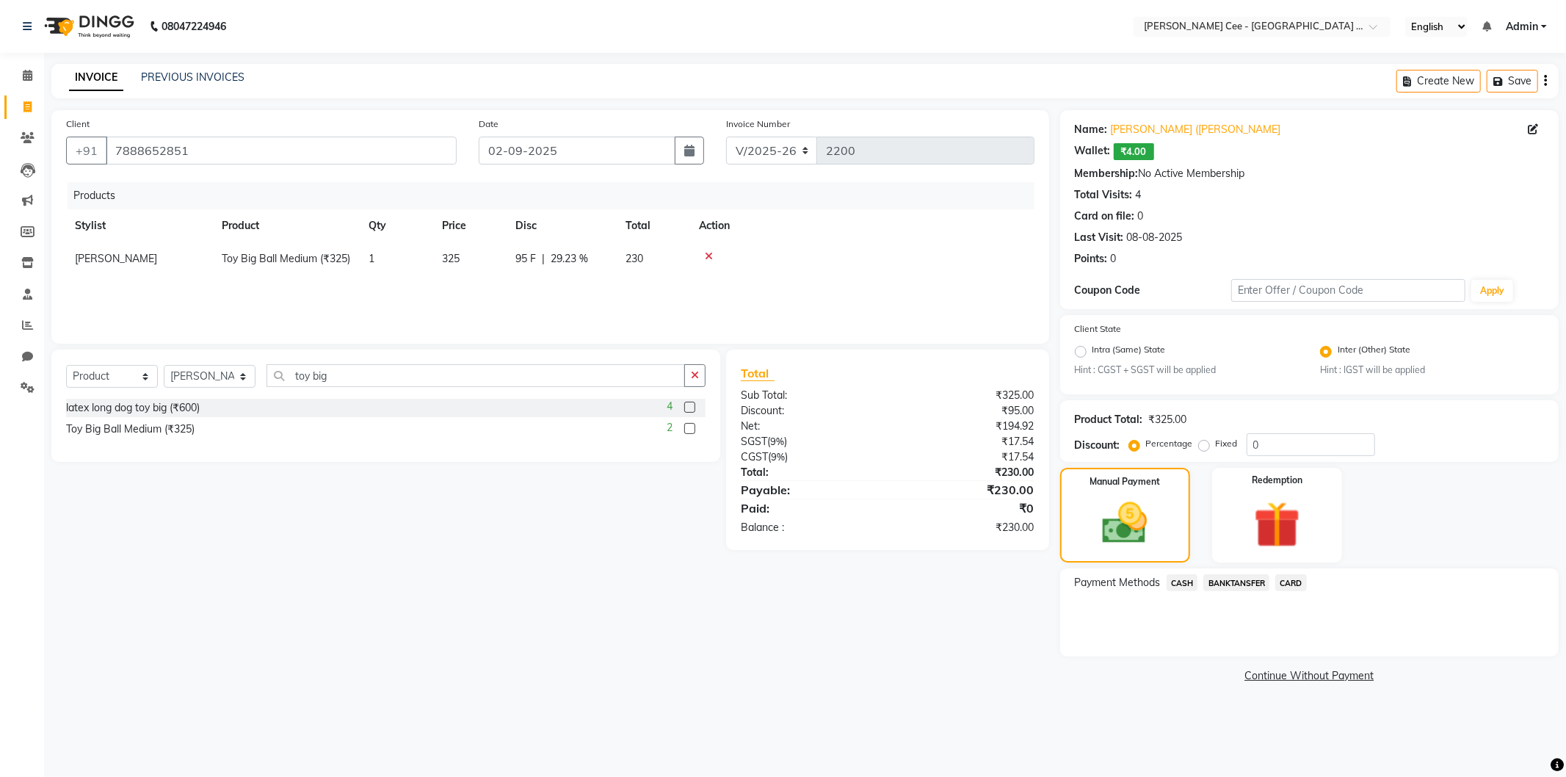
drag, startPoint x: 1182, startPoint y: 582, endPoint x: 1196, endPoint y: 595, distance: 18.7
click at [1182, 582] on span "CASH" at bounding box center [1183, 582] width 32 height 17
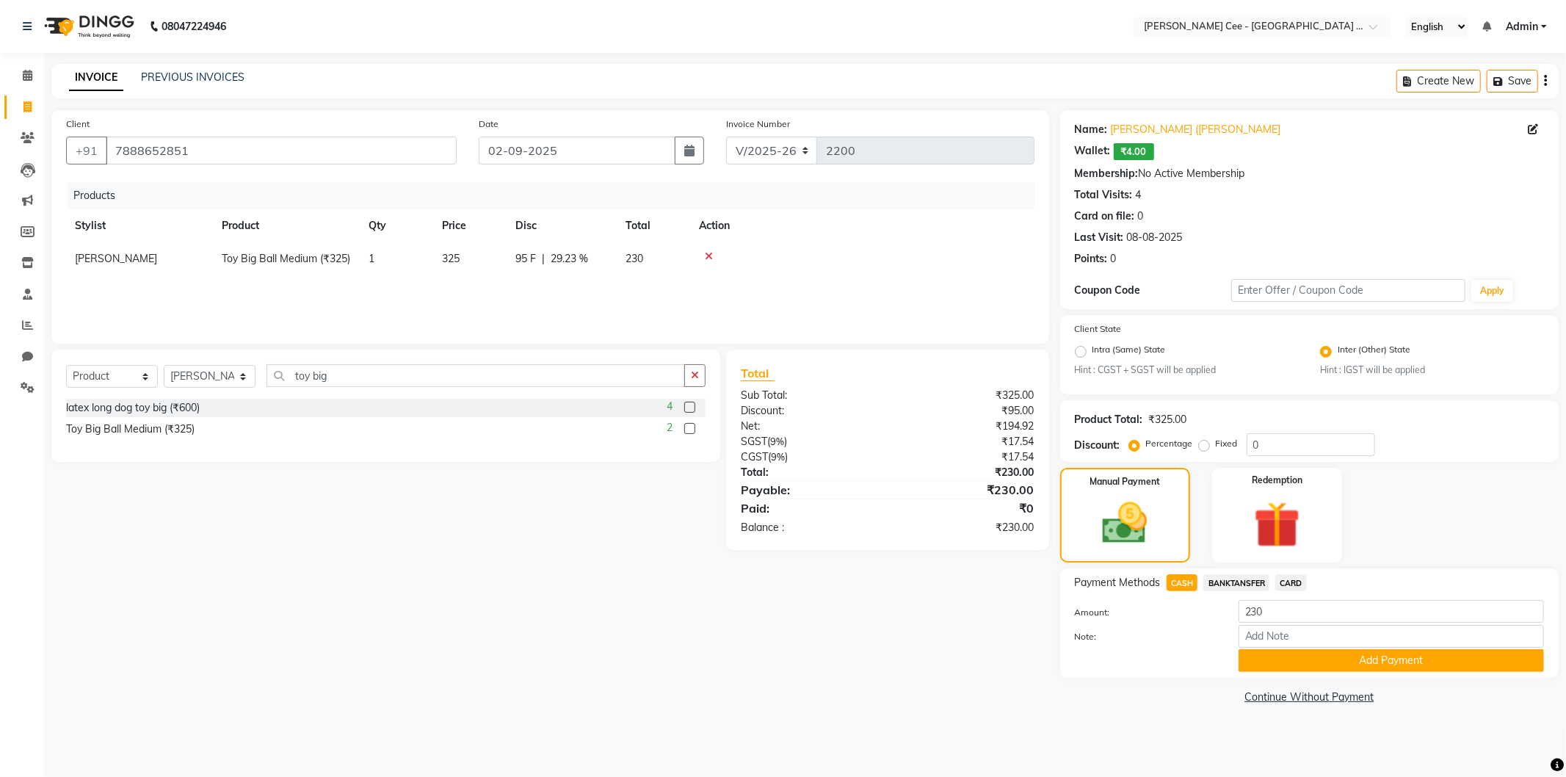
click at [1251, 656] on button "Add Payment" at bounding box center [1391, 660] width 305 height 23
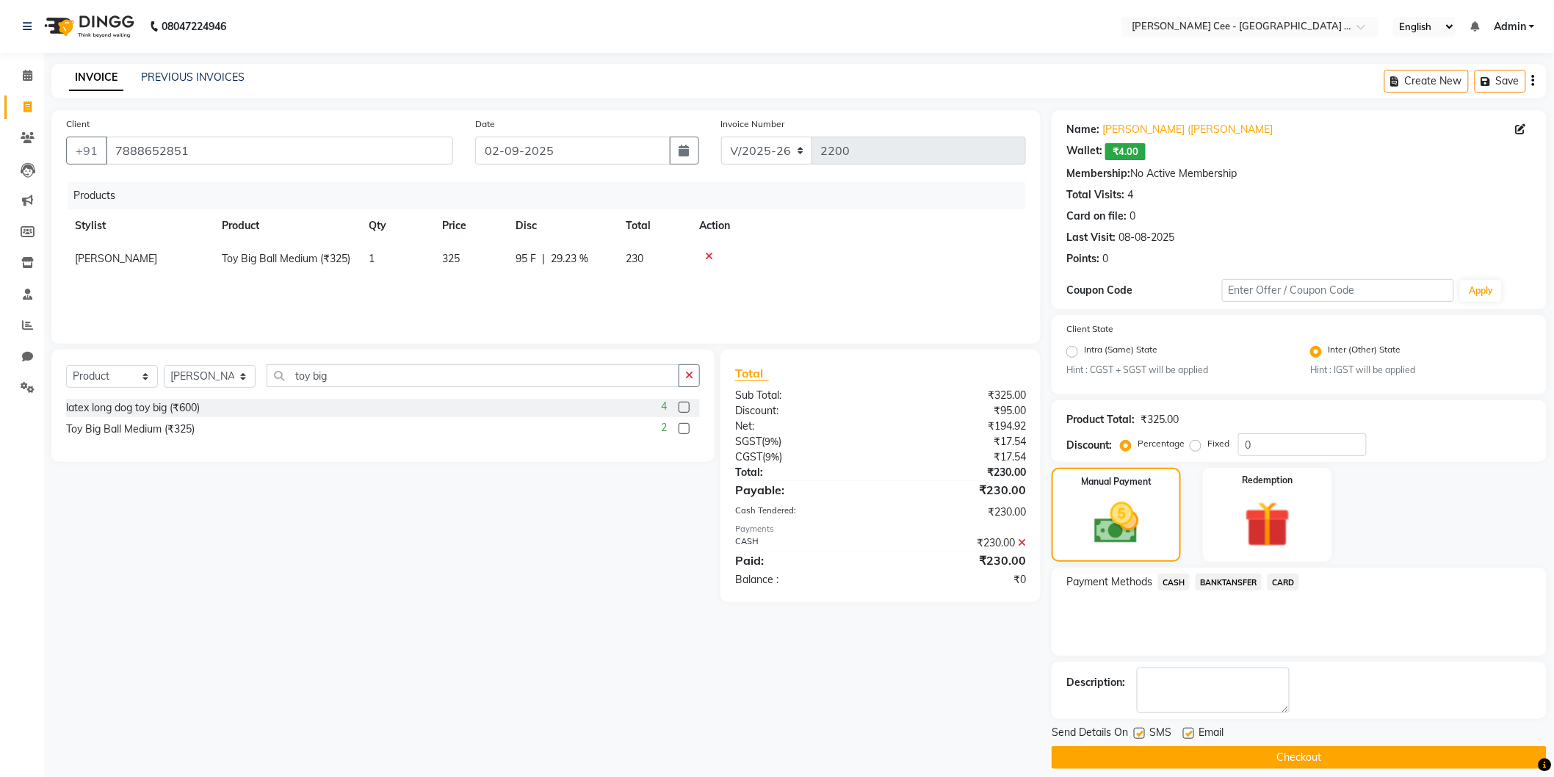
click at [1229, 764] on button "Checkout" at bounding box center [1299, 757] width 495 height 23
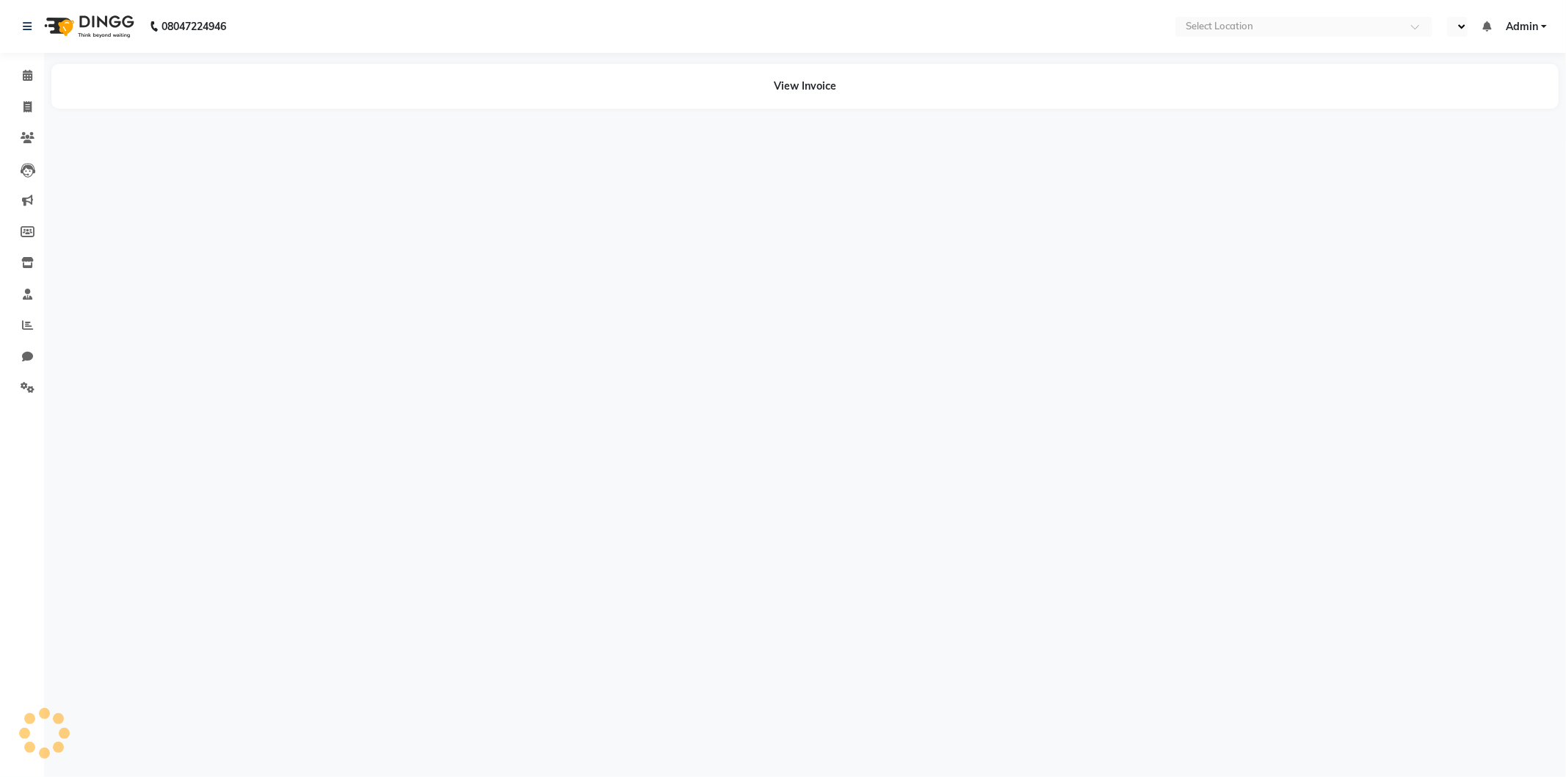
select select "en"
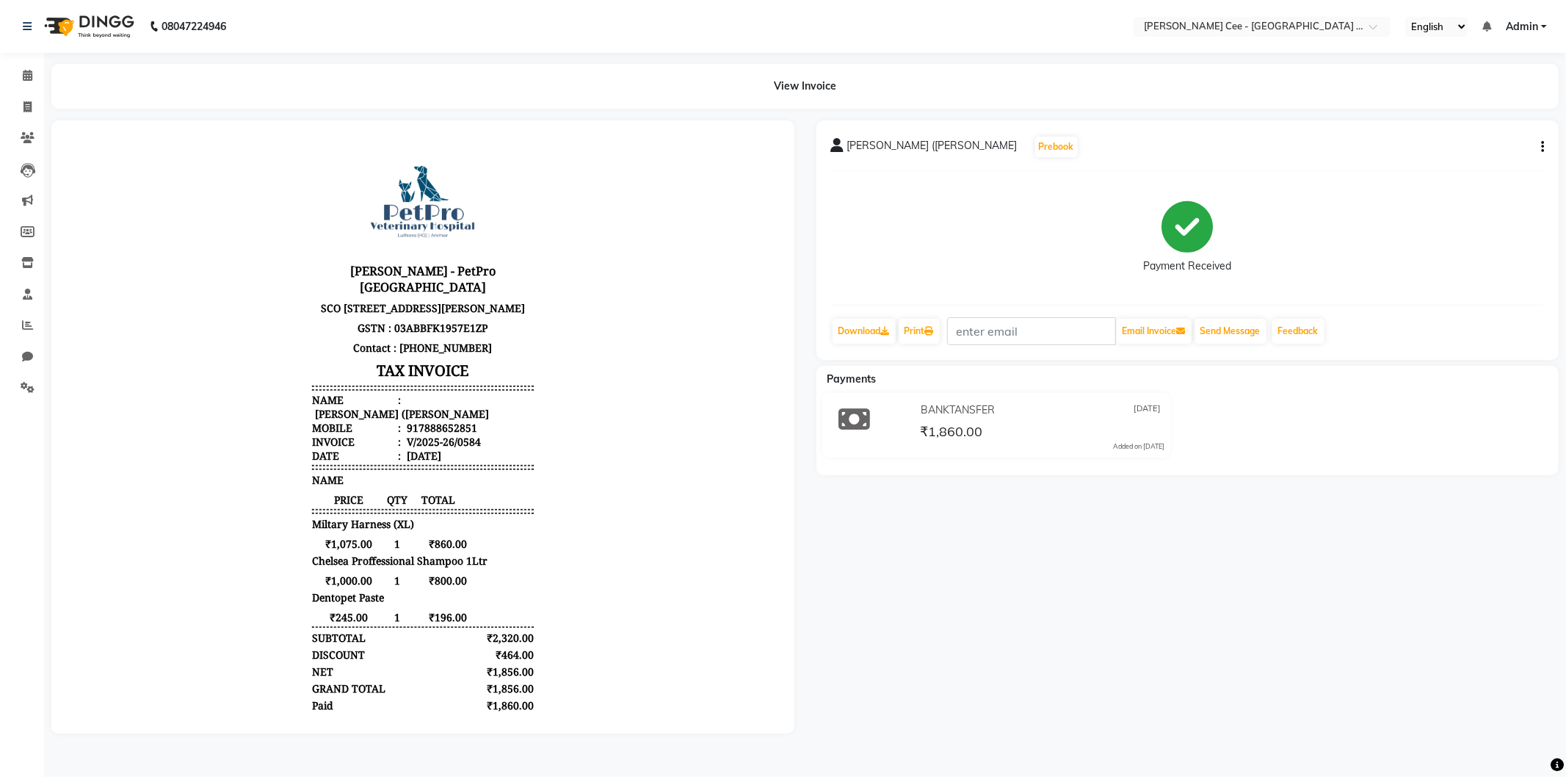
click at [588, 289] on body "Kay Cee - PetPro Amritsar SCO 107, opposite McDonald's, Gumtala Sub Urban, D - …" at bounding box center [422, 453] width 702 height 626
click at [21, 101] on span at bounding box center [28, 107] width 26 height 17
select select "service"
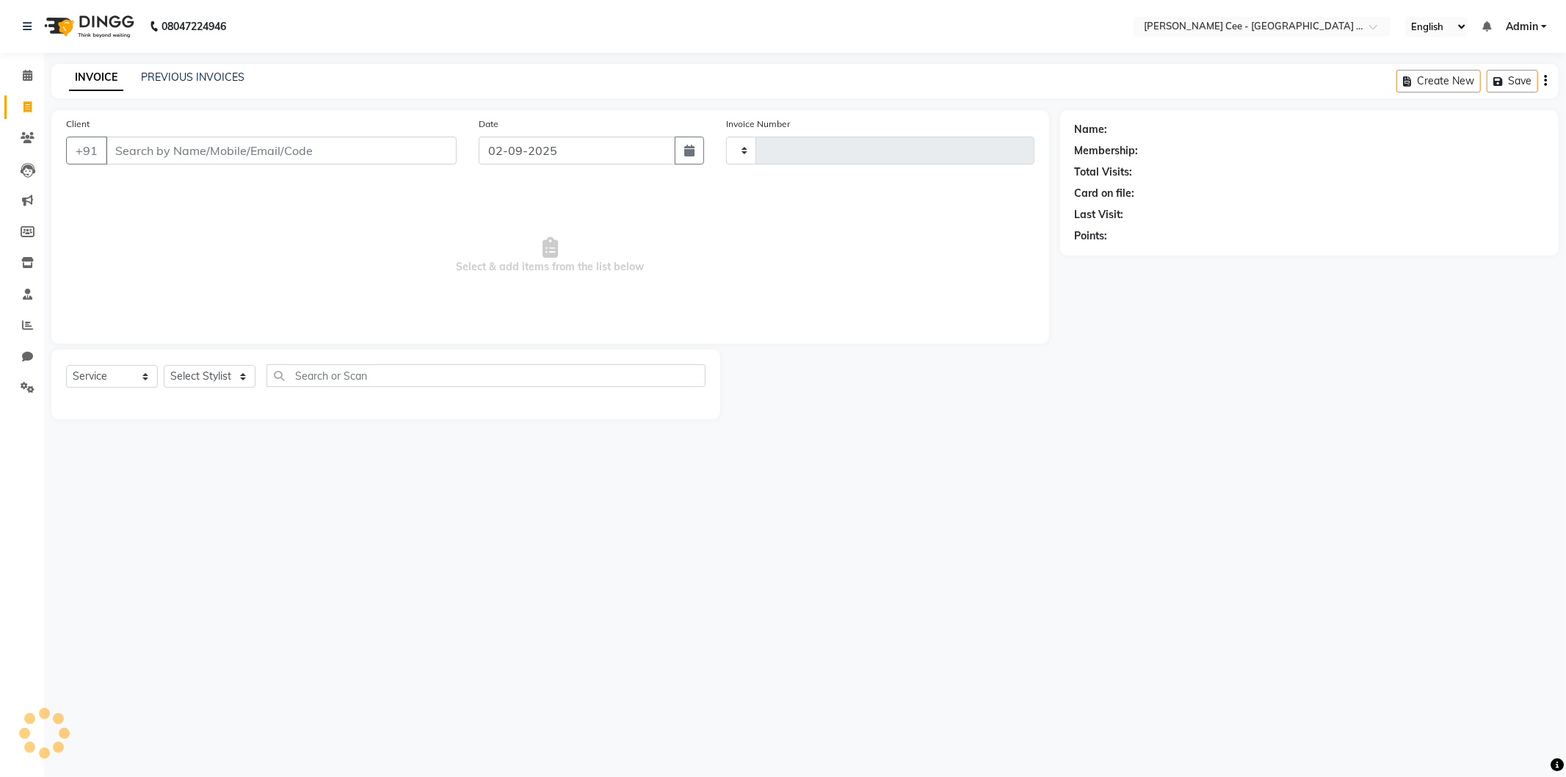
type input "2201"
select select "8239"
click at [172, 147] on input "Client" at bounding box center [281, 151] width 351 height 28
select select "product"
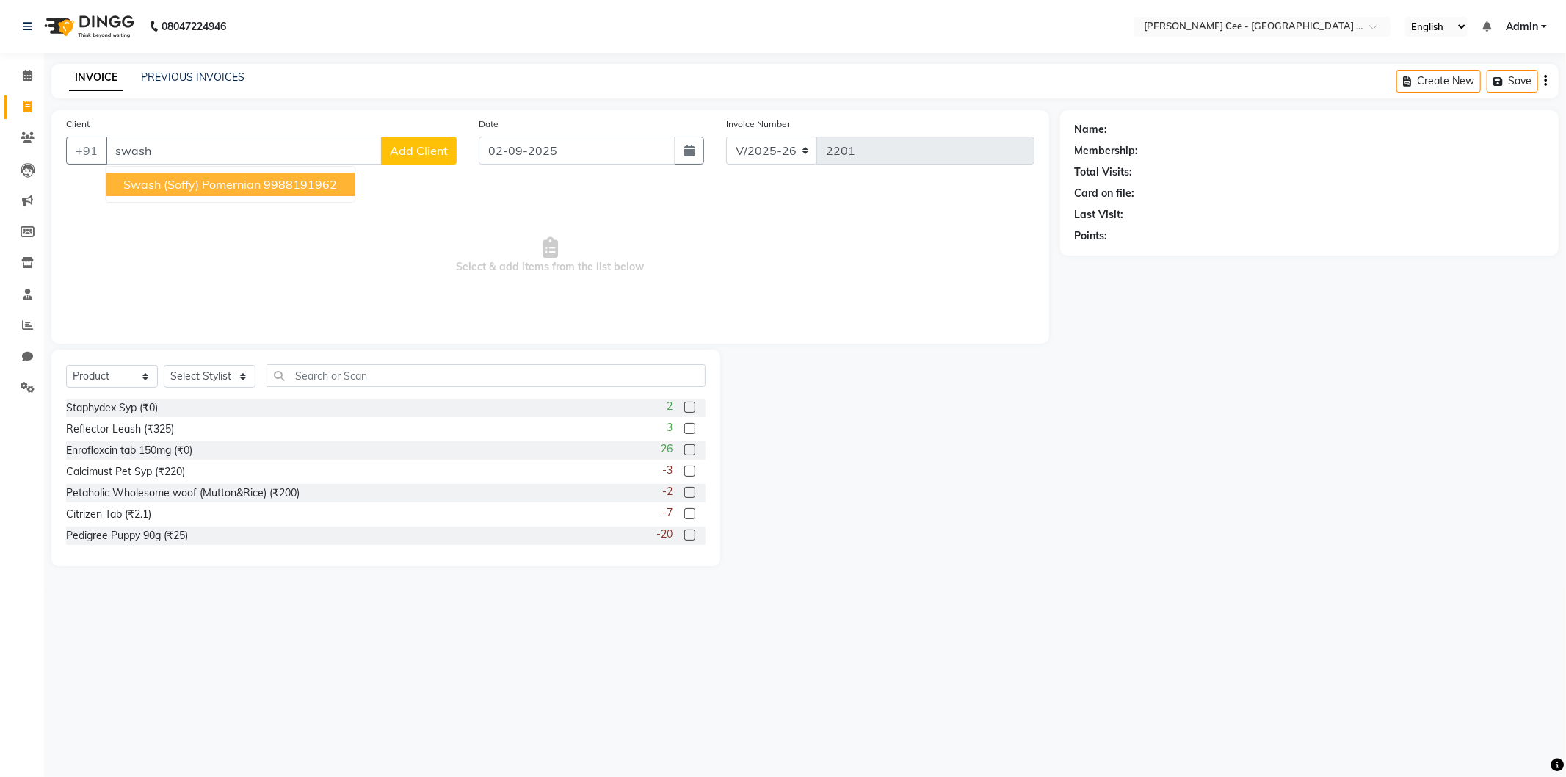
click at [228, 175] on button "Swash (soffy) pomernian 9988191962" at bounding box center [230, 184] width 249 height 23
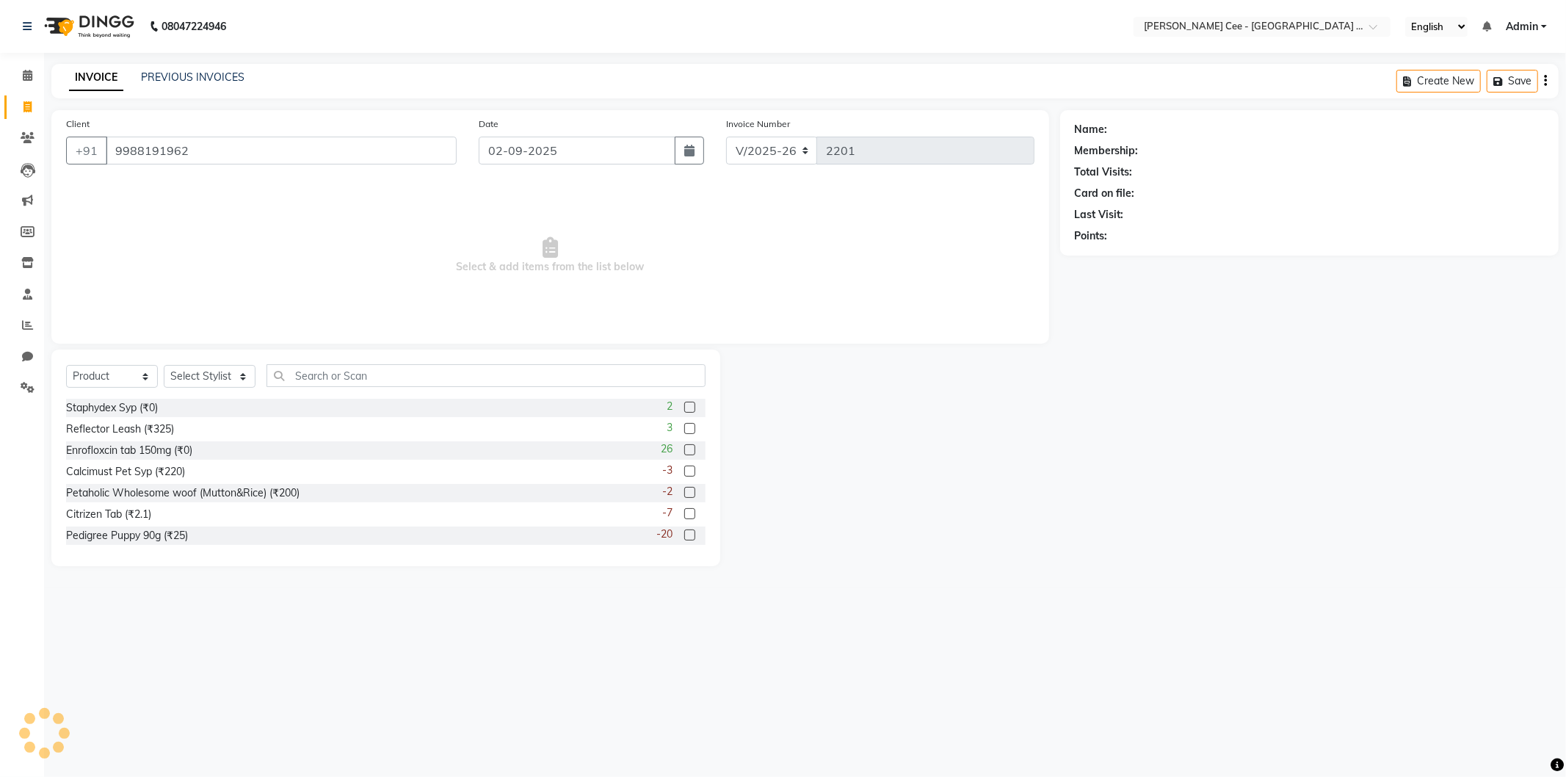
type input "9988191962"
radio input "false"
radio input "true"
click at [236, 383] on select "Select Stylist Avinash Dr Kamalpreet Kaur Dr.Simran Guri Jashanpreet Singh Kaja…" at bounding box center [210, 376] width 92 height 23
select select "80155"
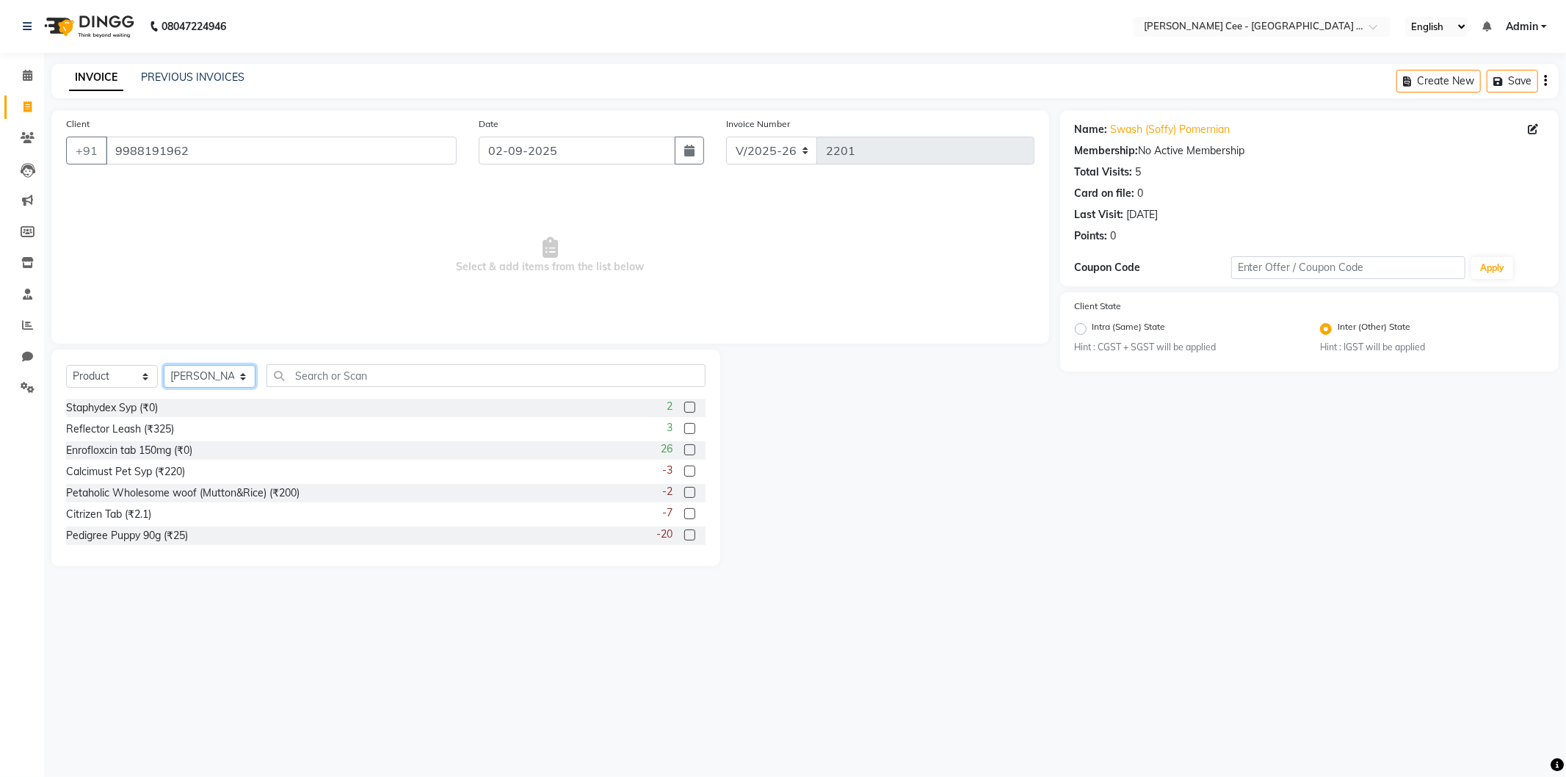
click at [164, 366] on select "Select Stylist Avinash Dr Kamalpreet Kaur Dr.Simran Guri Jashanpreet Singh Kaja…" at bounding box center [210, 376] width 92 height 23
click at [314, 367] on input "text" at bounding box center [486, 375] width 439 height 23
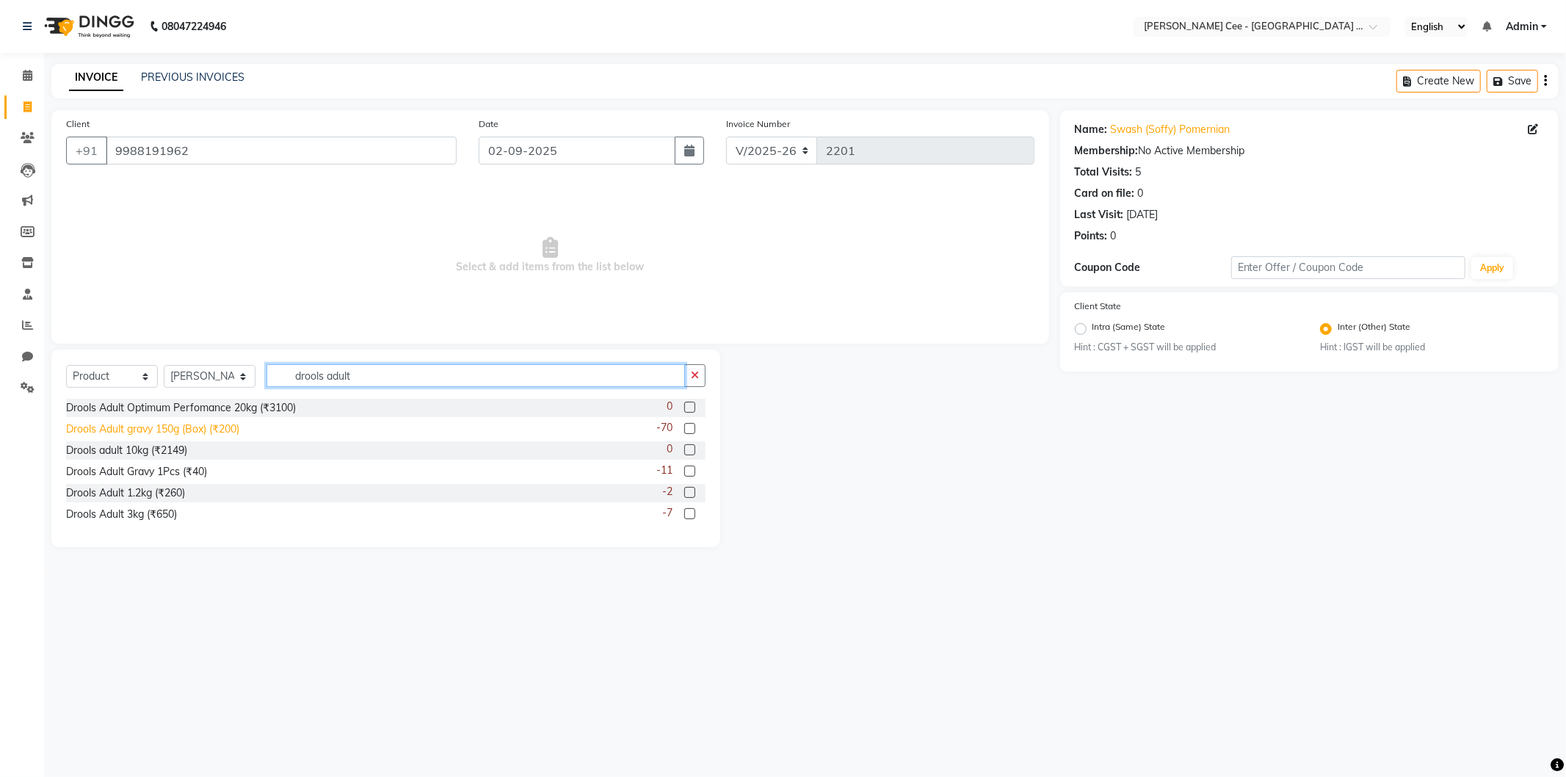
type input "drools adult"
drag, startPoint x: 184, startPoint y: 429, endPoint x: 330, endPoint y: 387, distance: 152.7
click at [185, 429] on div "Drools Adult gravy 150g (Box) (₹200)" at bounding box center [152, 429] width 173 height 15
checkbox input "false"
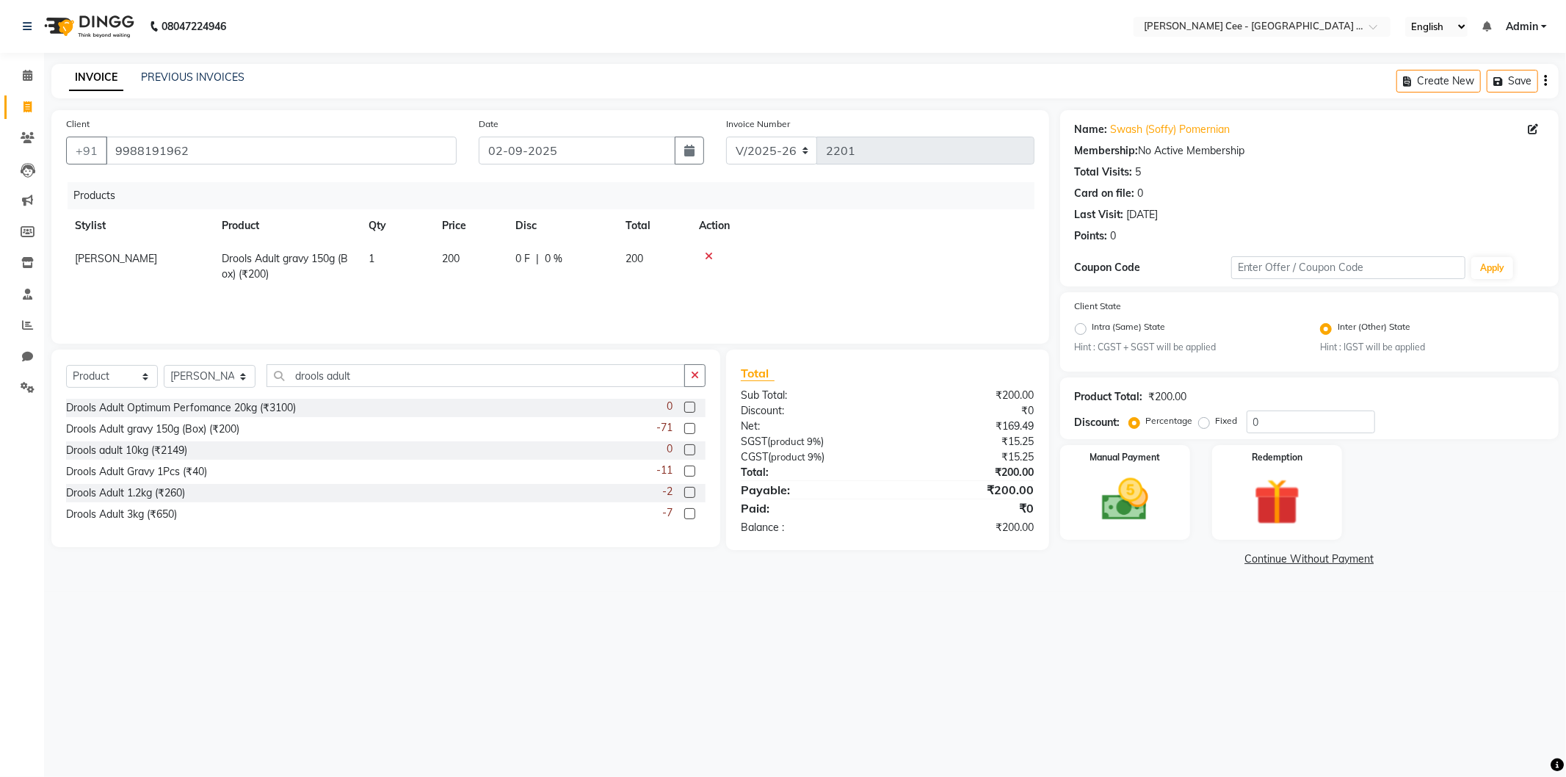
click at [569, 273] on td "0 F | 0 %" at bounding box center [562, 266] width 110 height 48
select select "80155"
click at [576, 262] on div "0 F | 0 %" at bounding box center [574, 262] width 117 height 23
click at [583, 262] on input "0" at bounding box center [602, 262] width 44 height 23
type input "20"
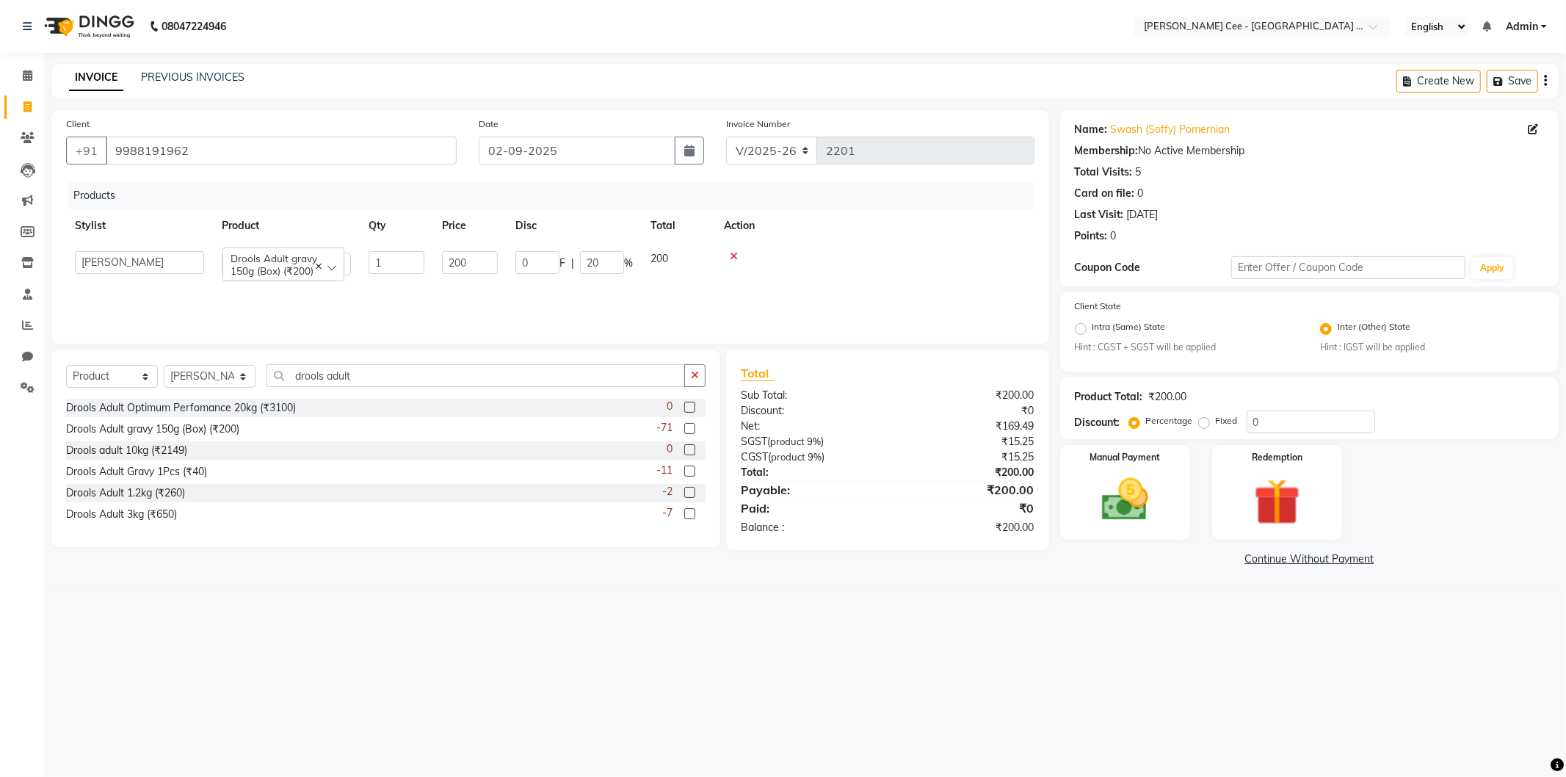
click at [855, 268] on td at bounding box center [874, 263] width 319 height 42
click at [689, 379] on button "button" at bounding box center [694, 375] width 21 height 23
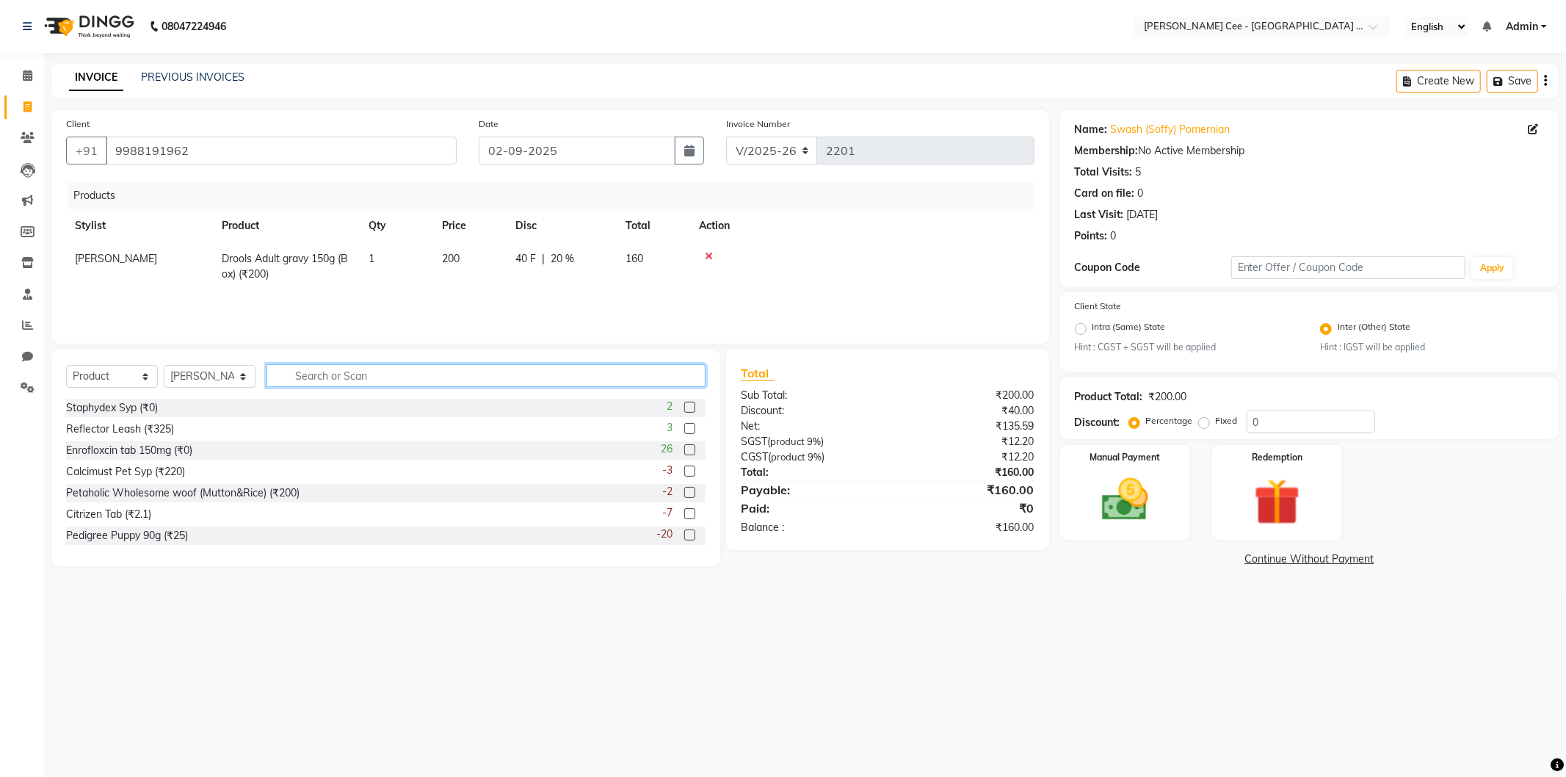
click at [646, 383] on input "text" at bounding box center [486, 375] width 439 height 23
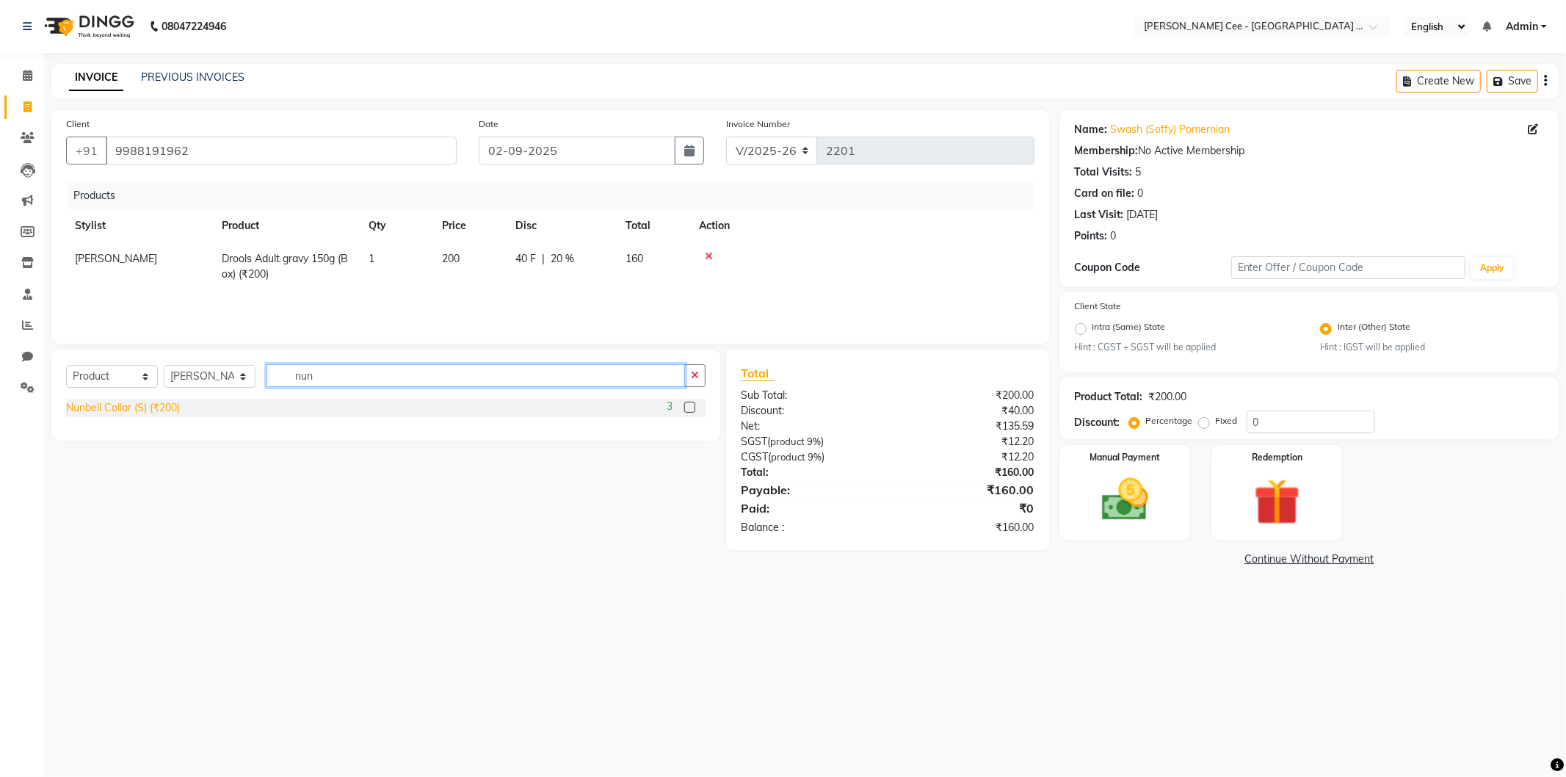
type input "nun"
click at [174, 407] on div "Nunbell Collar (S) (₹200)" at bounding box center [123, 407] width 114 height 15
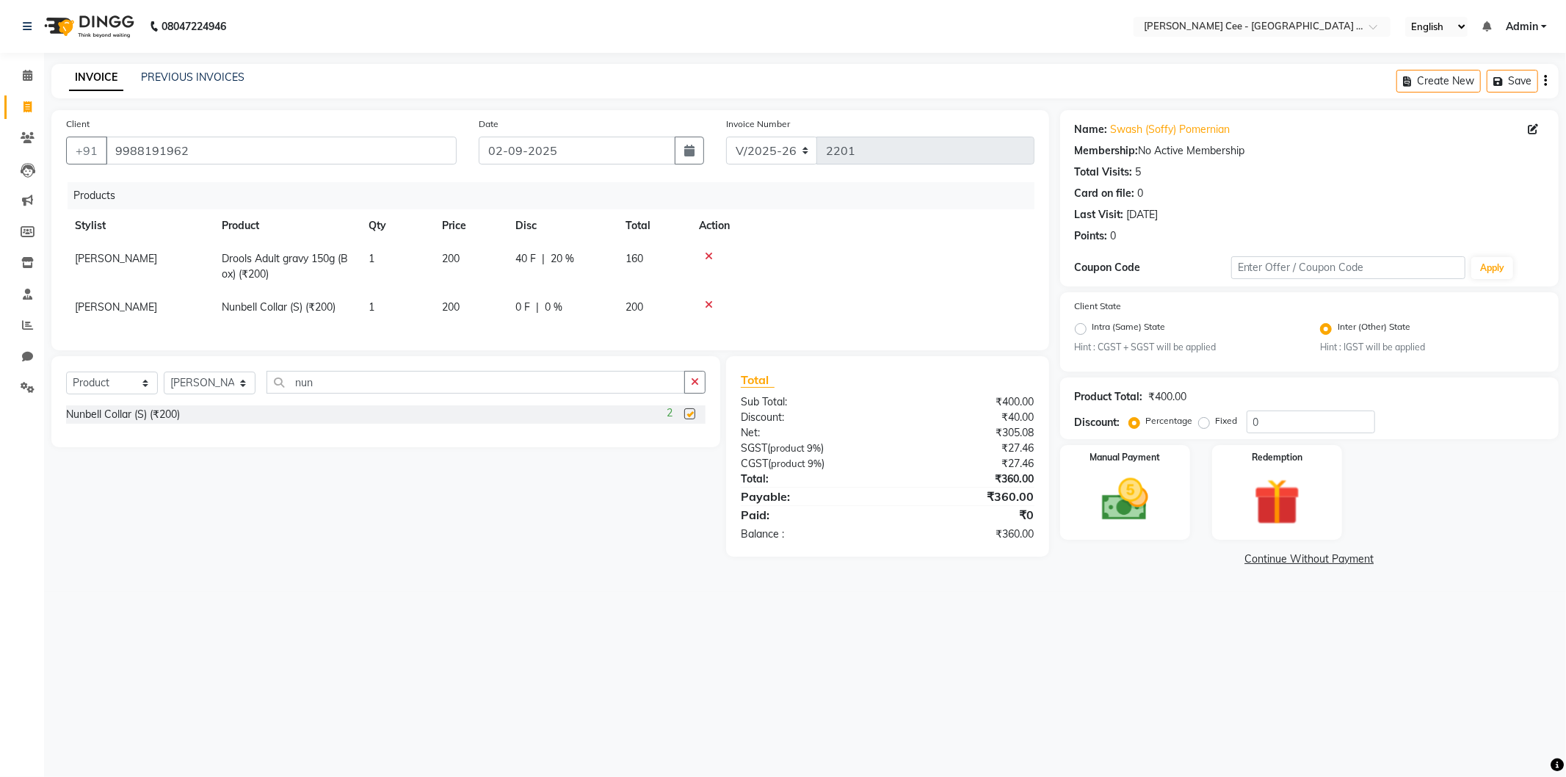
checkbox input "false"
click at [543, 307] on div "0 F | 0 %" at bounding box center [562, 307] width 93 height 15
select select "80155"
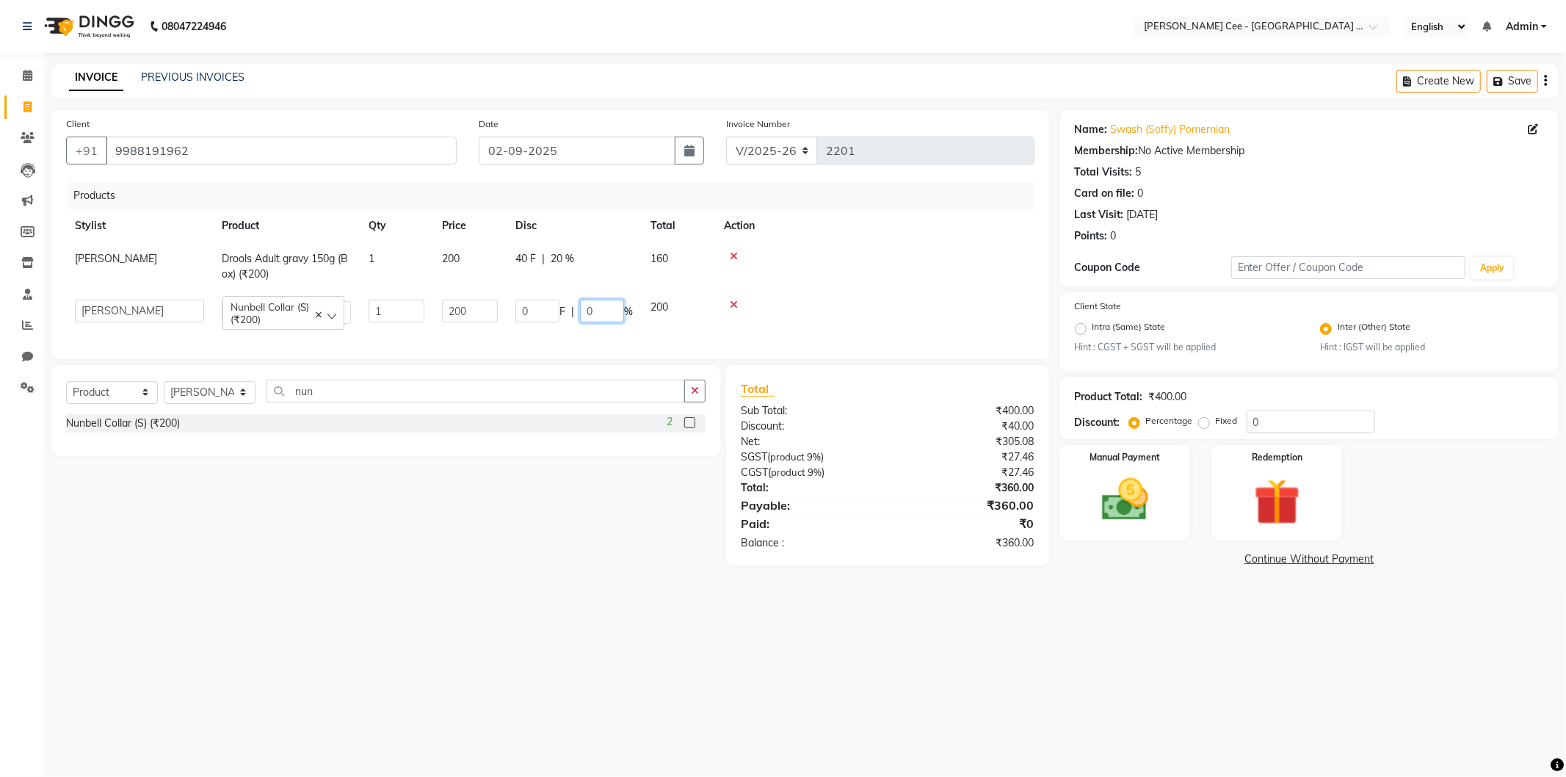
click at [590, 311] on input "0" at bounding box center [602, 311] width 44 height 23
click at [581, 306] on input "0" at bounding box center [602, 311] width 44 height 23
type input "20"
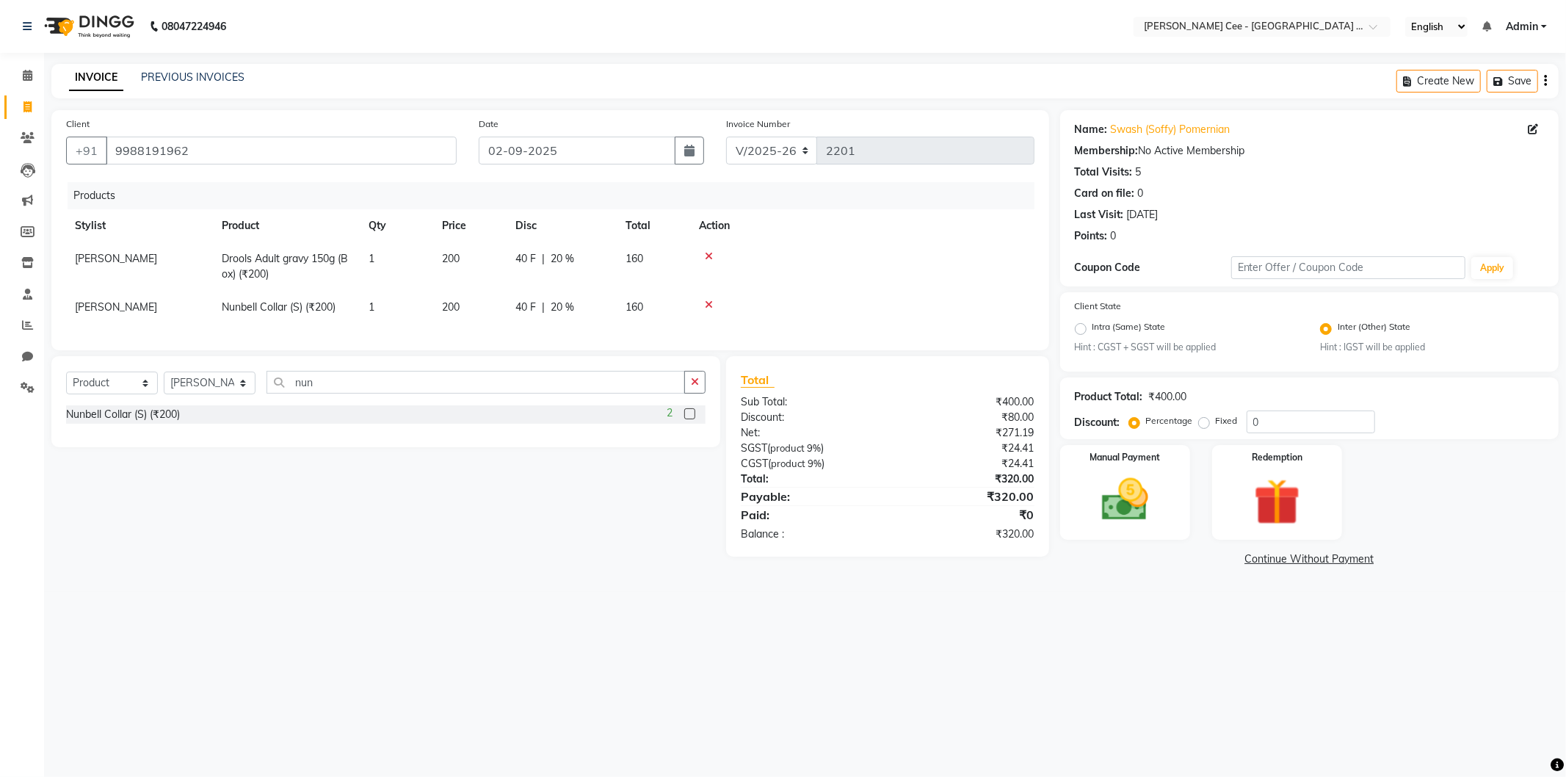
click at [830, 275] on td at bounding box center [862, 266] width 344 height 48
click at [1068, 524] on div "Manual Payment" at bounding box center [1124, 493] width 135 height 98
click at [1193, 559] on span "CASH" at bounding box center [1183, 560] width 32 height 17
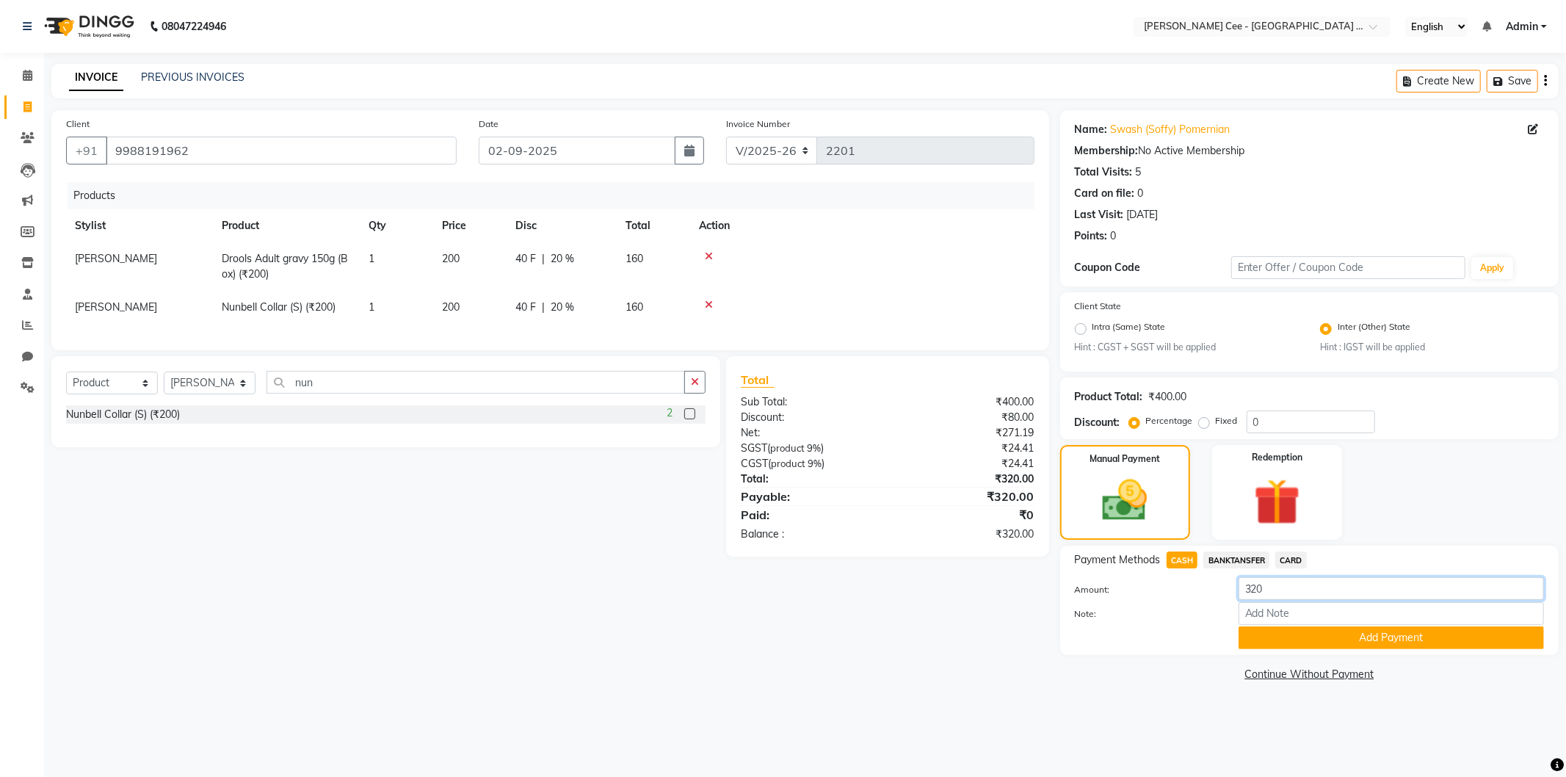
click at [1276, 587] on input "320" at bounding box center [1391, 588] width 305 height 23
type input "170"
click at [1292, 646] on button "Add Payment" at bounding box center [1391, 637] width 305 height 23
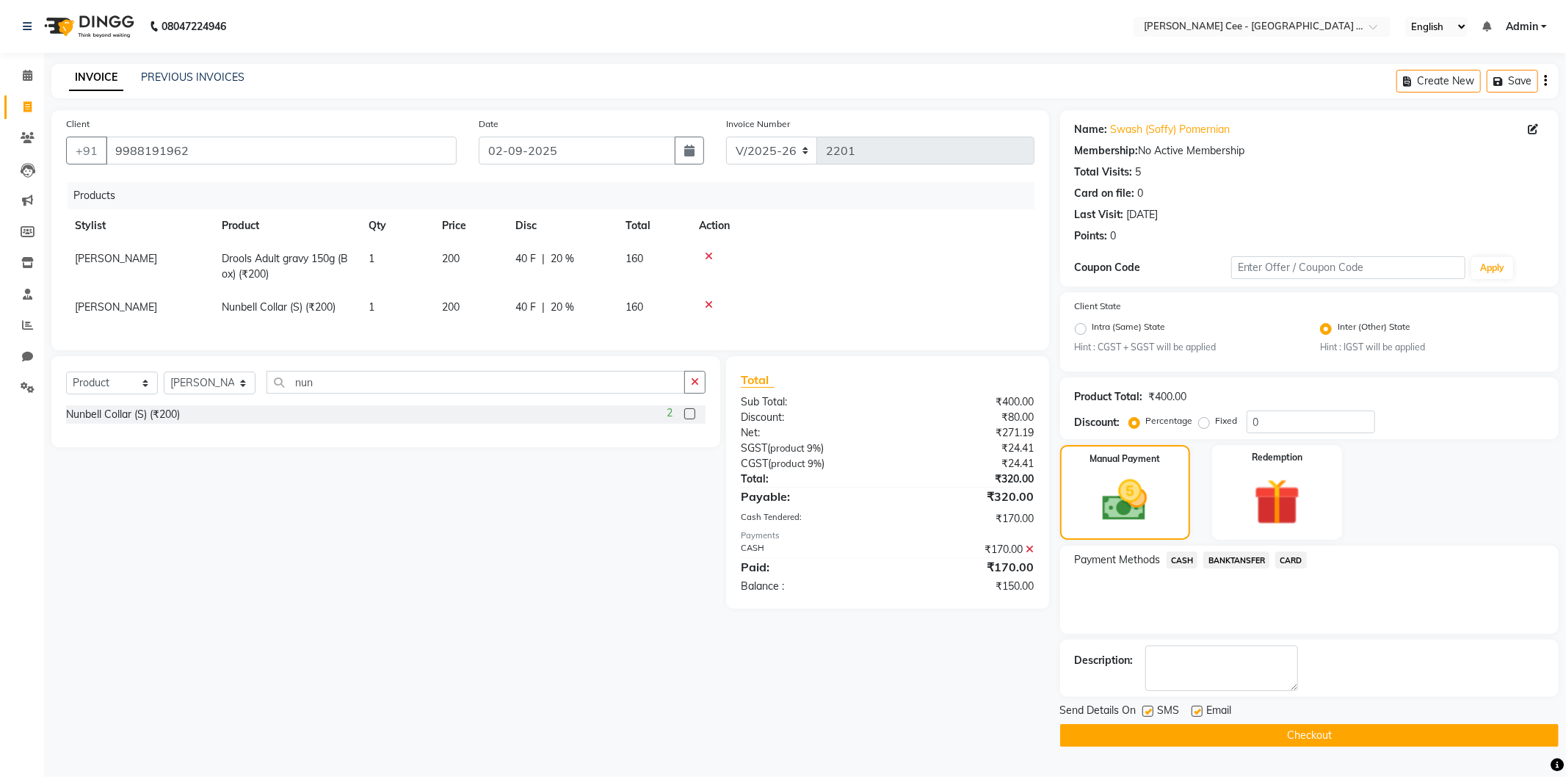
click at [1249, 557] on span "BANKTANSFER" at bounding box center [1237, 560] width 66 height 17
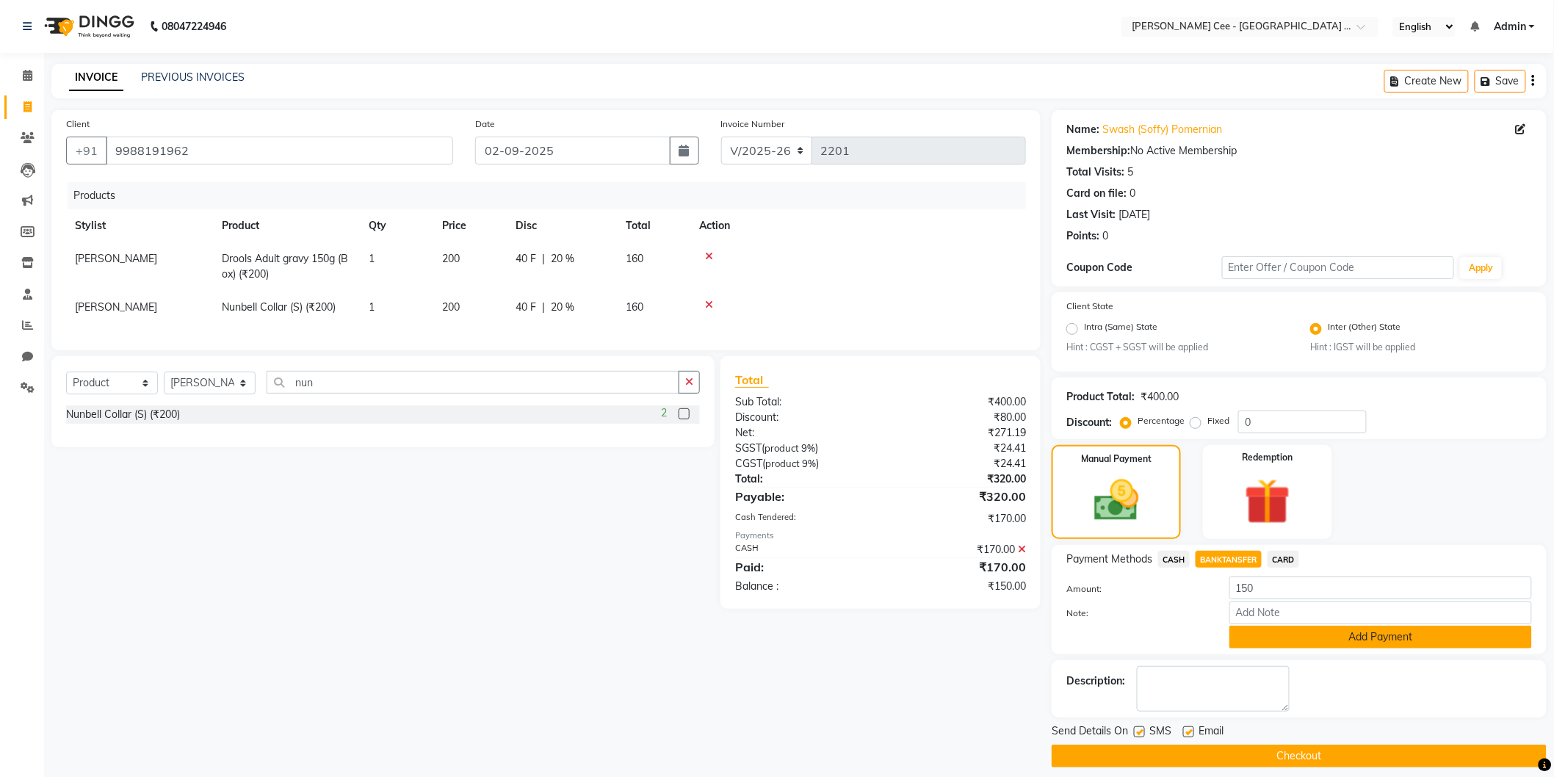
click at [1317, 639] on button "Add Payment" at bounding box center [1380, 637] width 303 height 23
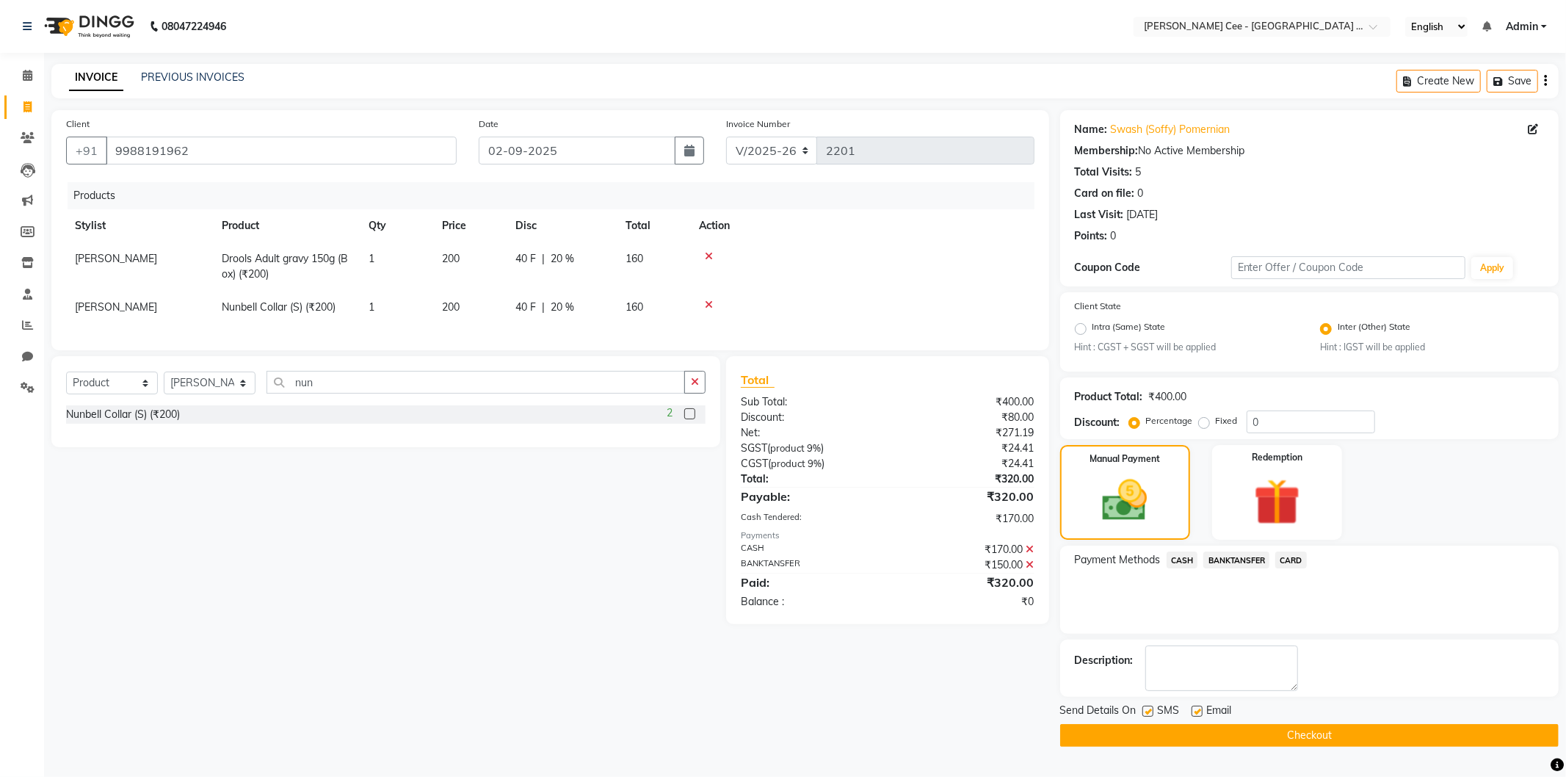
click at [1331, 745] on button "Checkout" at bounding box center [1309, 735] width 499 height 23
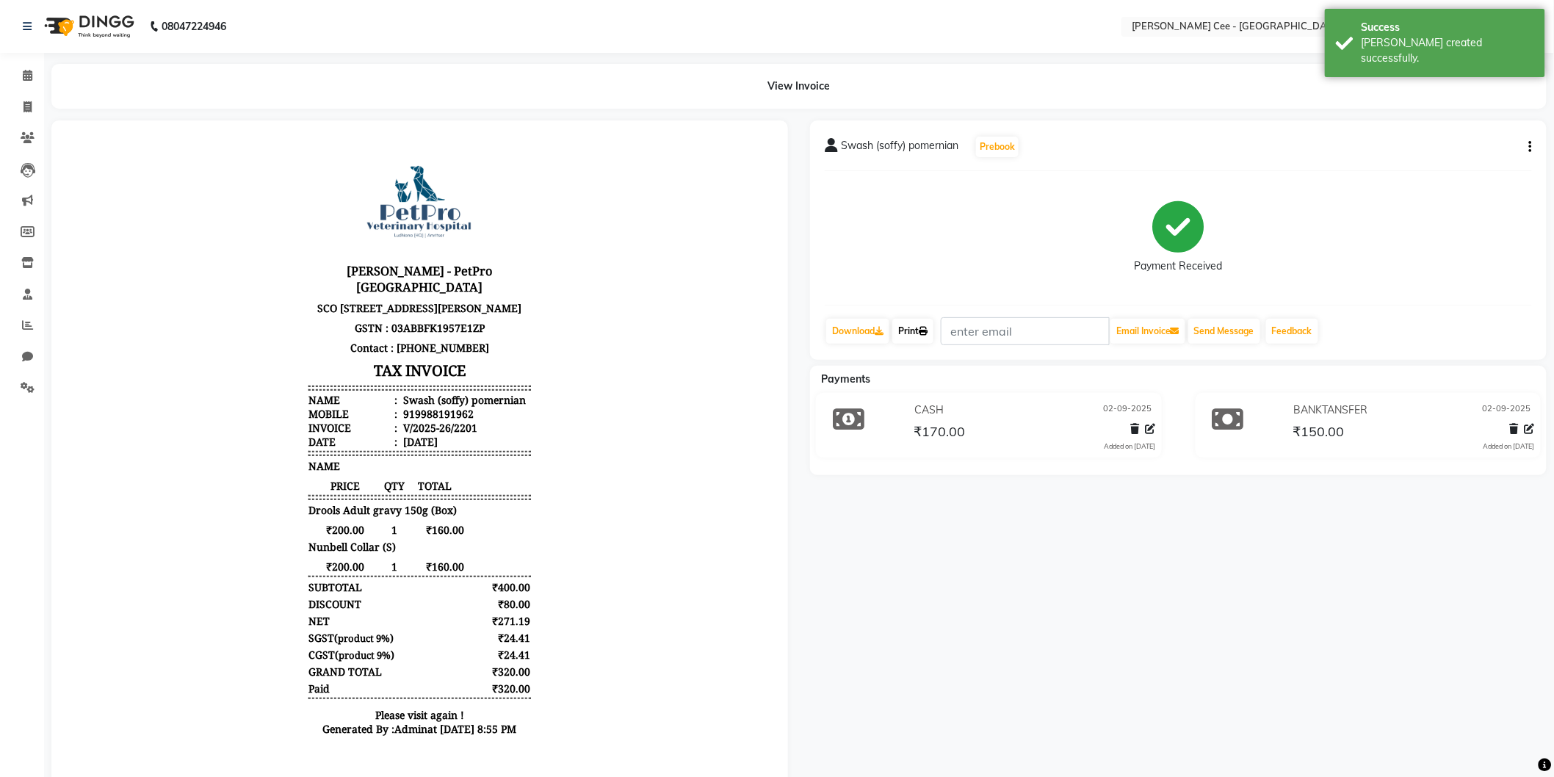
drag, startPoint x: 927, startPoint y: 331, endPoint x: 951, endPoint y: 369, distance: 44.2
click at [927, 331] on icon at bounding box center [923, 331] width 9 height 9
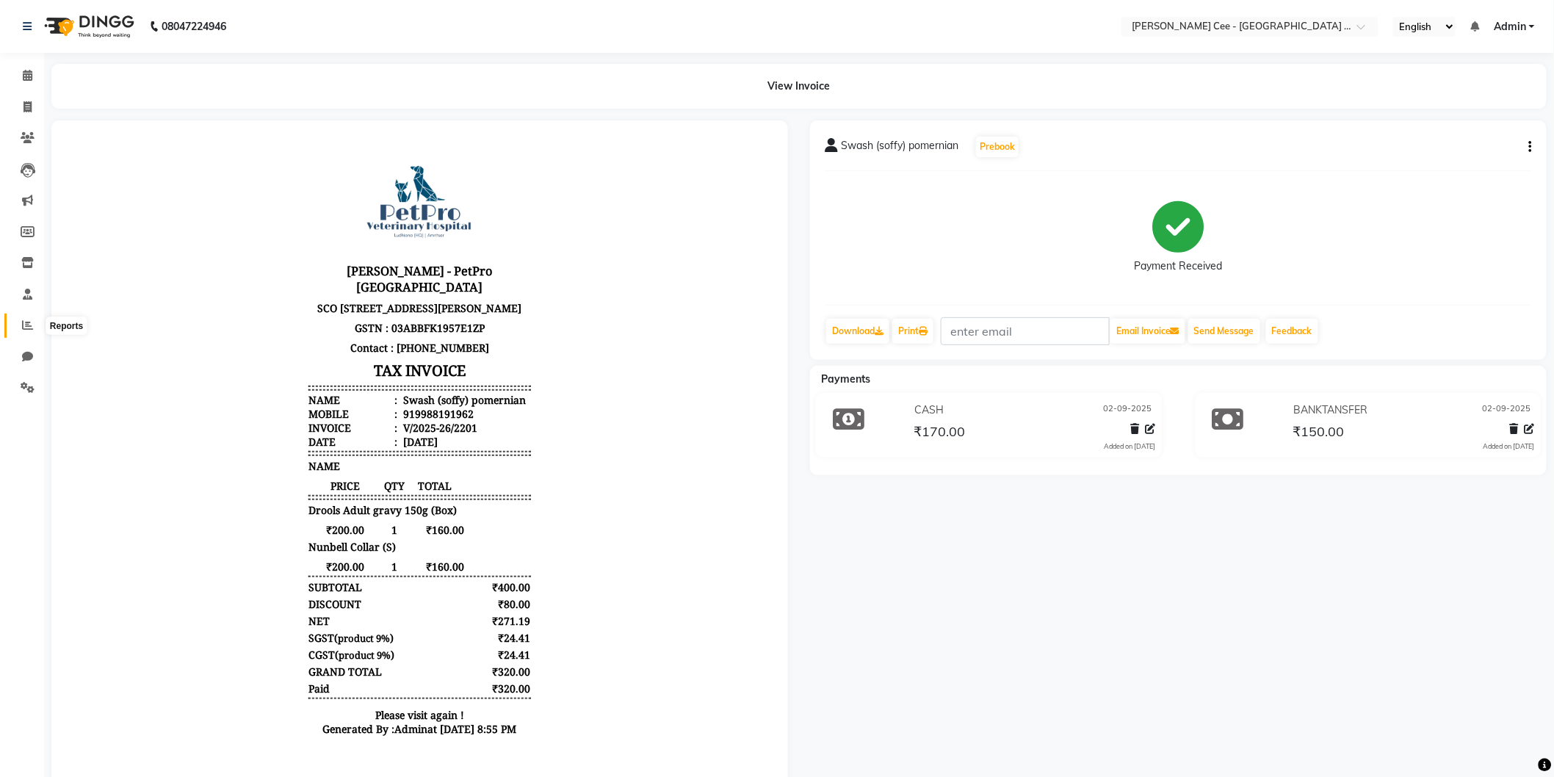
click at [37, 325] on span at bounding box center [28, 325] width 26 height 17
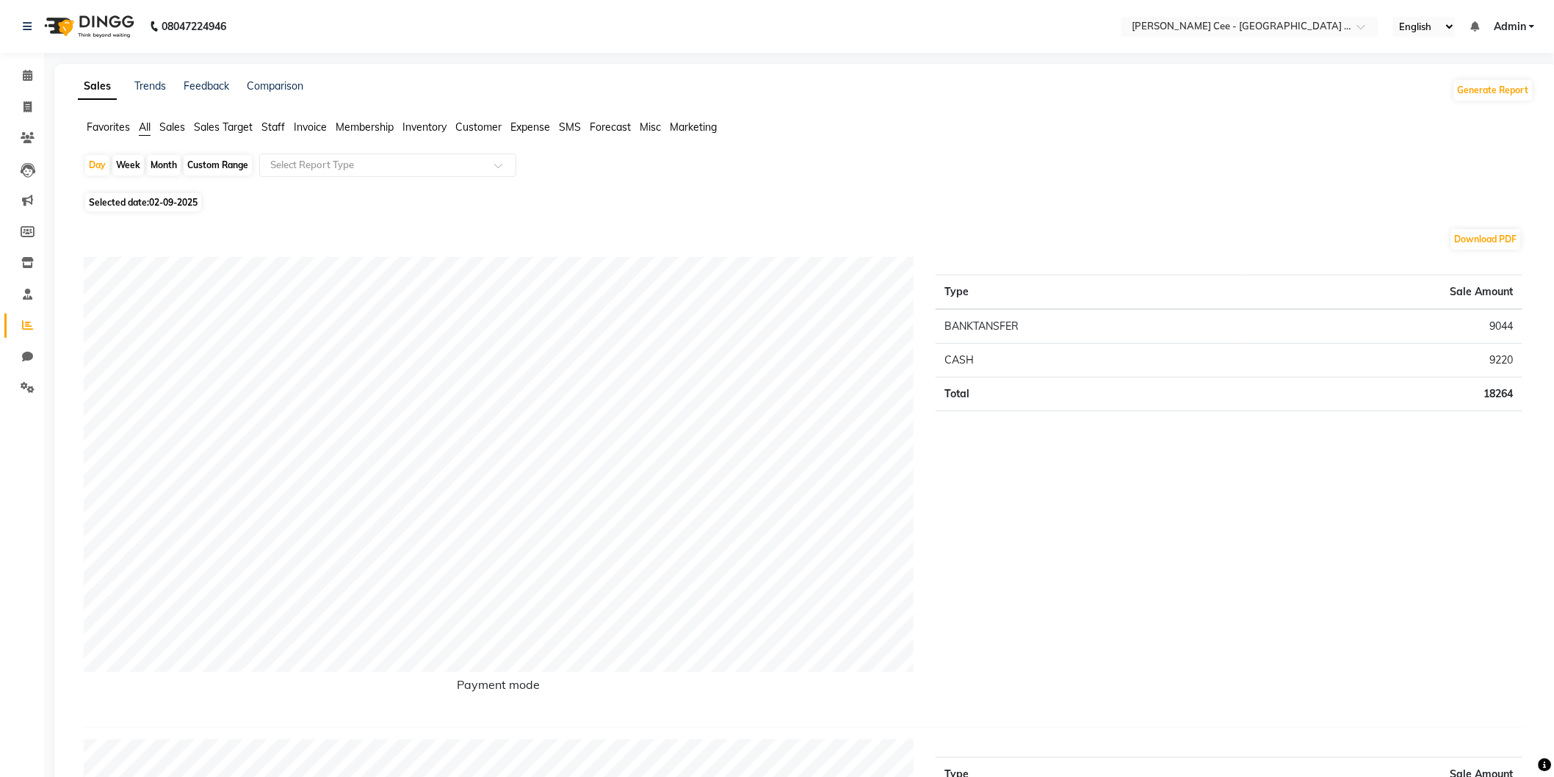
click at [214, 162] on div "Custom Range" at bounding box center [218, 165] width 68 height 21
select select "9"
select select "2025"
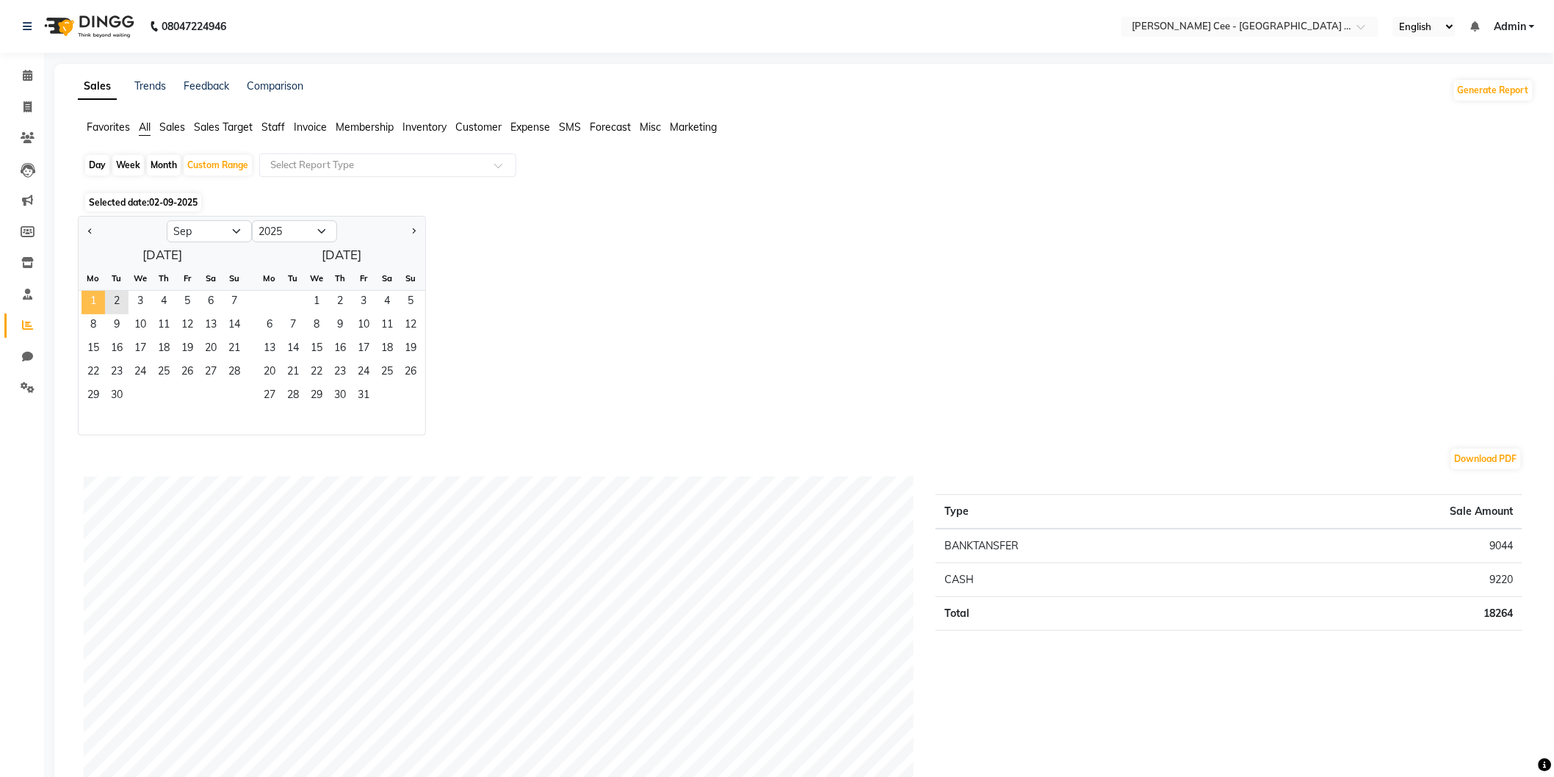
click at [103, 299] on span "1" at bounding box center [93, 302] width 23 height 23
click at [109, 299] on span "2" at bounding box center [116, 302] width 23 height 23
